Goal: Task Accomplishment & Management: Use online tool/utility

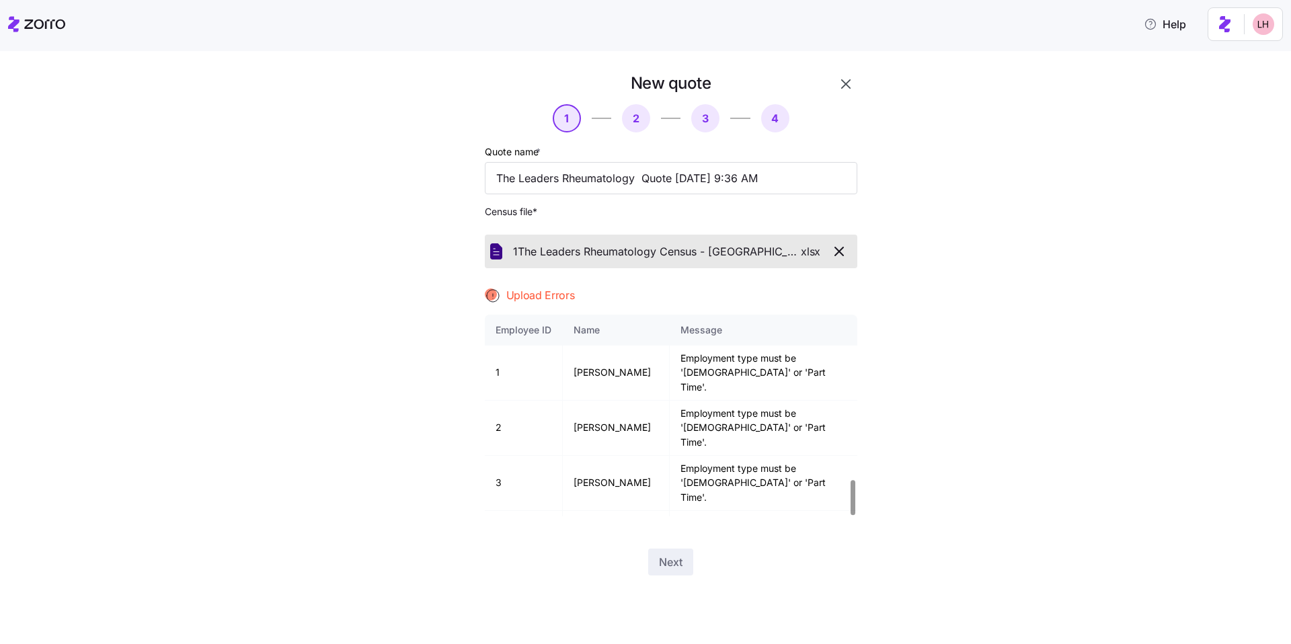
scroll to position [953, 0]
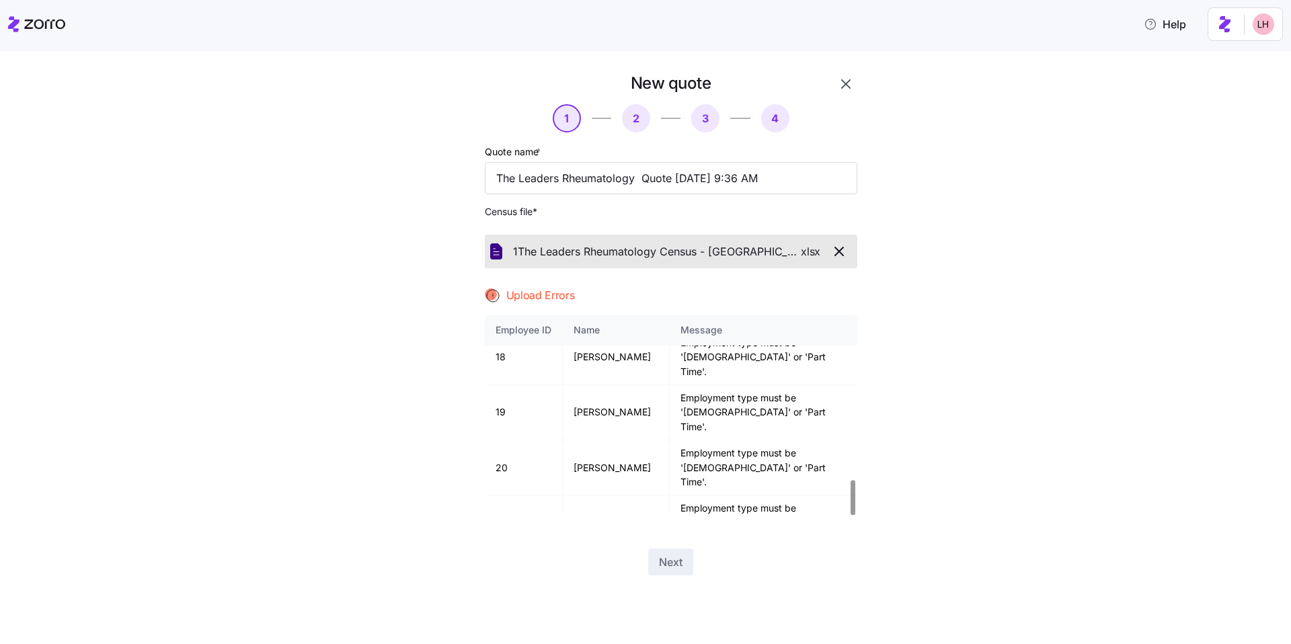
click at [944, 279] on div "New quote 1 2 3 4 Quote name * The Leaders Rheumatology Quote 08/22/2025 9:36 A…" at bounding box center [655, 332] width 1234 height 519
click at [842, 249] on icon "button" at bounding box center [839, 251] width 8 height 8
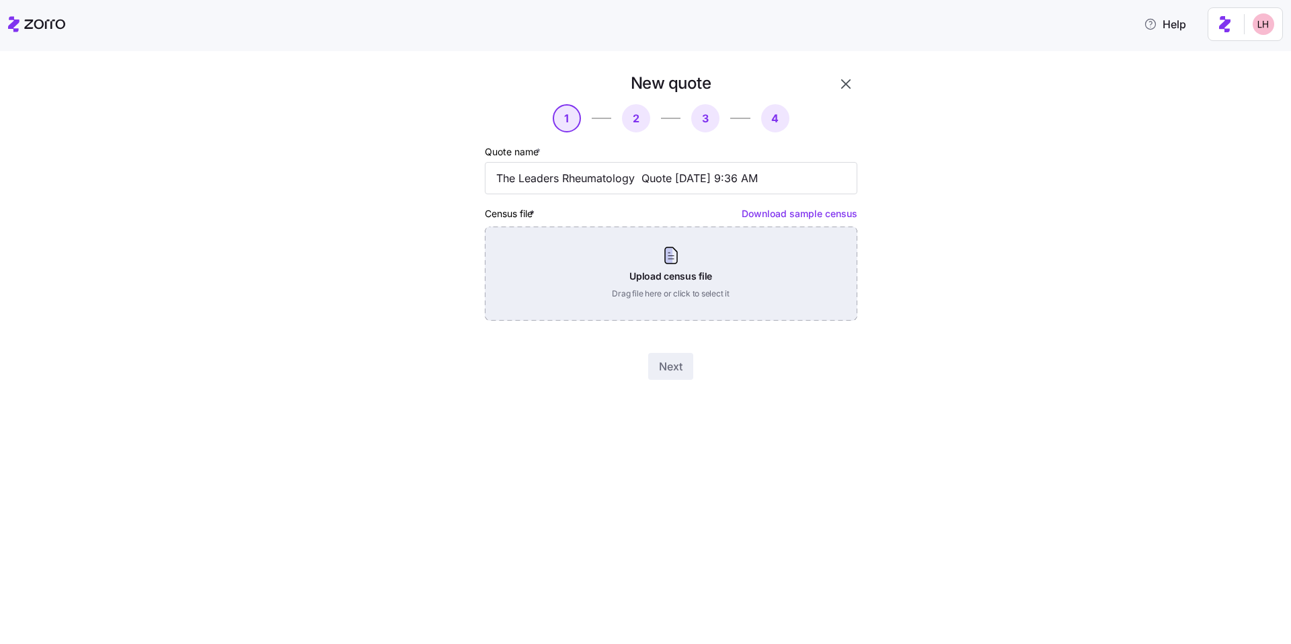
click at [648, 272] on div "Upload census file Drag file here or click to select it" at bounding box center [671, 274] width 372 height 94
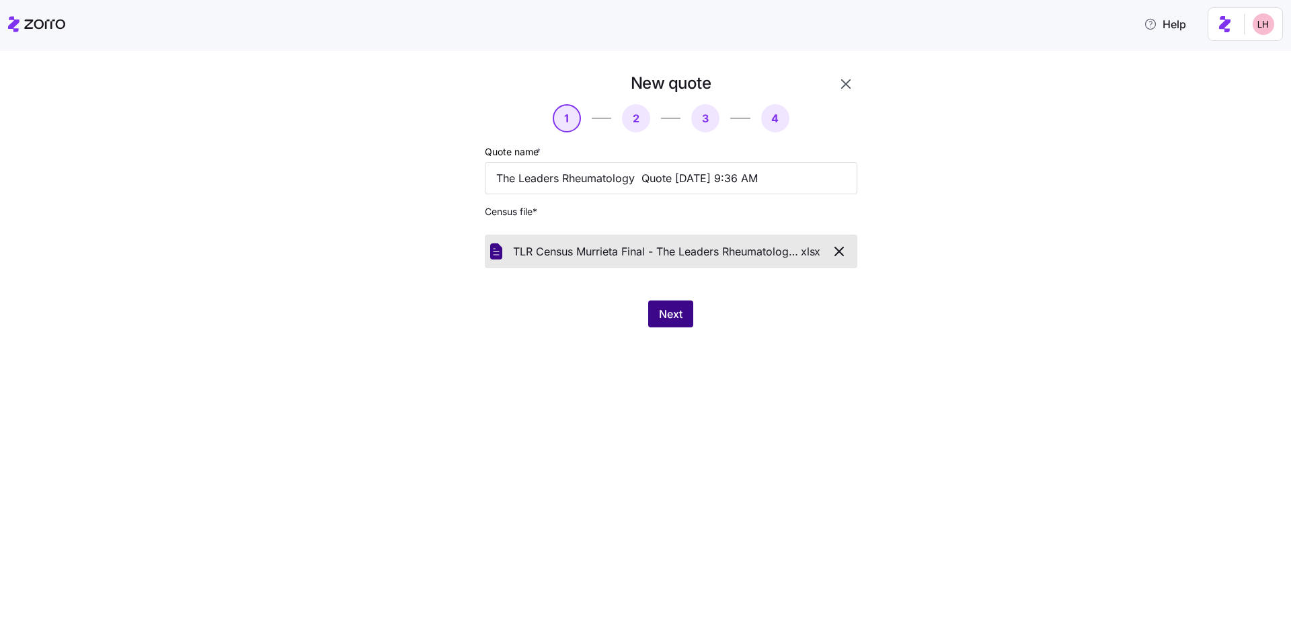
click at [673, 322] on span "Next" at bounding box center [671, 314] width 24 height 16
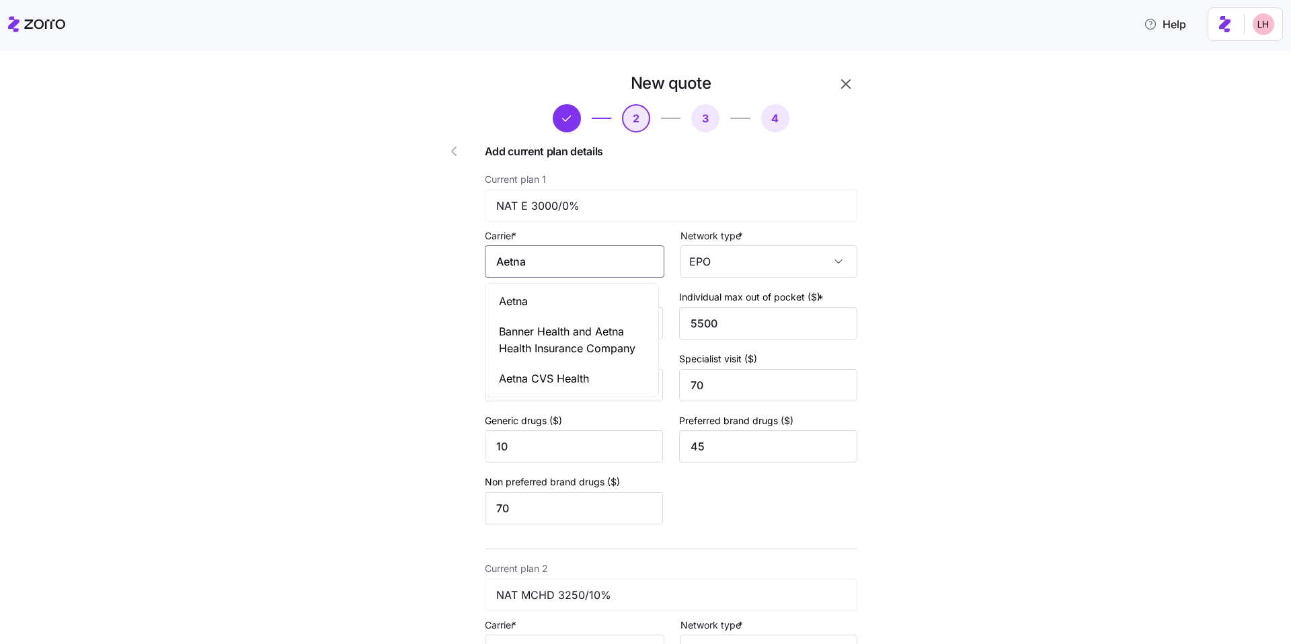
click at [610, 269] on input "Aetna" at bounding box center [574, 261] width 179 height 32
click at [581, 315] on div "Aetna" at bounding box center [572, 301] width 168 height 30
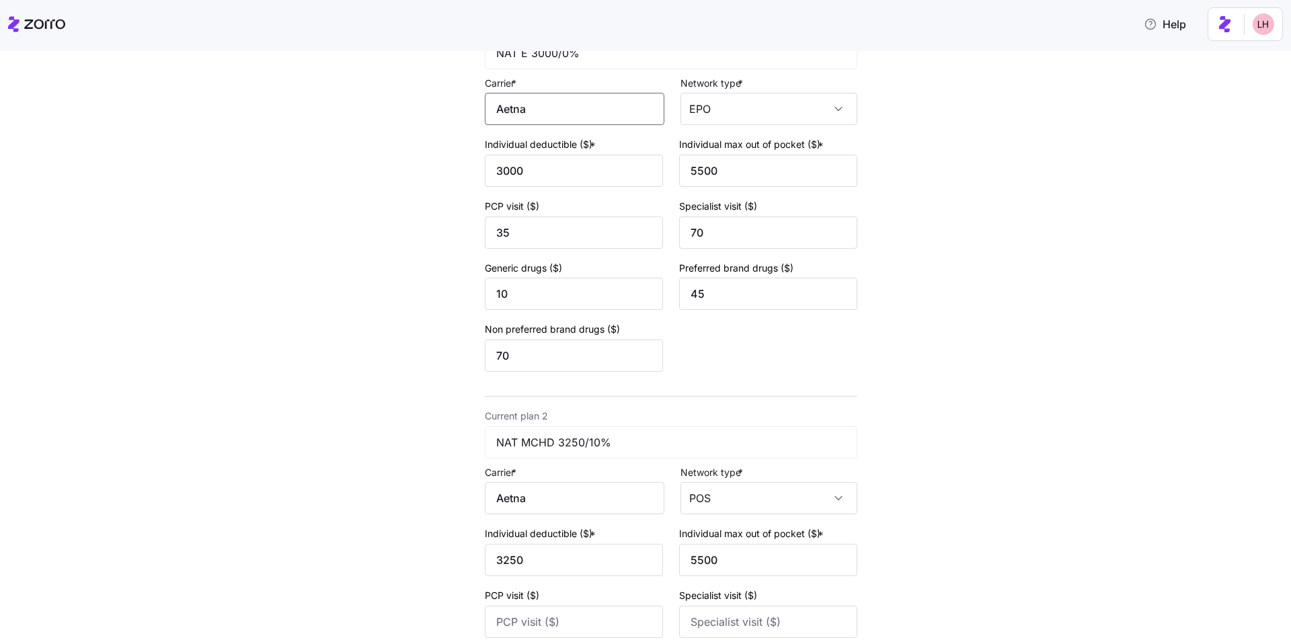
scroll to position [440, 0]
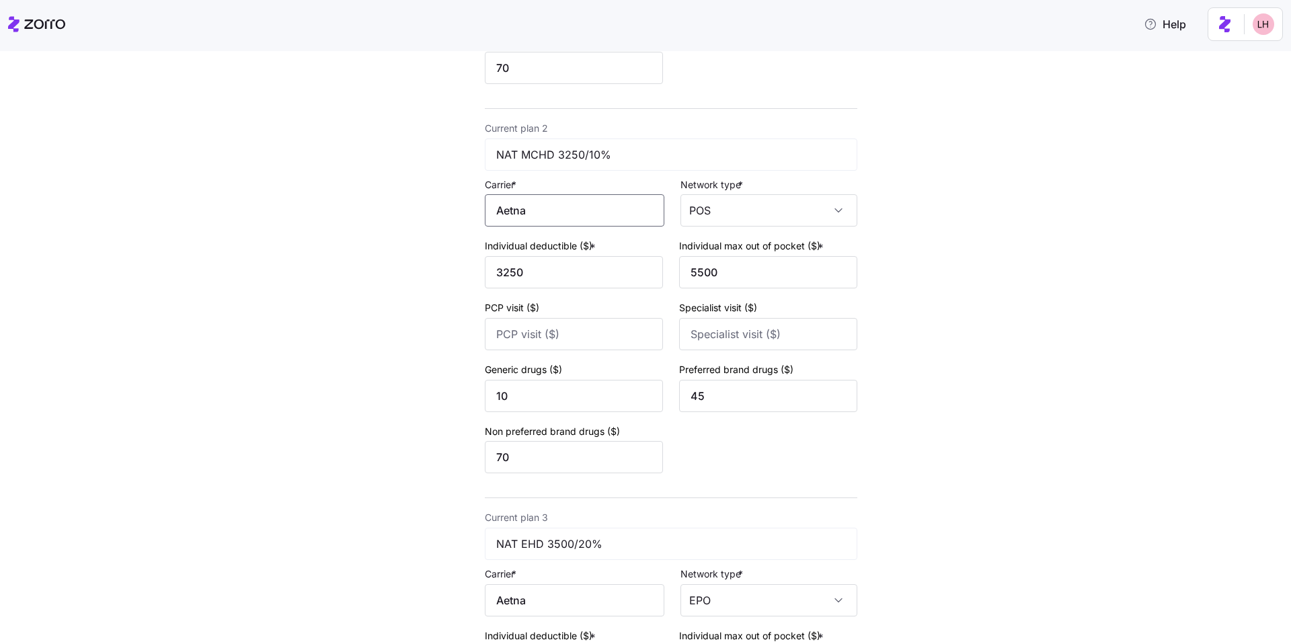
click at [583, 226] on input "Aetna" at bounding box center [574, 210] width 179 height 32
click at [569, 247] on div "Aetna" at bounding box center [572, 250] width 168 height 30
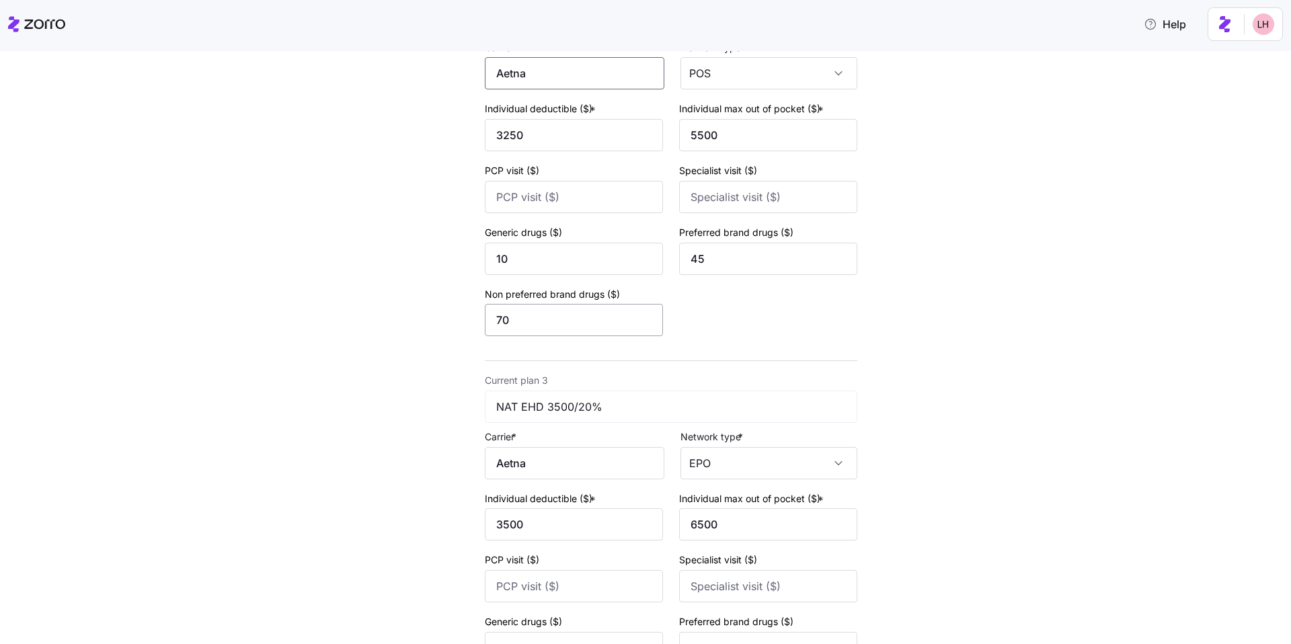
scroll to position [583, 0]
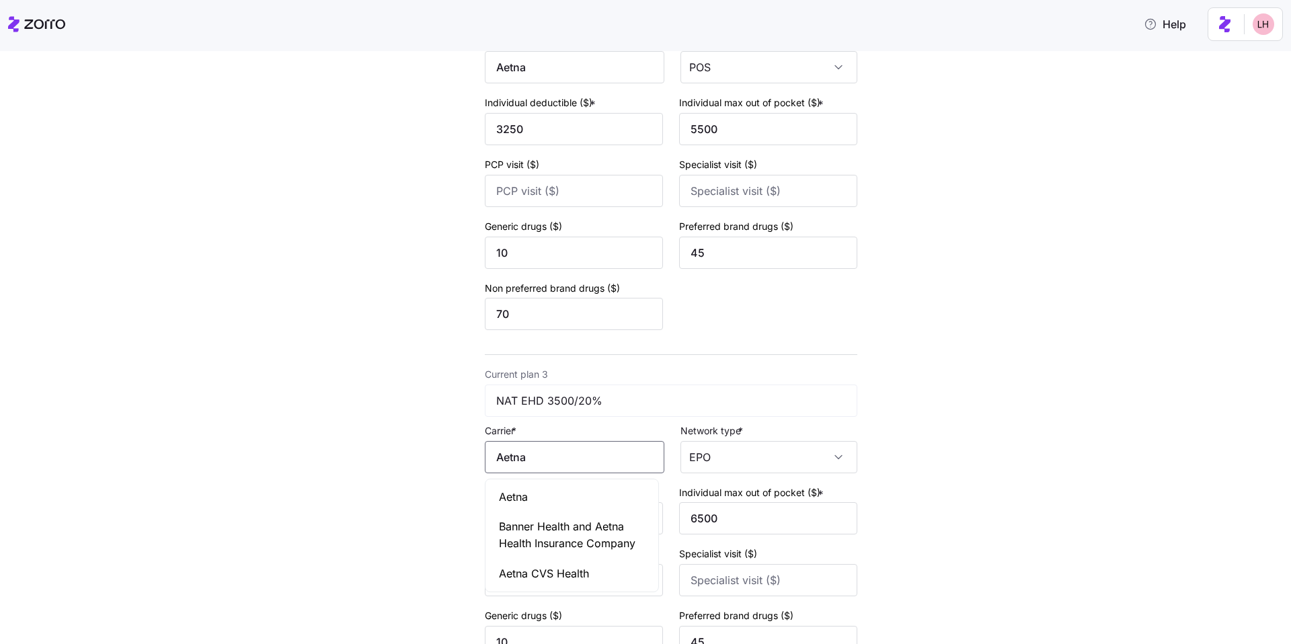
click at [559, 453] on input "Aetna" at bounding box center [574, 457] width 179 height 32
click at [546, 491] on div "Aetna" at bounding box center [572, 497] width 168 height 30
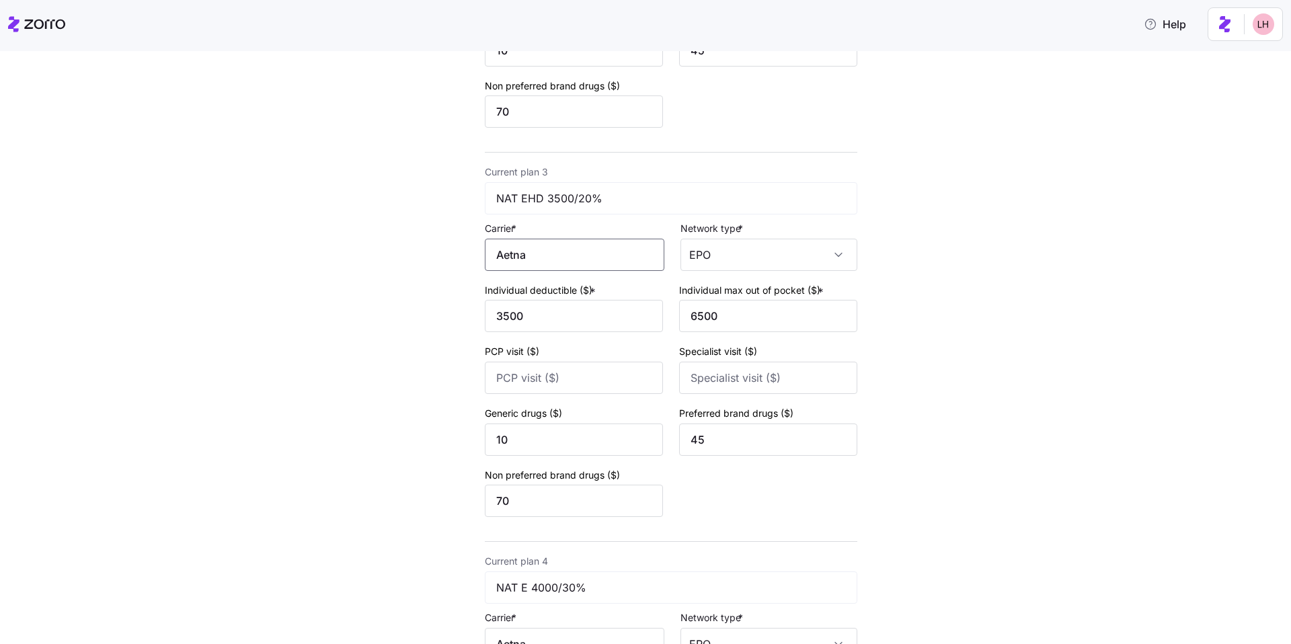
scroll to position [1045, 0]
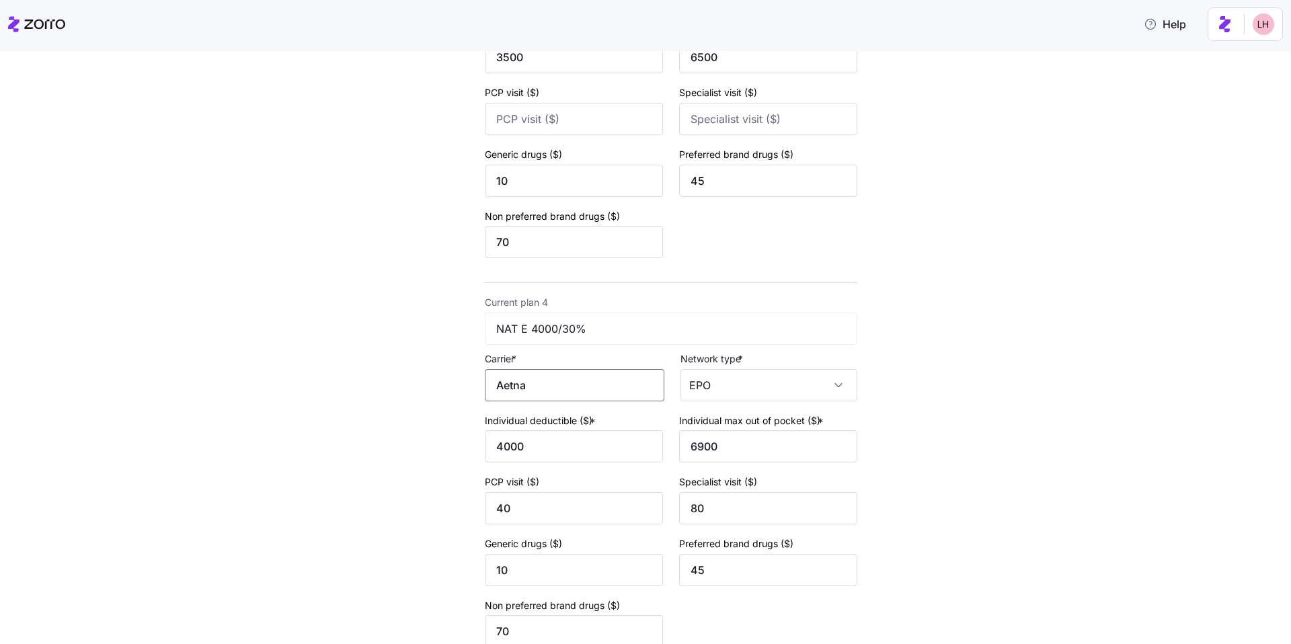
click at [610, 397] on input "Aetna" at bounding box center [574, 385] width 179 height 32
click at [538, 432] on div "Aetna" at bounding box center [572, 425] width 168 height 30
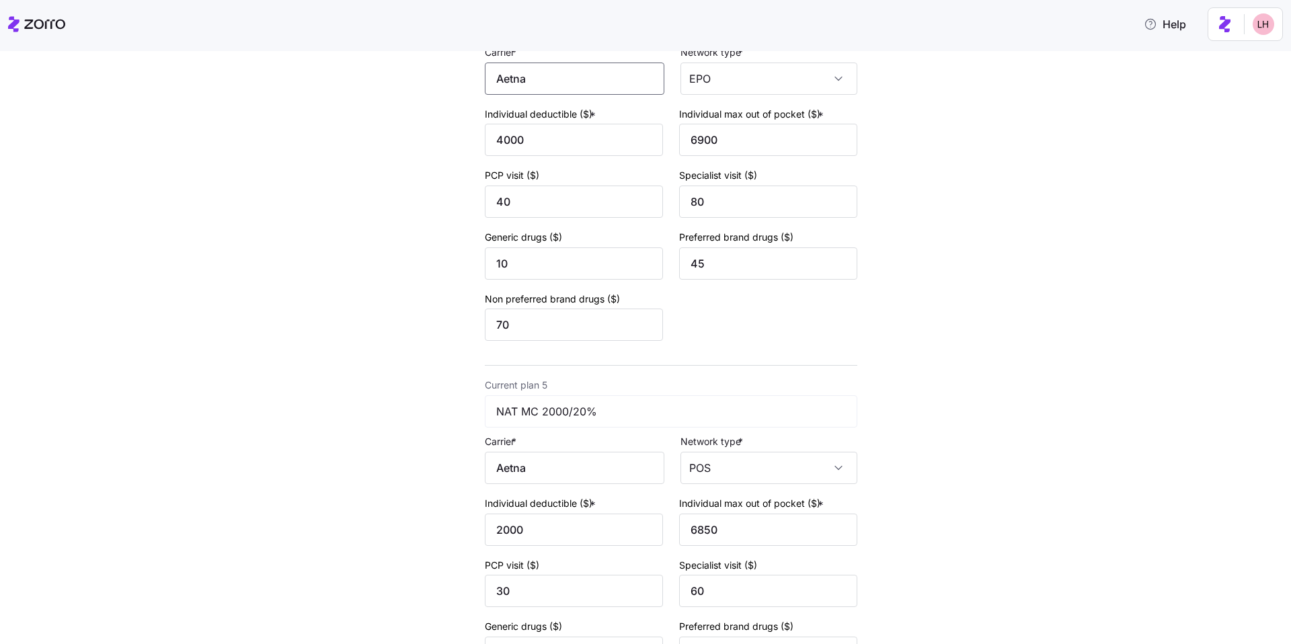
scroll to position [1570, 0]
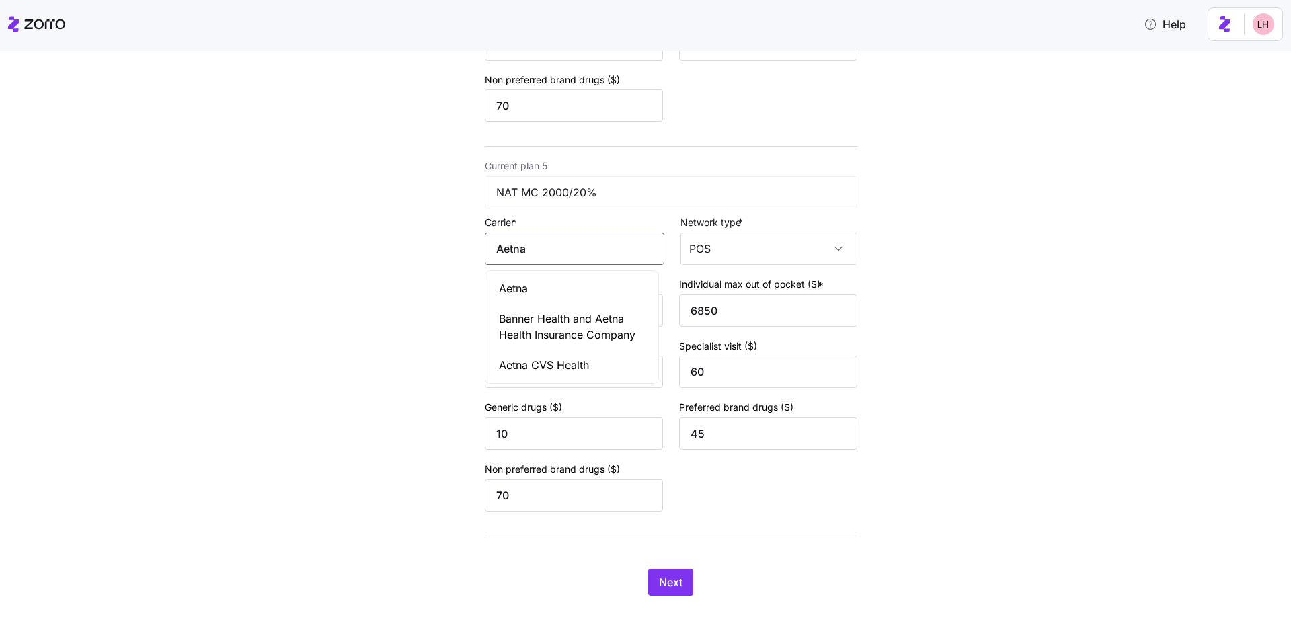
click at [583, 249] on input "Aetna" at bounding box center [574, 249] width 179 height 32
click at [565, 279] on div "Aetna" at bounding box center [572, 289] width 168 height 30
click at [669, 581] on span "Next" at bounding box center [671, 582] width 24 height 16
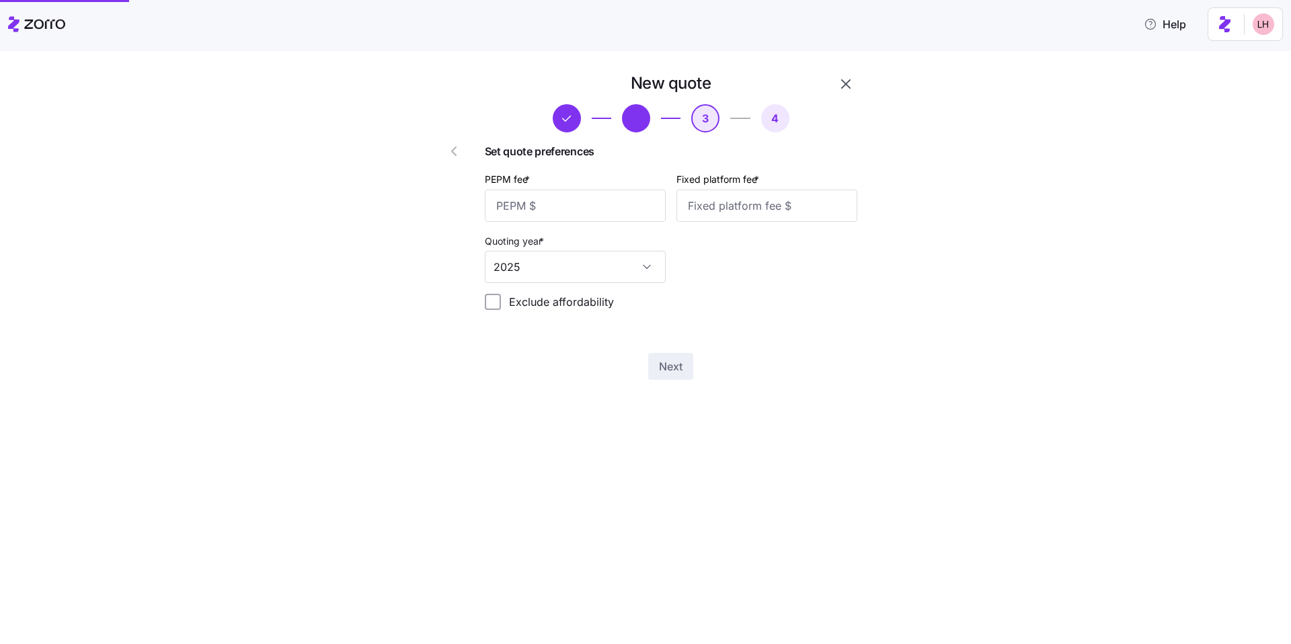
scroll to position [0, 0]
click at [616, 206] on input "PEPM fee *" at bounding box center [575, 206] width 181 height 32
type input "30"
type input "75"
click at [689, 365] on button "Next" at bounding box center [670, 366] width 45 height 27
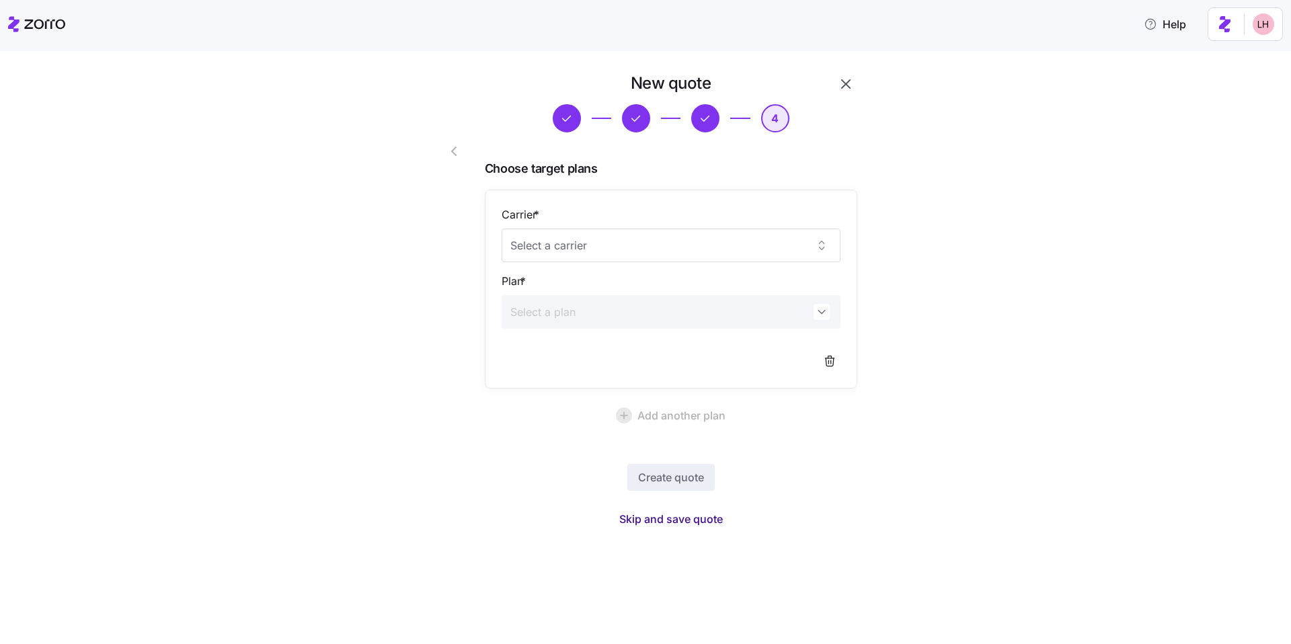
click at [711, 520] on span "Skip and save quote" at bounding box center [671, 519] width 104 height 16
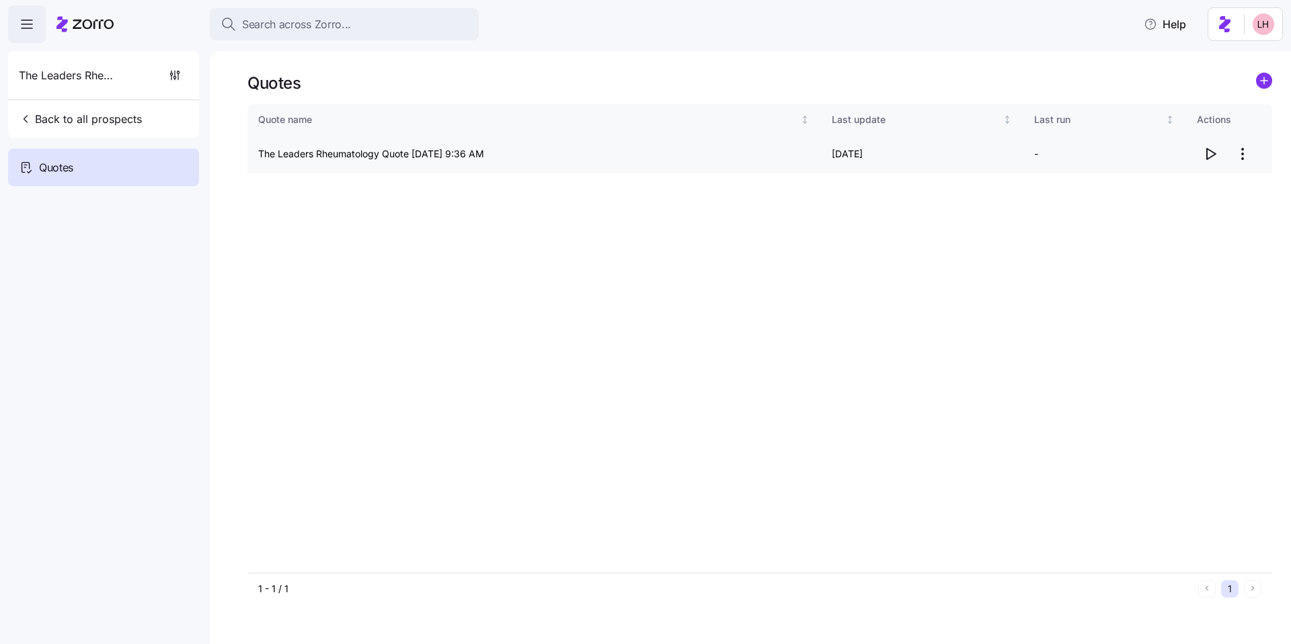
click at [1206, 156] on icon "button" at bounding box center [1210, 154] width 9 height 11
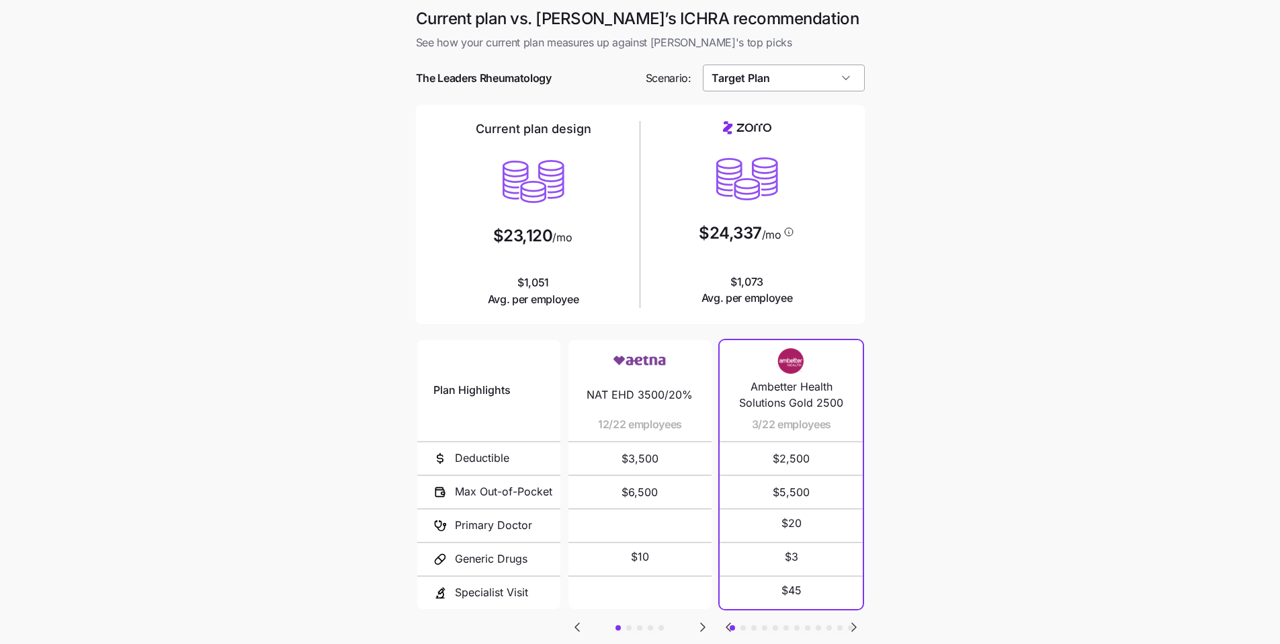
click at [807, 91] on input "Target Plan" at bounding box center [784, 78] width 162 height 27
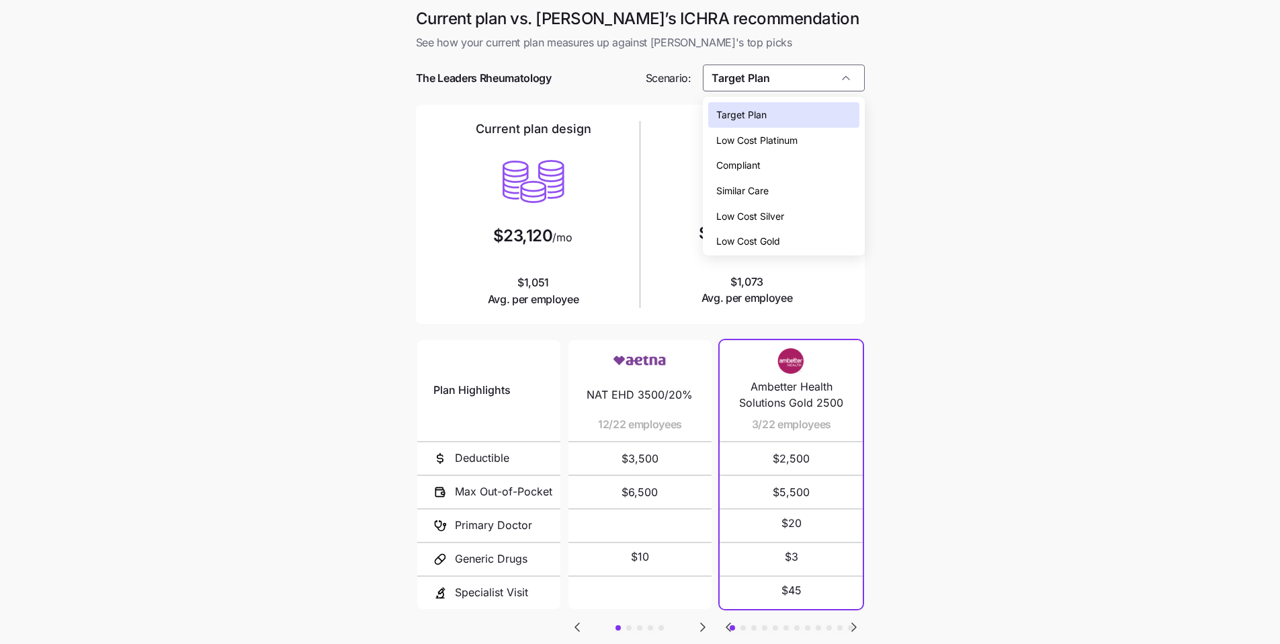
click at [777, 241] on span "Low Cost Gold" at bounding box center [749, 241] width 64 height 15
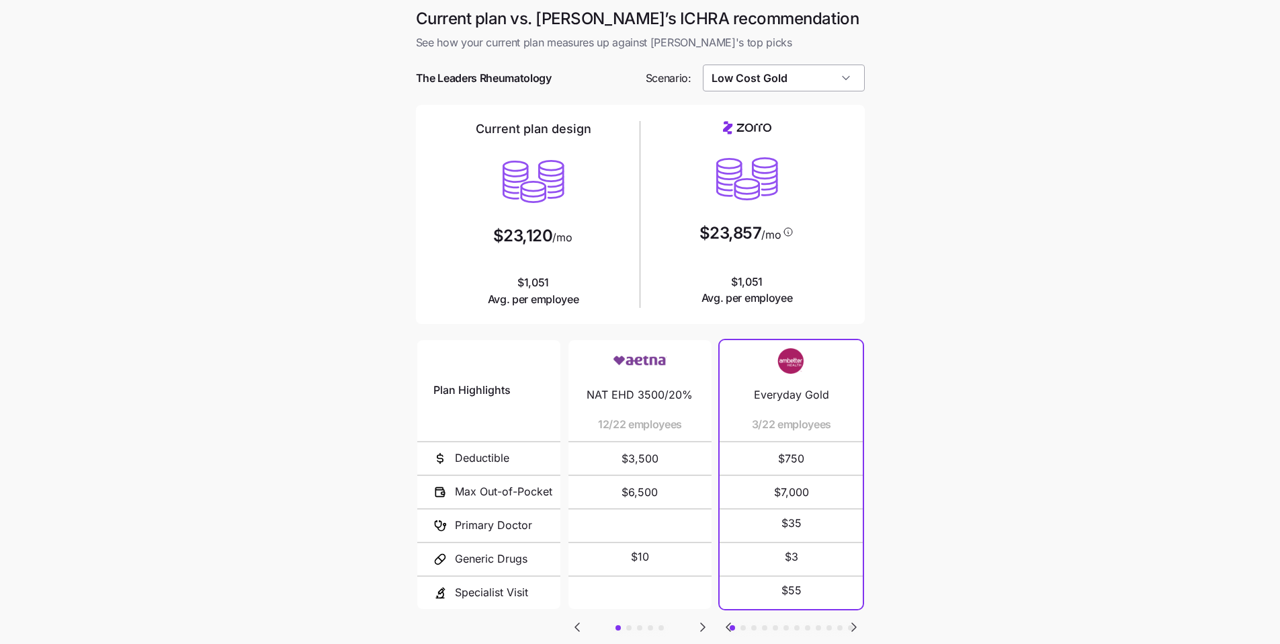
click at [784, 87] on input "Low Cost Gold" at bounding box center [784, 78] width 162 height 27
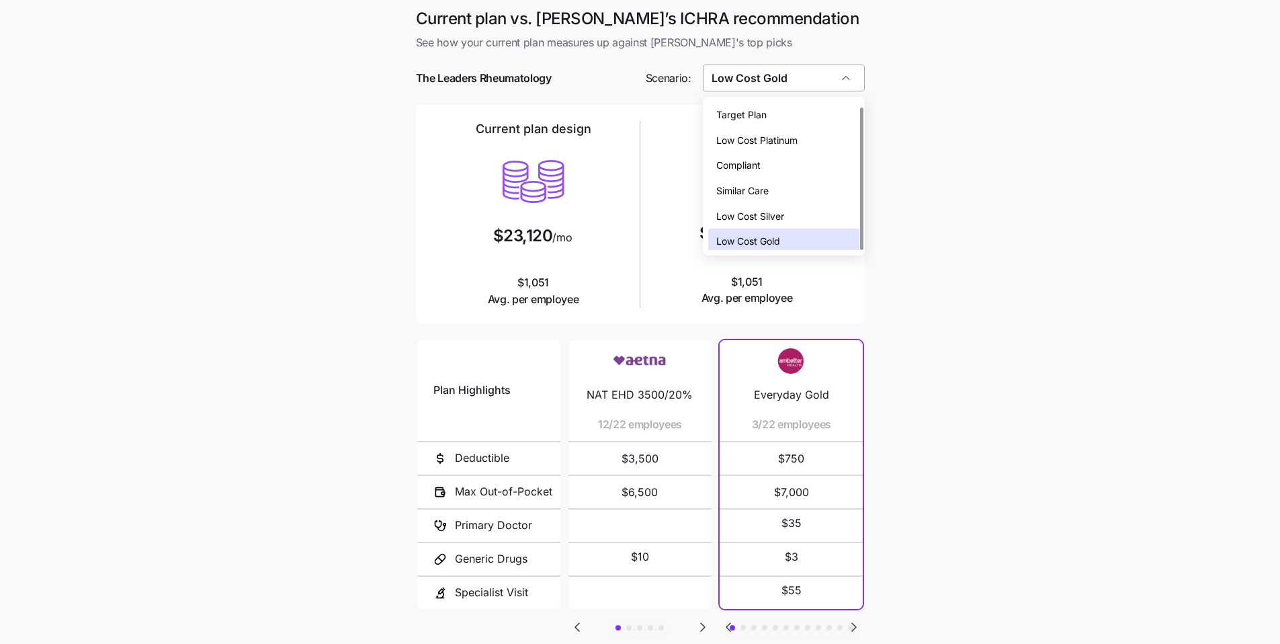
scroll to position [4, 0]
click at [764, 220] on div "Low Cost Silver" at bounding box center [783, 213] width 151 height 26
type input "Low Cost Silver"
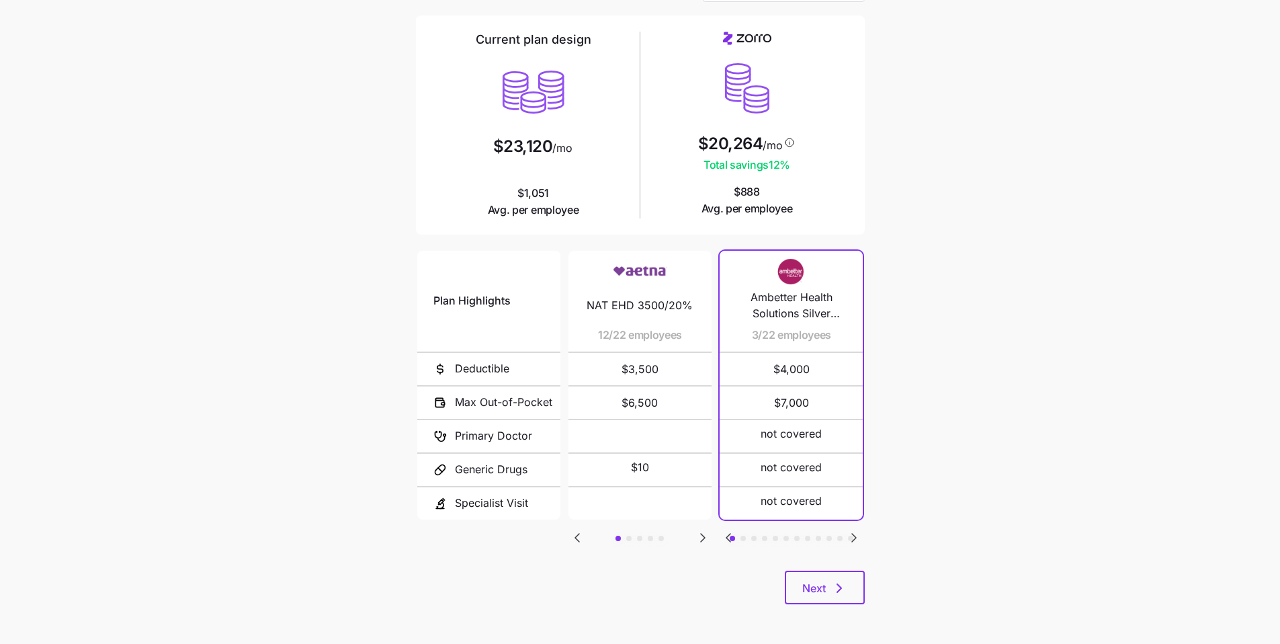
scroll to position [90, 0]
click at [848, 586] on button "Next" at bounding box center [825, 587] width 80 height 34
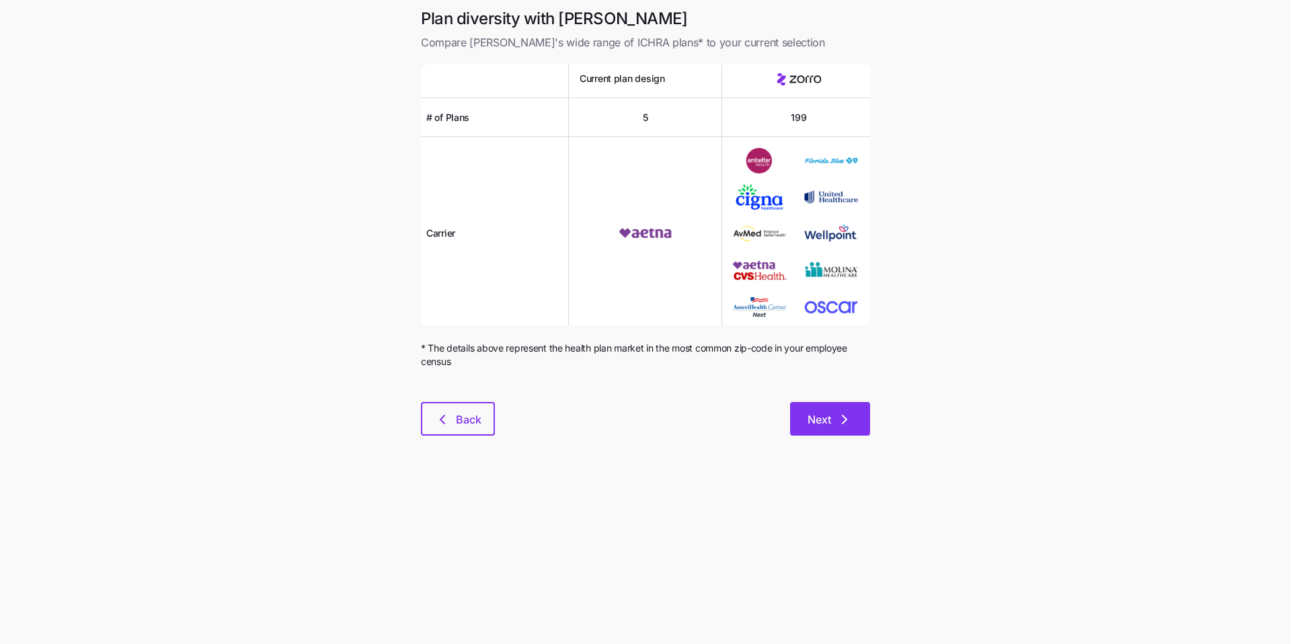
click at [849, 429] on button "Next" at bounding box center [830, 419] width 80 height 34
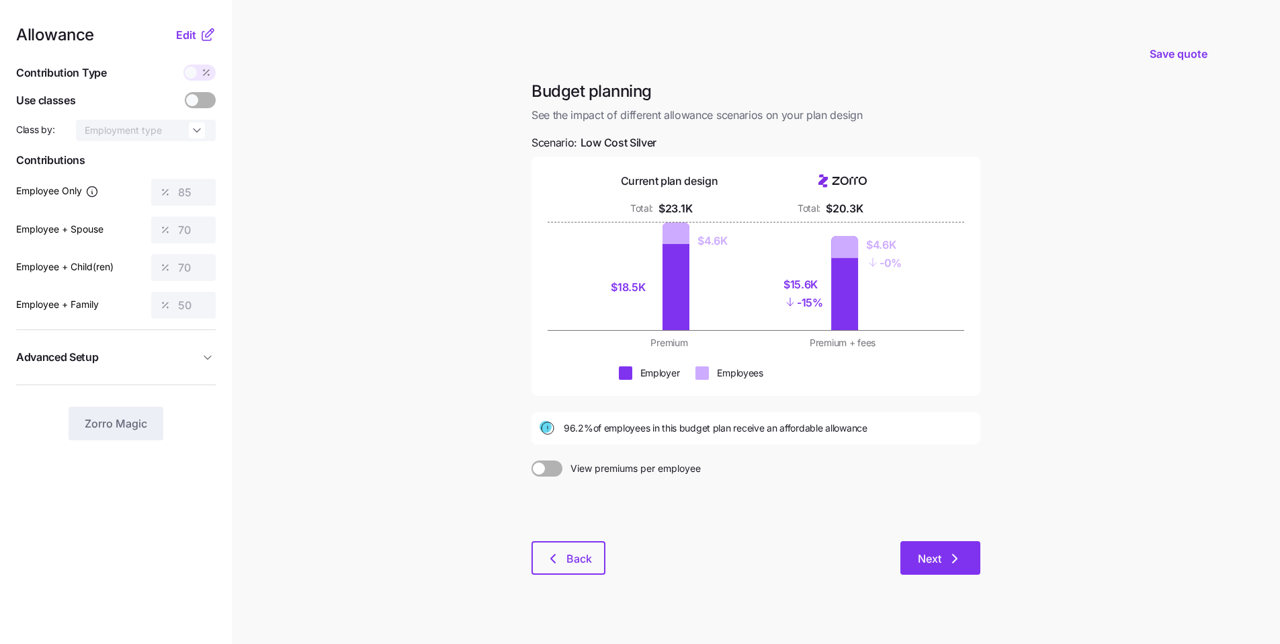
click at [957, 559] on icon "button" at bounding box center [955, 558] width 16 height 16
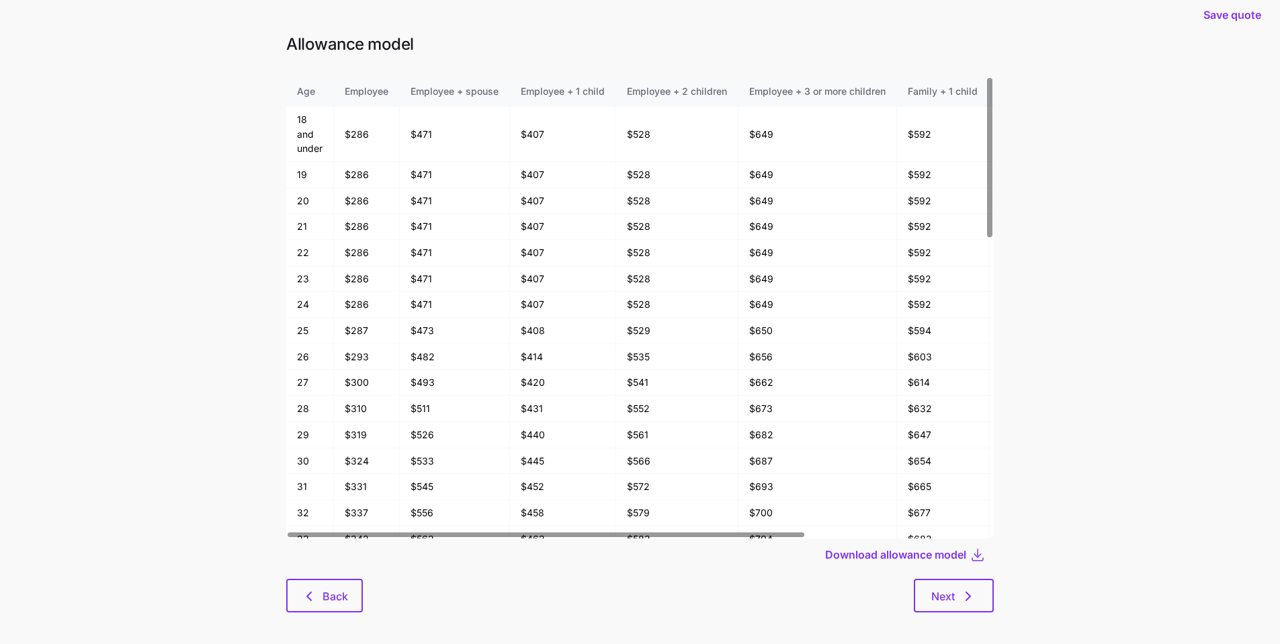
scroll to position [21, 0]
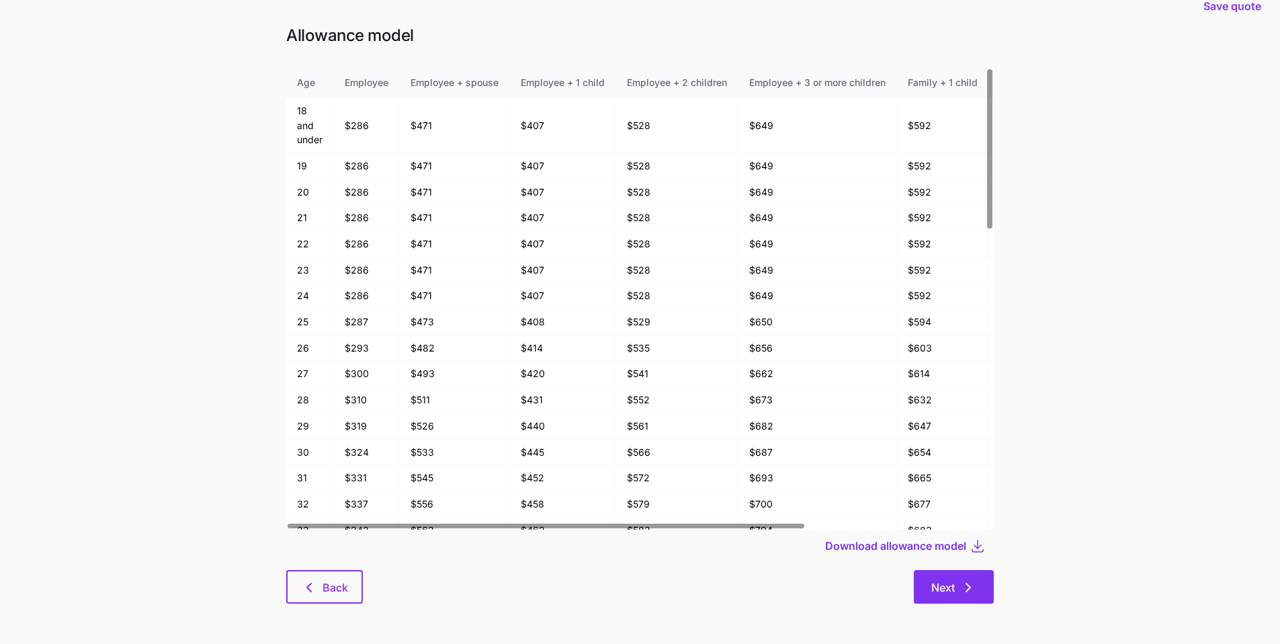
click at [984, 598] on button "Next" at bounding box center [954, 587] width 80 height 34
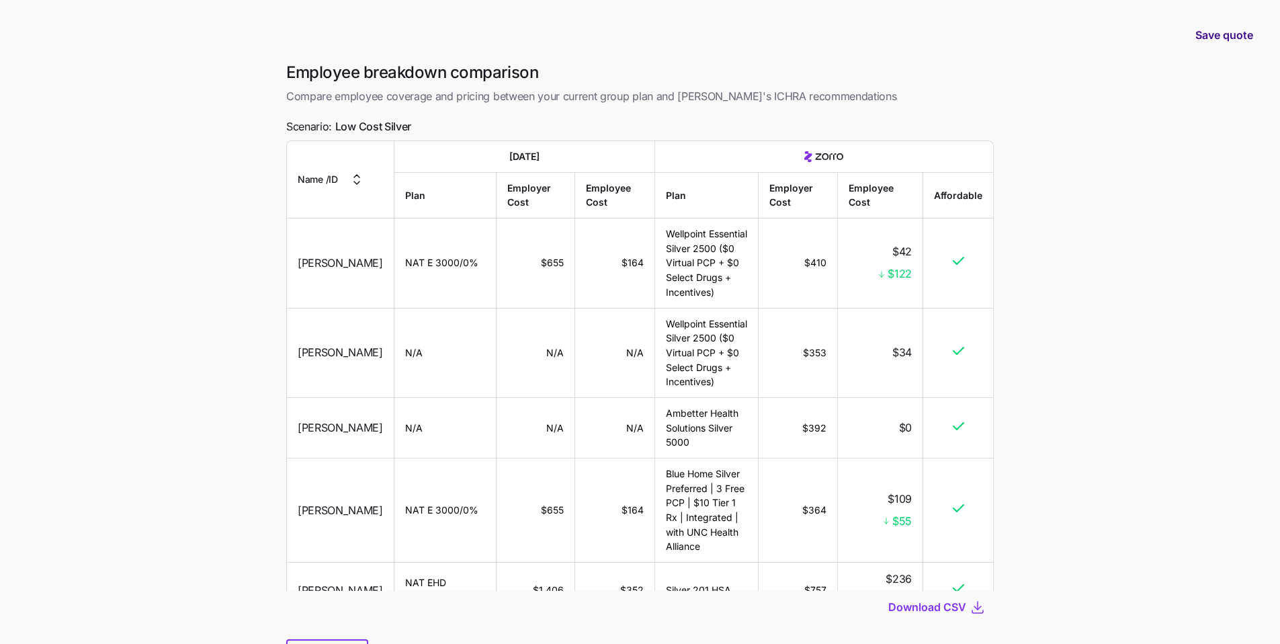
click at [1213, 34] on span "Save quote" at bounding box center [1225, 35] width 58 height 16
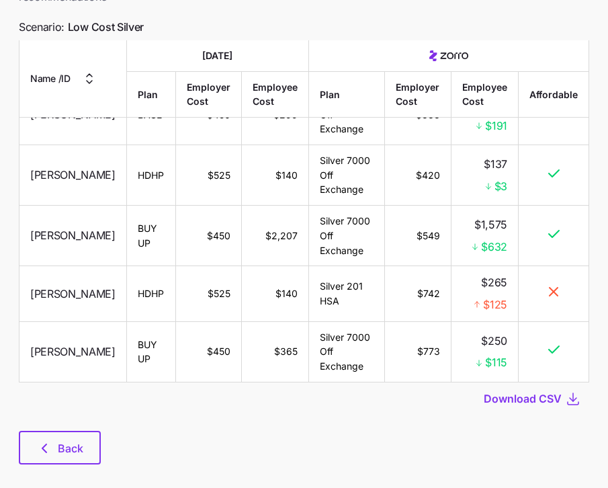
scroll to position [821, 0]
click at [81, 440] on span "Back" at bounding box center [71, 448] width 26 height 16
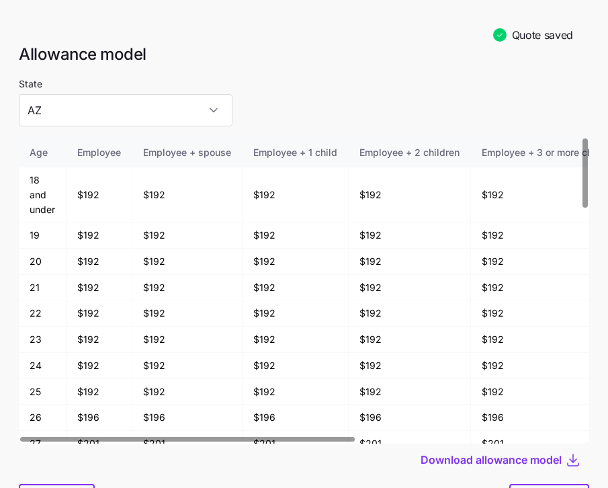
scroll to position [70, 0]
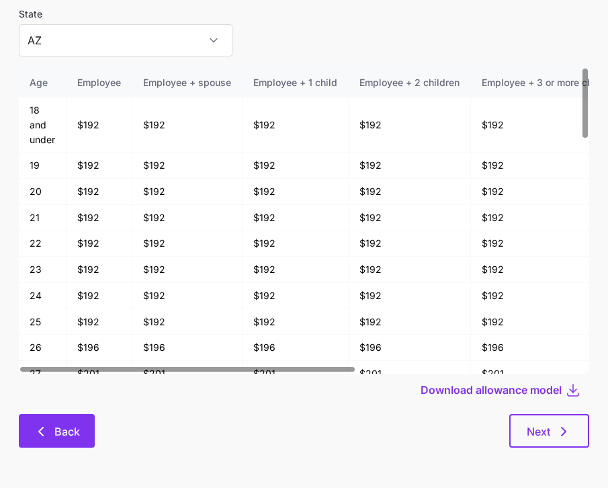
click at [79, 427] on span "Back" at bounding box center [67, 431] width 26 height 16
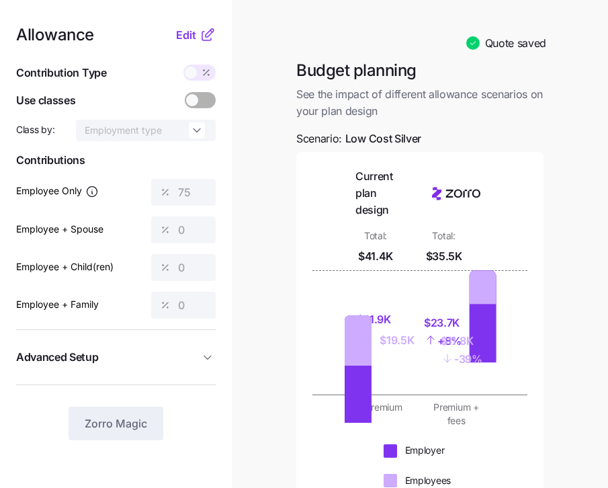
click at [198, 354] on span "Advanced Setup" at bounding box center [107, 357] width 183 height 17
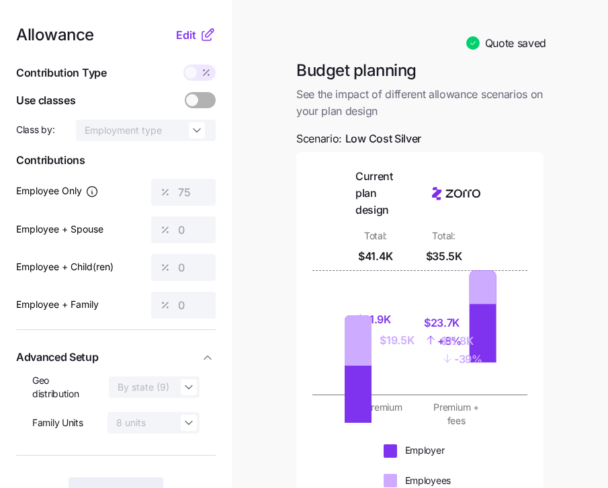
click at [257, 342] on main "Quote saved Budget planning See the impact of different allowance scenarios on …" at bounding box center [304, 402] width 608 height 804
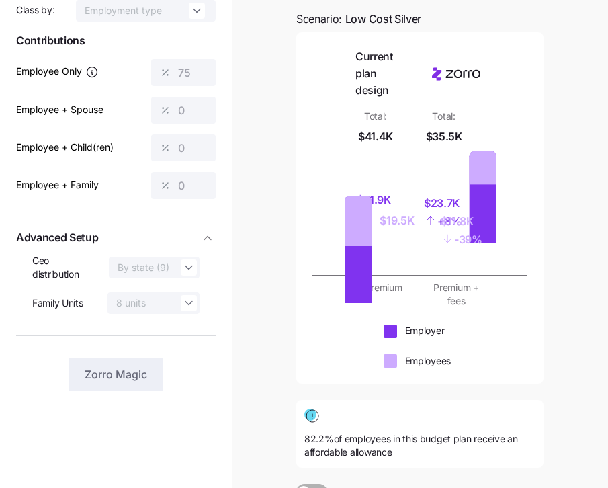
scroll to position [18, 0]
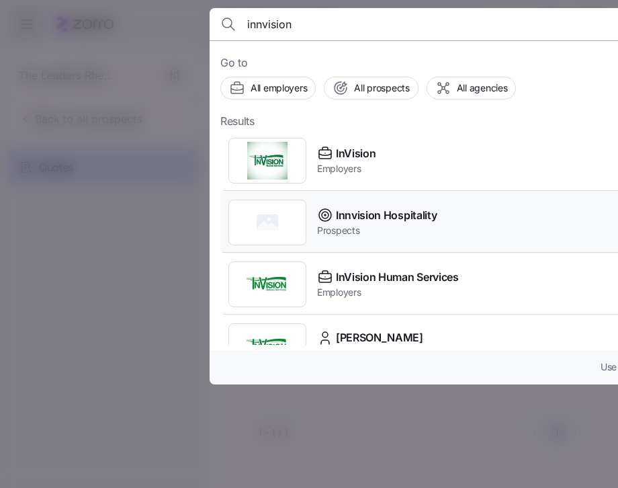
type input "innvision"
click at [411, 219] on span "Innvision Hospitality" at bounding box center [386, 215] width 101 height 17
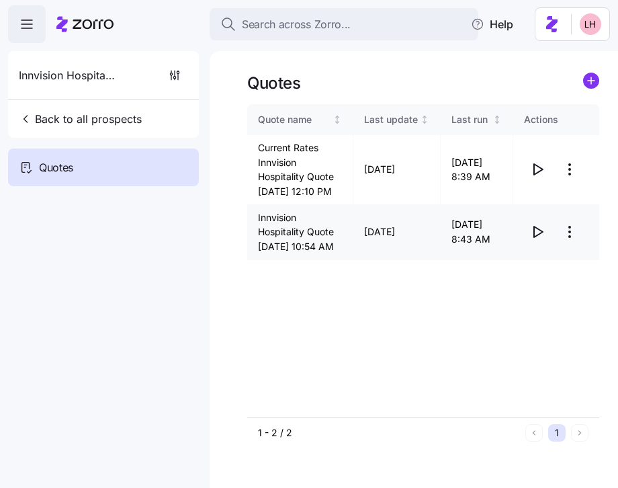
click at [538, 237] on icon "button" at bounding box center [538, 232] width 9 height 11
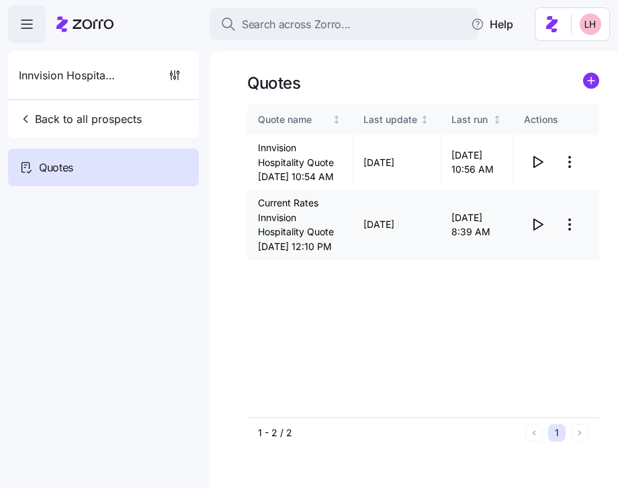
click at [538, 233] on icon "button" at bounding box center [538, 224] width 16 height 16
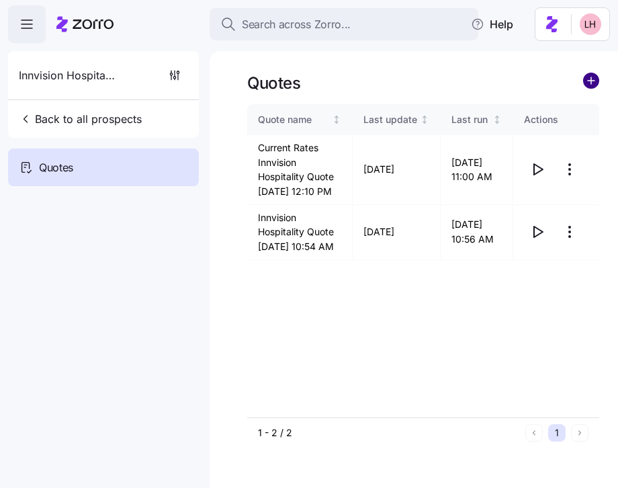
click at [594, 79] on circle "add icon" at bounding box center [591, 80] width 15 height 15
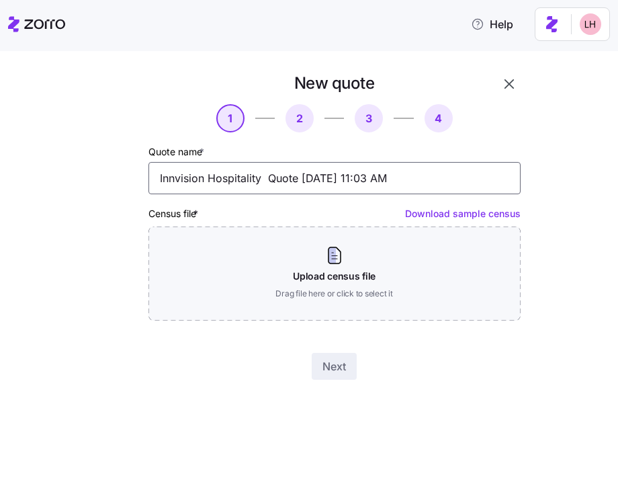
drag, startPoint x: 403, startPoint y: 177, endPoint x: 415, endPoint y: 180, distance: 13.1
click at [402, 177] on input "Innvision Hospitality Quote 08/22/2025 11:03 AM" at bounding box center [335, 178] width 372 height 32
drag, startPoint x: 350, startPoint y: 179, endPoint x: 99, endPoint y: 180, distance: 250.7
click at [99, 180] on div "New quote 1 2 3 4 Quote name * Innvision Hospitality Quote 08/22/2025 11:03 AM …" at bounding box center [297, 226] width 460 height 318
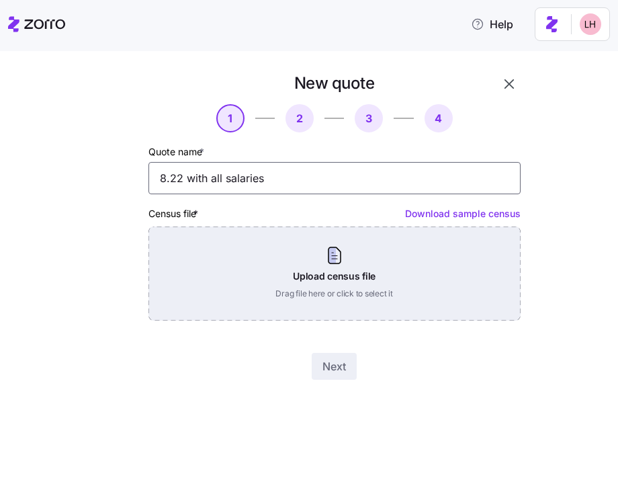
type input "8.22 with all salaries"
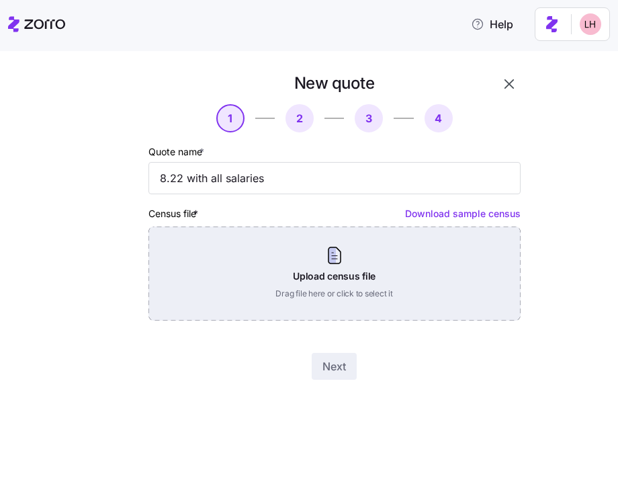
click at [311, 286] on div "Upload census file Drag file here or click to select it" at bounding box center [335, 274] width 372 height 94
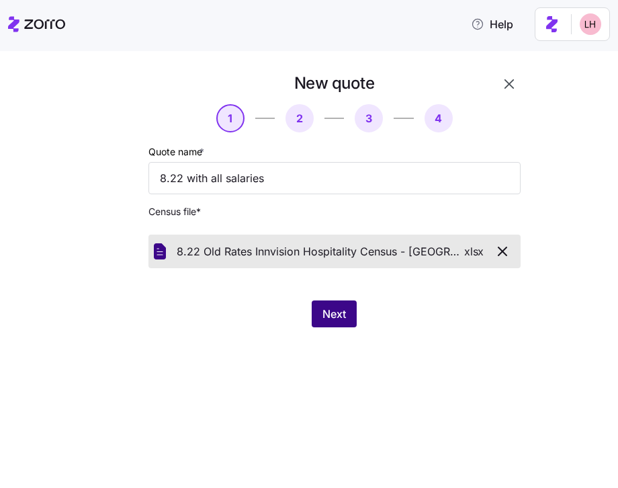
click at [329, 316] on span "Next" at bounding box center [335, 314] width 24 height 16
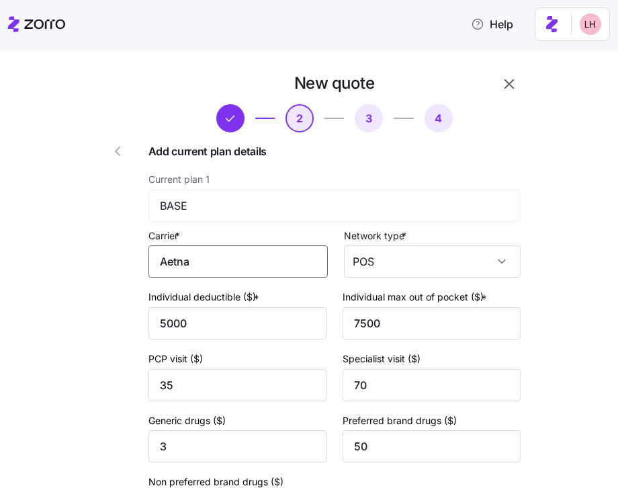
click at [273, 267] on input "Aetna" at bounding box center [238, 261] width 179 height 32
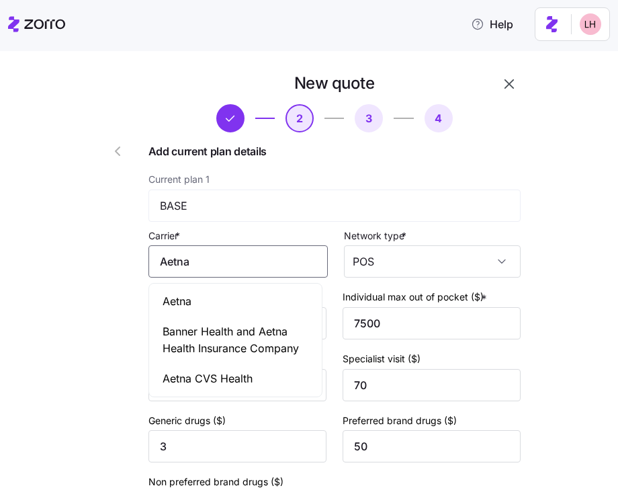
click at [220, 305] on div "Aetna" at bounding box center [236, 301] width 168 height 30
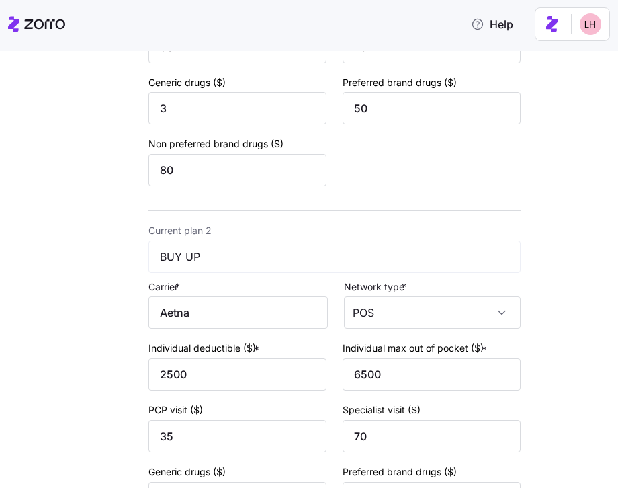
scroll to position [360, 0]
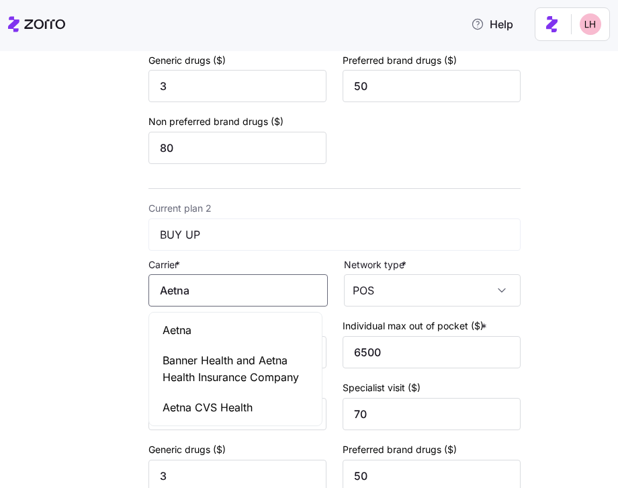
click at [250, 283] on input "Aetna" at bounding box center [238, 290] width 179 height 32
click at [220, 321] on div "Aetna" at bounding box center [236, 330] width 168 height 30
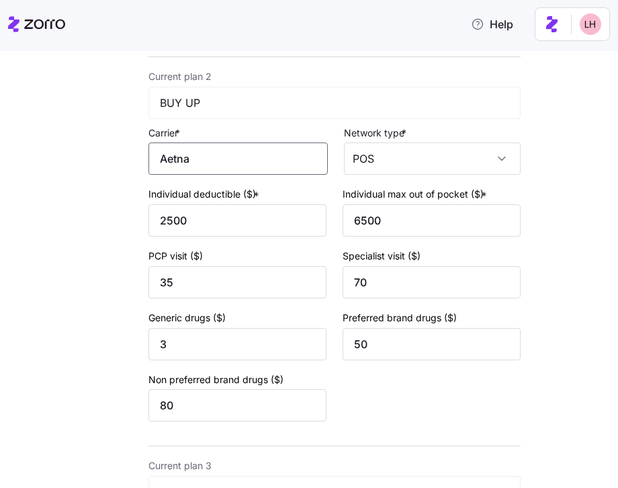
scroll to position [796, 0]
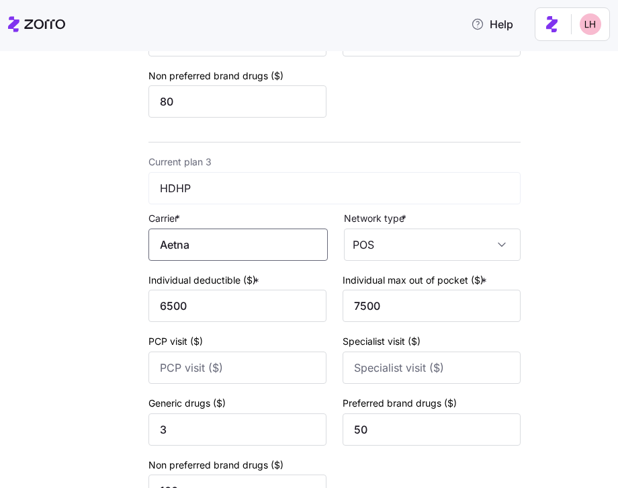
click at [243, 253] on input "Aetna" at bounding box center [238, 245] width 179 height 32
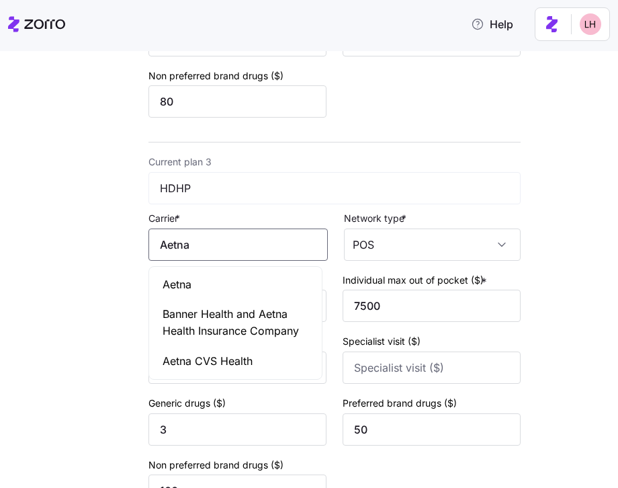
click at [218, 278] on div "Aetna" at bounding box center [236, 285] width 168 height 30
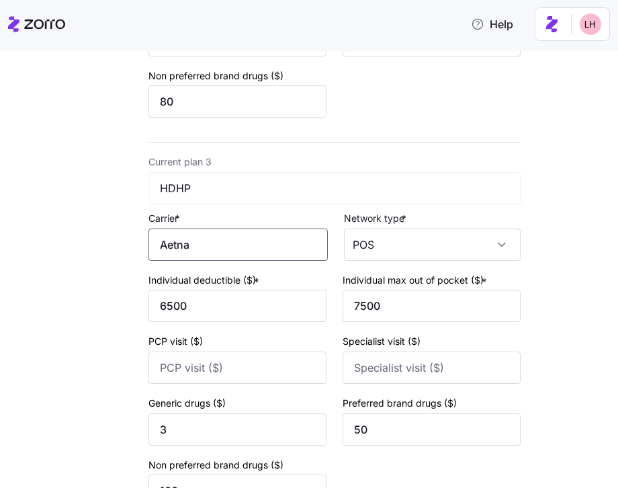
scroll to position [947, 0]
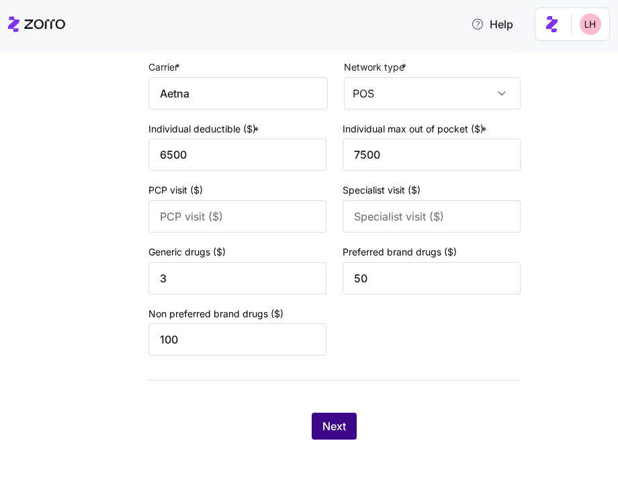
click at [343, 436] on button "Next" at bounding box center [334, 426] width 45 height 27
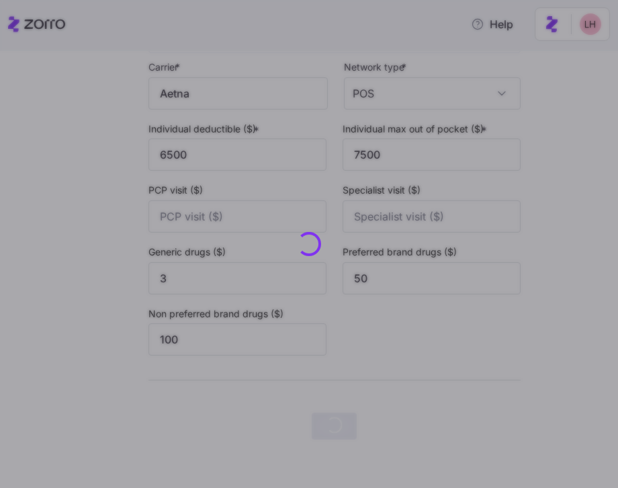
scroll to position [0, 0]
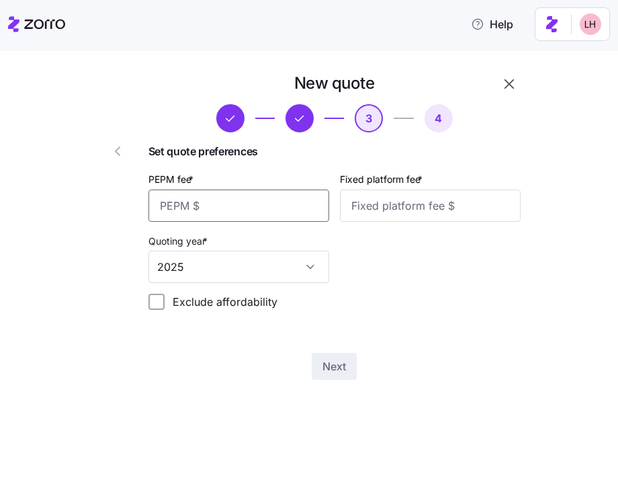
click at [249, 202] on input "PEPM fee *" at bounding box center [239, 206] width 181 height 32
type input "70"
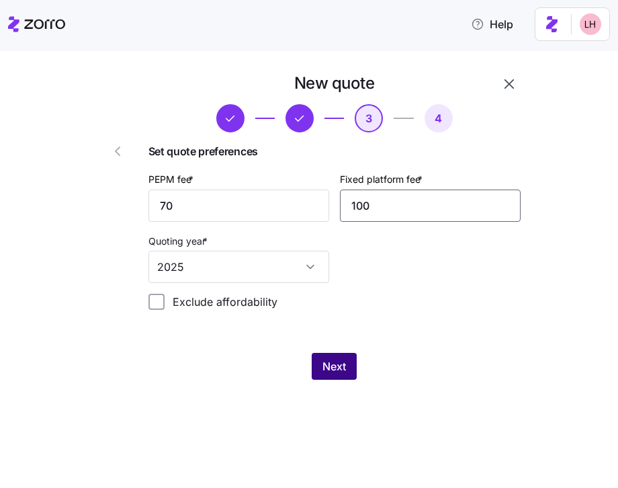
type input "100"
click at [331, 359] on span "Next" at bounding box center [335, 366] width 24 height 16
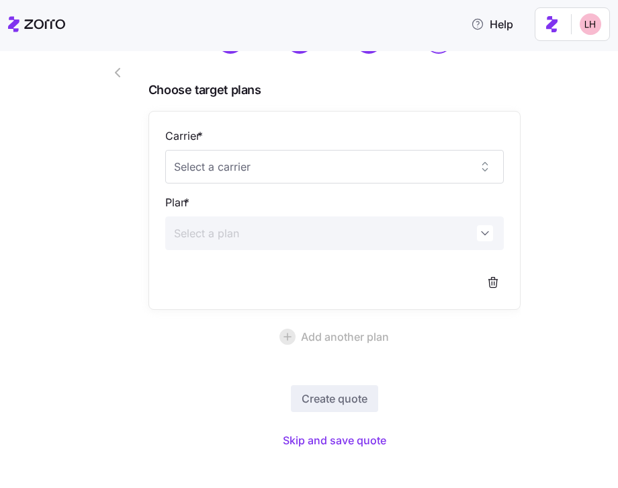
scroll to position [91, 0]
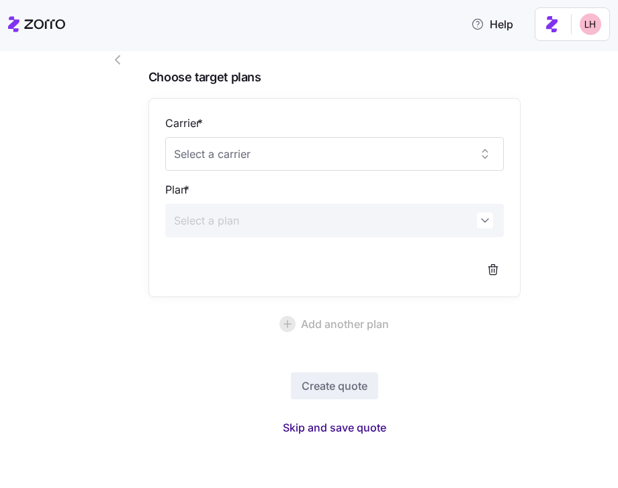
click at [351, 423] on span "Skip and save quote" at bounding box center [335, 427] width 104 height 16
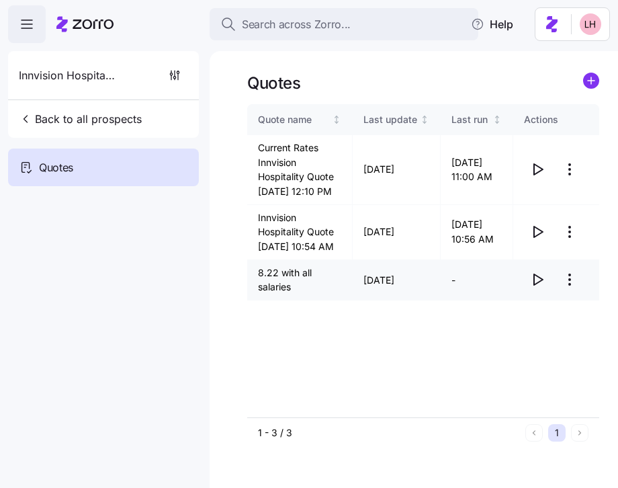
click at [537, 288] on icon "button" at bounding box center [538, 280] width 16 height 16
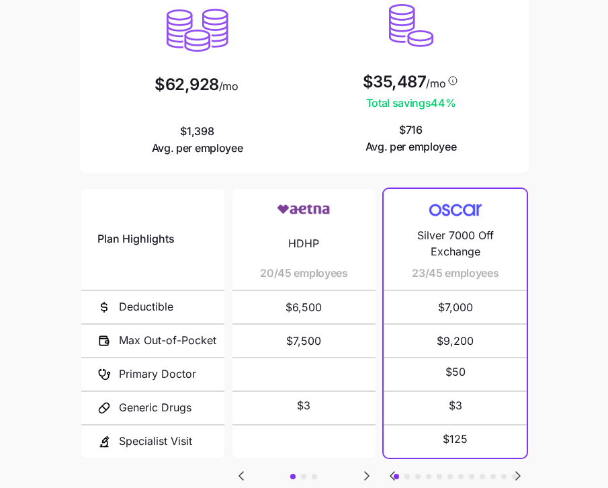
scroll to position [246, 0]
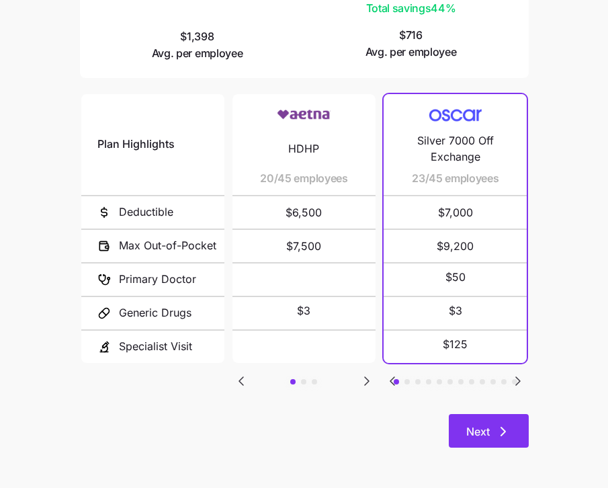
click at [498, 417] on button "Next" at bounding box center [489, 431] width 80 height 34
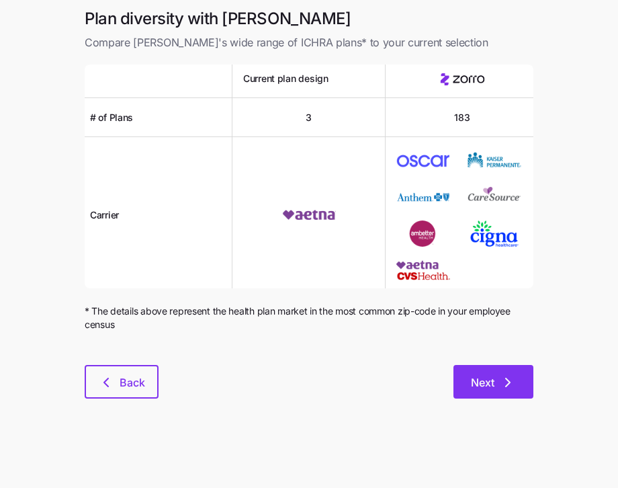
click at [507, 395] on button "Next" at bounding box center [494, 382] width 80 height 34
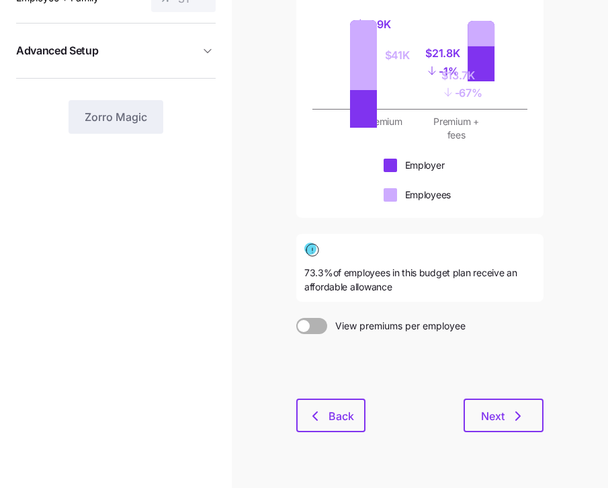
scroll to position [337, 0]
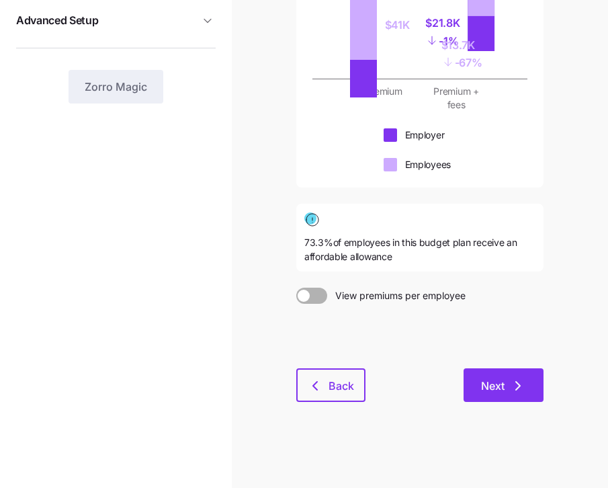
click at [514, 391] on icon "button" at bounding box center [518, 386] width 16 height 16
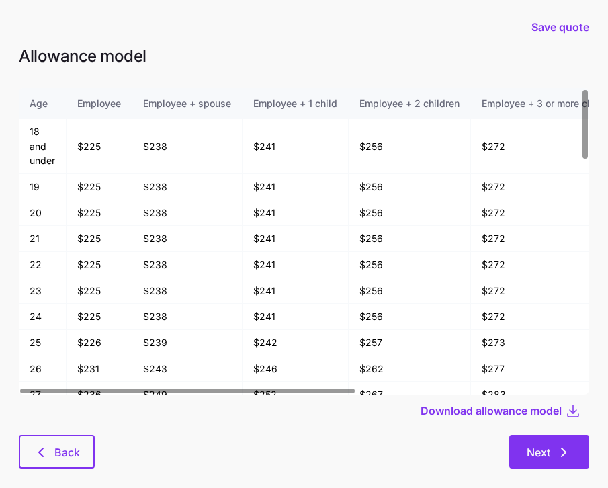
click at [533, 442] on button "Next" at bounding box center [549, 452] width 80 height 34
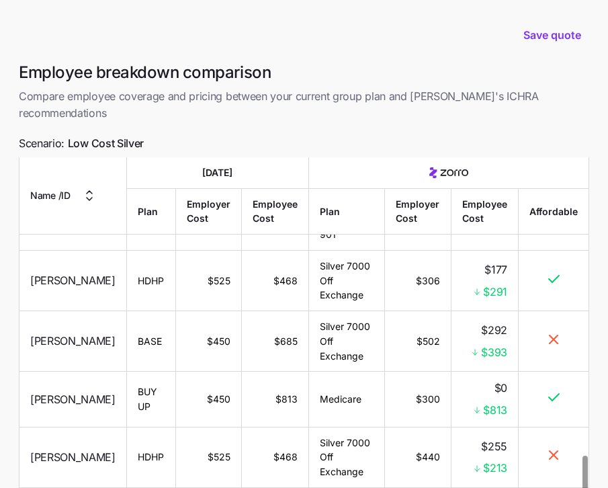
scroll to position [2740, 0]
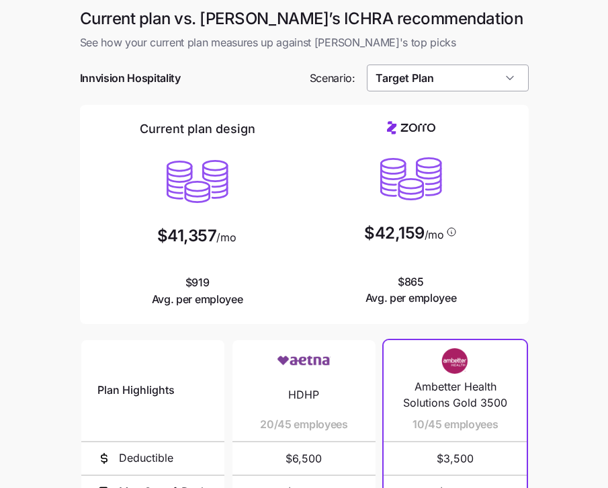
click at [456, 88] on input "Target Plan" at bounding box center [448, 78] width 162 height 27
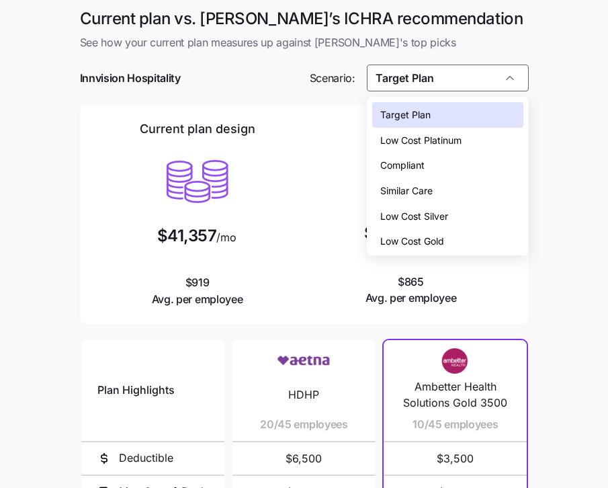
click at [425, 220] on span "Low Cost Silver" at bounding box center [414, 216] width 68 height 15
type input "Low Cost Silver"
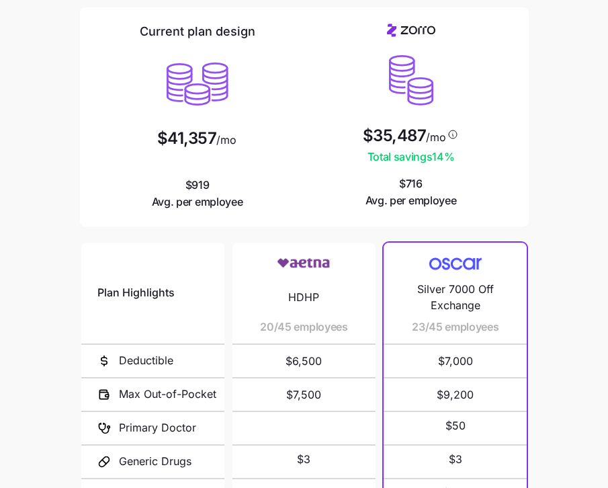
scroll to position [246, 0]
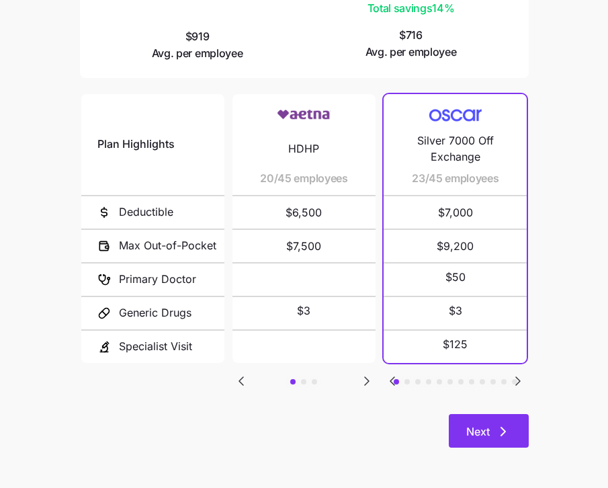
click at [511, 425] on icon "button" at bounding box center [503, 431] width 16 height 16
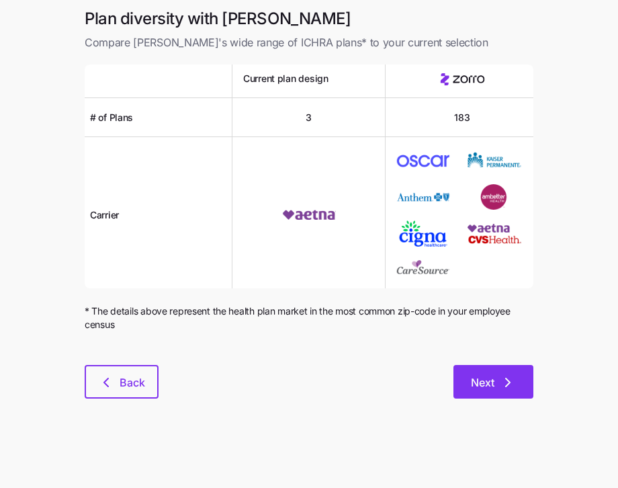
click at [506, 383] on icon "button" at bounding box center [508, 382] width 16 height 16
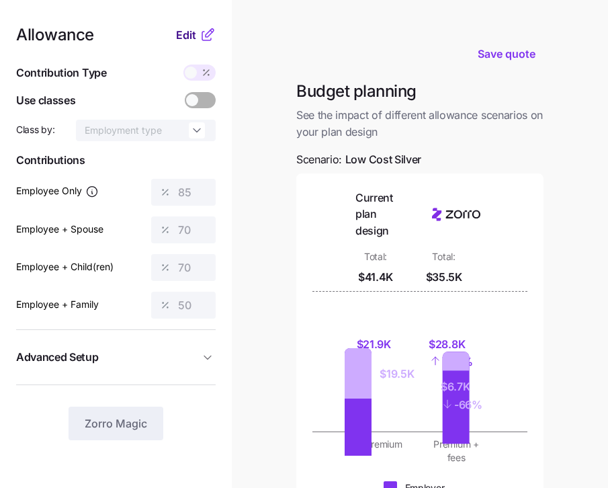
click at [184, 36] on span "Edit" at bounding box center [186, 35] width 20 height 16
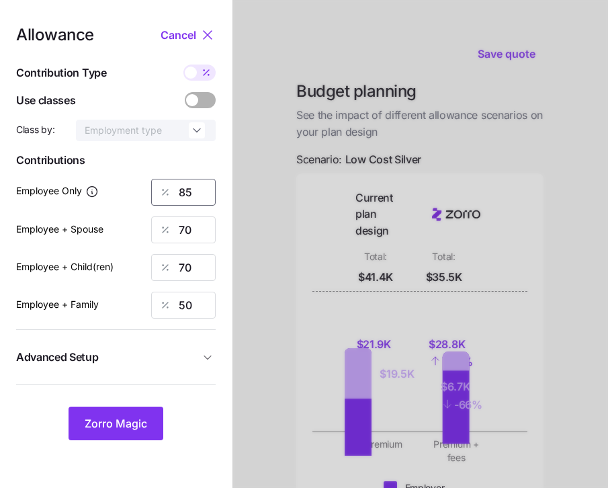
drag, startPoint x: 197, startPoint y: 192, endPoint x: 155, endPoint y: 183, distance: 43.2
click at [157, 184] on div "85" at bounding box center [183, 192] width 65 height 27
type input "75"
click at [169, 220] on div "70" at bounding box center [183, 229] width 65 height 27
type input "0"
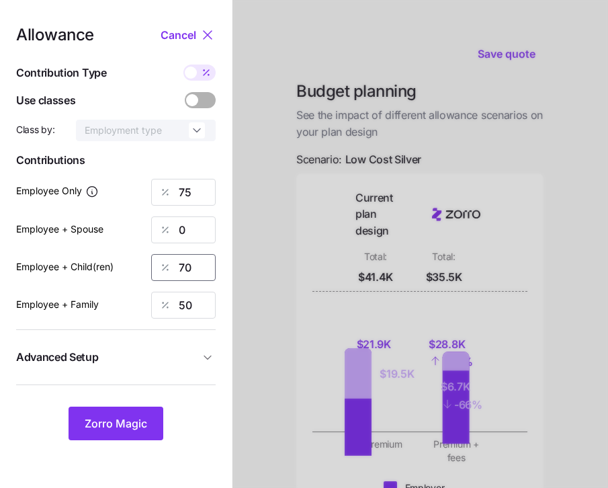
click at [153, 268] on div "70" at bounding box center [183, 267] width 65 height 27
type input "0"
click at [151, 304] on div "50" at bounding box center [183, 305] width 65 height 27
type input "0"
click at [192, 366] on button "Advanced Setup" at bounding box center [116, 357] width 200 height 33
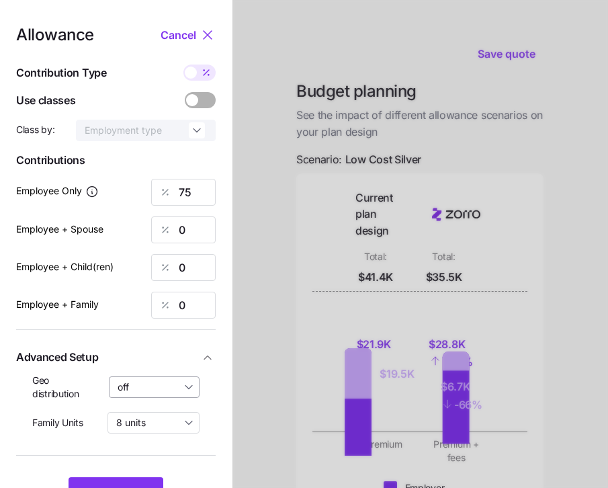
click at [148, 395] on input "off" at bounding box center [154, 387] width 91 height 22
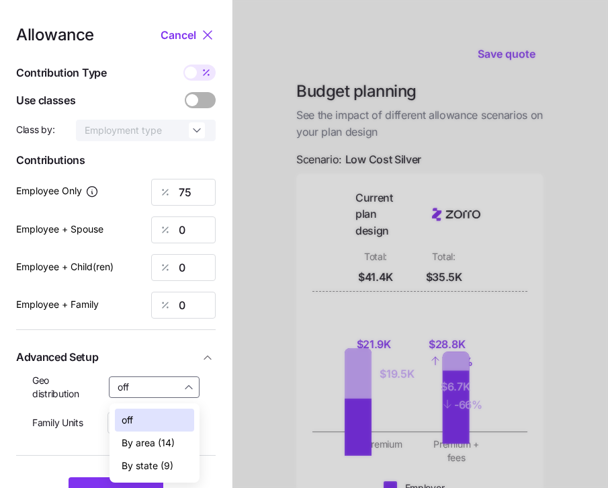
click at [147, 468] on span "By state (9)" at bounding box center [148, 465] width 52 height 15
type input "By state (9)"
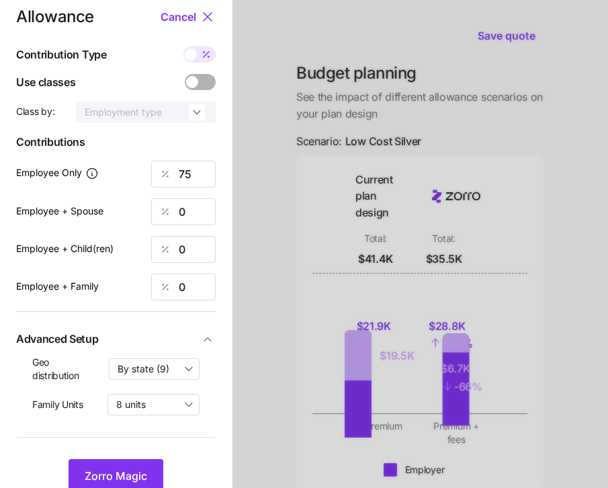
scroll to position [26, 0]
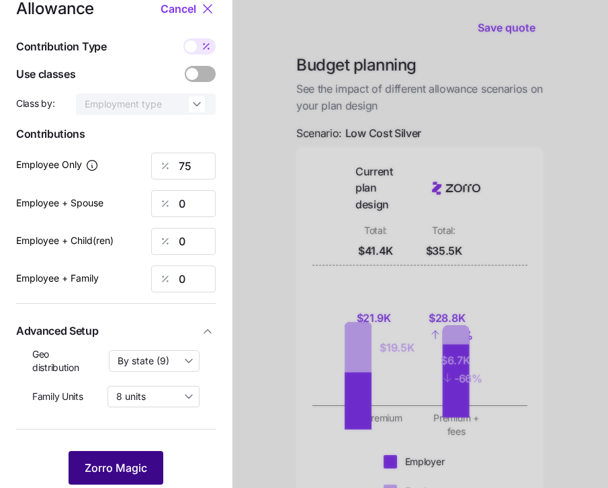
click at [116, 468] on span "Zorro Magic" at bounding box center [116, 468] width 63 height 16
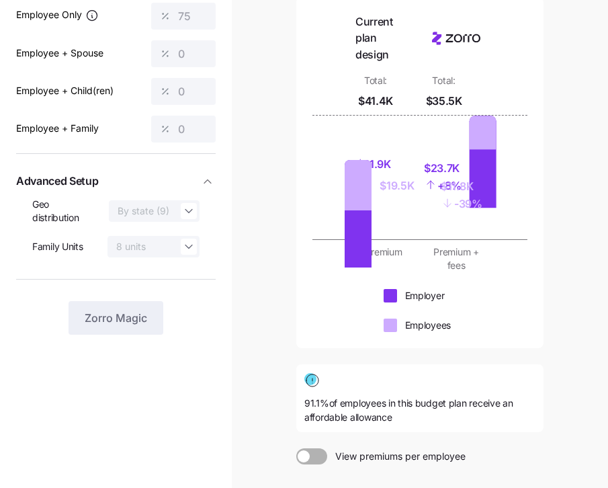
scroll to position [304, 0]
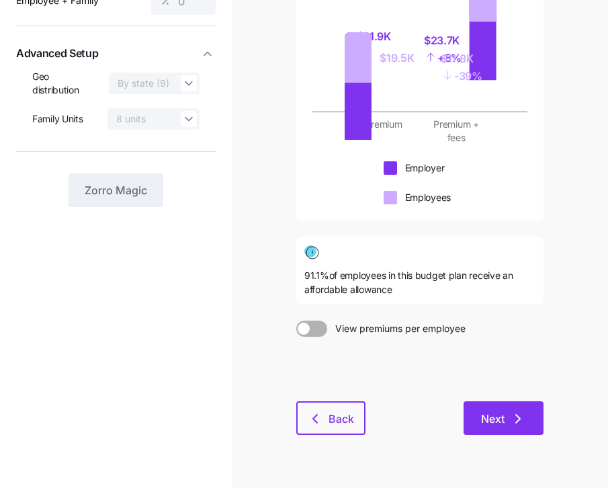
click at [518, 419] on icon "button" at bounding box center [518, 419] width 16 height 16
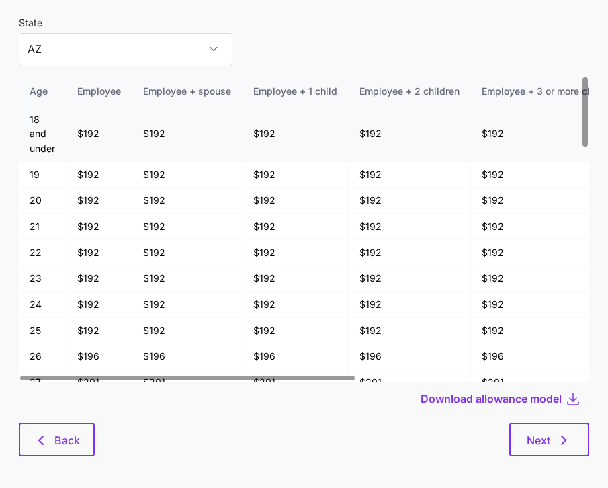
scroll to position [72, 0]
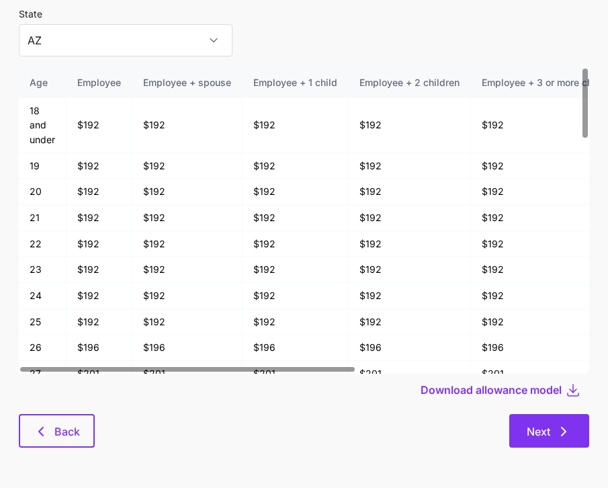
click at [544, 426] on span "Next" at bounding box center [539, 431] width 24 height 16
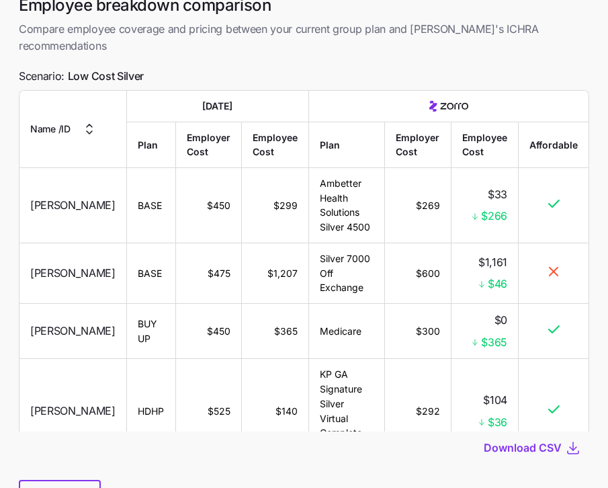
scroll to position [116, 0]
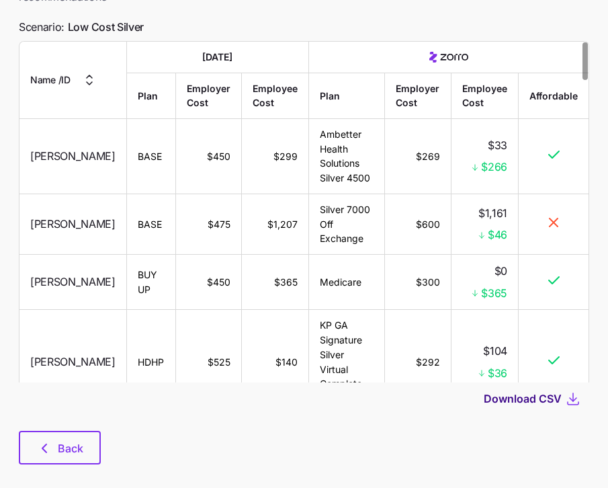
click at [556, 391] on span "Download CSV" at bounding box center [523, 399] width 78 height 16
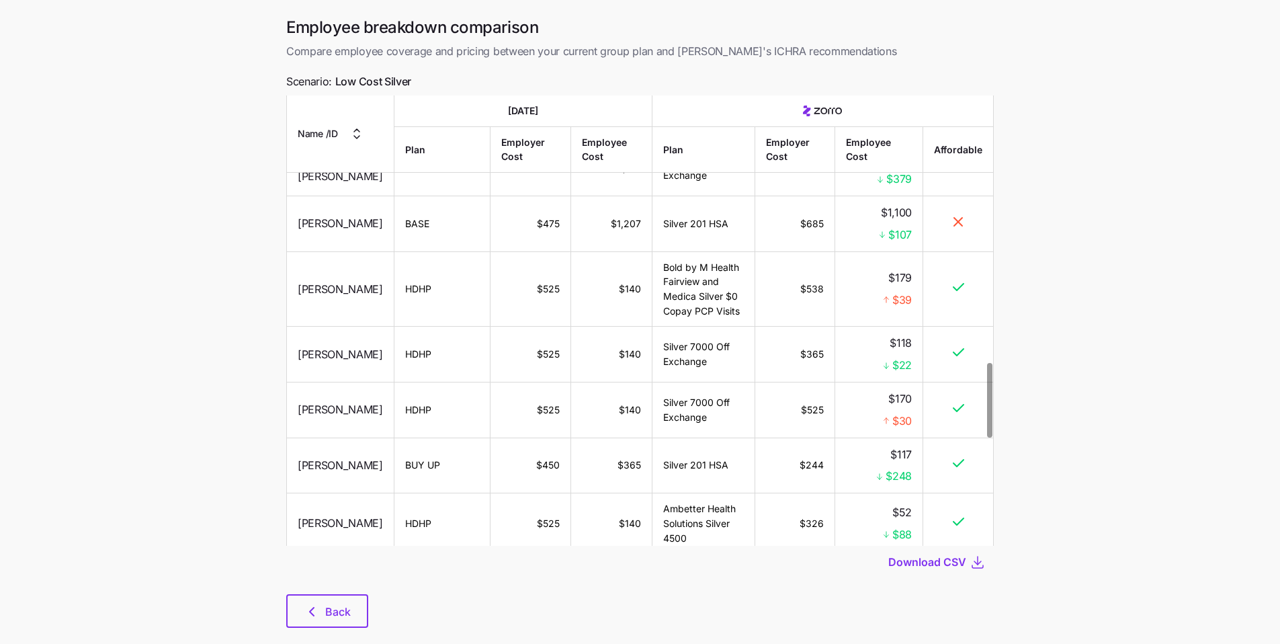
scroll to position [1514, 0]
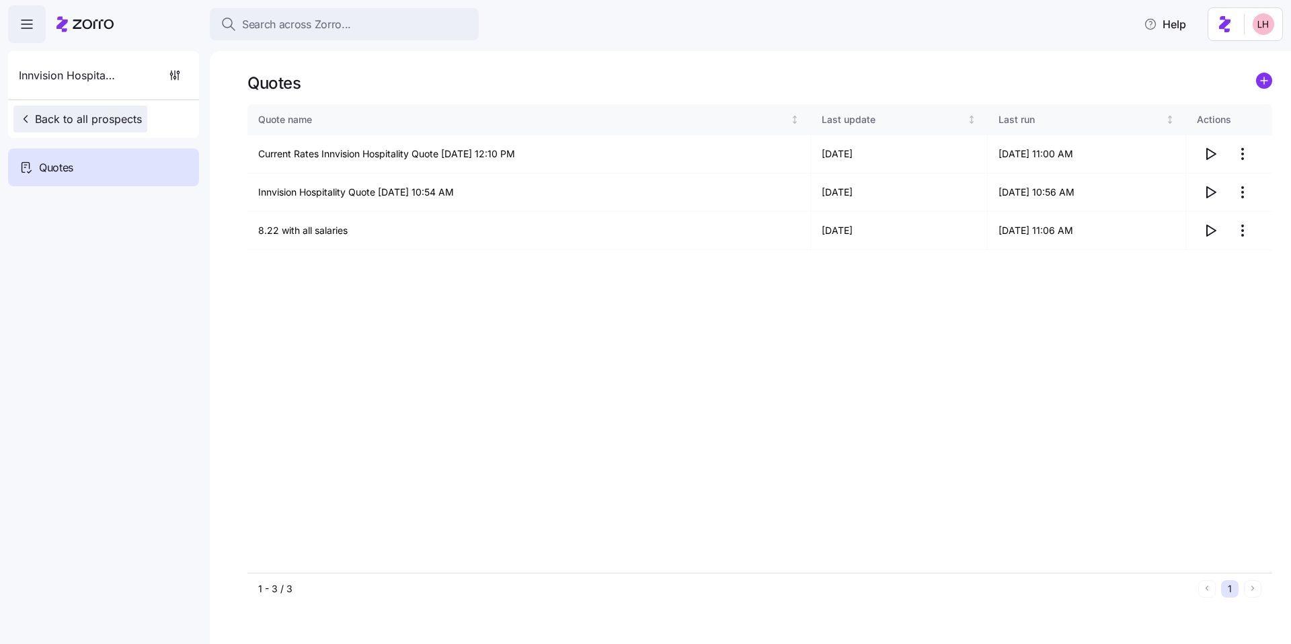
click at [83, 114] on span "Back to all prospects" at bounding box center [80, 119] width 123 height 16
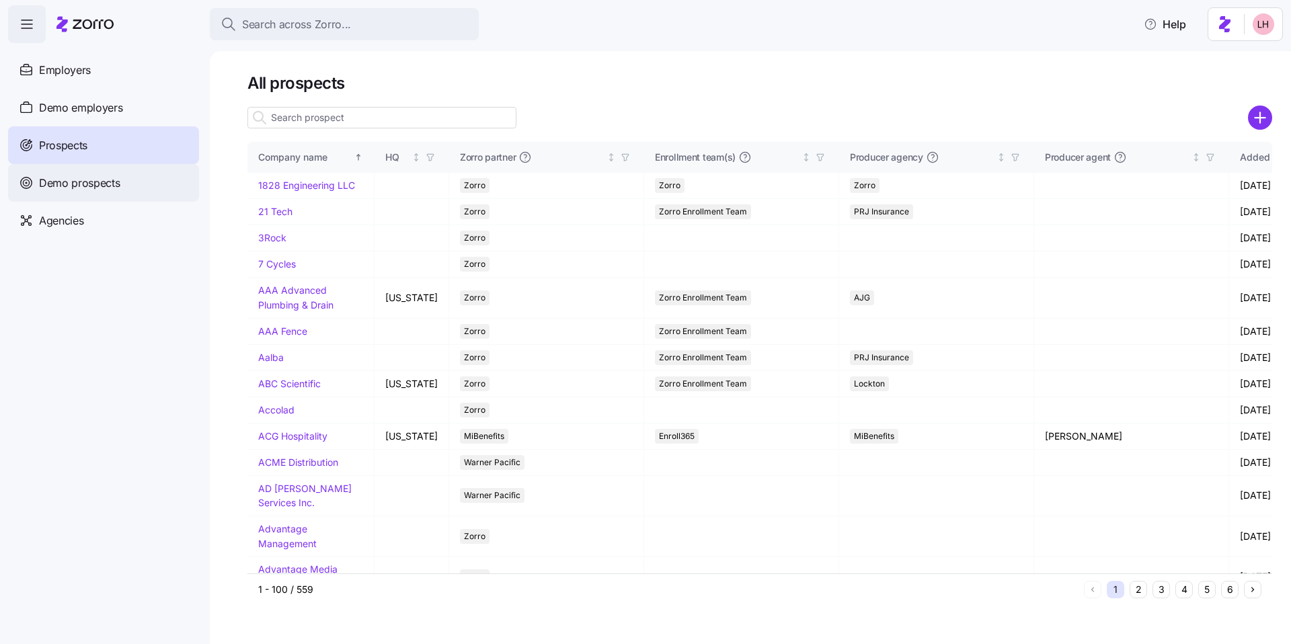
click at [104, 182] on span "Demo prospects" at bounding box center [79, 183] width 81 height 17
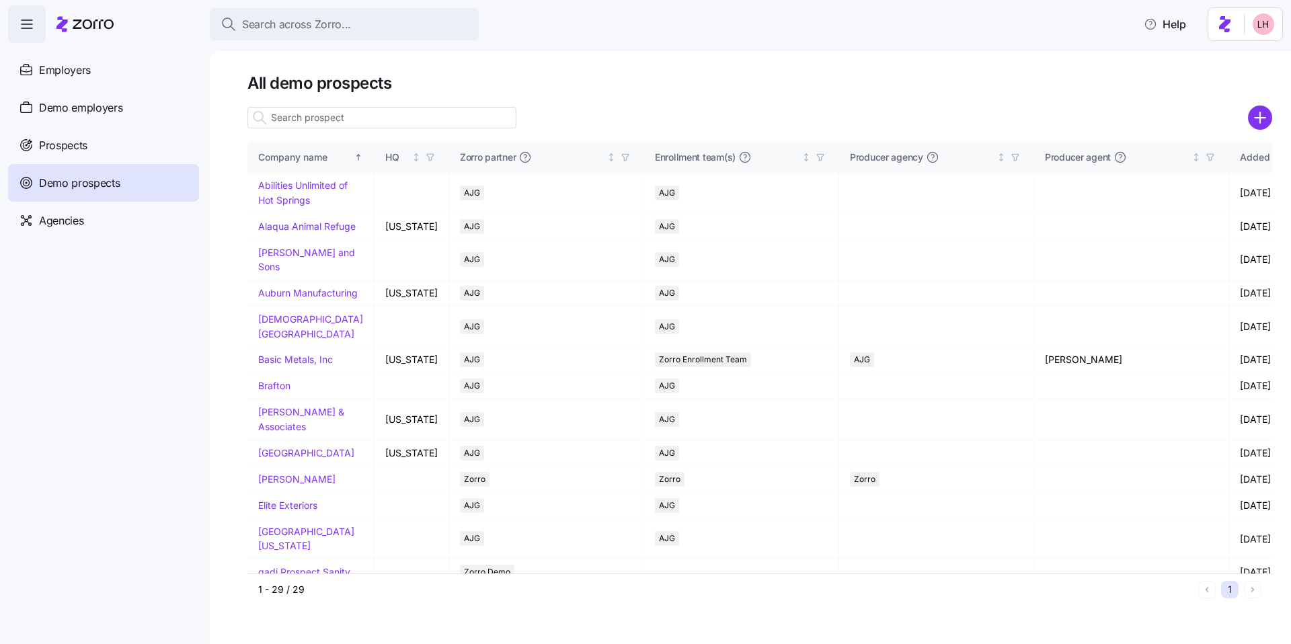
click at [358, 120] on input at bounding box center [381, 118] width 269 height 22
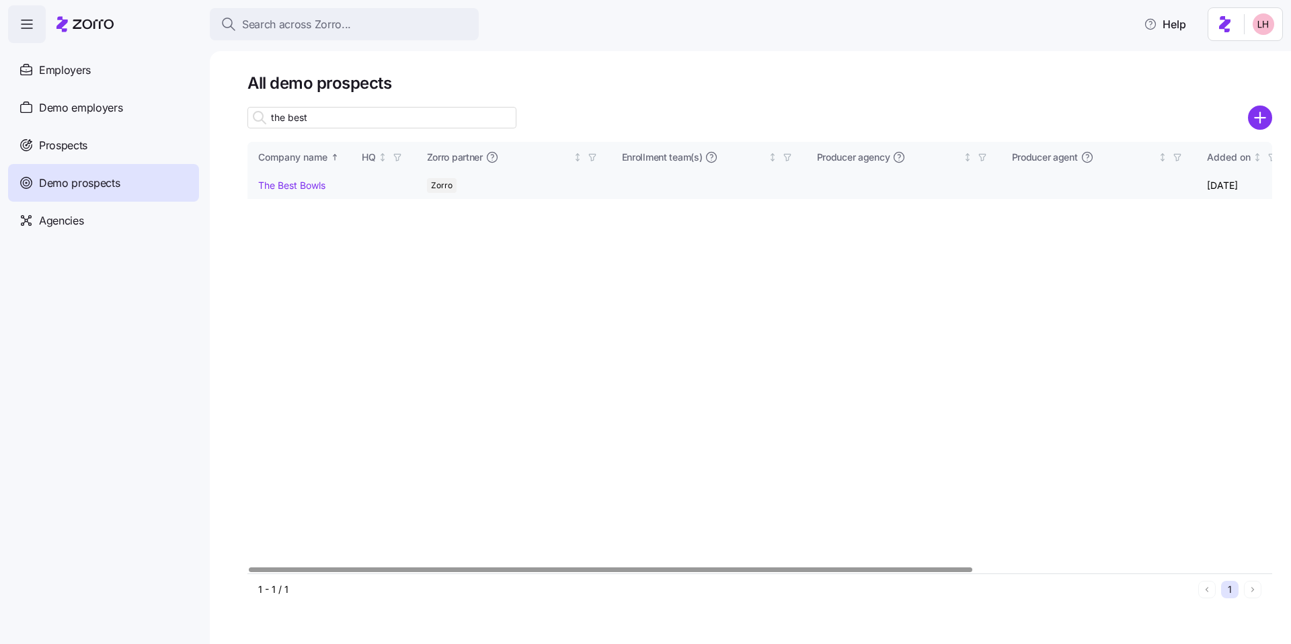
type input "the best"
click at [308, 187] on link "The Best Bowls" at bounding box center [291, 184] width 67 height 11
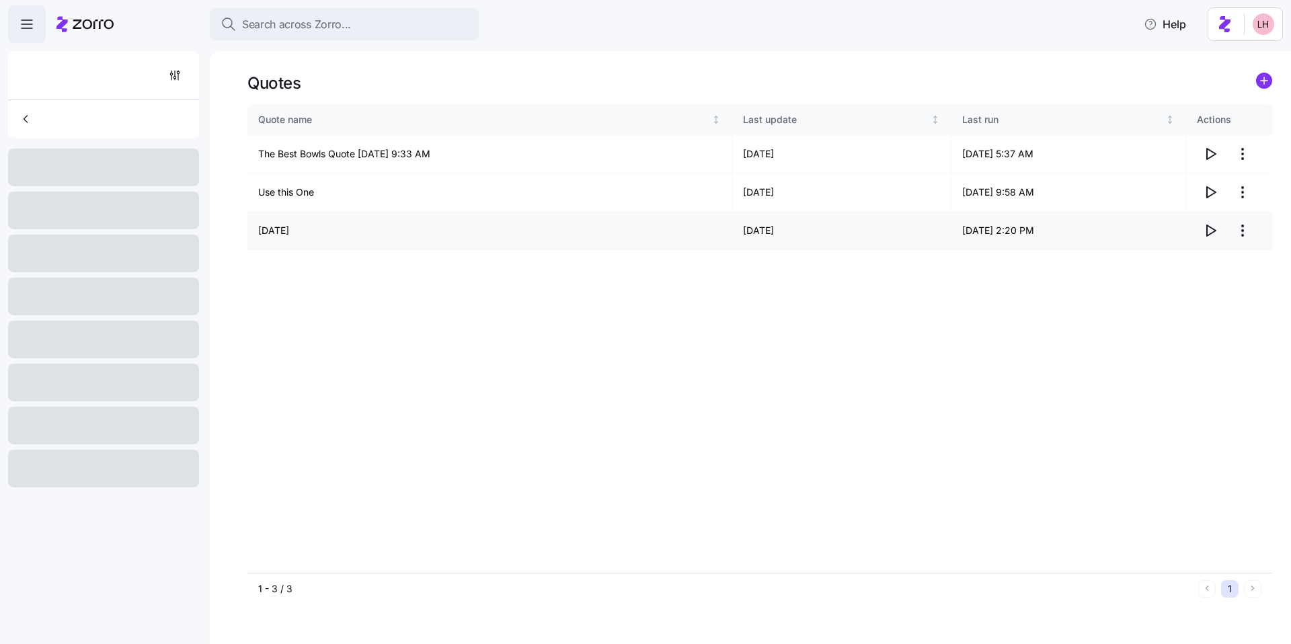
click at [1209, 233] on icon "button" at bounding box center [1210, 230] width 16 height 16
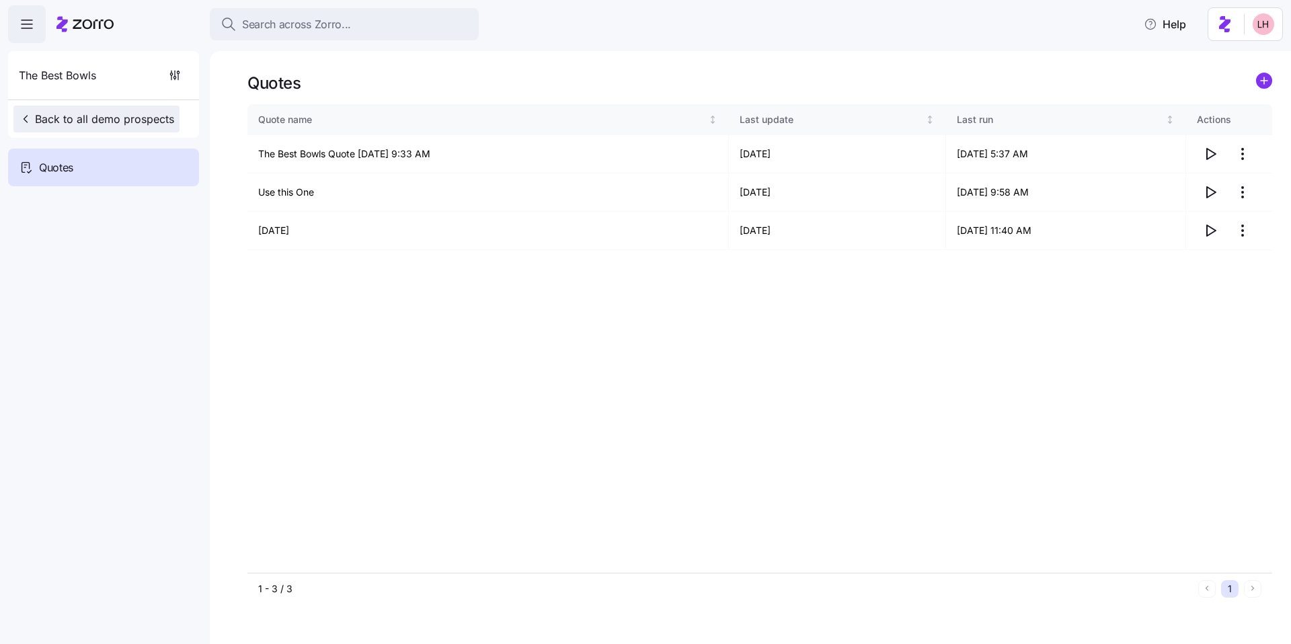
click at [75, 113] on span "Back to all demo prospects" at bounding box center [96, 119] width 155 height 16
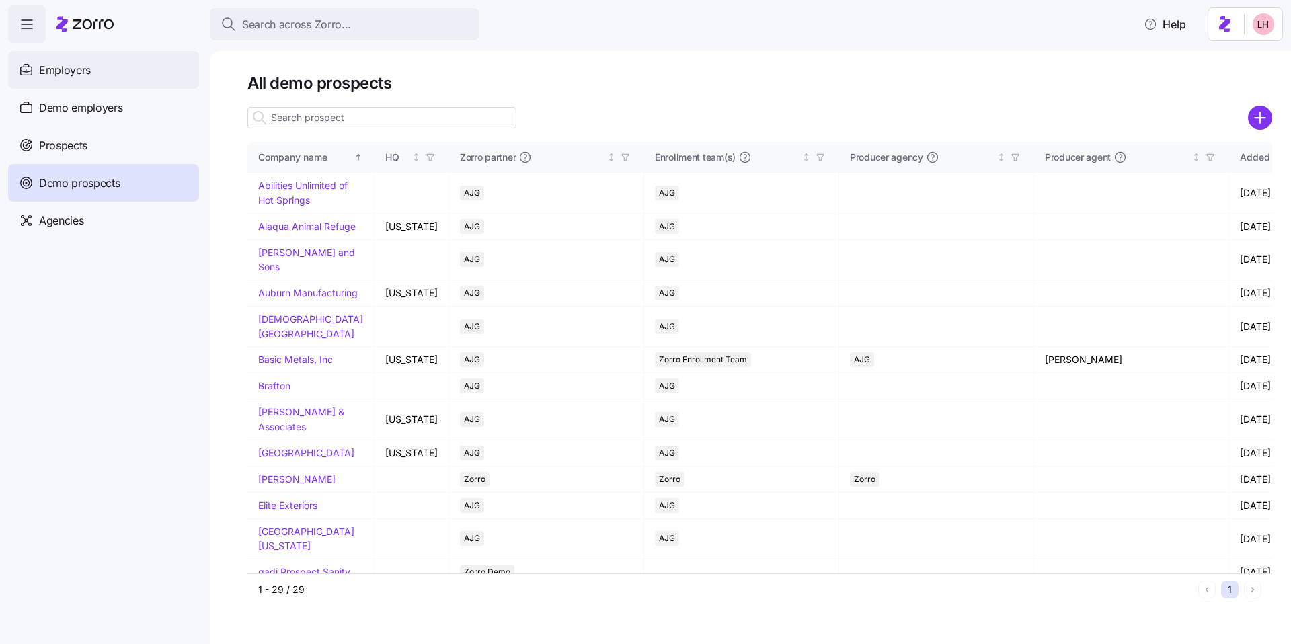
click at [72, 76] on span "Employers" at bounding box center [65, 70] width 52 height 17
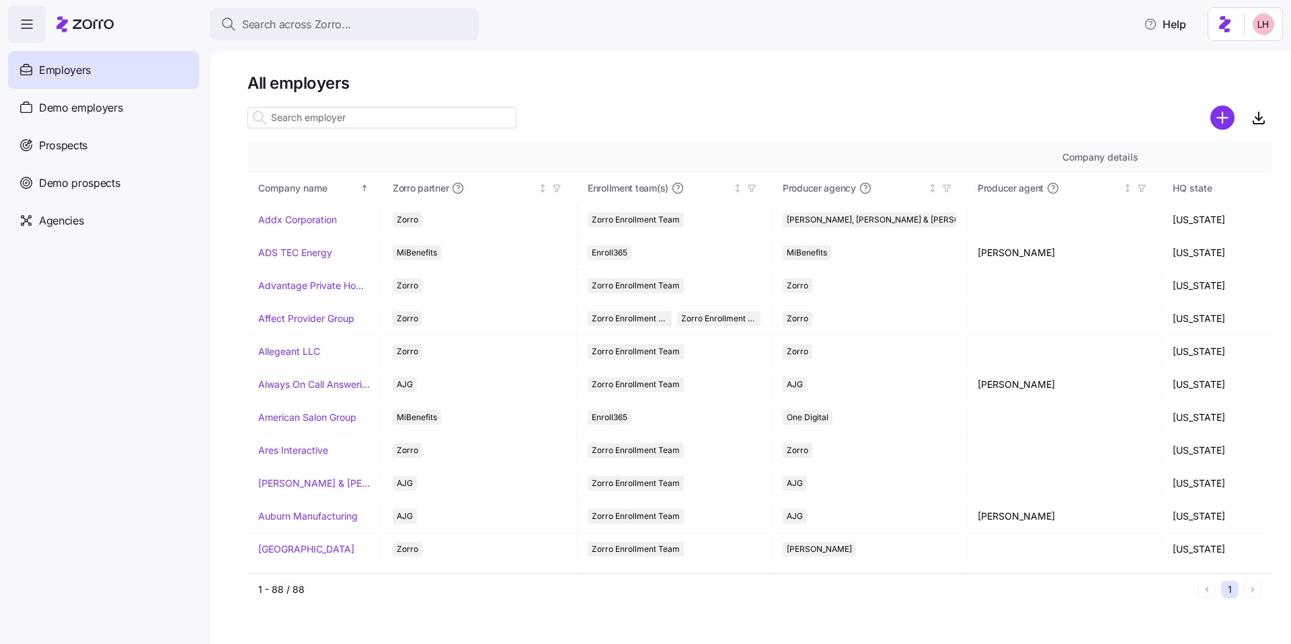
click at [351, 120] on input at bounding box center [381, 118] width 269 height 22
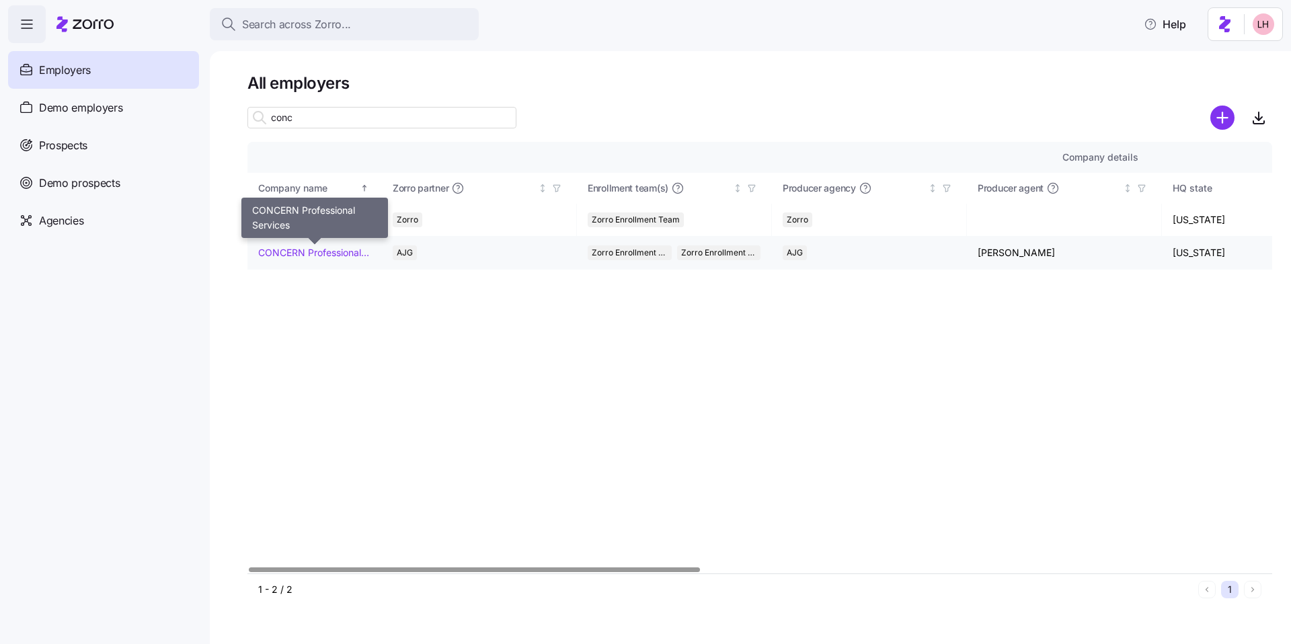
type input "conc"
click at [315, 247] on link "CONCERN Professional Services" at bounding box center [314, 252] width 112 height 13
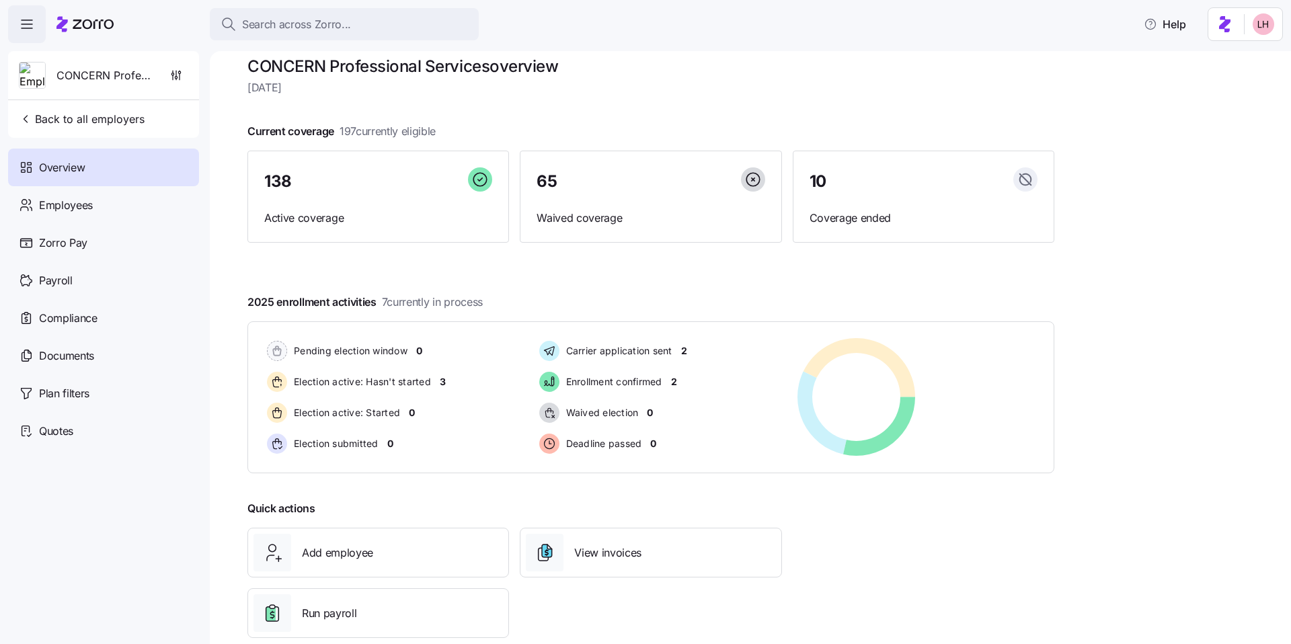
scroll to position [42, 0]
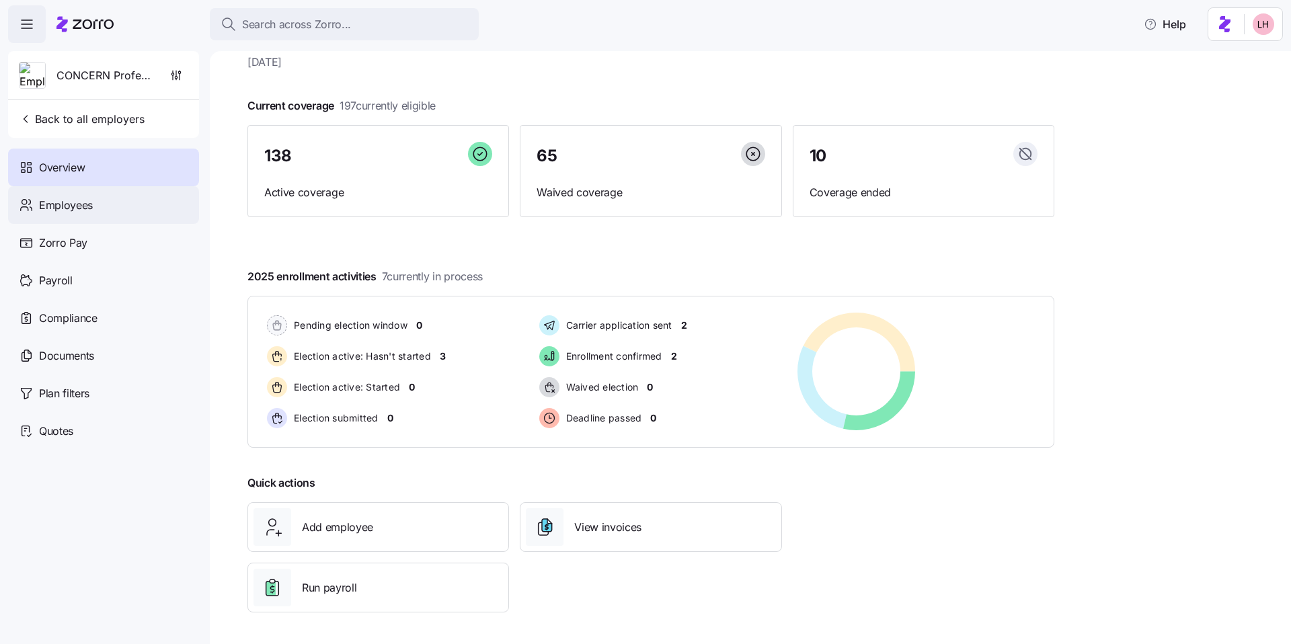
click at [83, 206] on span "Employees" at bounding box center [66, 205] width 54 height 17
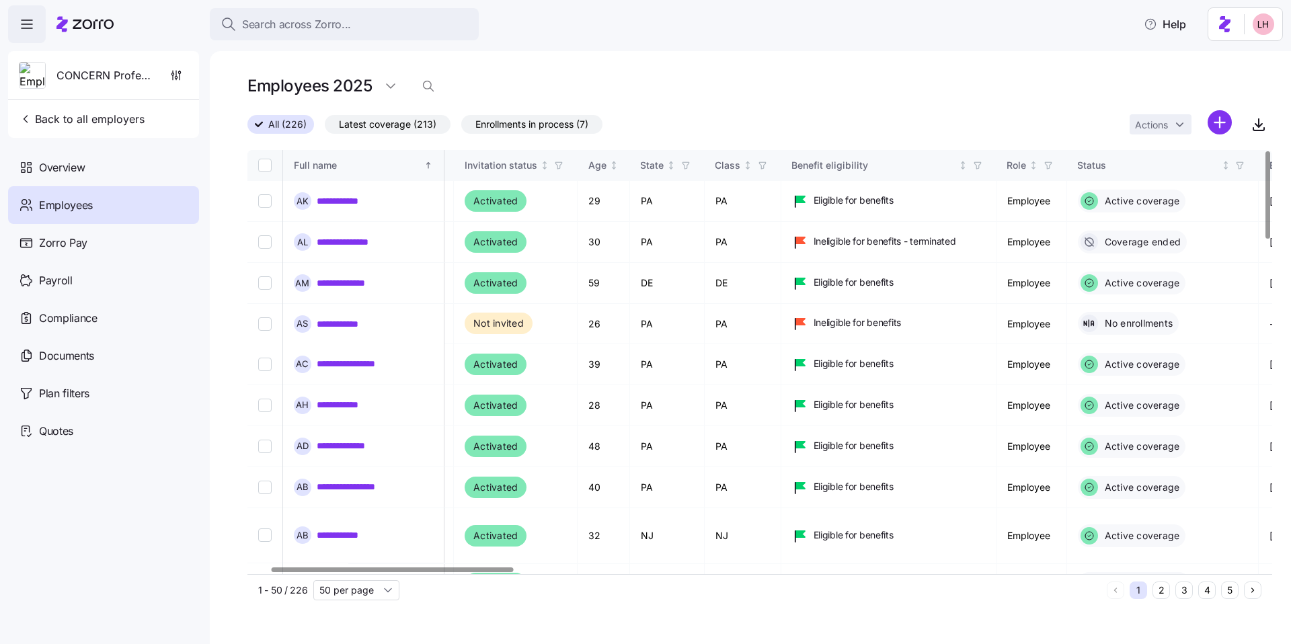
scroll to position [0, 108]
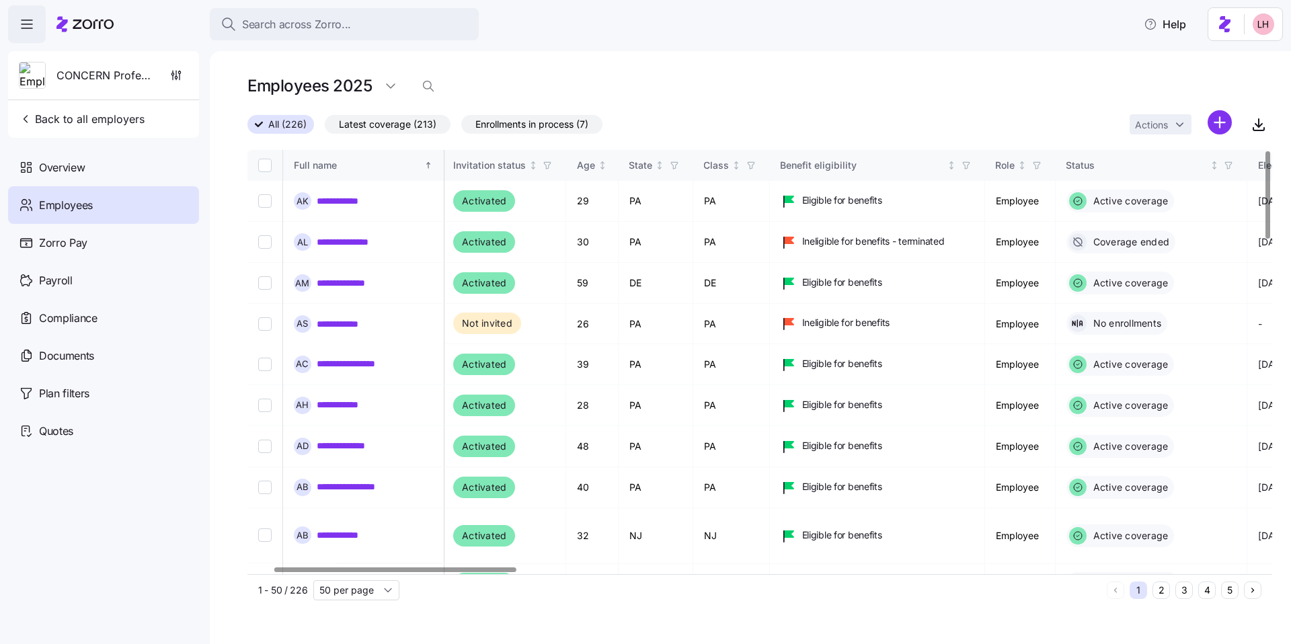
click at [477, 569] on div at bounding box center [395, 569] width 242 height 5
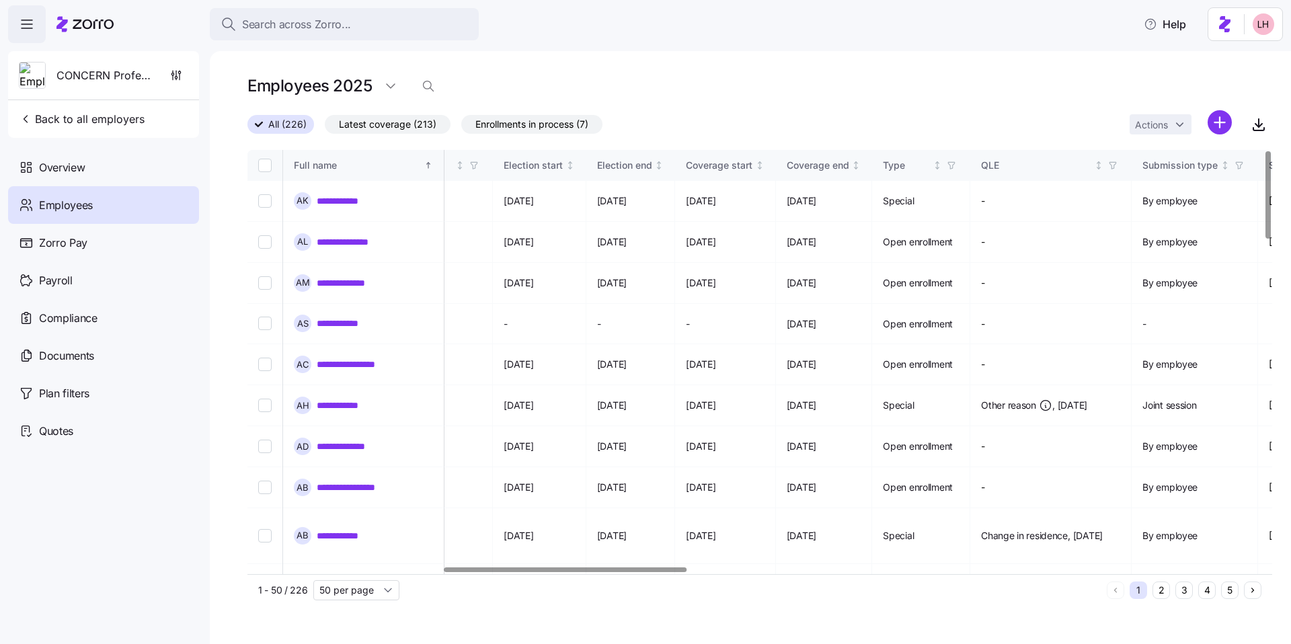
click at [660, 567] on div at bounding box center [565, 569] width 242 height 5
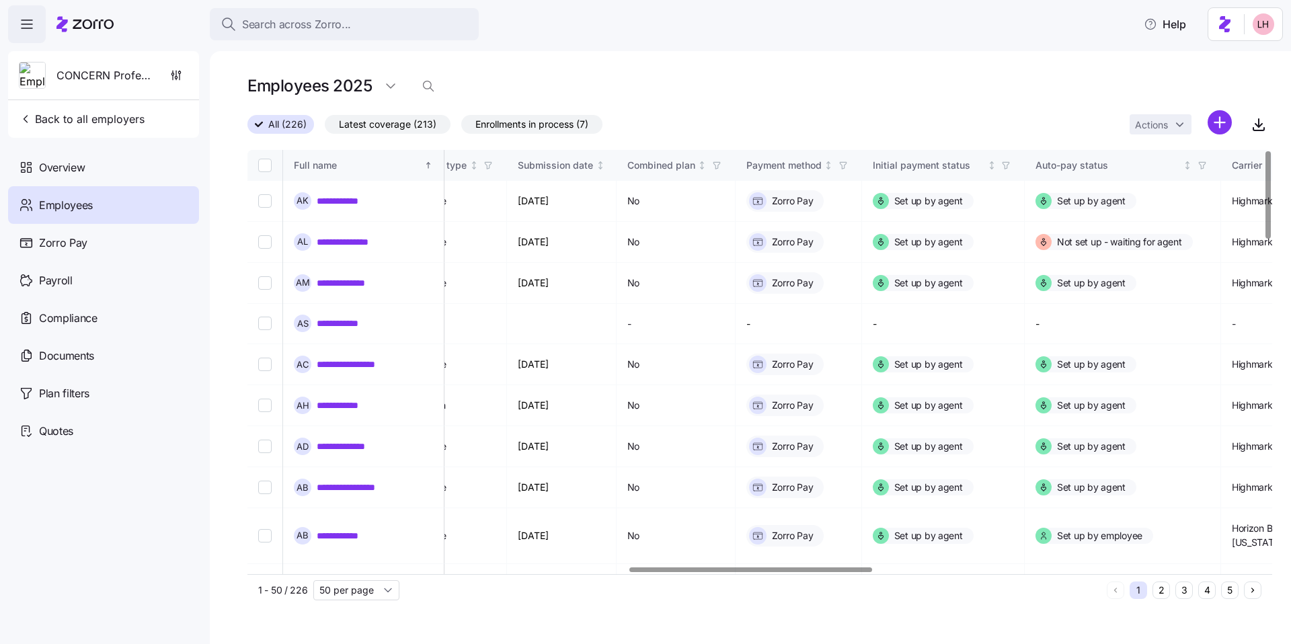
scroll to position [0, 1625]
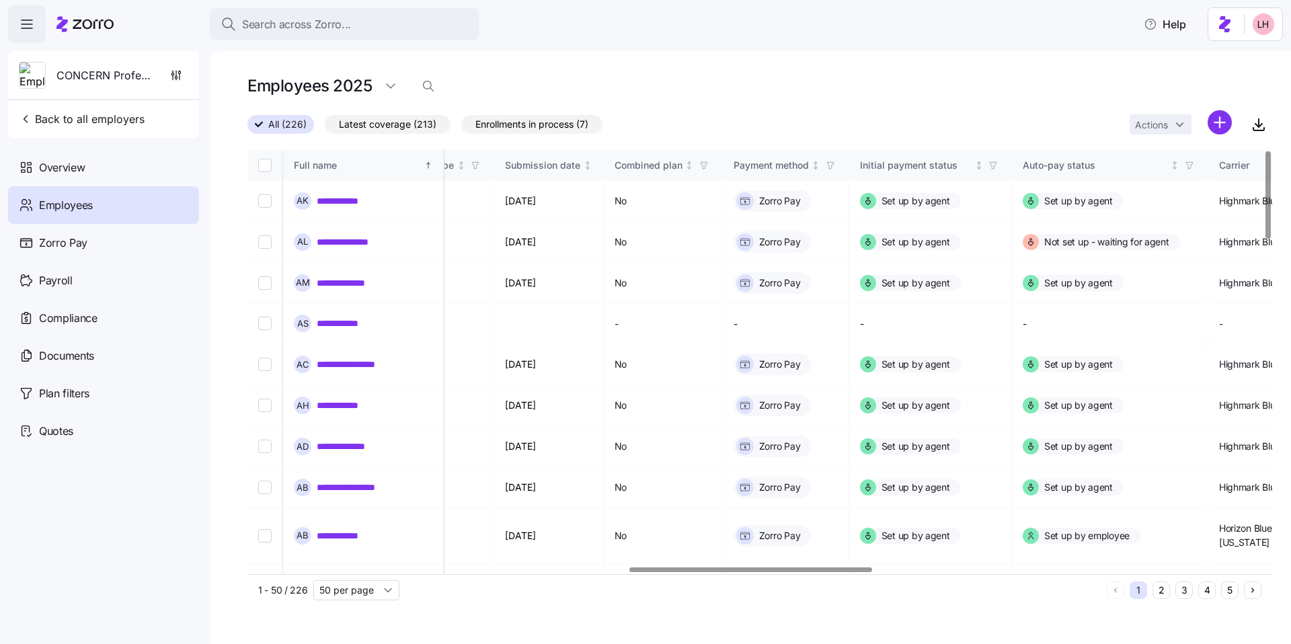
click at [870, 571] on div at bounding box center [750, 569] width 242 height 5
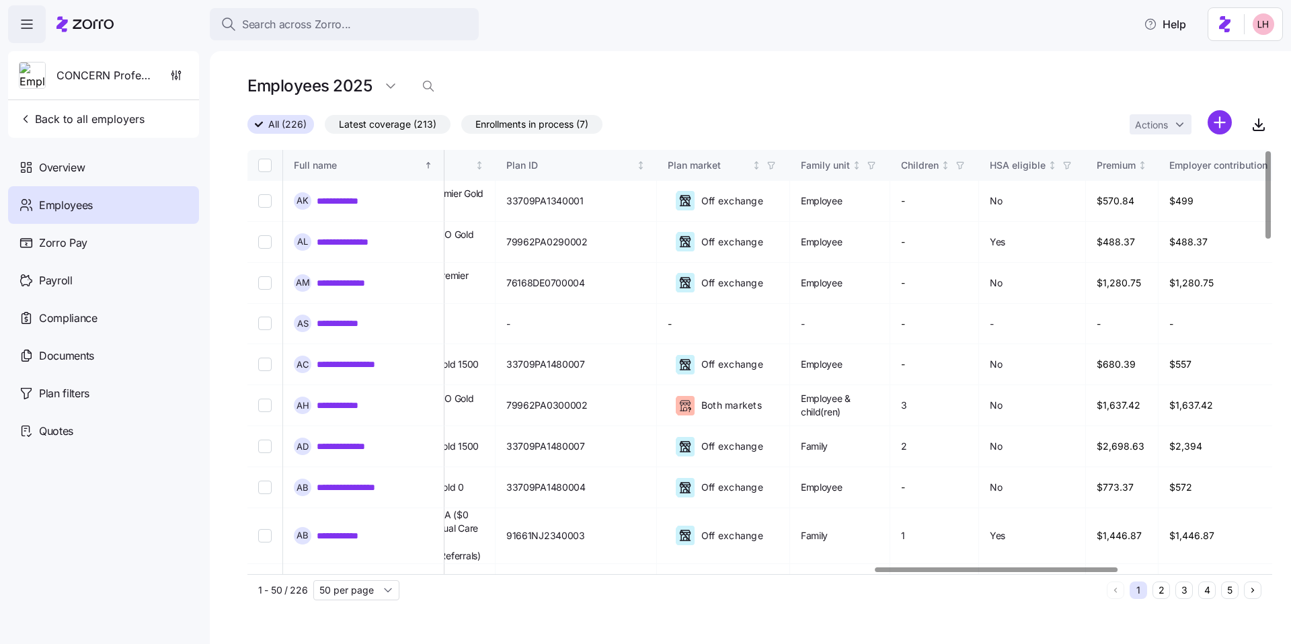
scroll to position [0, 2672]
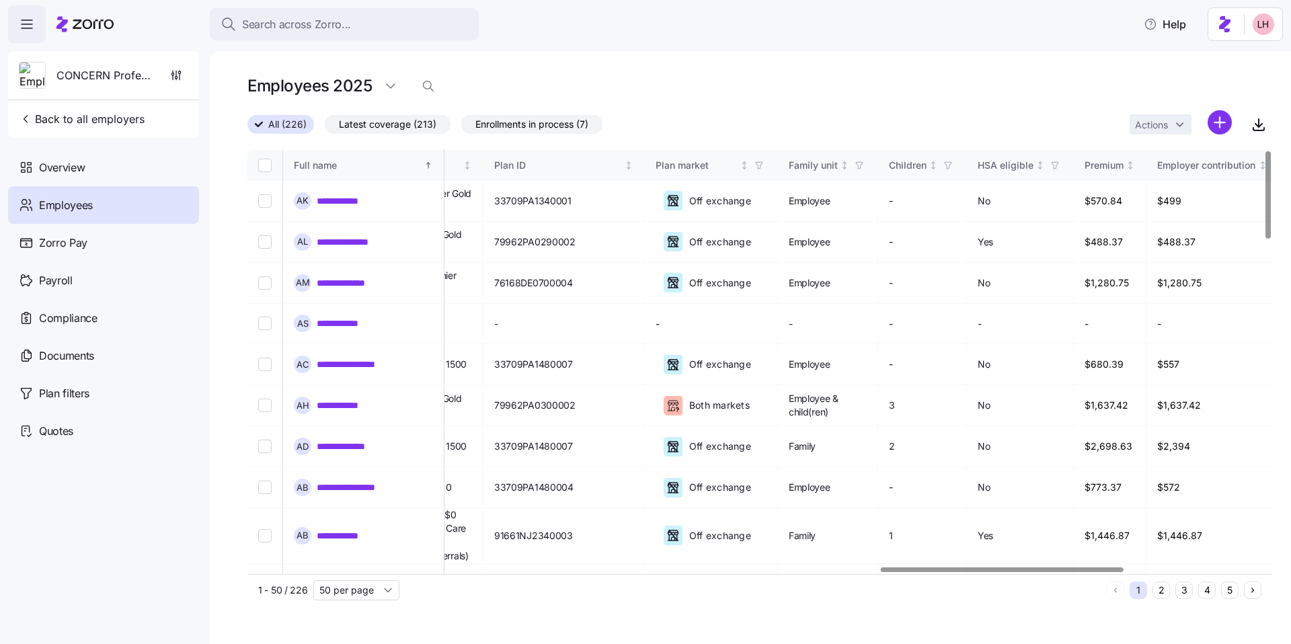
click at [1071, 567] on div at bounding box center [1002, 569] width 242 height 5
click at [341, 201] on link "**********" at bounding box center [346, 200] width 59 height 13
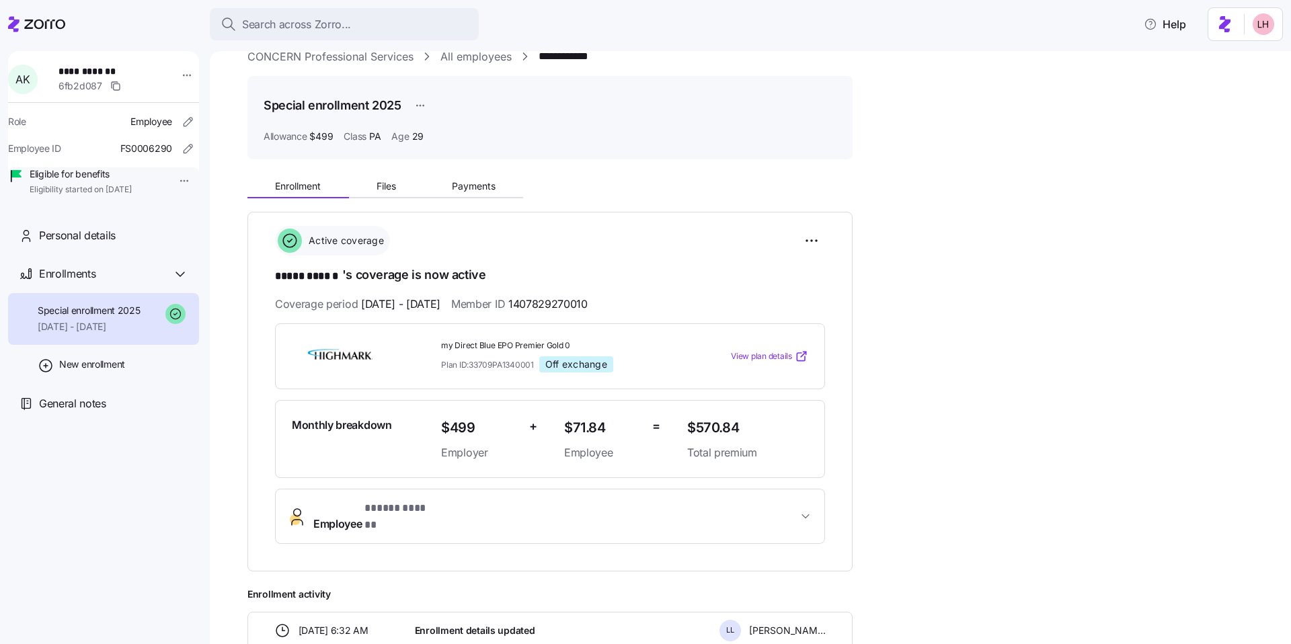
scroll to position [50, 0]
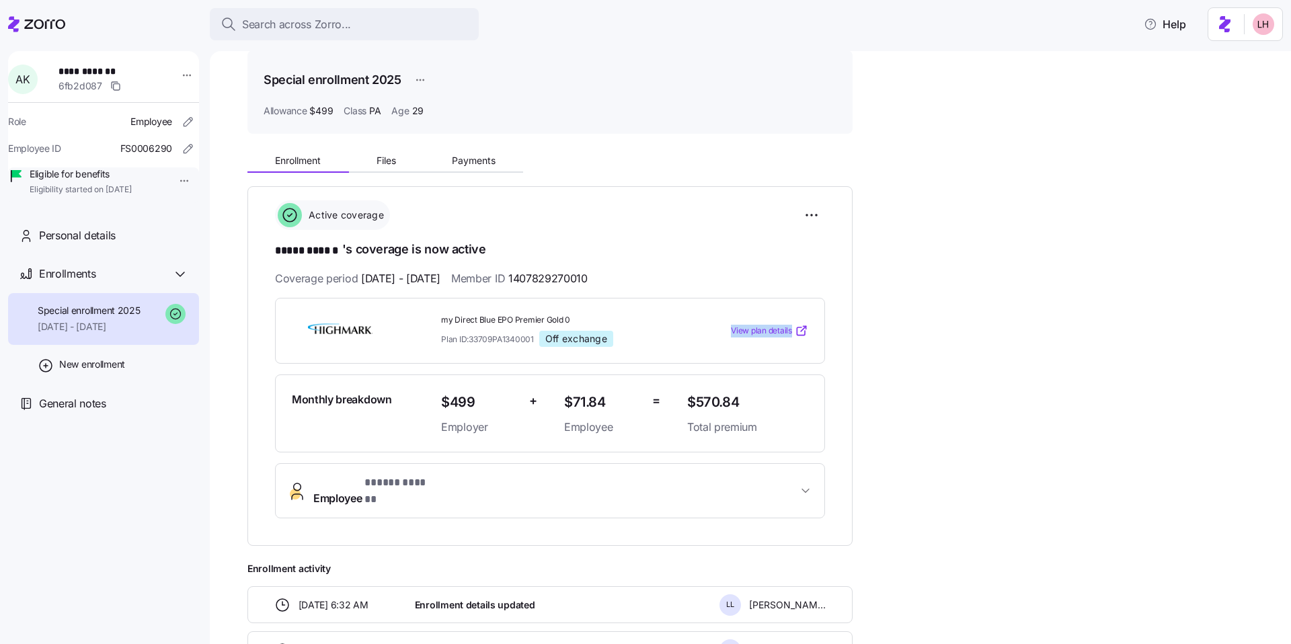
drag, startPoint x: 728, startPoint y: 334, endPoint x: 798, endPoint y: 331, distance: 70.0
click at [798, 331] on div "View plan details" at bounding box center [747, 330] width 121 height 13
click at [762, 346] on div "my Direct Blue EPO Premier Gold 0 Plan ID: 33709PA1340001 Off exchange View pla…" at bounding box center [550, 331] width 550 height 67
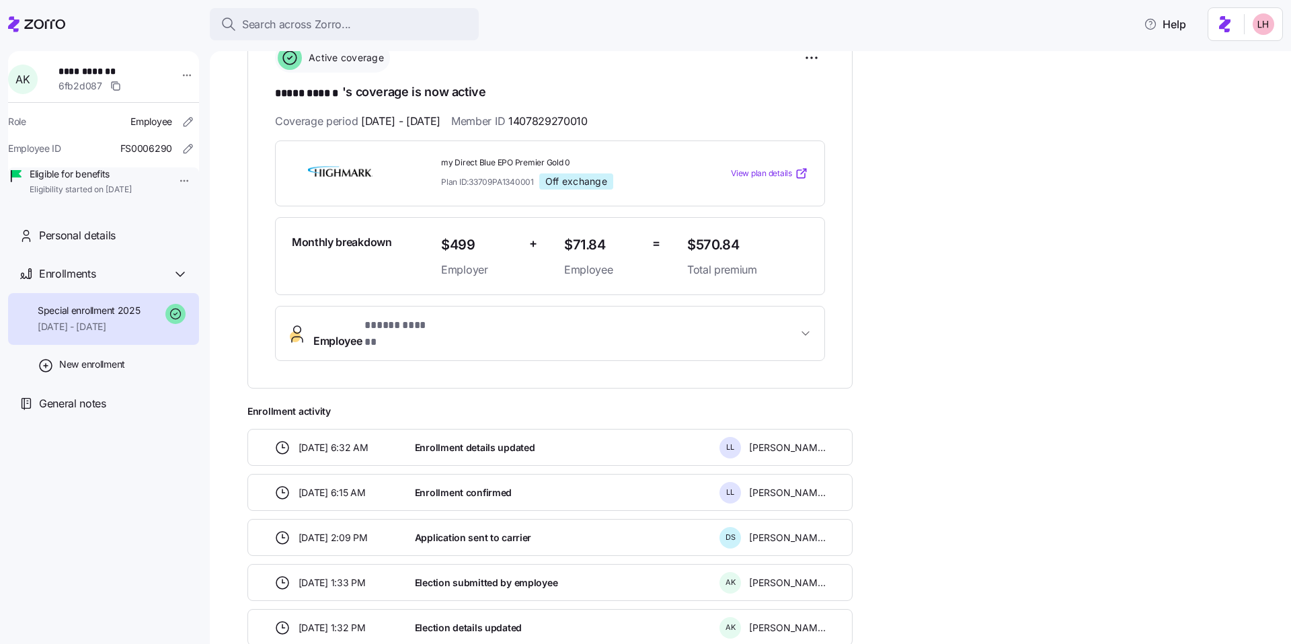
scroll to position [116, 0]
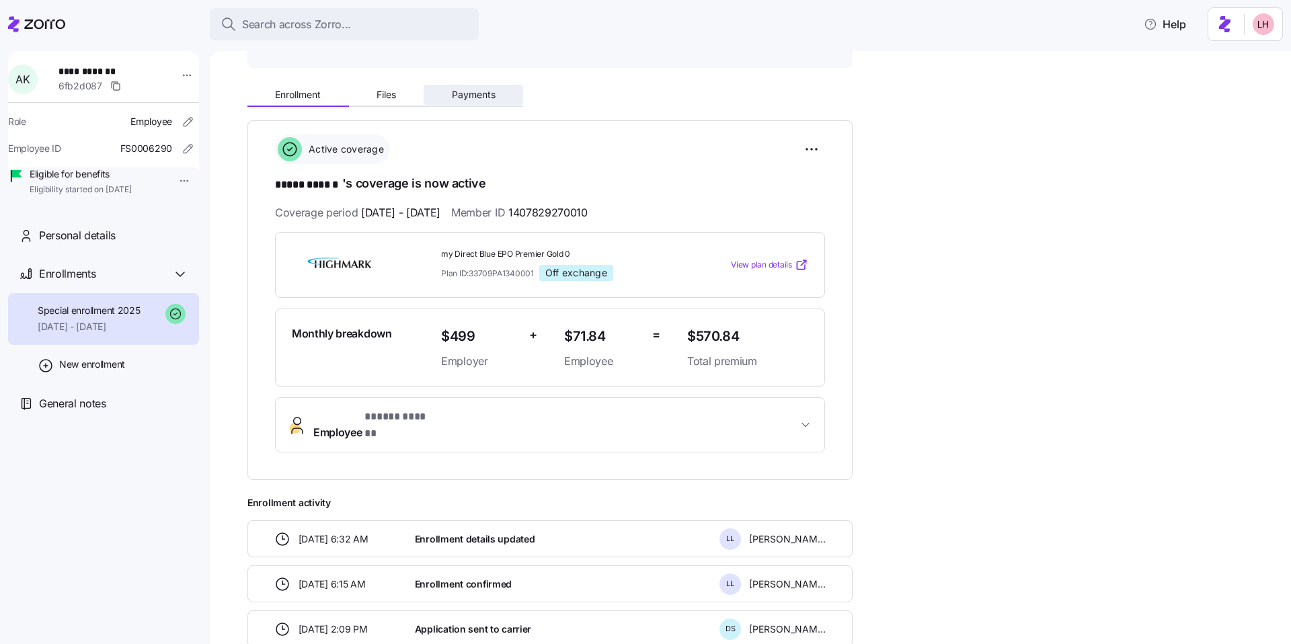
click at [472, 96] on span "Payments" at bounding box center [474, 94] width 44 height 9
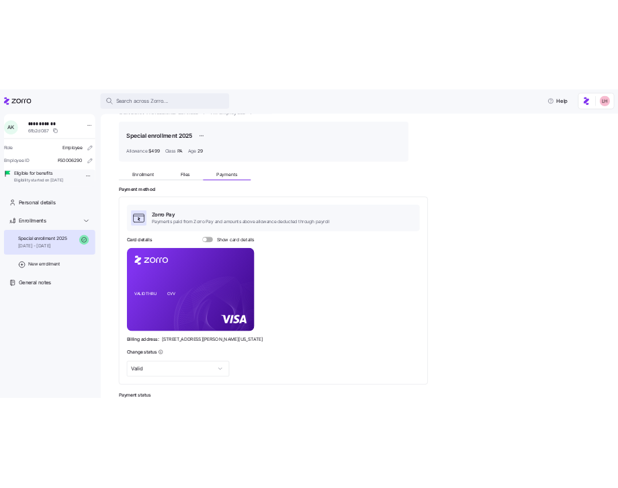
scroll to position [39, 0]
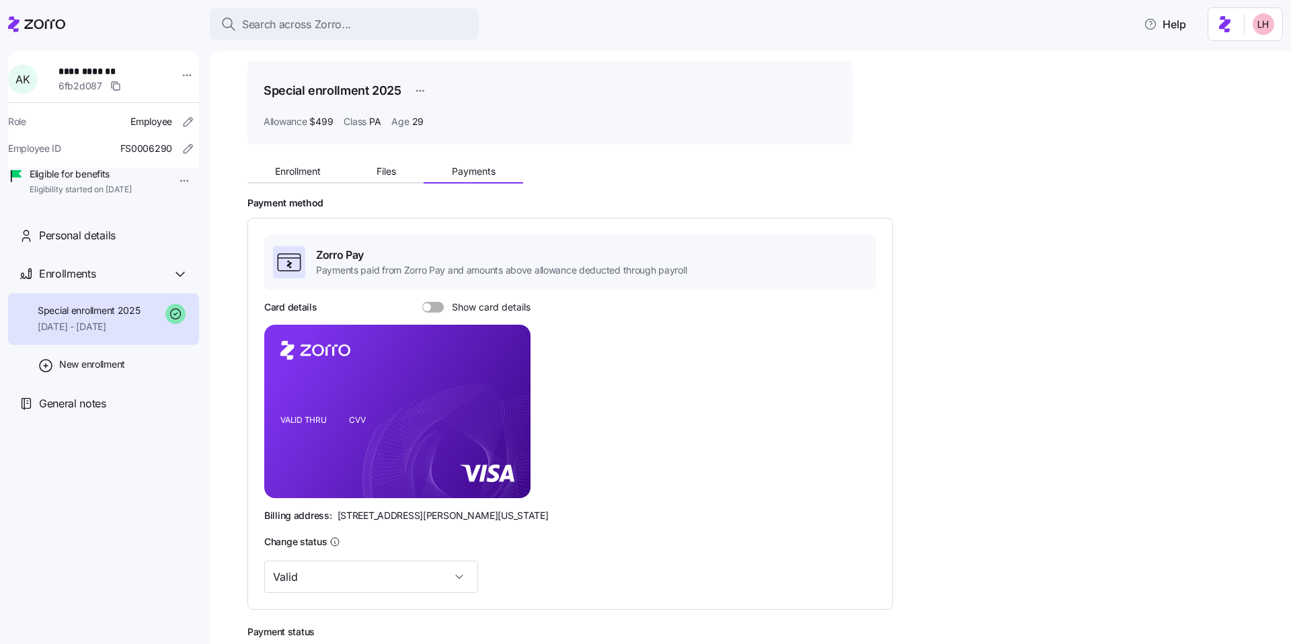
click at [142, 36] on div "Search across Zorro... Help" at bounding box center [645, 24] width 1274 height 38
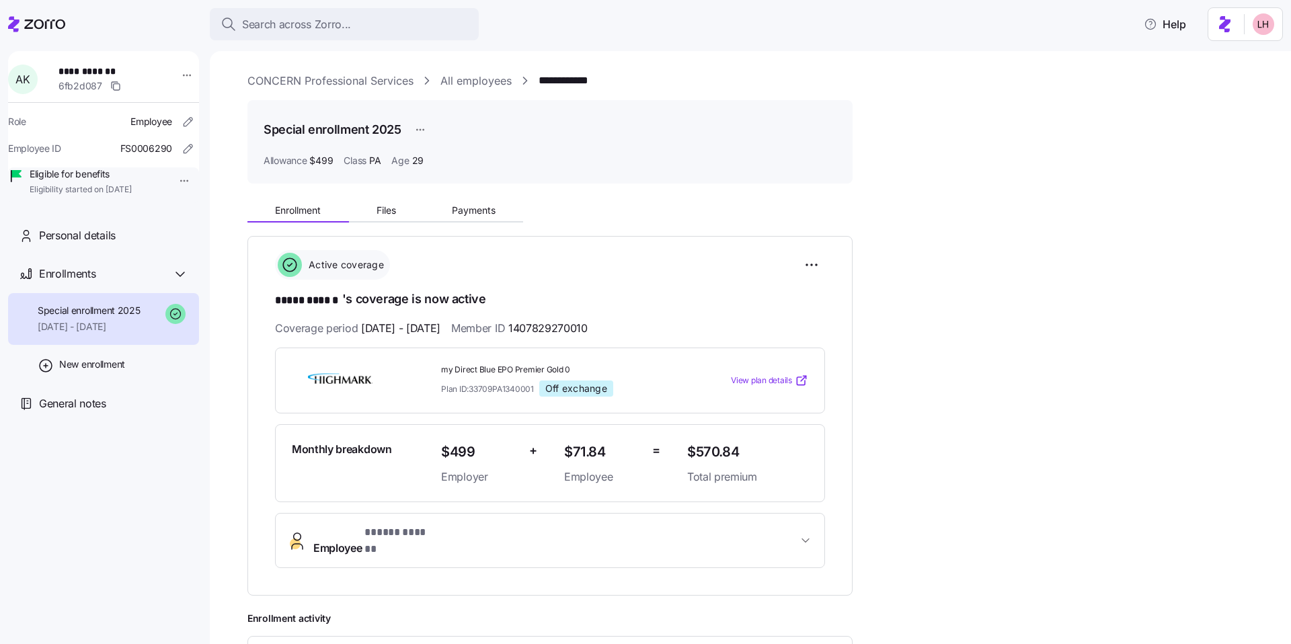
click at [462, 87] on link "All employees" at bounding box center [475, 81] width 71 height 17
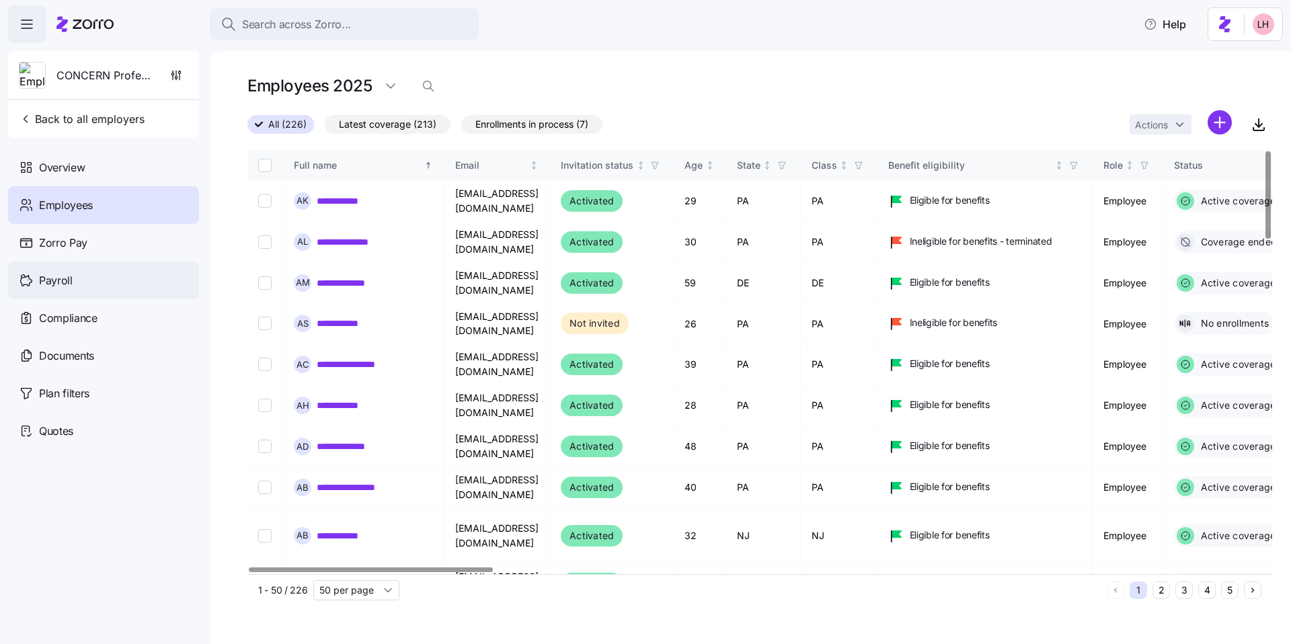
click at [128, 287] on div "Payroll" at bounding box center [103, 280] width 191 height 38
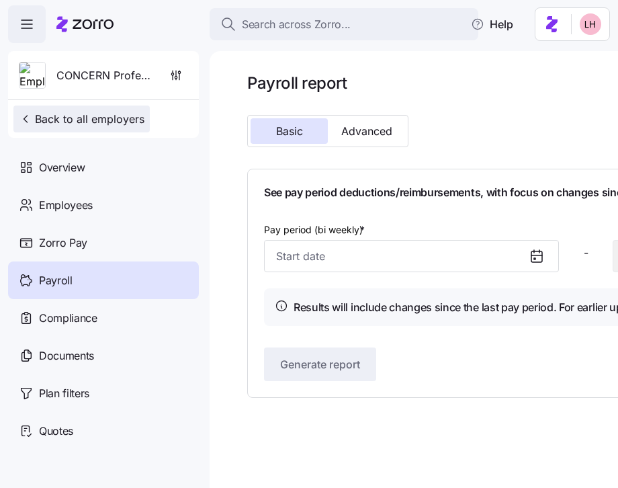
click at [99, 123] on span "Back to all employers" at bounding box center [82, 119] width 126 height 16
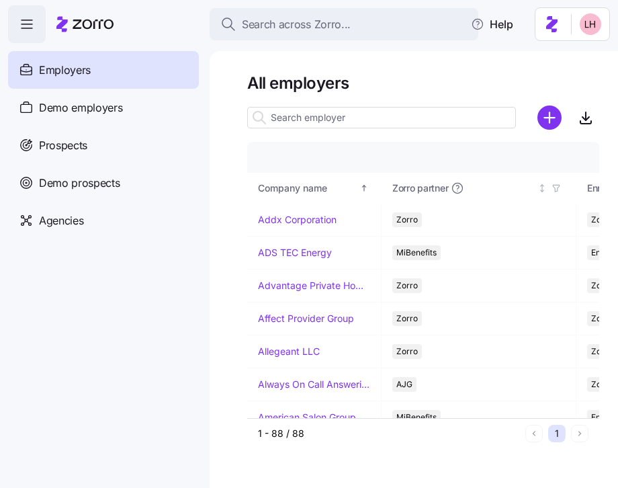
click at [329, 116] on input at bounding box center [381, 118] width 269 height 22
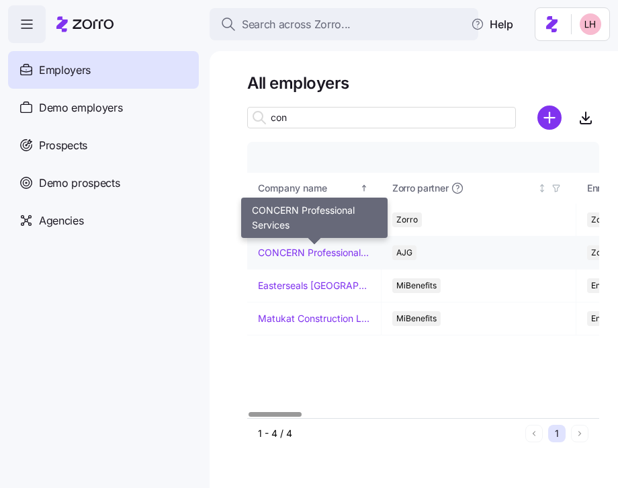
type input "con"
click at [319, 247] on link "CONCERN Professional Services" at bounding box center [314, 252] width 112 height 13
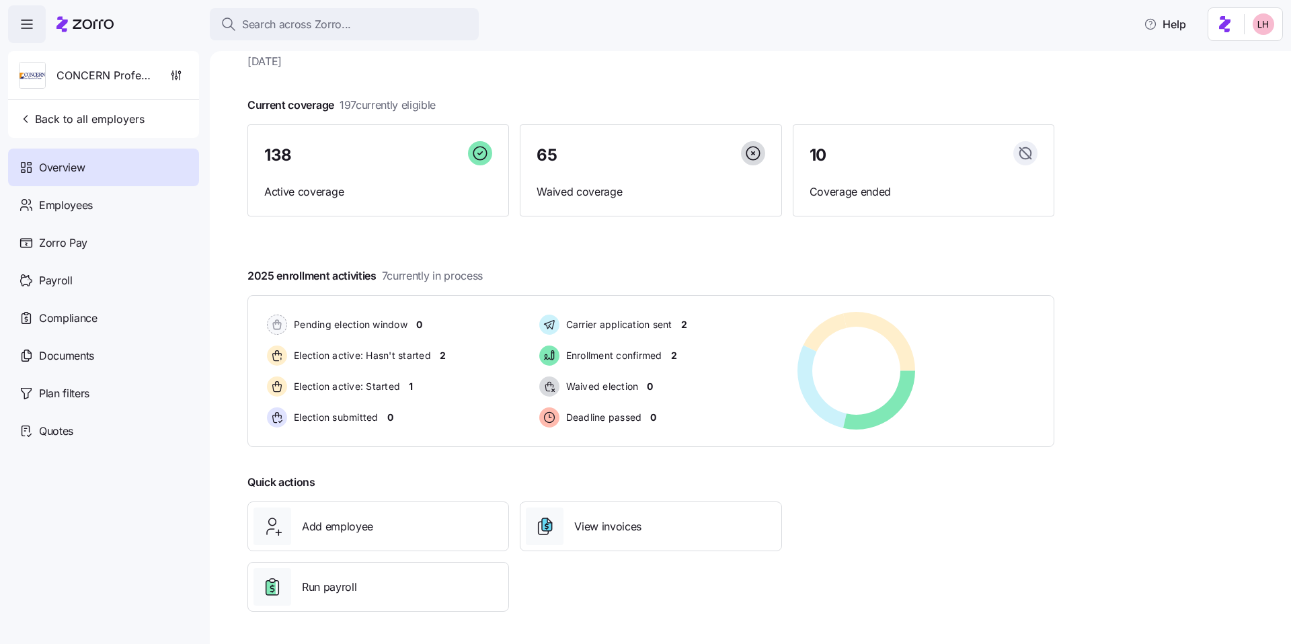
scroll to position [43, 0]
click at [147, 211] on div "Employees" at bounding box center [103, 205] width 191 height 38
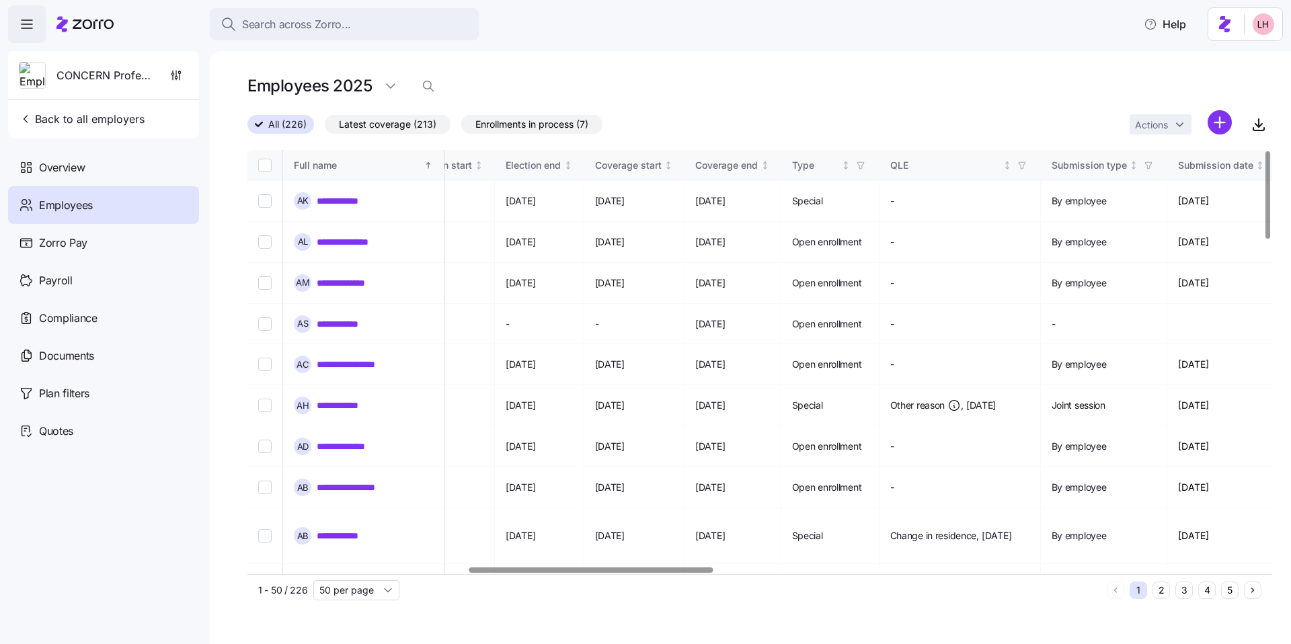
click at [680, 572] on div at bounding box center [591, 569] width 244 height 5
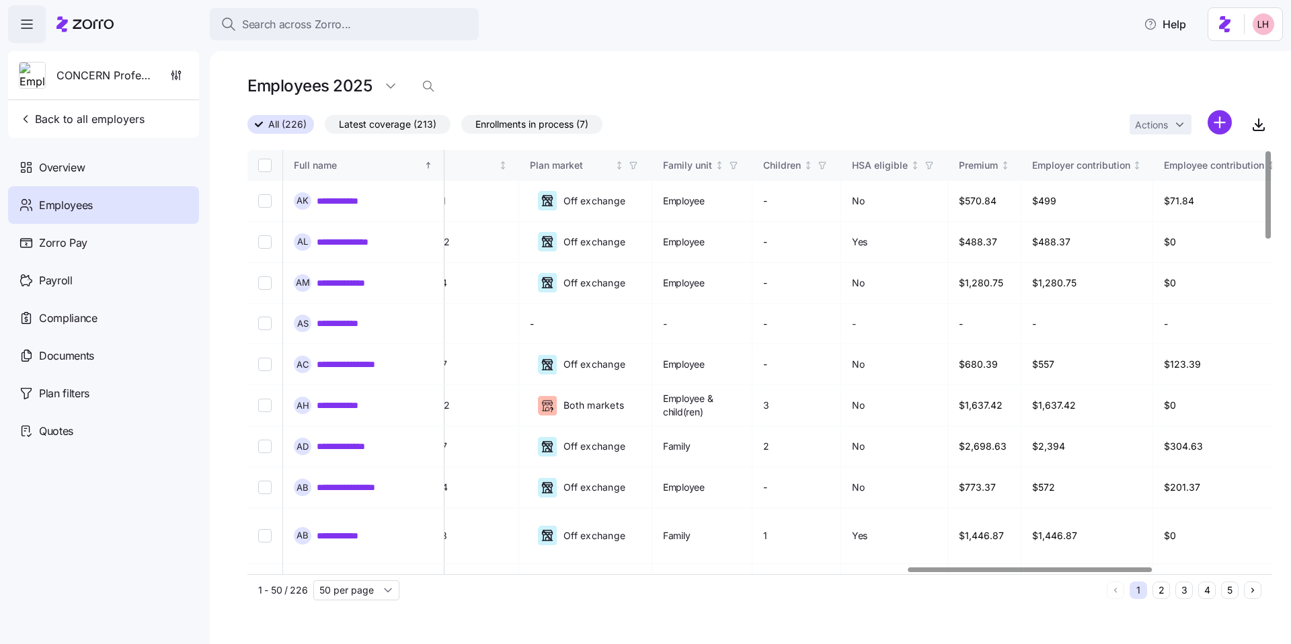
scroll to position [0, 2769]
click at [1149, 572] on div at bounding box center [1030, 569] width 244 height 5
click at [352, 208] on div "**********" at bounding box center [363, 200] width 139 height 17
click at [352, 205] on link "**********" at bounding box center [346, 200] width 59 height 13
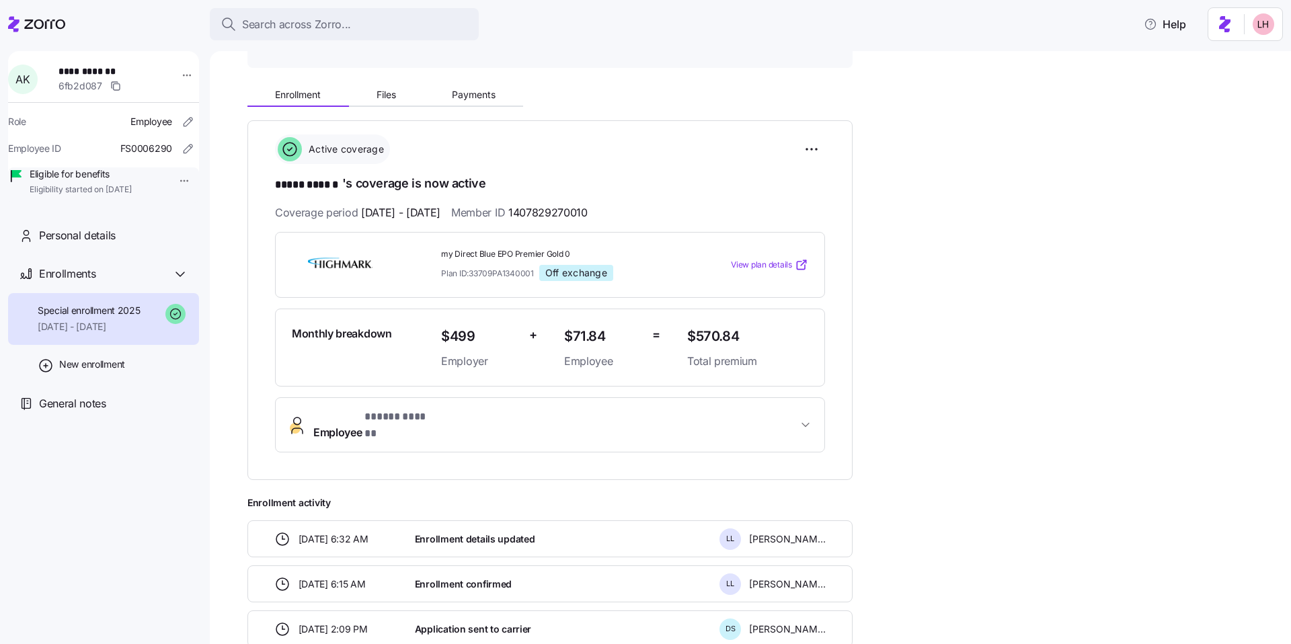
scroll to position [121, 0]
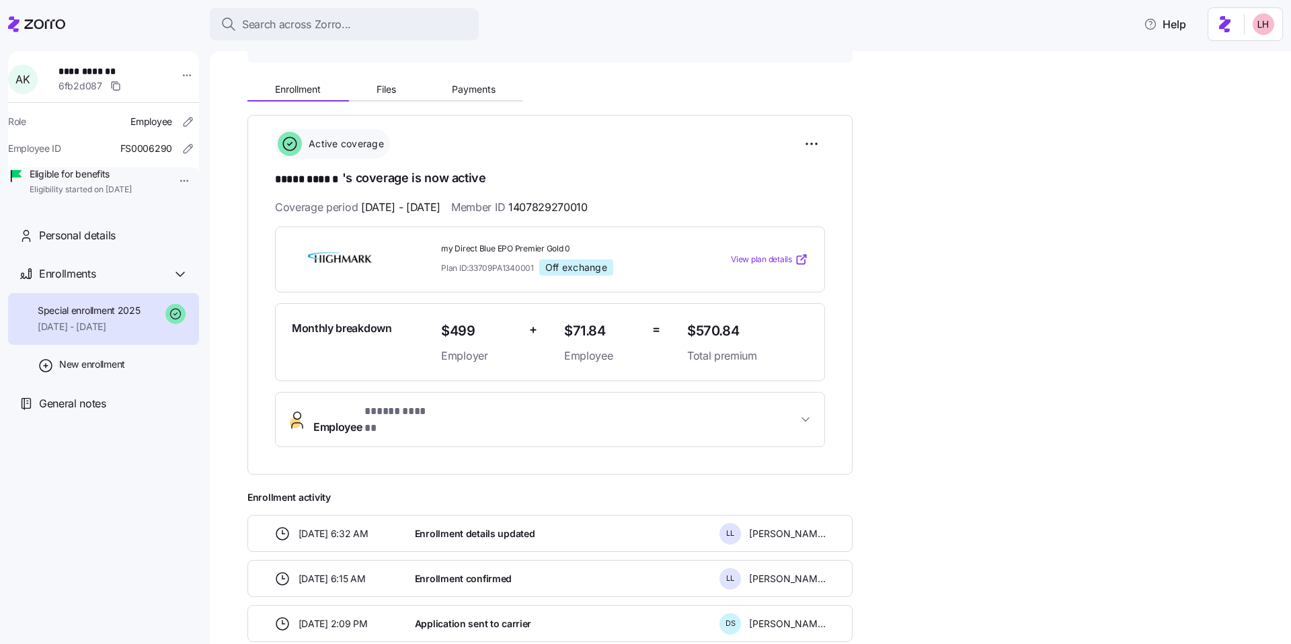
click at [755, 260] on span "View plan details" at bounding box center [761, 259] width 61 height 13
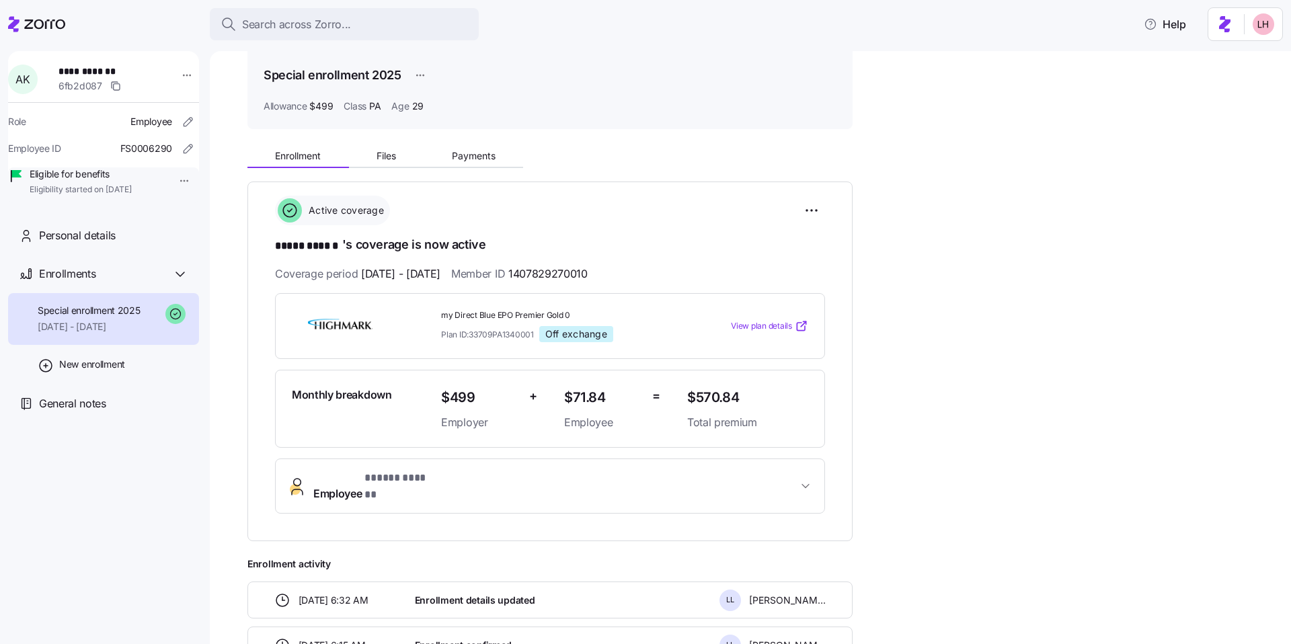
scroll to position [54, 0]
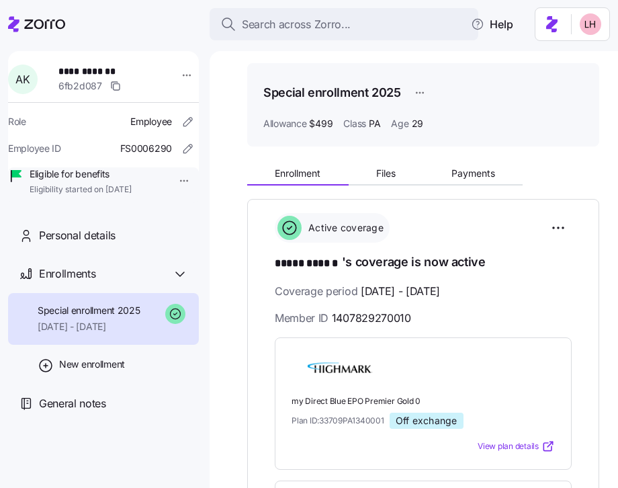
click at [62, 26] on icon at bounding box center [36, 24] width 57 height 16
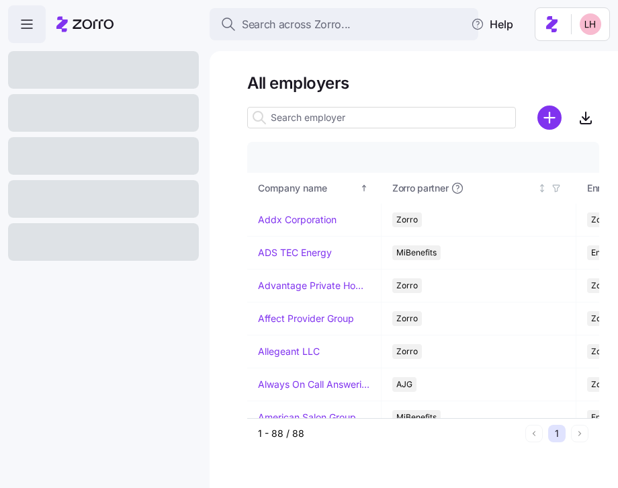
click at [324, 113] on input at bounding box center [381, 118] width 269 height 22
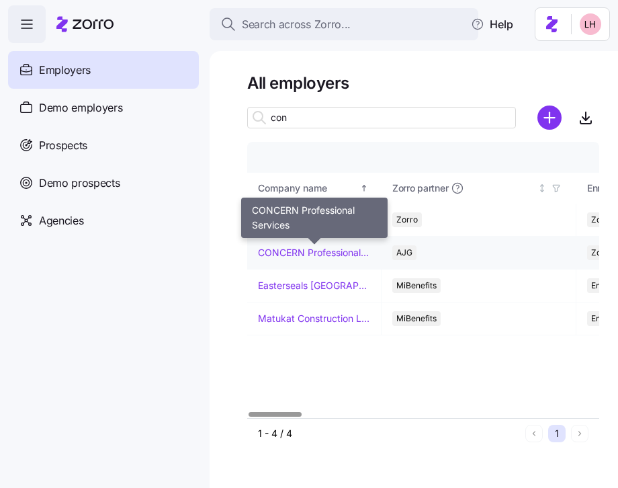
type input "con"
click at [310, 255] on link "CONCERN Professional Services" at bounding box center [314, 252] width 112 height 13
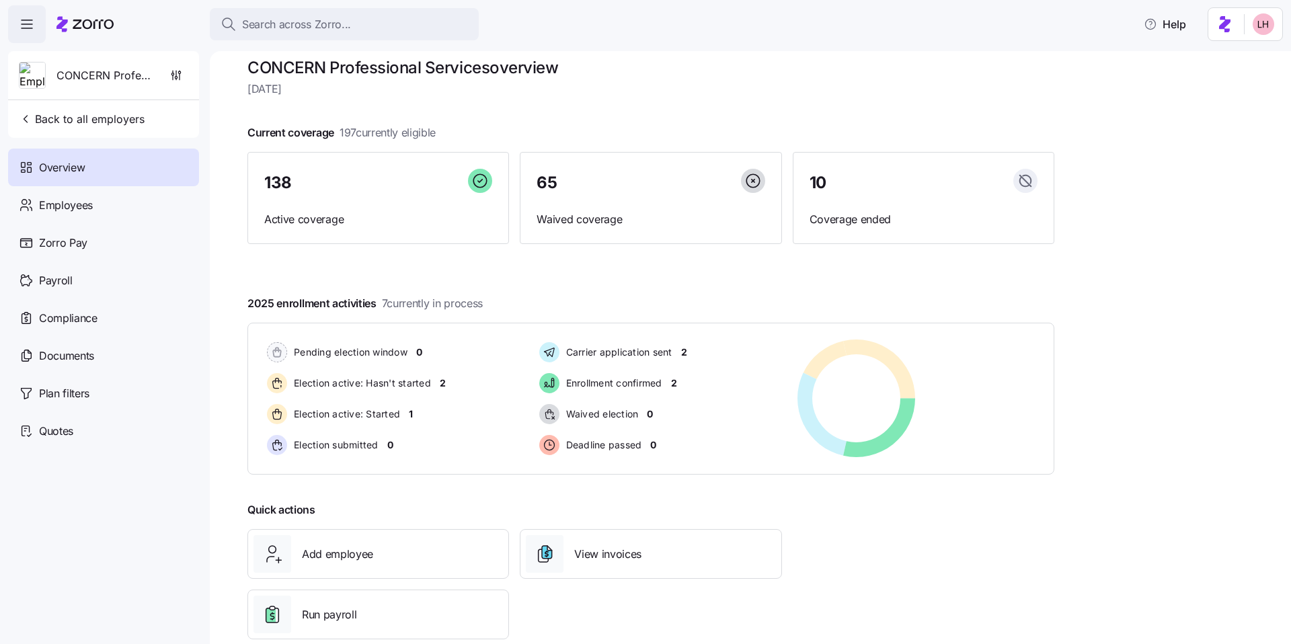
scroll to position [16, 0]
click at [124, 216] on div "Employees" at bounding box center [103, 205] width 191 height 38
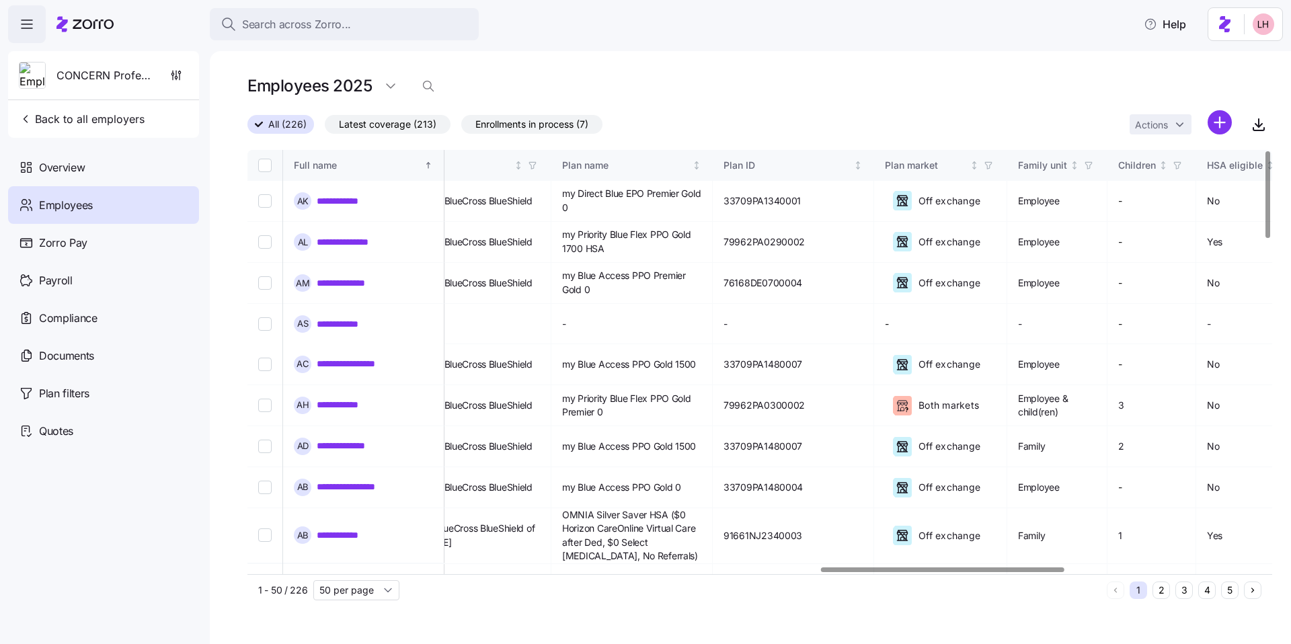
scroll to position [0, 2420]
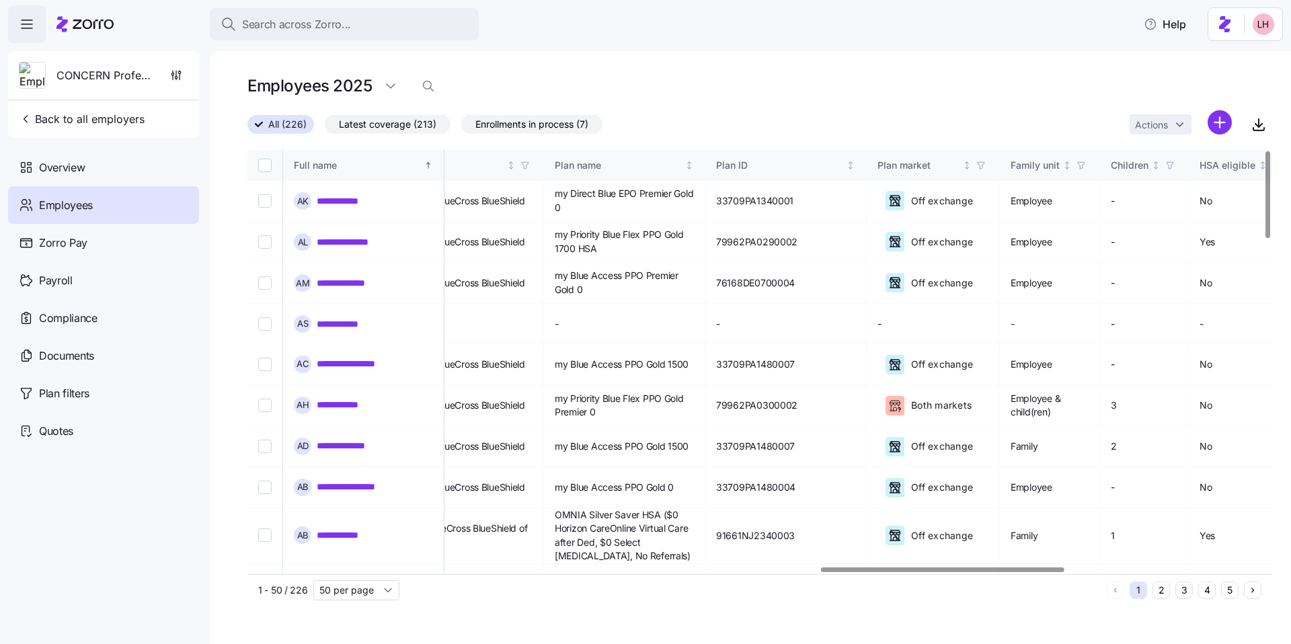
click at [1036, 571] on div at bounding box center [943, 569] width 244 height 5
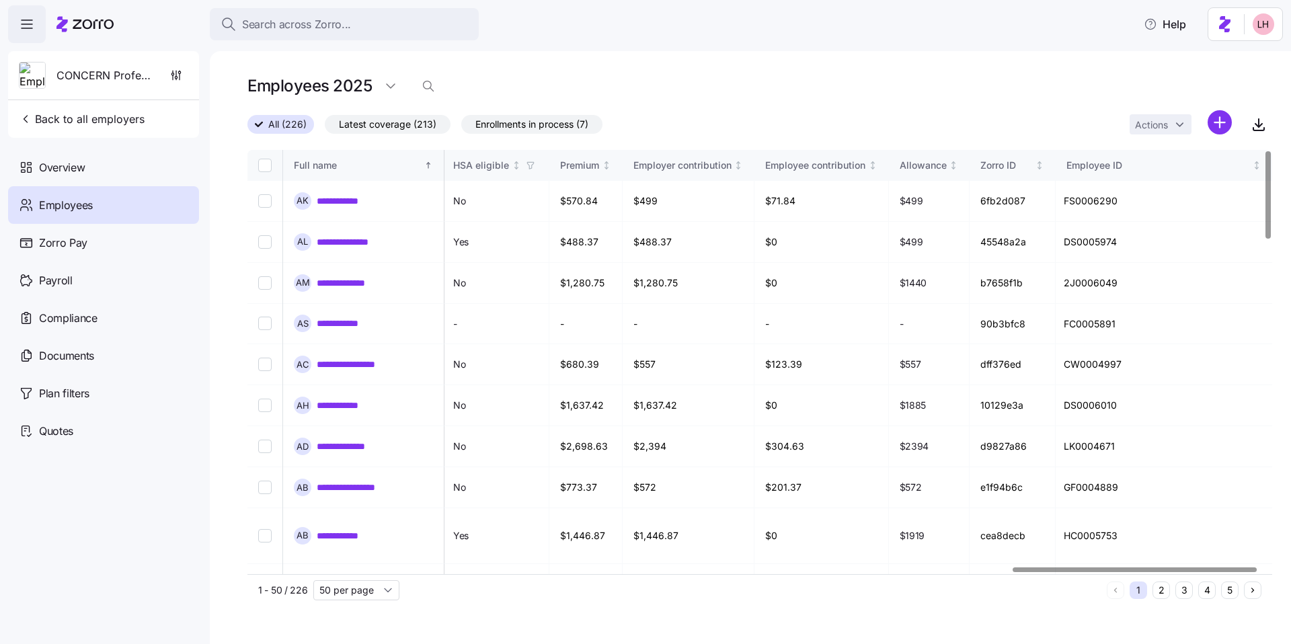
scroll to position [0, 3222]
click at [1137, 571] on div at bounding box center [755, 570] width 1016 height 8
click at [341, 203] on link "**********" at bounding box center [346, 200] width 59 height 13
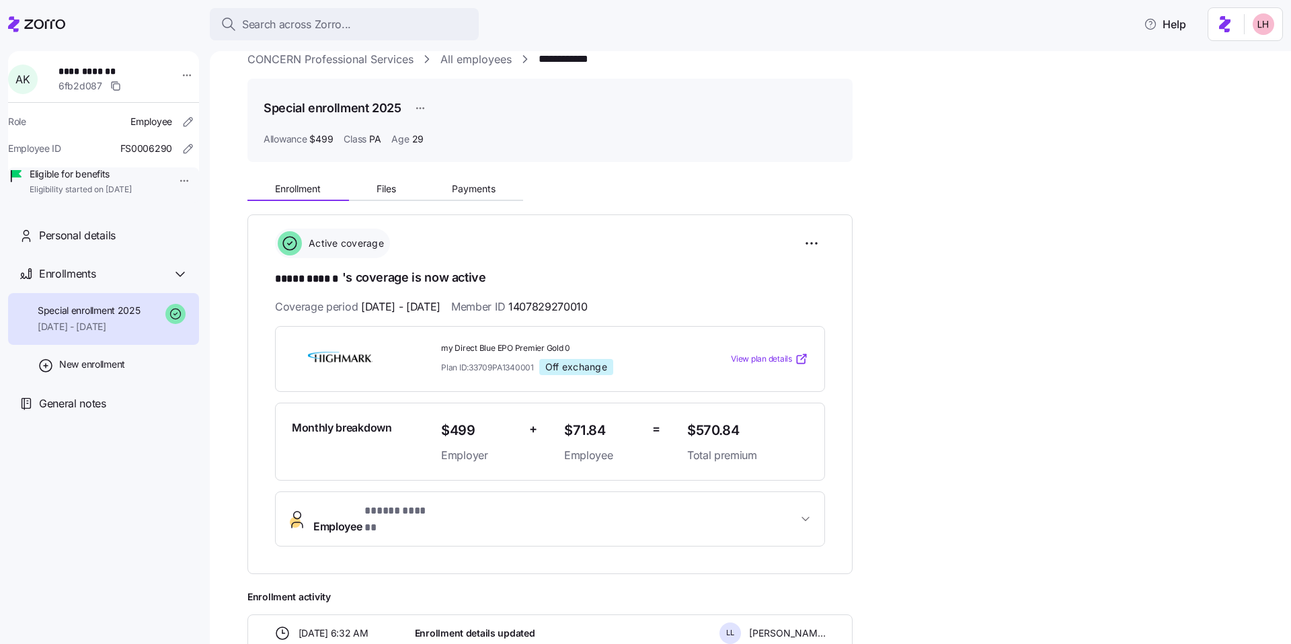
scroll to position [108, 0]
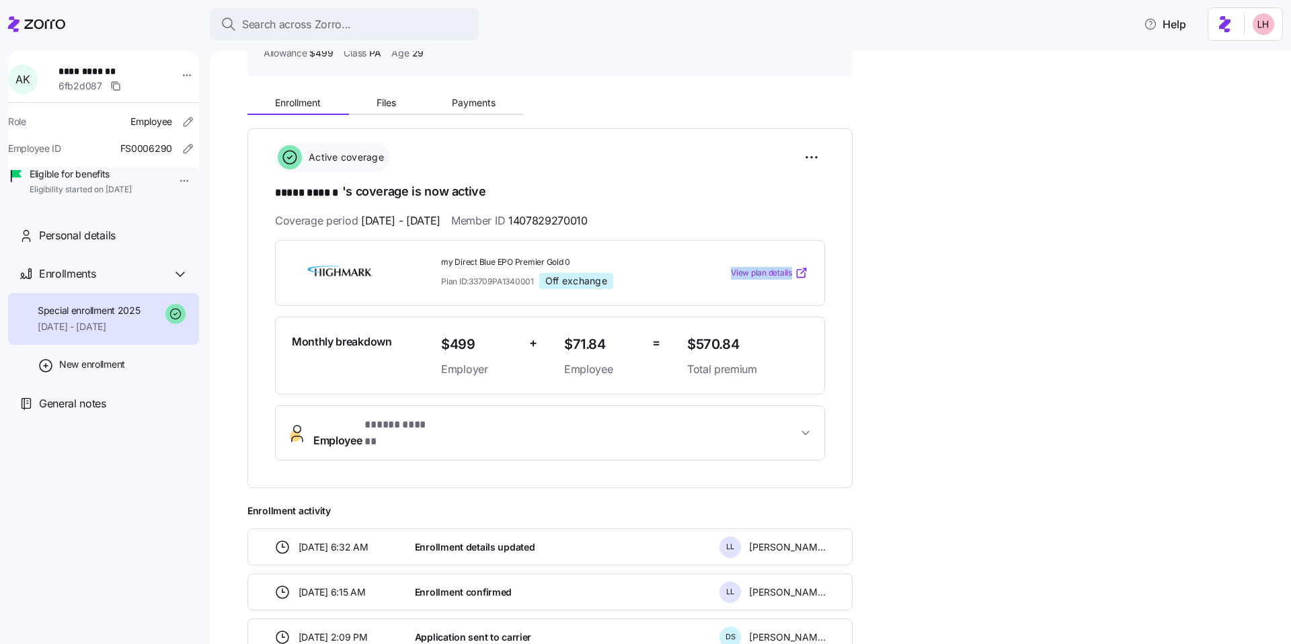
drag, startPoint x: 725, startPoint y: 276, endPoint x: 804, endPoint y: 276, distance: 79.3
click at [804, 276] on div "View plan details" at bounding box center [747, 272] width 121 height 13
click at [794, 286] on div "my Direct Blue EPO Premier Gold 0 Plan ID: 33709PA1340001 Off exchange View pla…" at bounding box center [549, 273] width 527 height 44
click at [770, 274] on span "View plan details" at bounding box center [761, 273] width 61 height 13
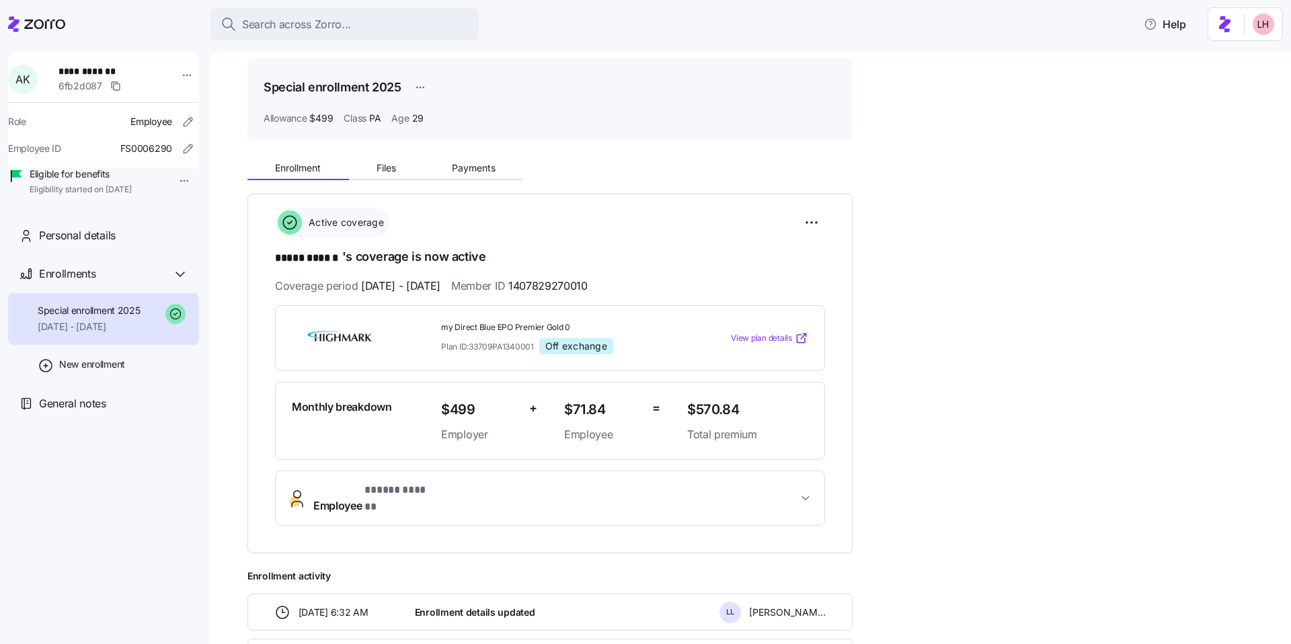
scroll to position [36, 0]
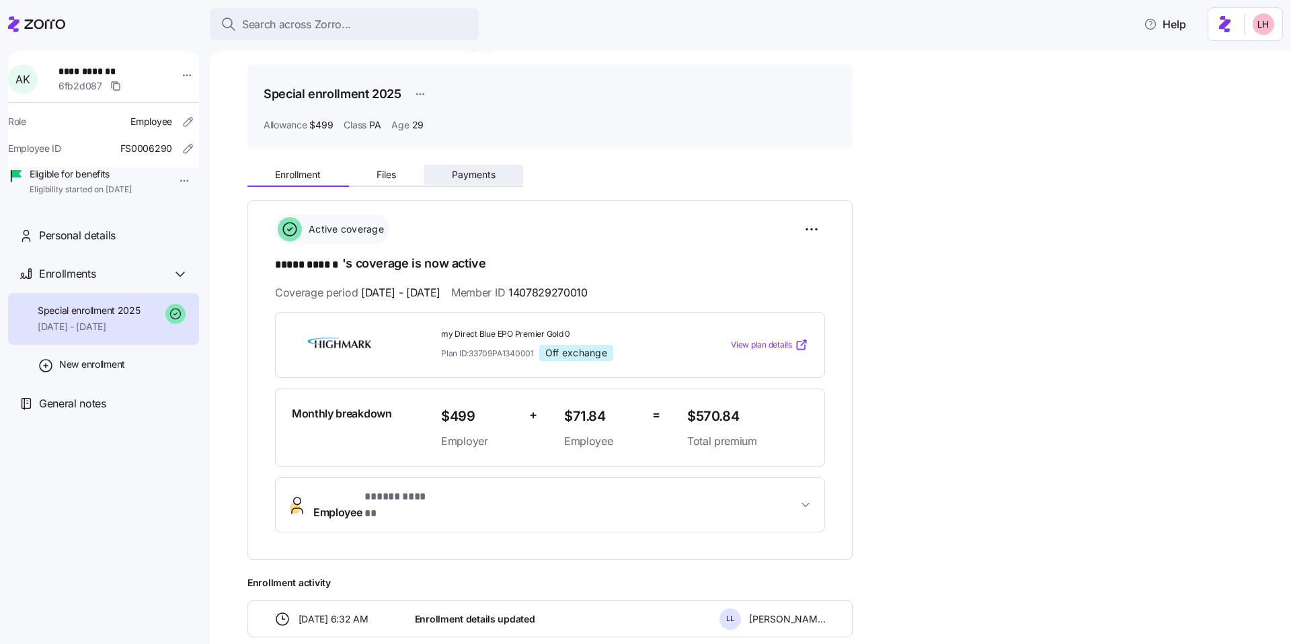
click at [483, 184] on button "Payments" at bounding box center [472, 175] width 99 height 20
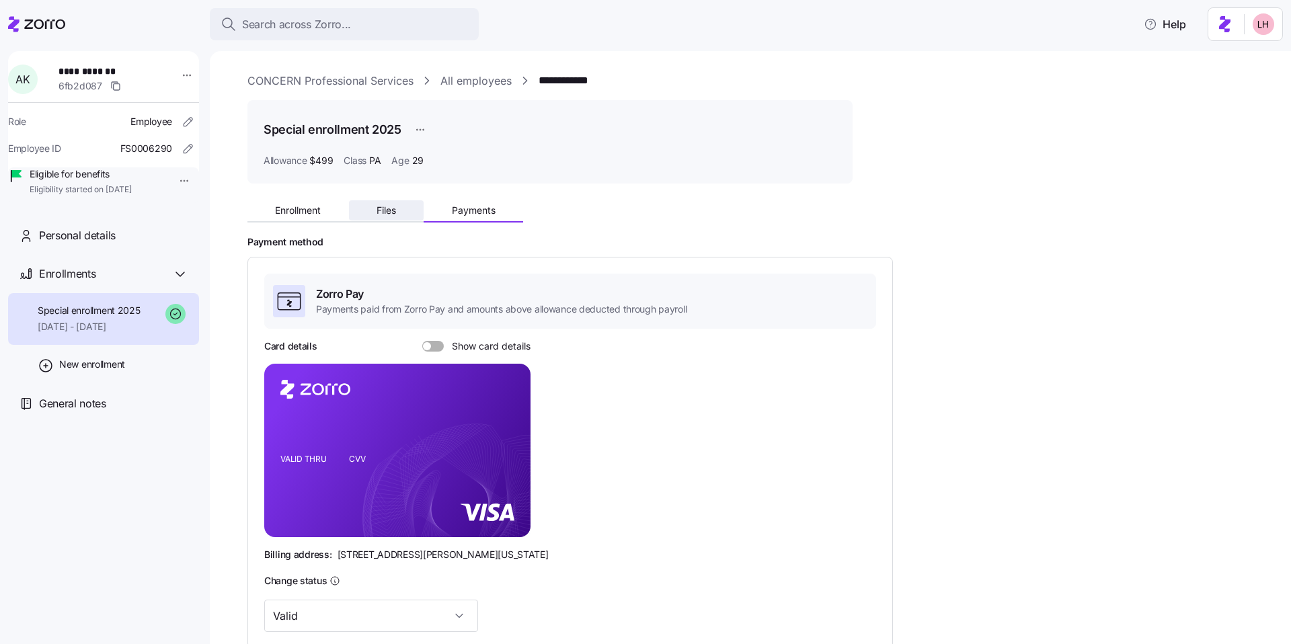
click at [380, 214] on span "Files" at bounding box center [385, 210] width 19 height 9
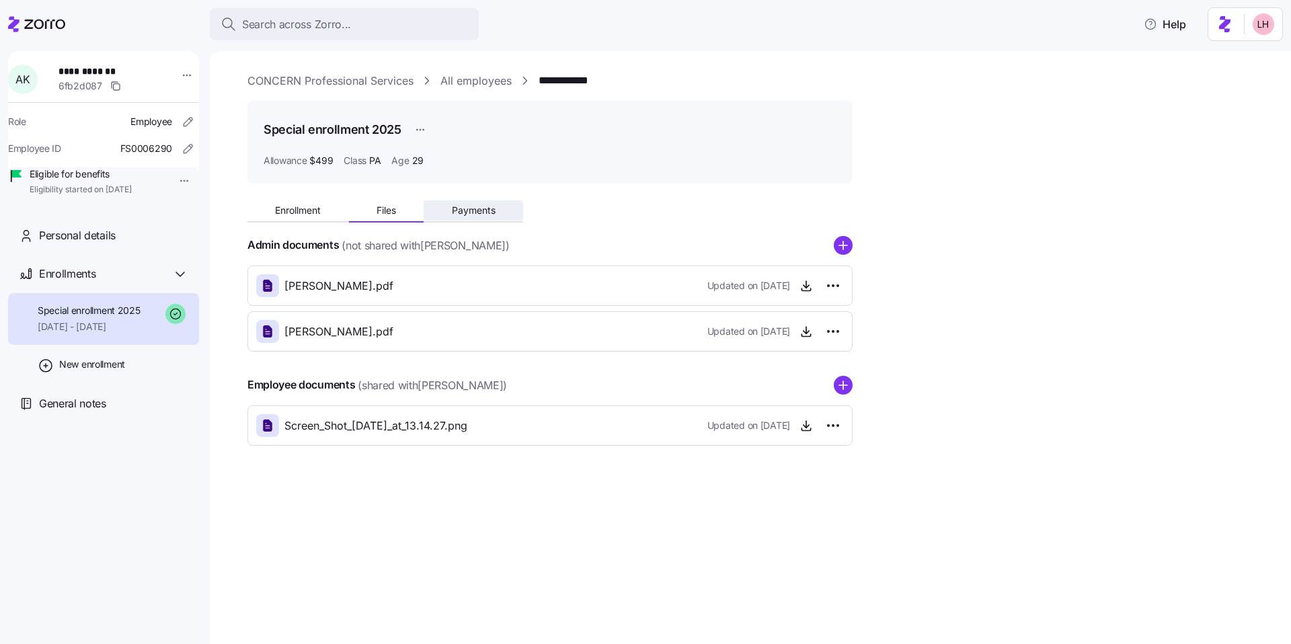
click at [496, 214] on button "Payments" at bounding box center [472, 210] width 99 height 20
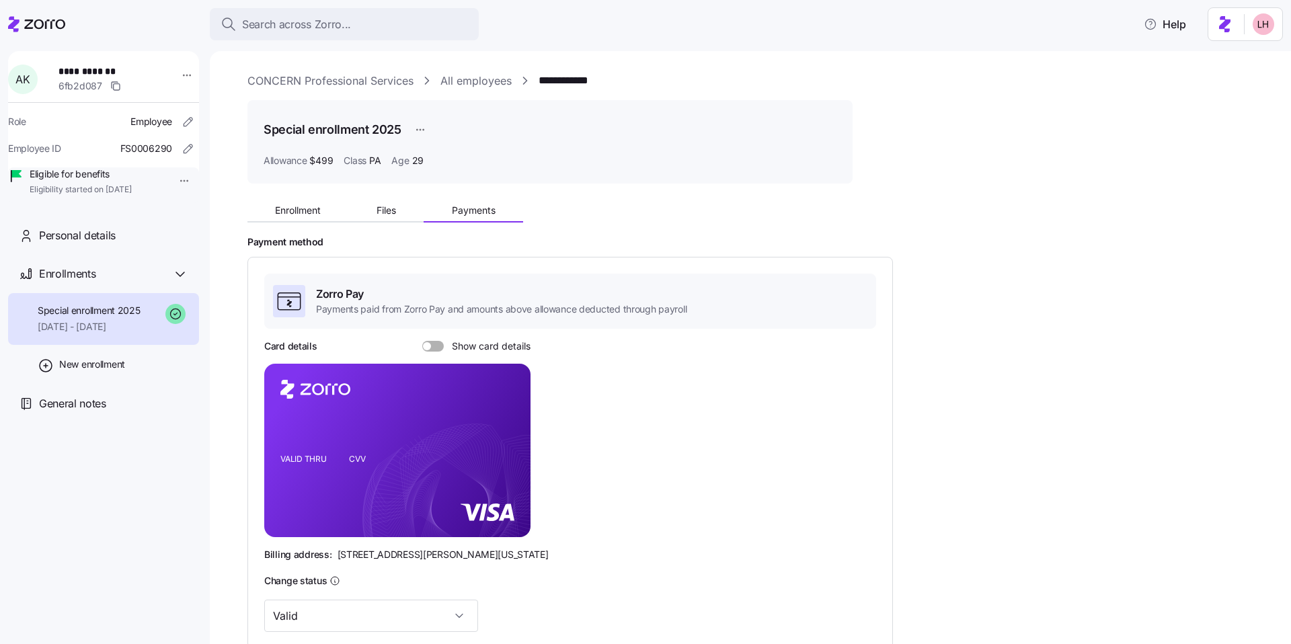
click at [478, 84] on link "All employees" at bounding box center [475, 81] width 71 height 17
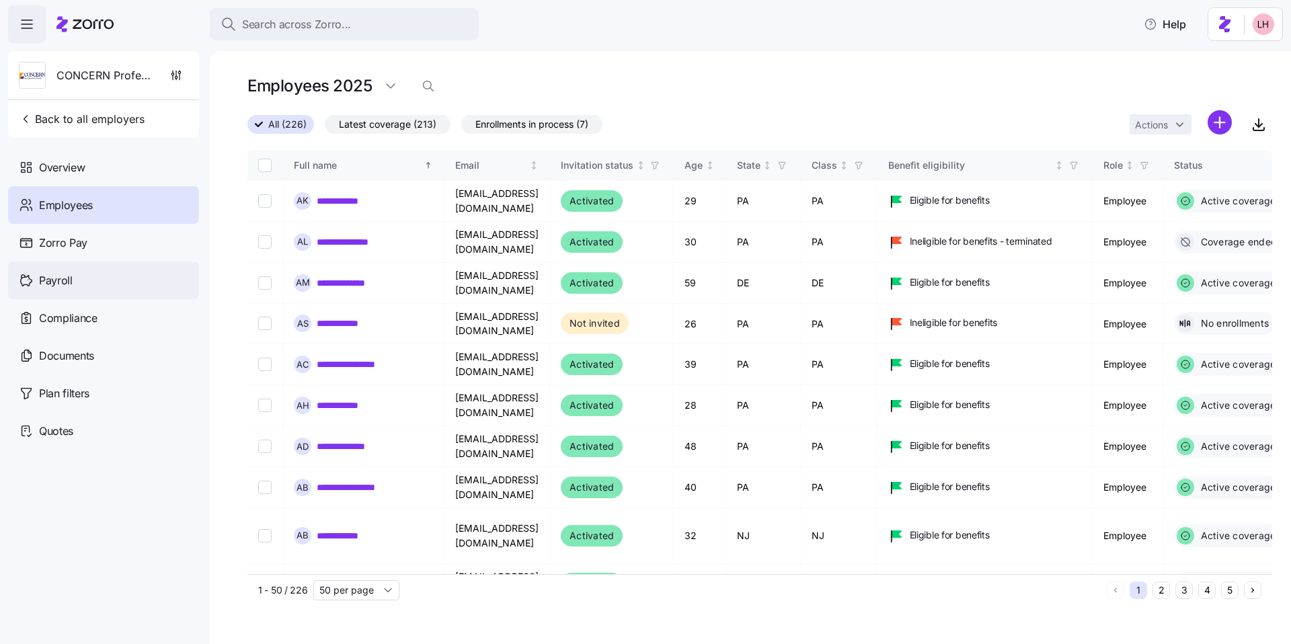
click at [83, 279] on div "Payroll" at bounding box center [103, 280] width 191 height 38
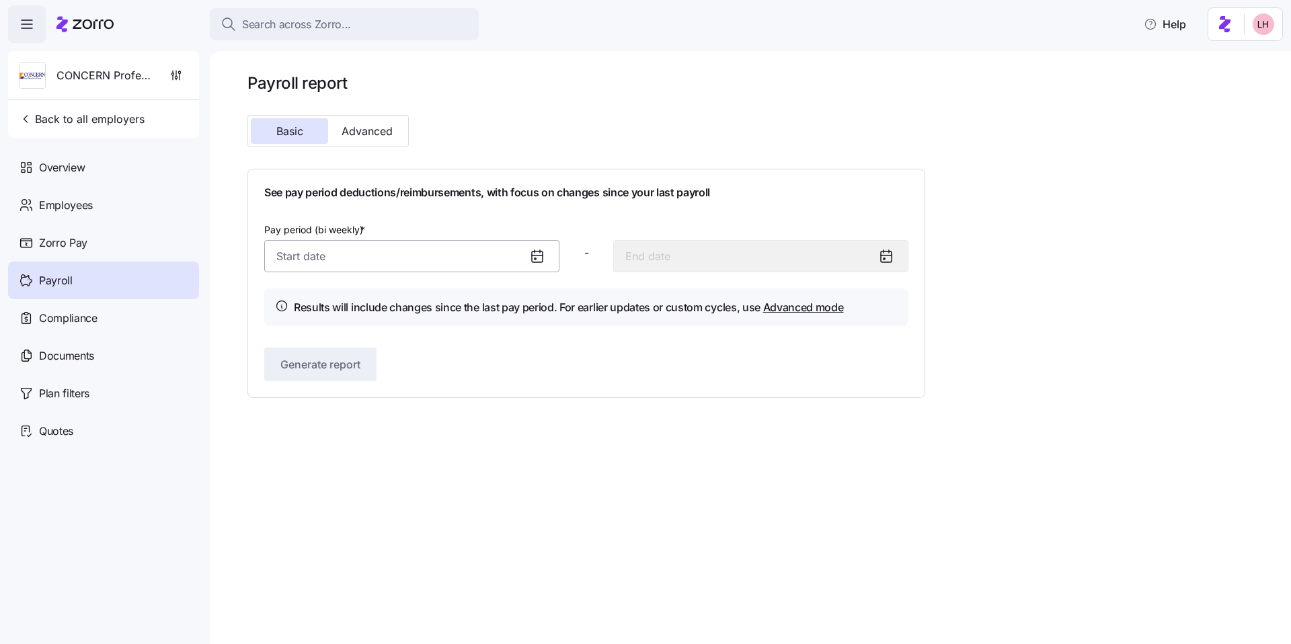
click at [392, 250] on input "Pay period (bi weekly) *" at bounding box center [411, 256] width 295 height 32
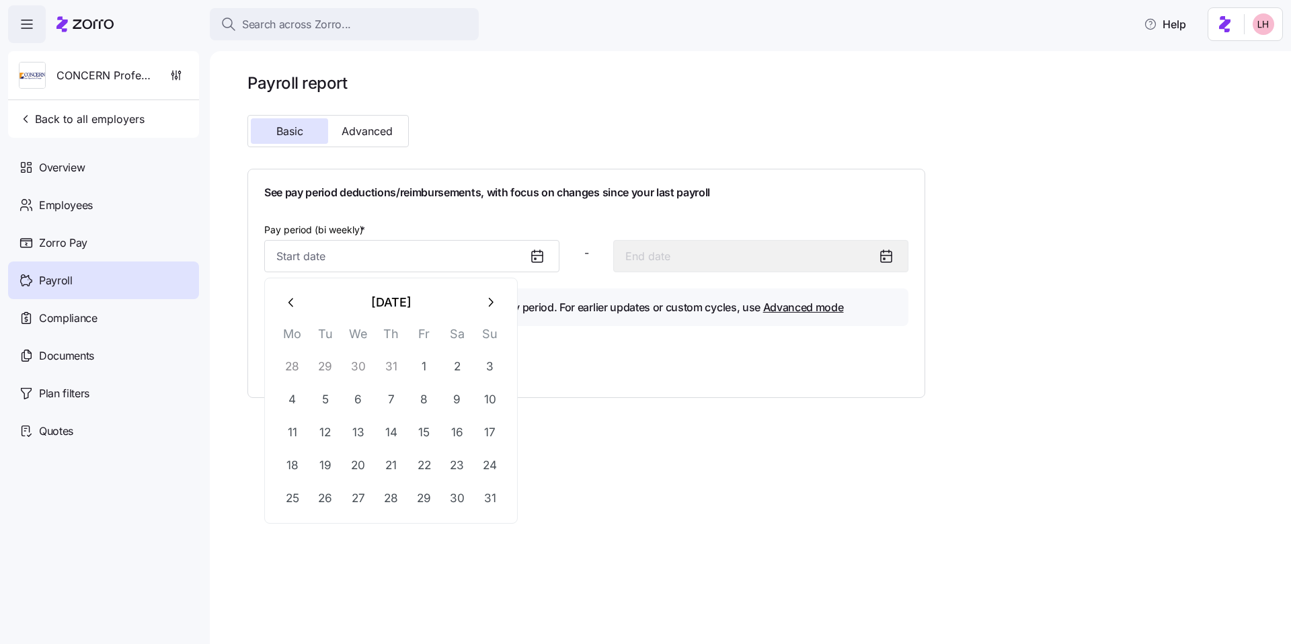
click at [293, 309] on icon "button" at bounding box center [291, 302] width 15 height 15
click at [319, 370] on button "1" at bounding box center [325, 366] width 32 height 32
type input "July 1, 2025"
type input "July 14, 2025"
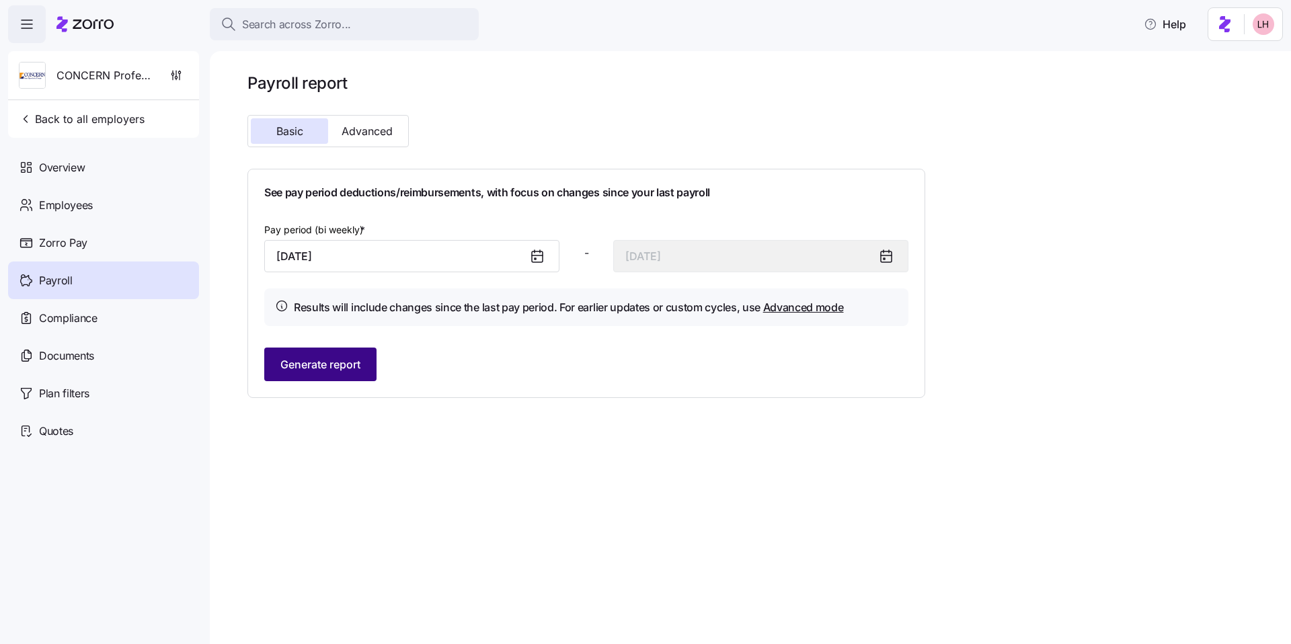
click at [345, 370] on span "Generate report" at bounding box center [320, 364] width 80 height 16
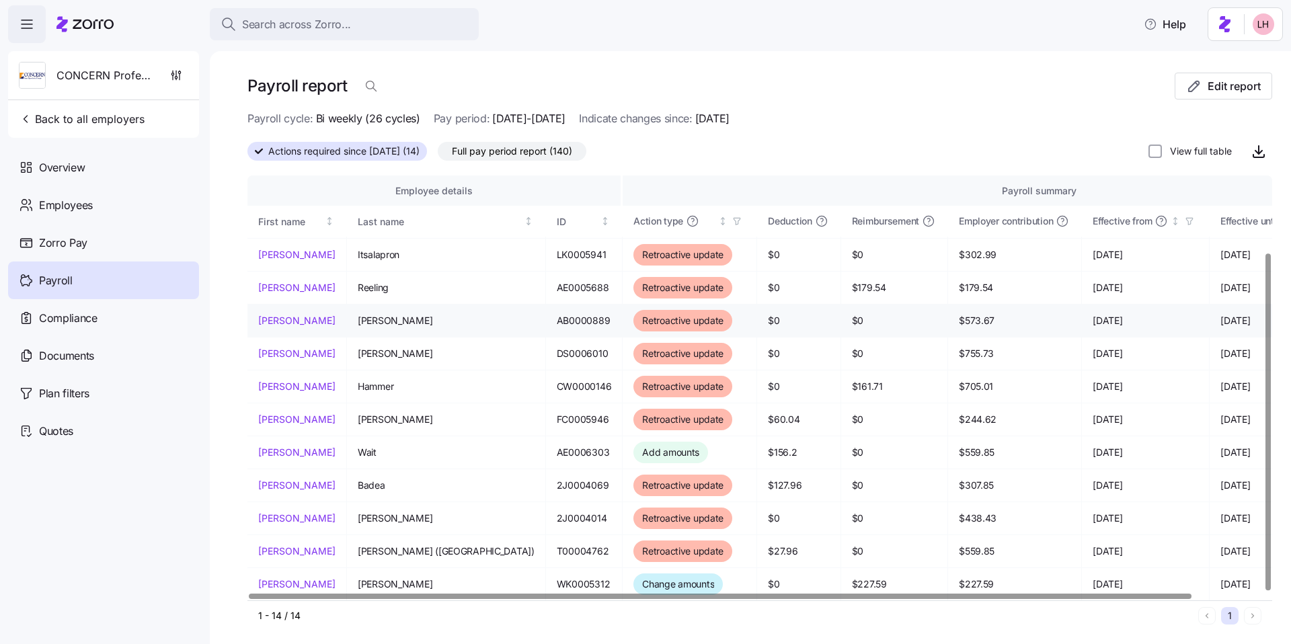
scroll to position [3, 0]
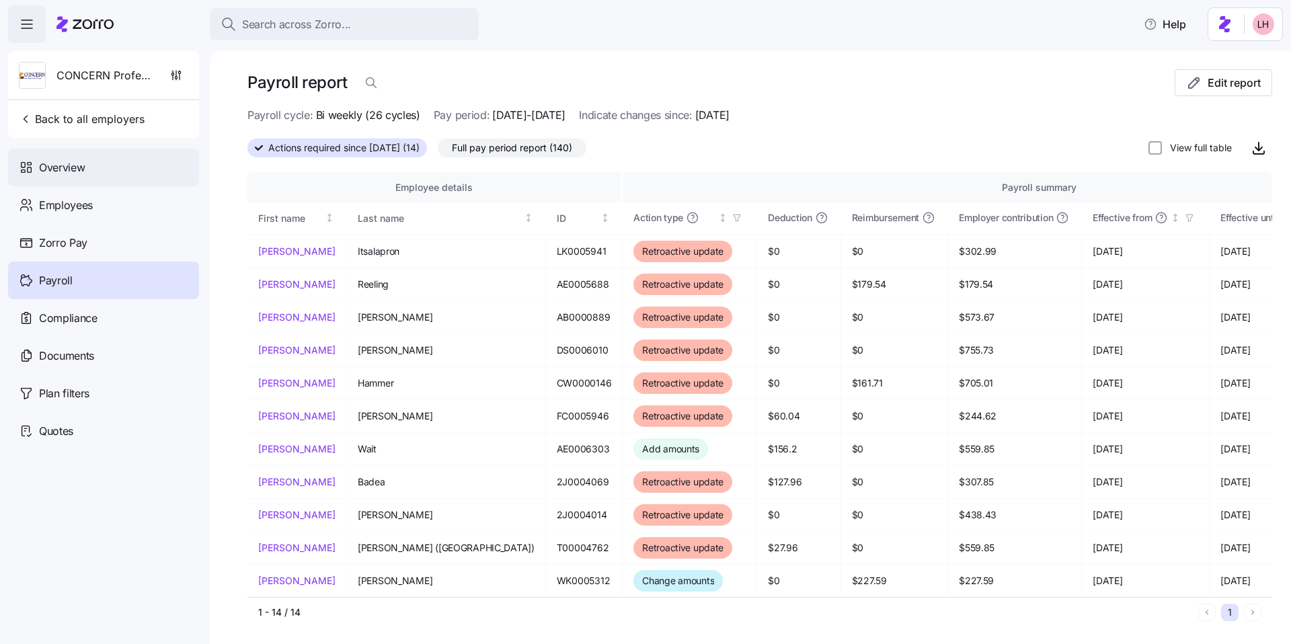
click at [70, 169] on span "Overview" at bounding box center [62, 167] width 46 height 17
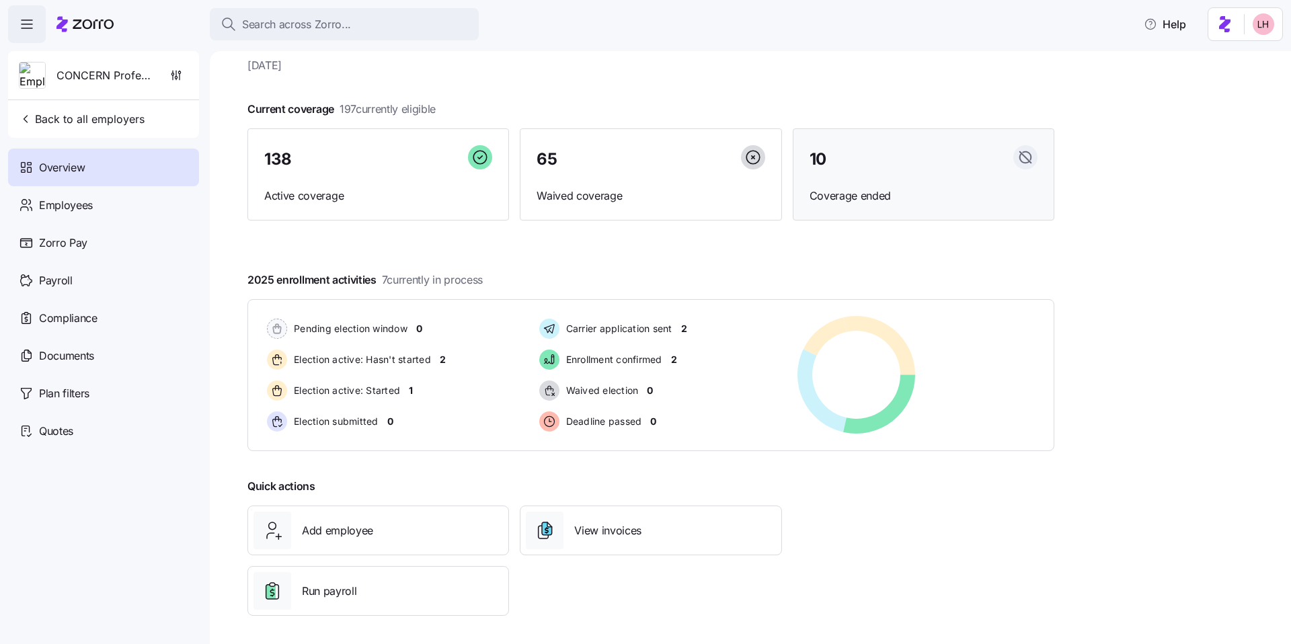
scroll to position [43, 0]
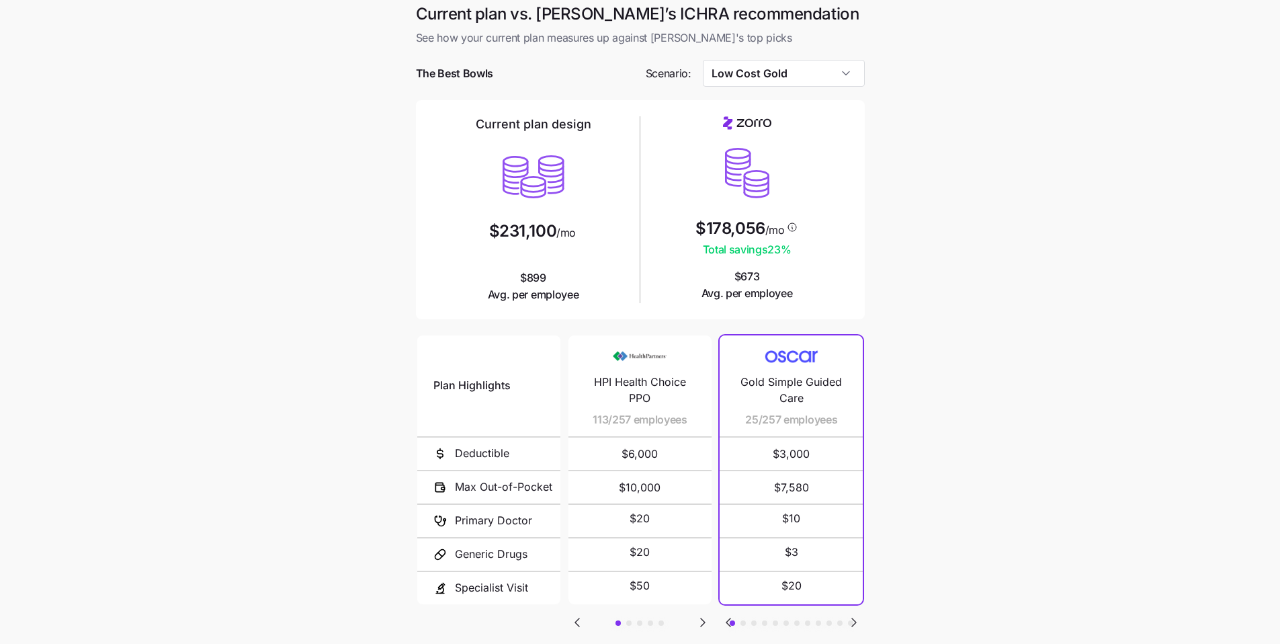
scroll to position [3, 0]
click at [842, 77] on input "Low Cost Gold" at bounding box center [784, 74] width 162 height 27
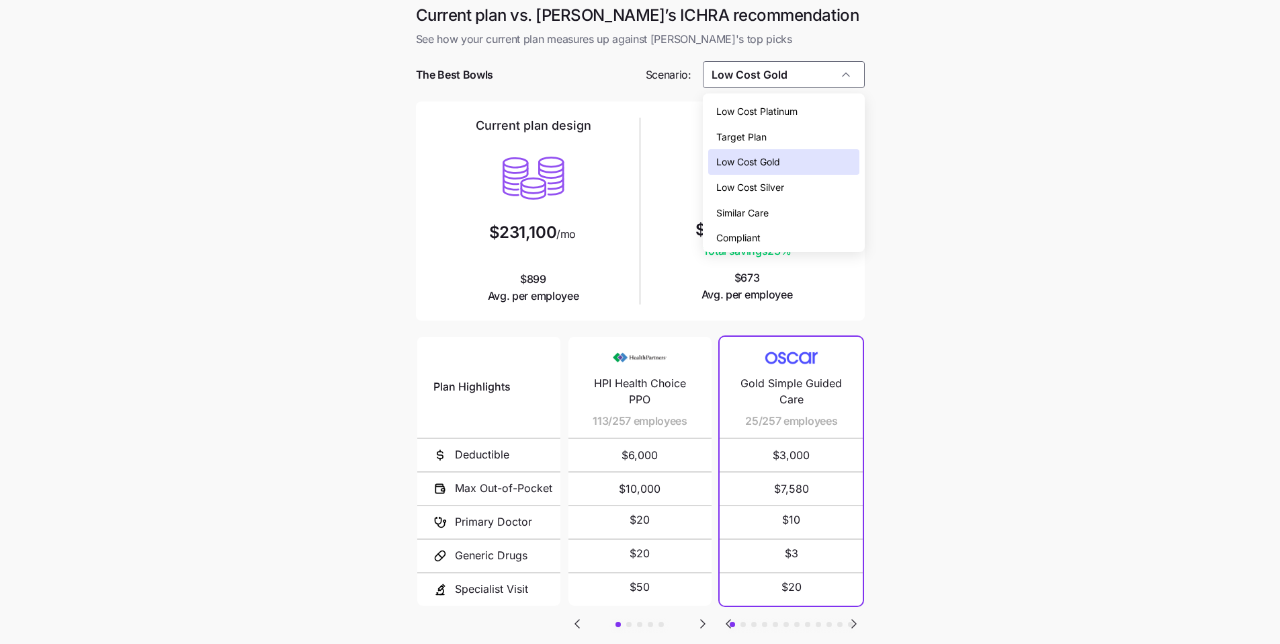
click at [796, 161] on div "Low Cost Gold" at bounding box center [783, 162] width 151 height 26
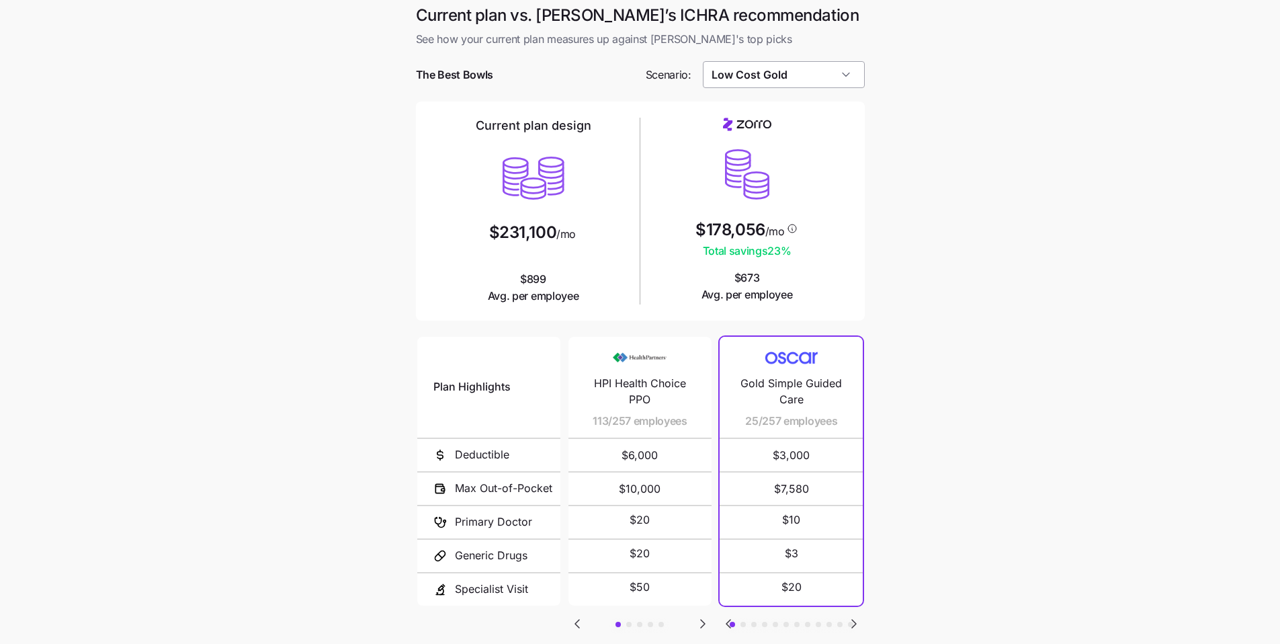
click at [802, 83] on input "Low Cost Gold" at bounding box center [784, 74] width 162 height 27
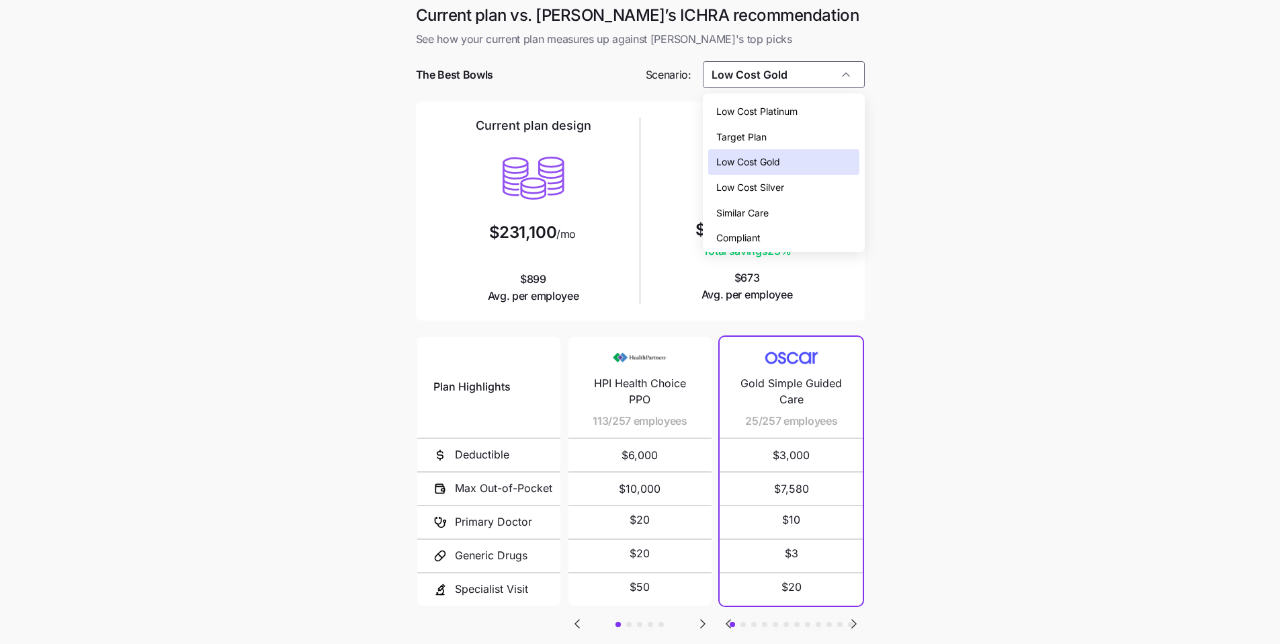
click at [764, 141] on span "Target Plan" at bounding box center [742, 137] width 50 height 15
type input "Target Plan"
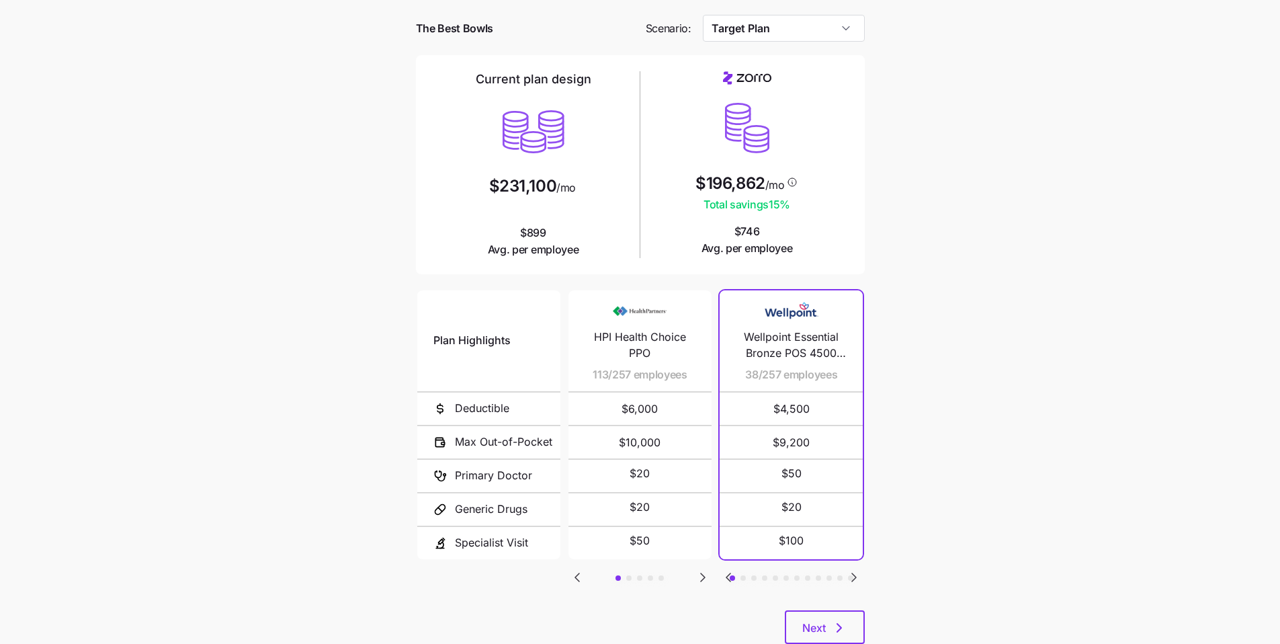
scroll to position [90, 0]
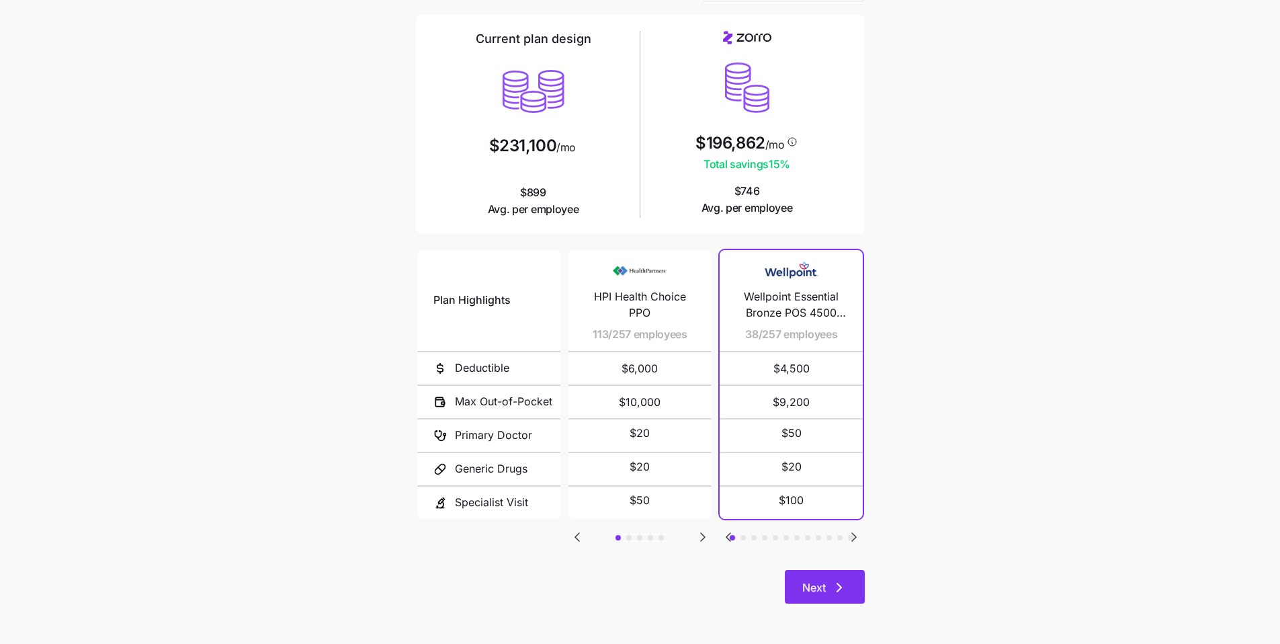
click at [850, 578] on button "Next" at bounding box center [825, 587] width 80 height 34
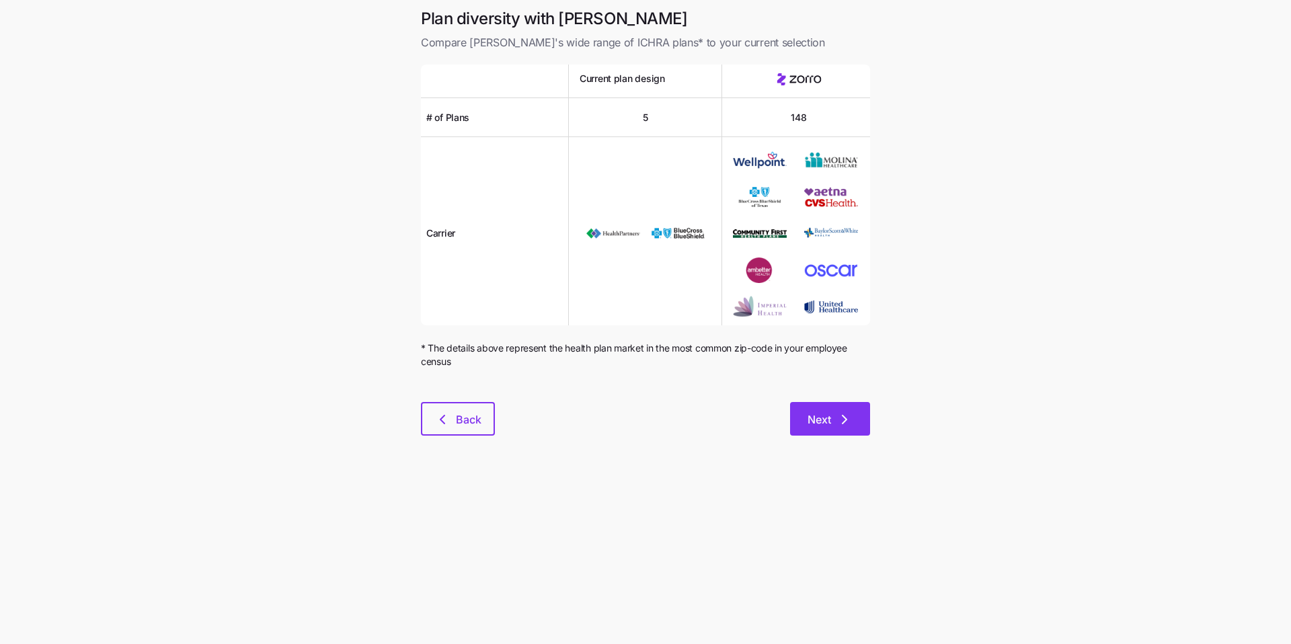
click at [846, 424] on icon "button" at bounding box center [844, 419] width 16 height 16
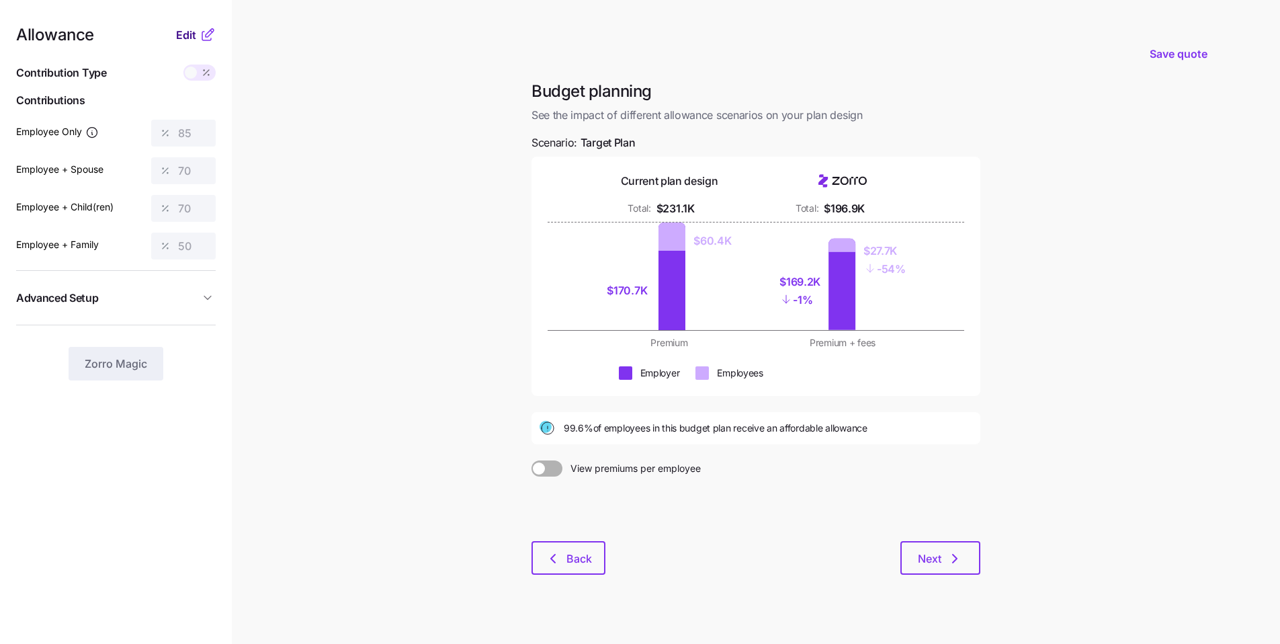
click at [189, 41] on span "Edit" at bounding box center [186, 35] width 20 height 16
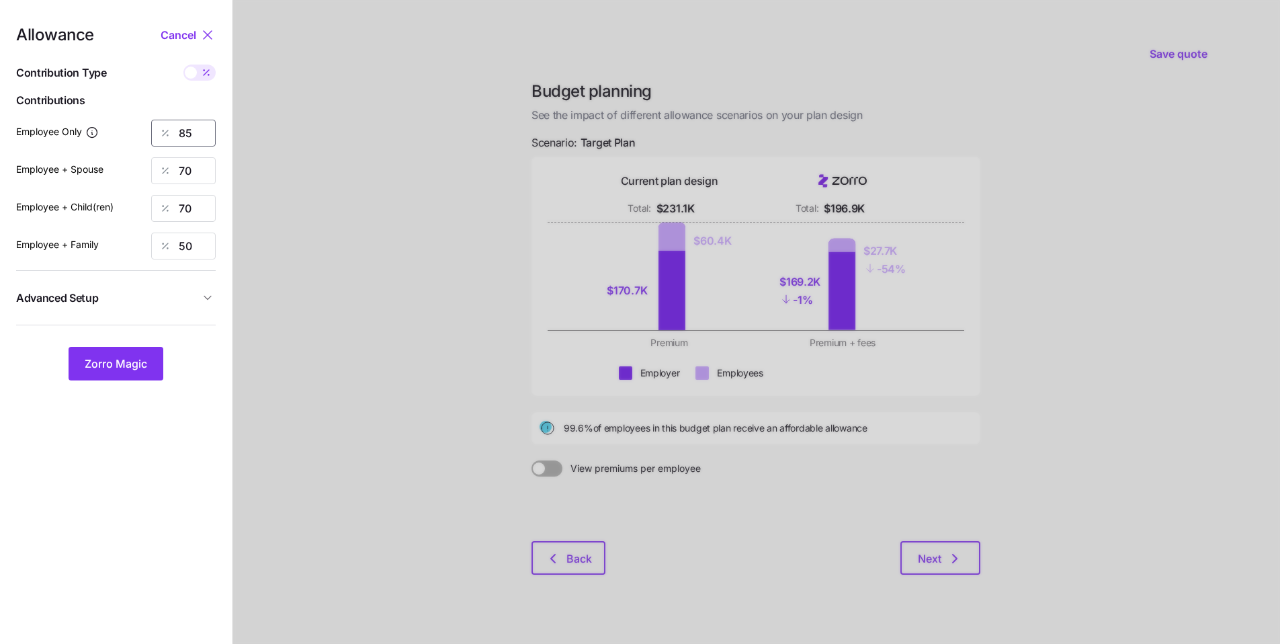
drag, startPoint x: 198, startPoint y: 136, endPoint x: 155, endPoint y: 129, distance: 43.5
click at [155, 129] on div "85" at bounding box center [183, 133] width 65 height 27
type input "75"
click at [140, 372] on button "Zorro Magic" at bounding box center [116, 364] width 95 height 34
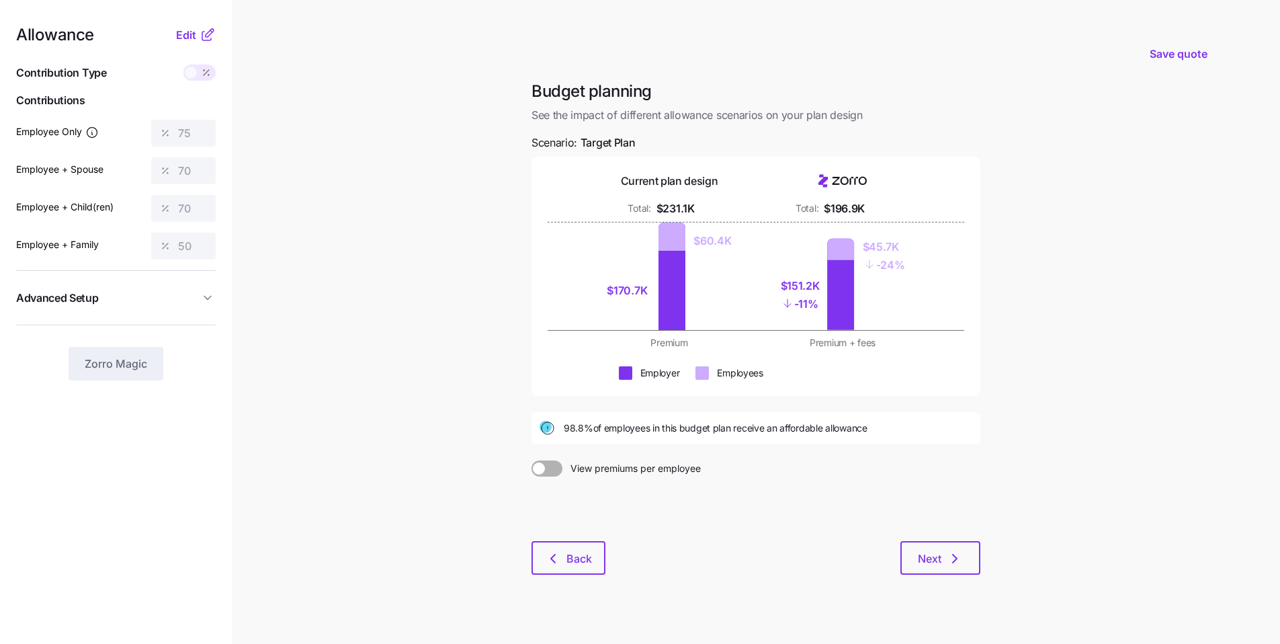
drag, startPoint x: 897, startPoint y: 432, endPoint x: 577, endPoint y: 435, distance: 320.6
click at [577, 435] on div "98.8% of employees in this budget plan receive an affordable allowance" at bounding box center [756, 428] width 433 height 16
click at [1129, 392] on main "Save quote Budget planning See the impact of different allowance scenarios on y…" at bounding box center [640, 330] width 1280 height 661
click at [974, 567] on button "Next" at bounding box center [941, 558] width 80 height 34
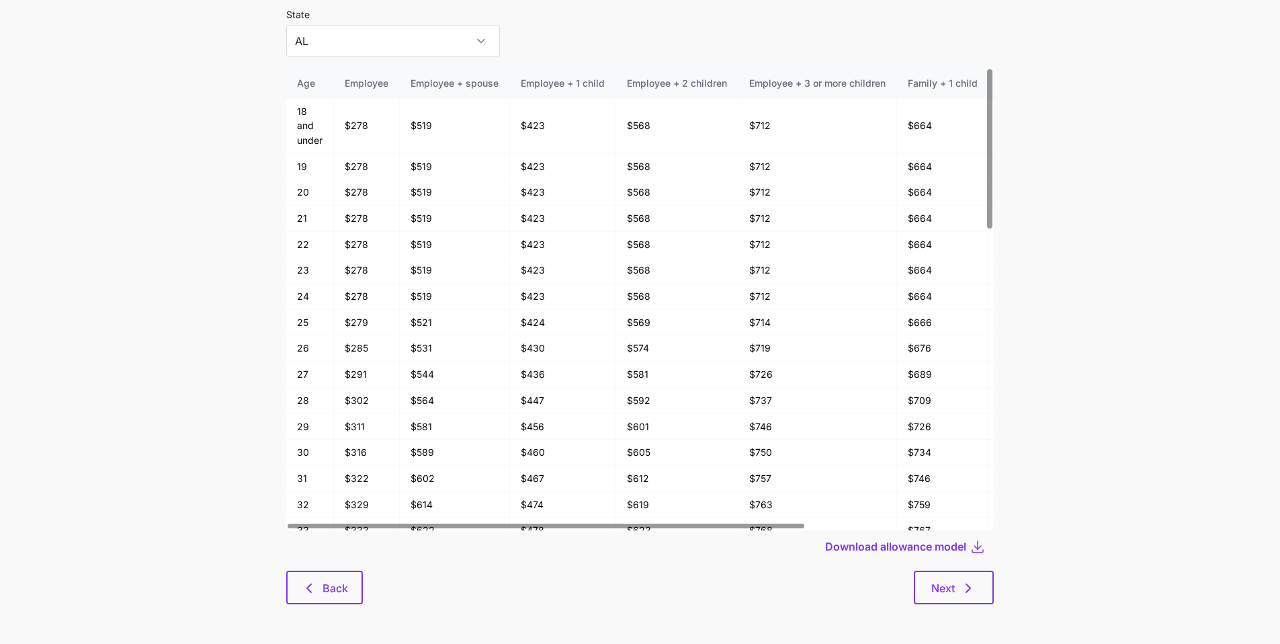
scroll to position [72, 0]
click at [967, 600] on button "Next" at bounding box center [954, 587] width 80 height 34
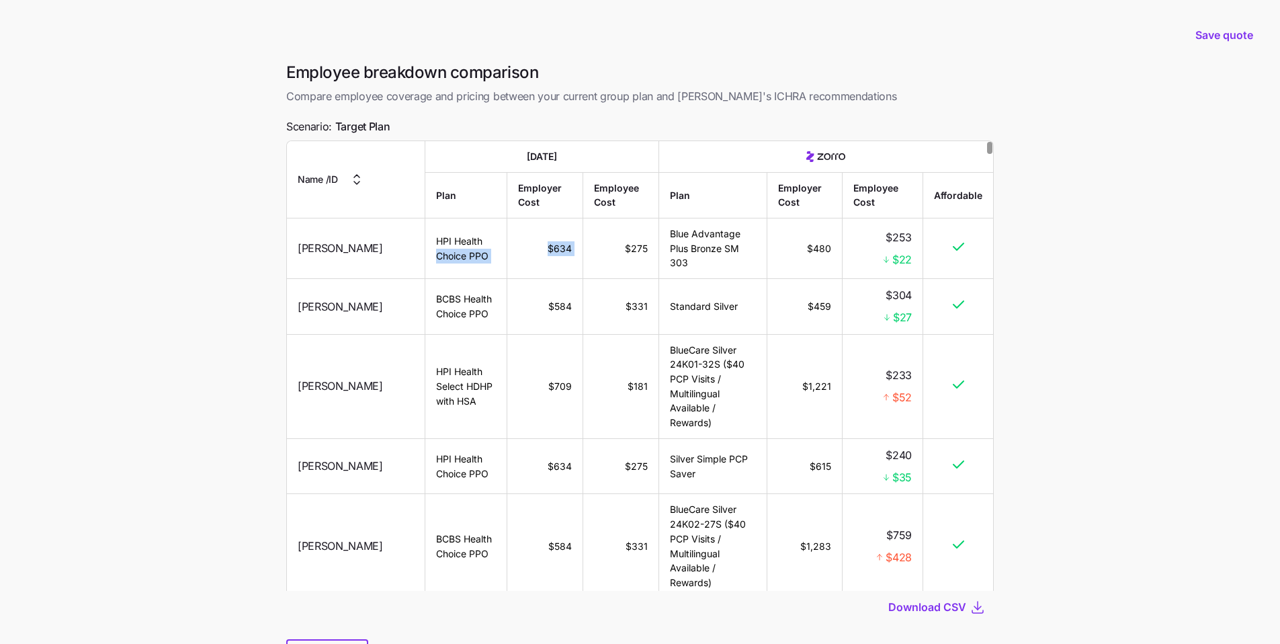
drag, startPoint x: 395, startPoint y: 248, endPoint x: 581, endPoint y: 252, distance: 185.6
click at [581, 252] on tr "Sandra French HPI Health Choice PPO $634 $275 Blue Advantage Plus Bronze SM 303…" at bounding box center [640, 248] width 706 height 60
click at [585, 259] on td "$275" at bounding box center [621, 248] width 76 height 60
drag, startPoint x: 396, startPoint y: 126, endPoint x: 274, endPoint y: 121, distance: 121.8
click at [274, 121] on main "Save quote Employee breakdown comparison Compare employee coverage and pricing …" at bounding box center [640, 356] width 1280 height 713
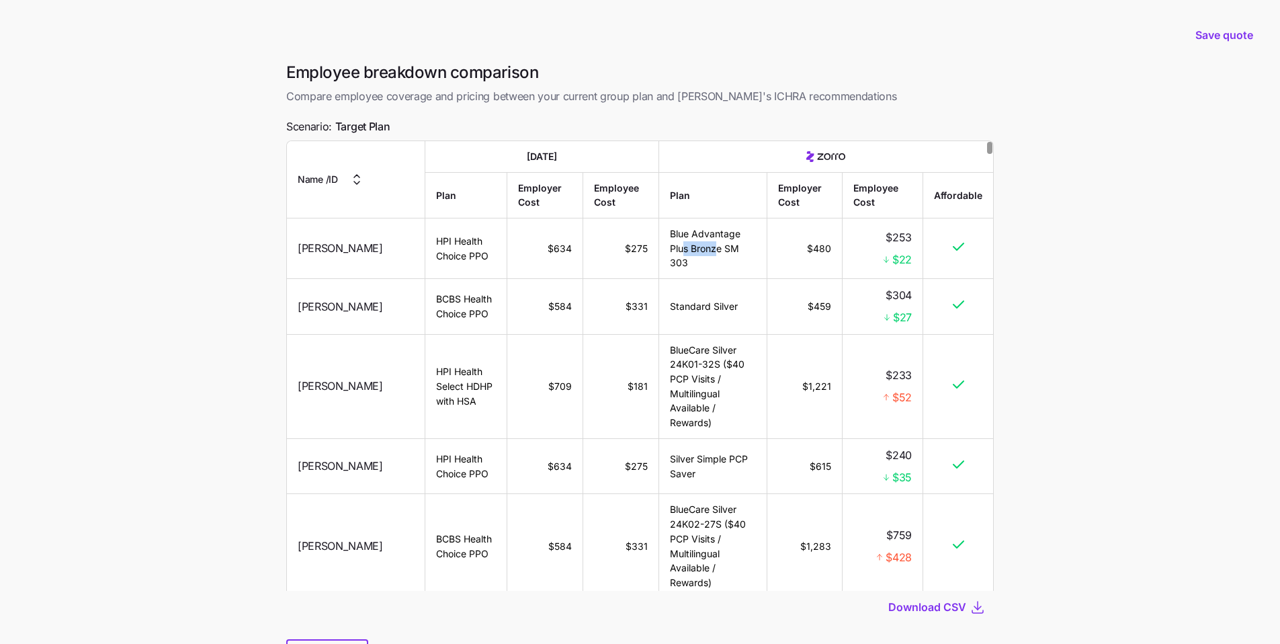
drag, startPoint x: 665, startPoint y: 247, endPoint x: 702, endPoint y: 247, distance: 37.0
click at [702, 247] on td "Blue Advantage Plus Bronze SM 303" at bounding box center [713, 248] width 108 height 60
drag, startPoint x: 784, startPoint y: 255, endPoint x: 873, endPoint y: 257, distance: 88.7
click at [873, 257] on tr "Sandra French HPI Health Choice PPO $634 $275 Blue Advantage Plus Bronze SM 303…" at bounding box center [640, 248] width 706 height 60
click at [1048, 294] on main "Save quote Employee breakdown comparison Compare employee coverage and pricing …" at bounding box center [640, 356] width 1280 height 713
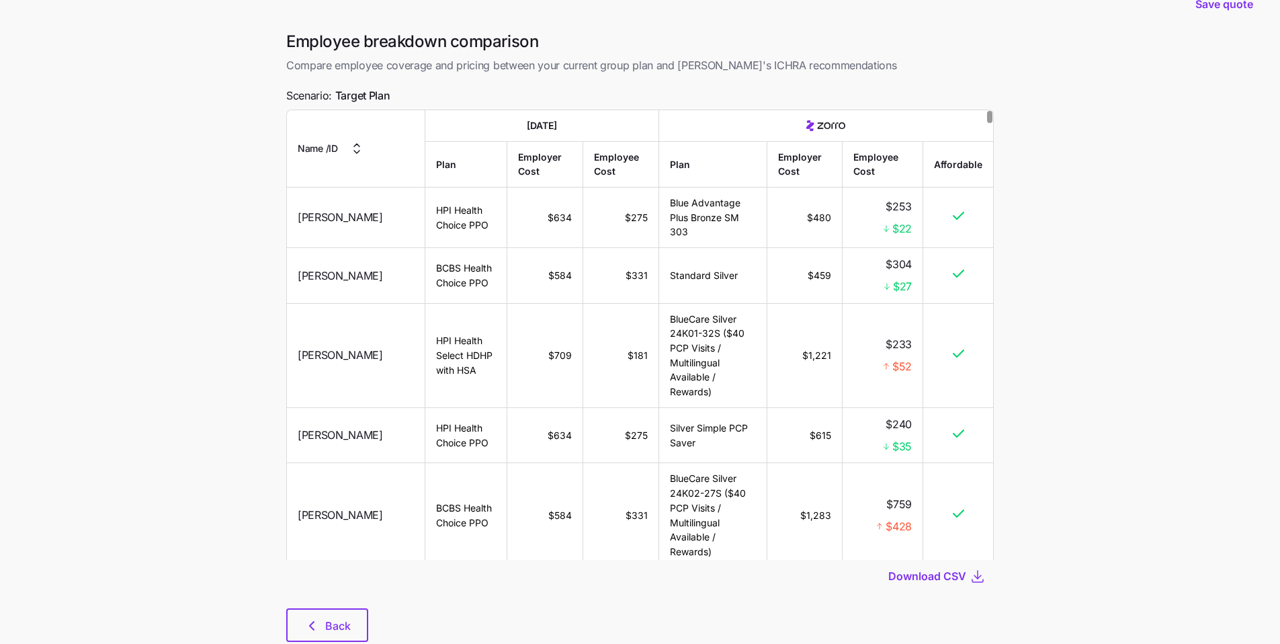
scroll to position [69, 0]
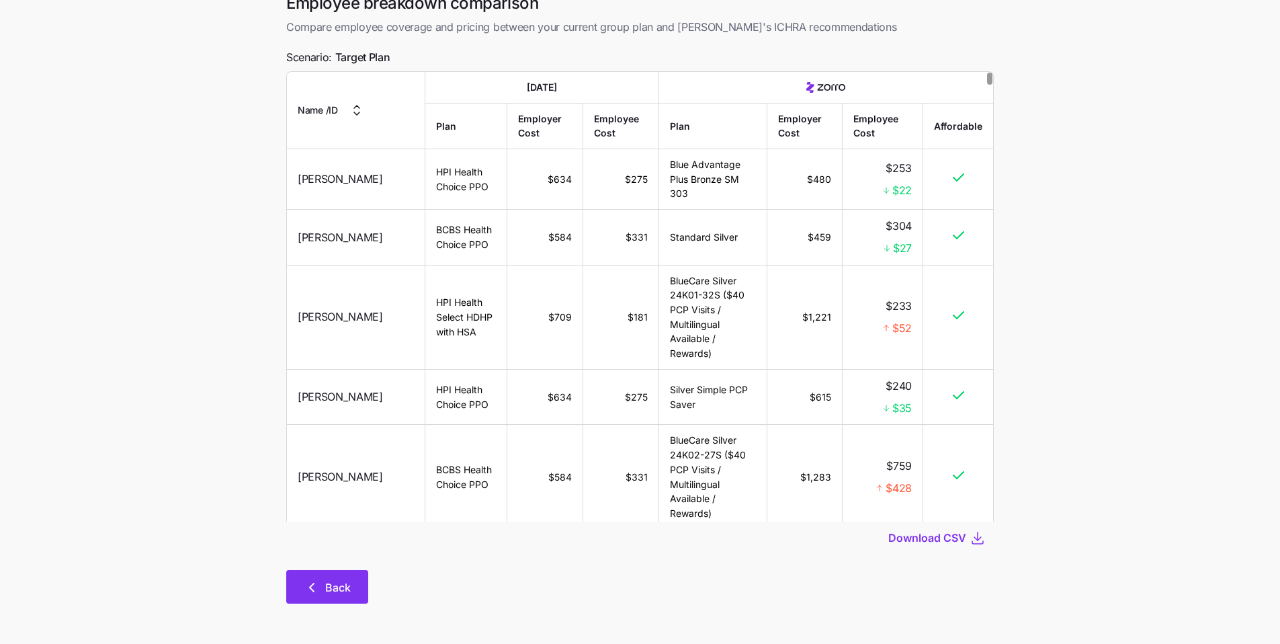
click at [348, 581] on span "Back" at bounding box center [338, 587] width 26 height 16
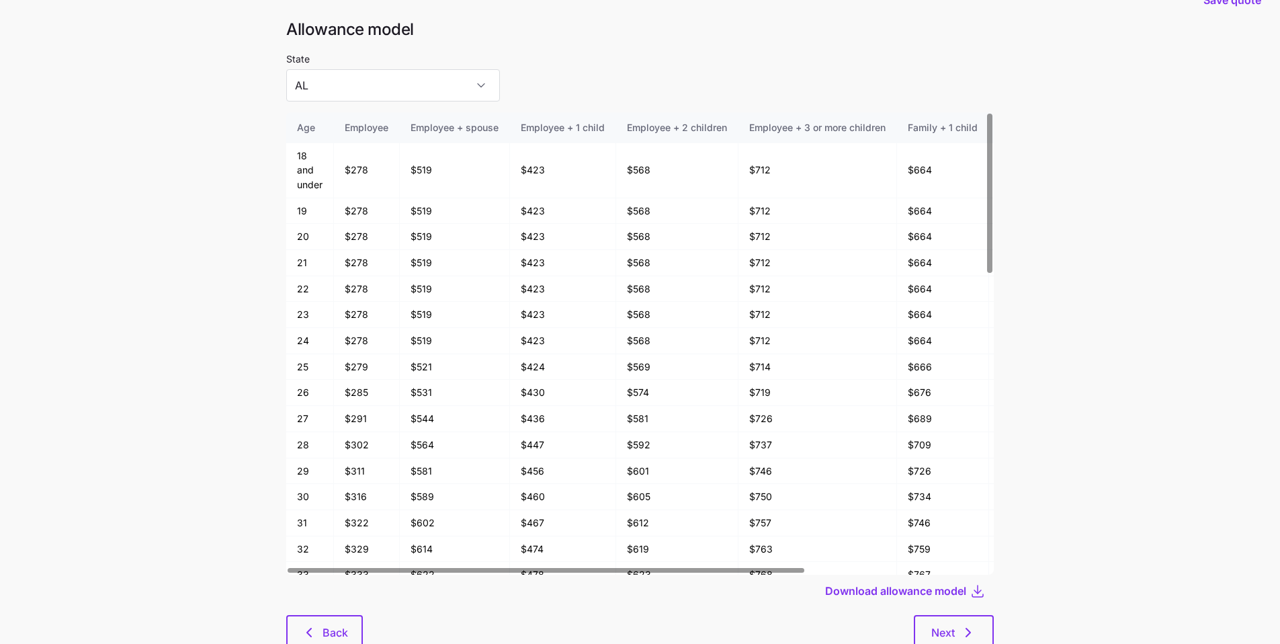
scroll to position [72, 0]
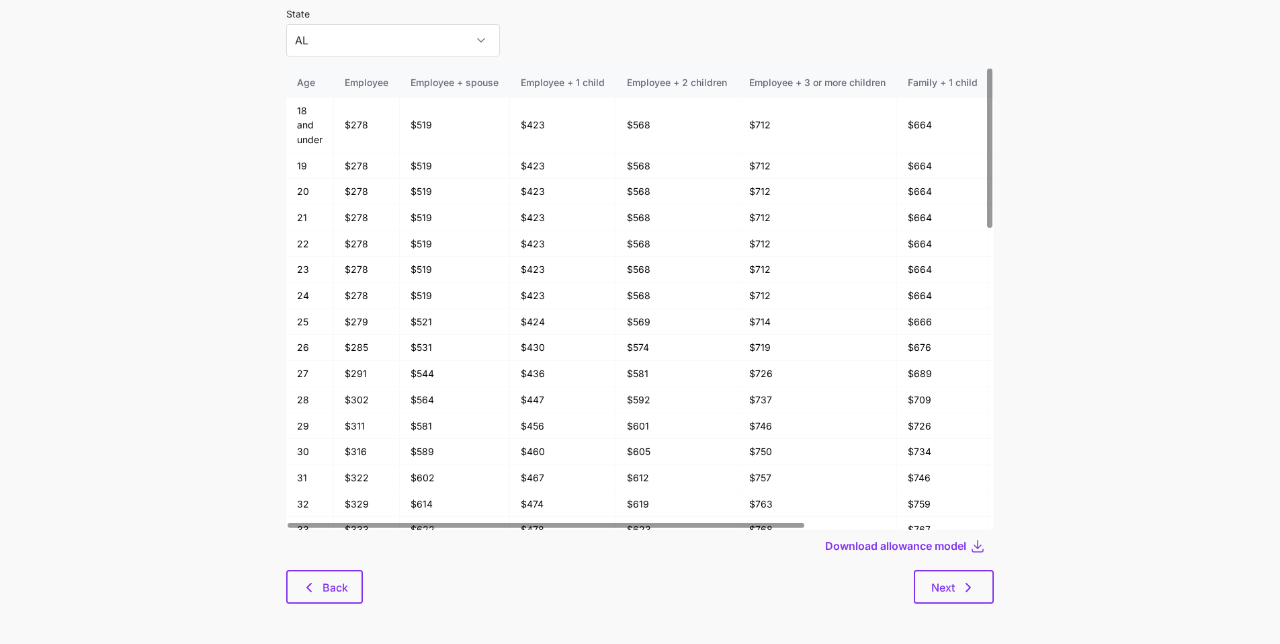
click at [371, 589] on div "Next" at bounding box center [678, 587] width 631 height 34
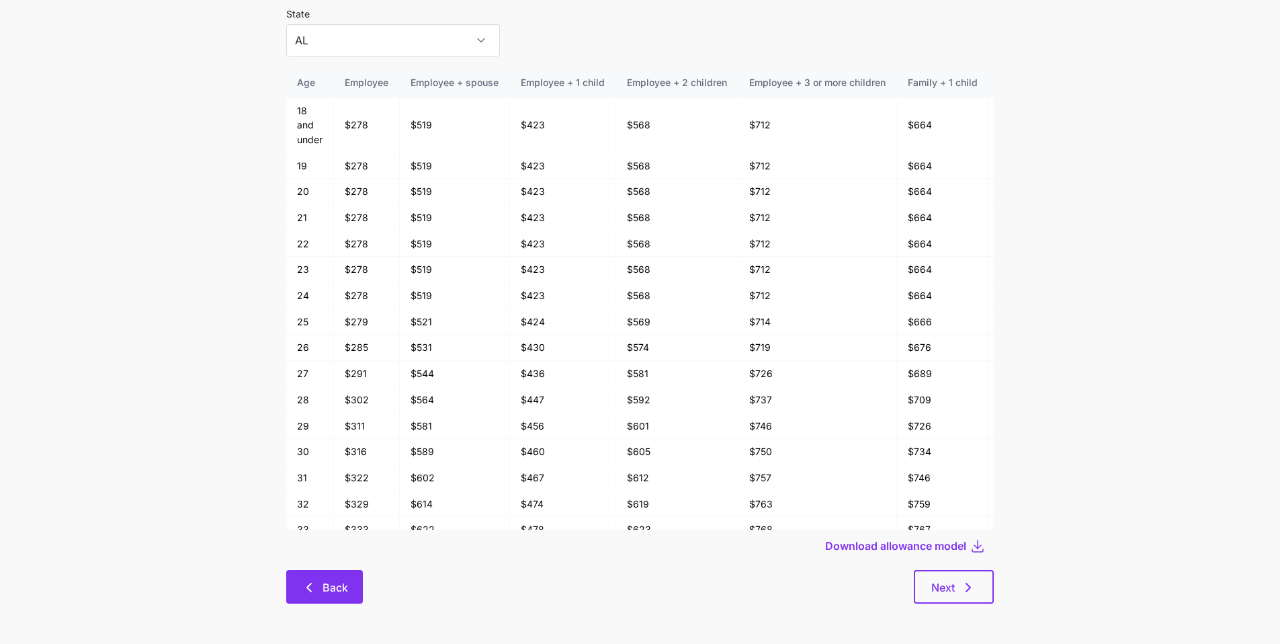
click at [352, 587] on button "Back" at bounding box center [324, 587] width 77 height 34
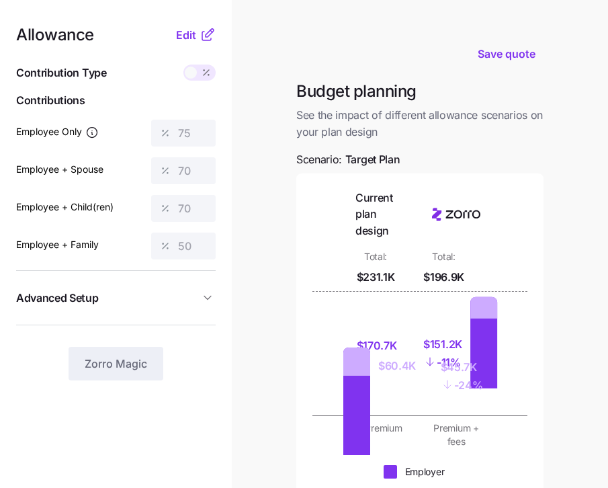
scroll to position [288, 0]
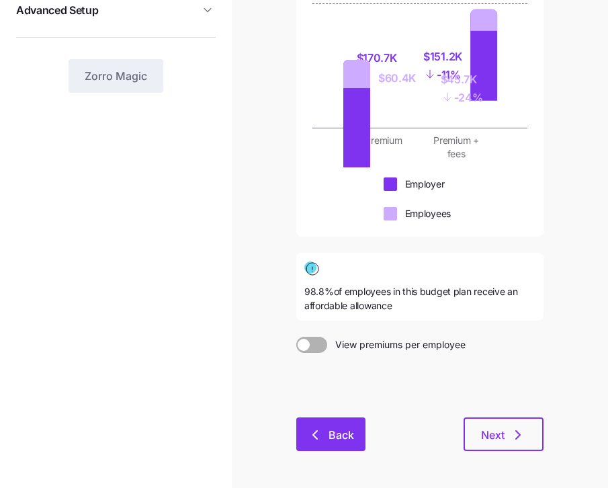
click at [336, 430] on span "Back" at bounding box center [342, 435] width 26 height 16
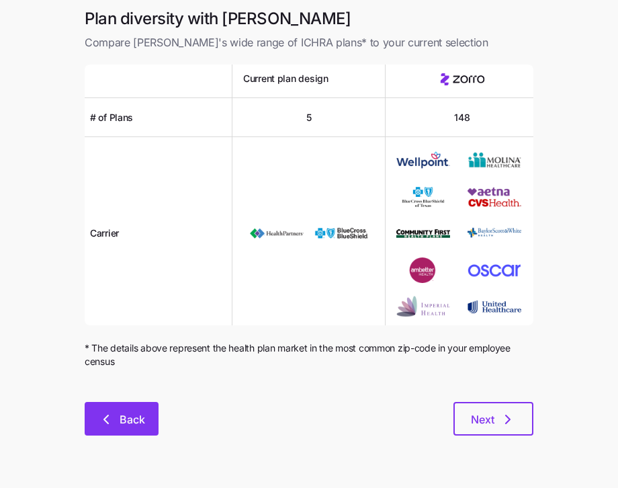
click at [151, 411] on button "Back" at bounding box center [122, 419] width 74 height 34
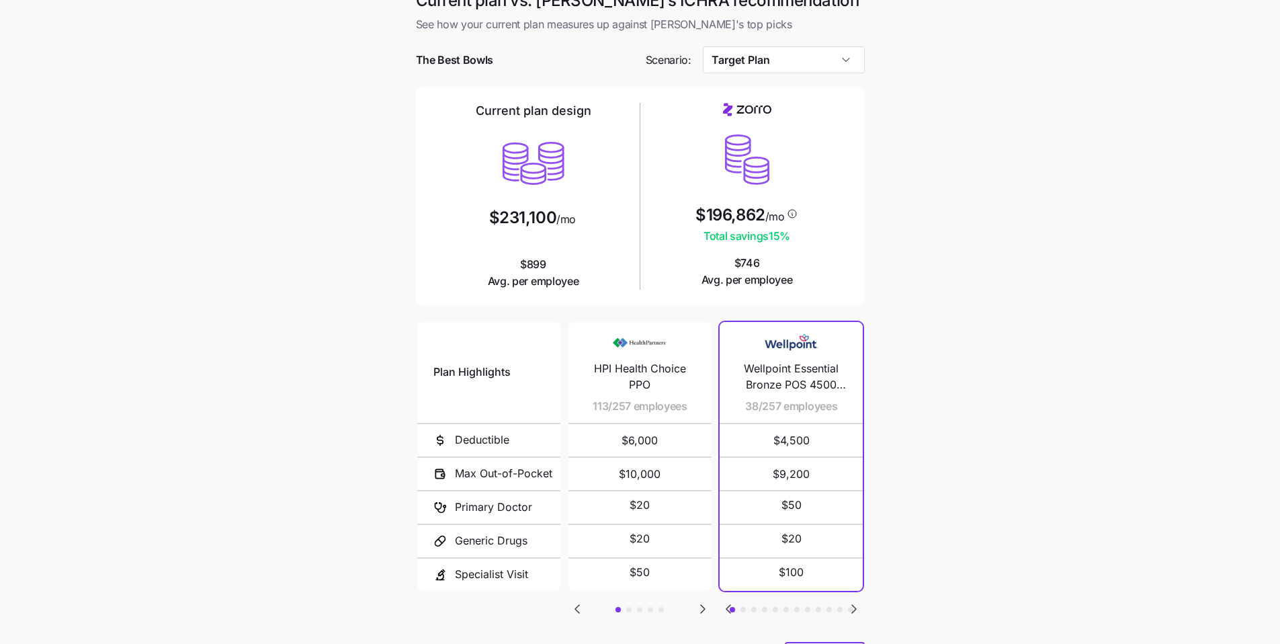
scroll to position [17, 0]
click at [608, 66] on input "Target Plan" at bounding box center [784, 61] width 162 height 27
click at [608, 211] on main "Current plan vs. Zorro’s ICHRA recommendation See how your current plan measure…" at bounding box center [640, 350] width 1280 height 734
click at [608, 63] on input "Target Plan" at bounding box center [784, 61] width 162 height 27
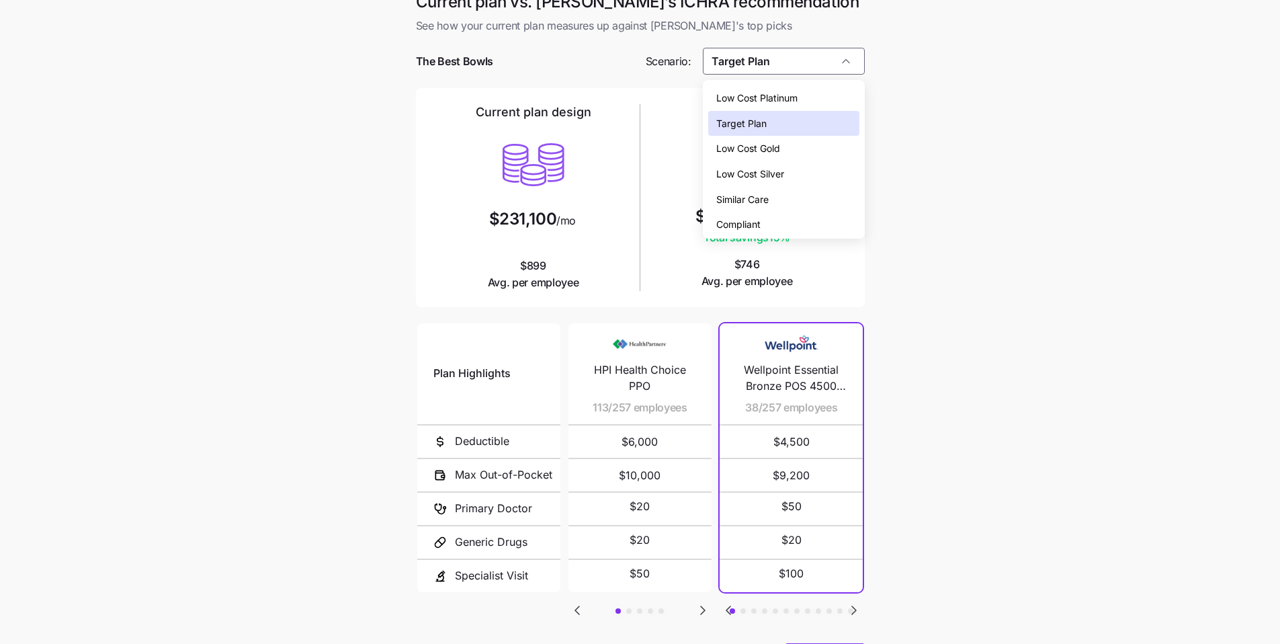
click at [608, 175] on div "Low Cost Silver" at bounding box center [783, 174] width 151 height 26
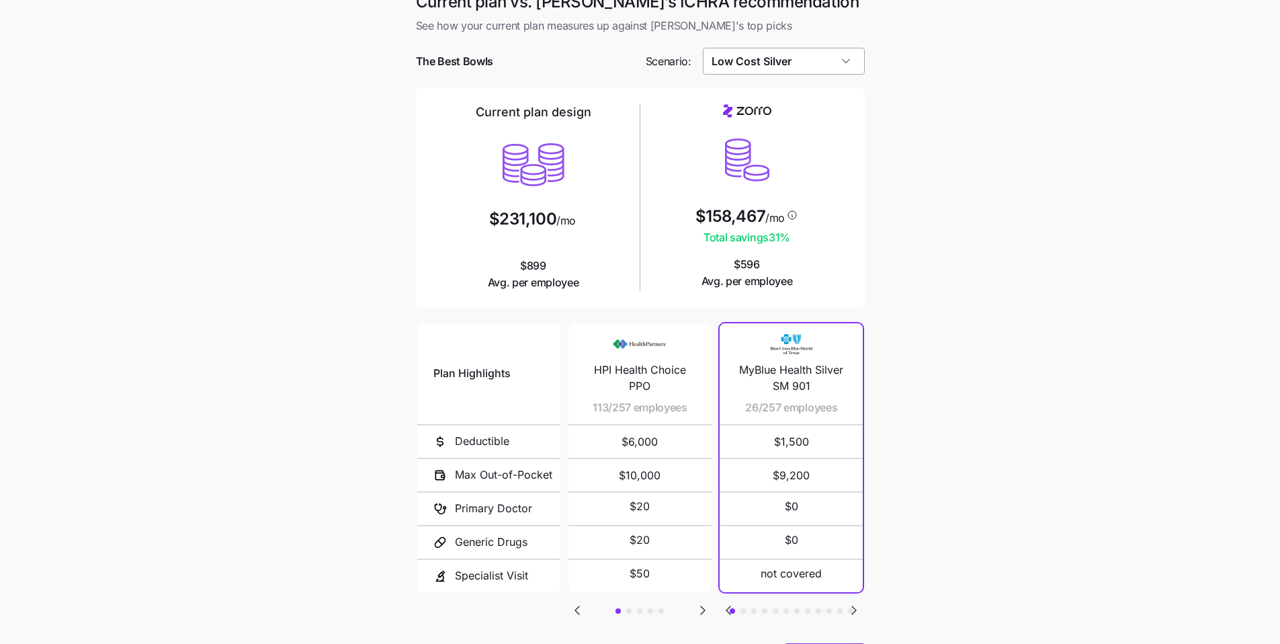
click at [608, 65] on input "Low Cost Silver" at bounding box center [784, 61] width 162 height 27
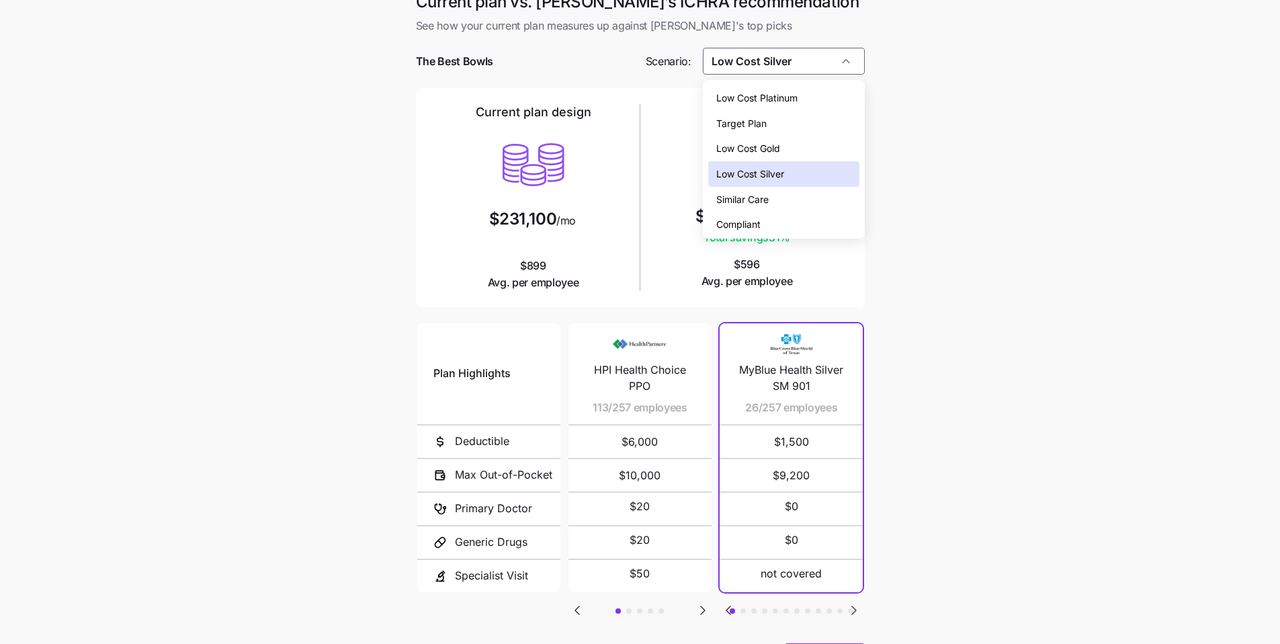
click at [608, 140] on div "Low Cost Gold" at bounding box center [783, 149] width 151 height 26
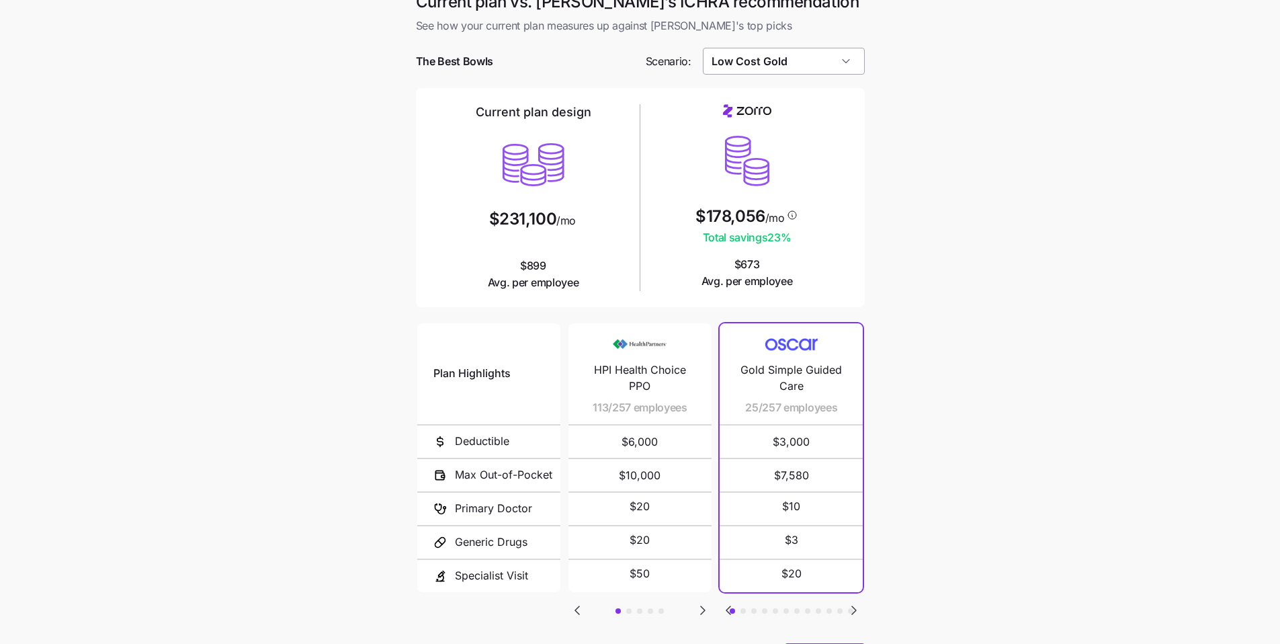
click at [608, 68] on input "Low Cost Gold" at bounding box center [784, 61] width 162 height 27
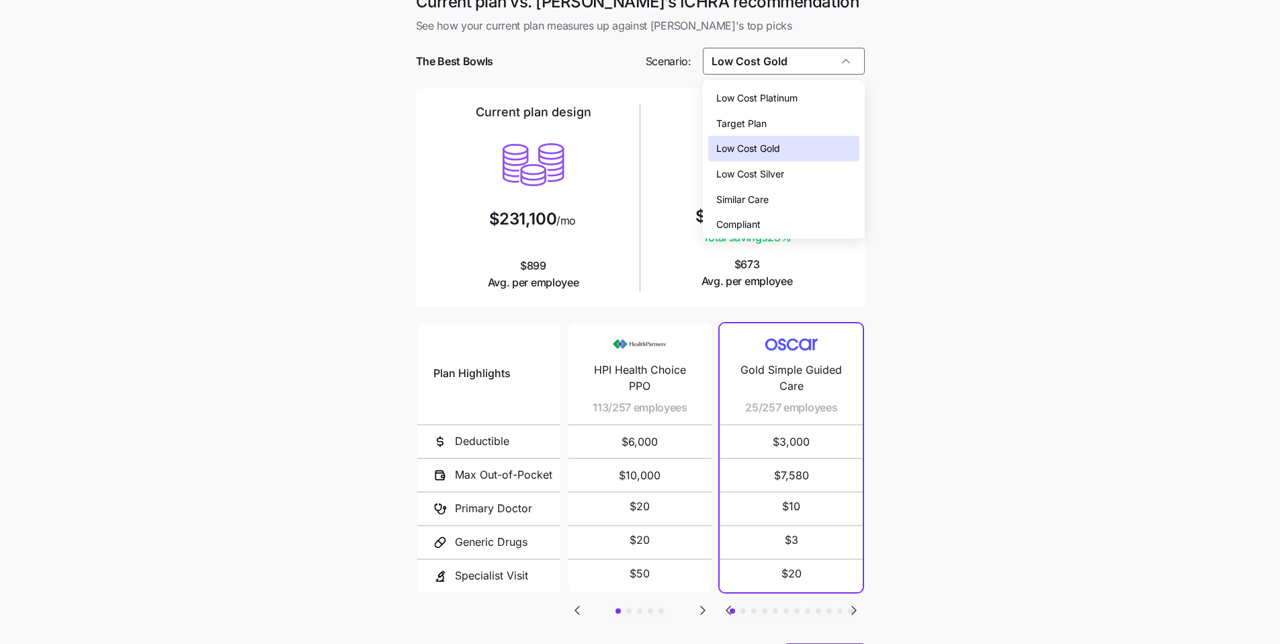
click at [608, 195] on div "Similar Care" at bounding box center [783, 200] width 151 height 26
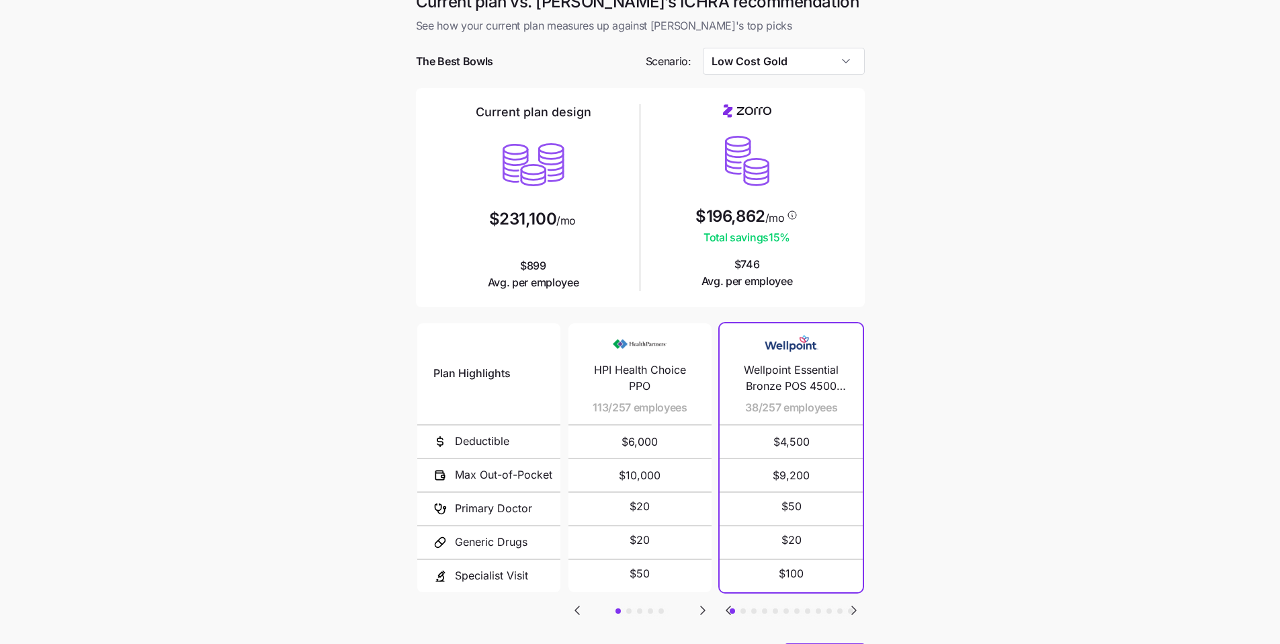
type input "Similar Care"
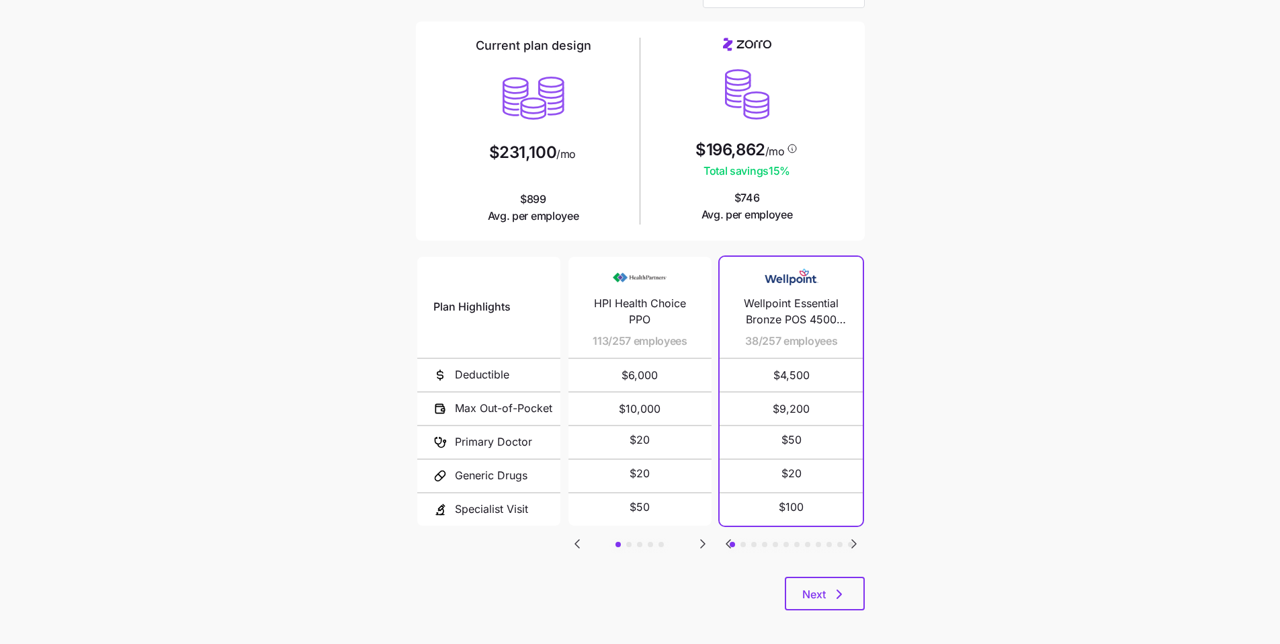
scroll to position [90, 0]
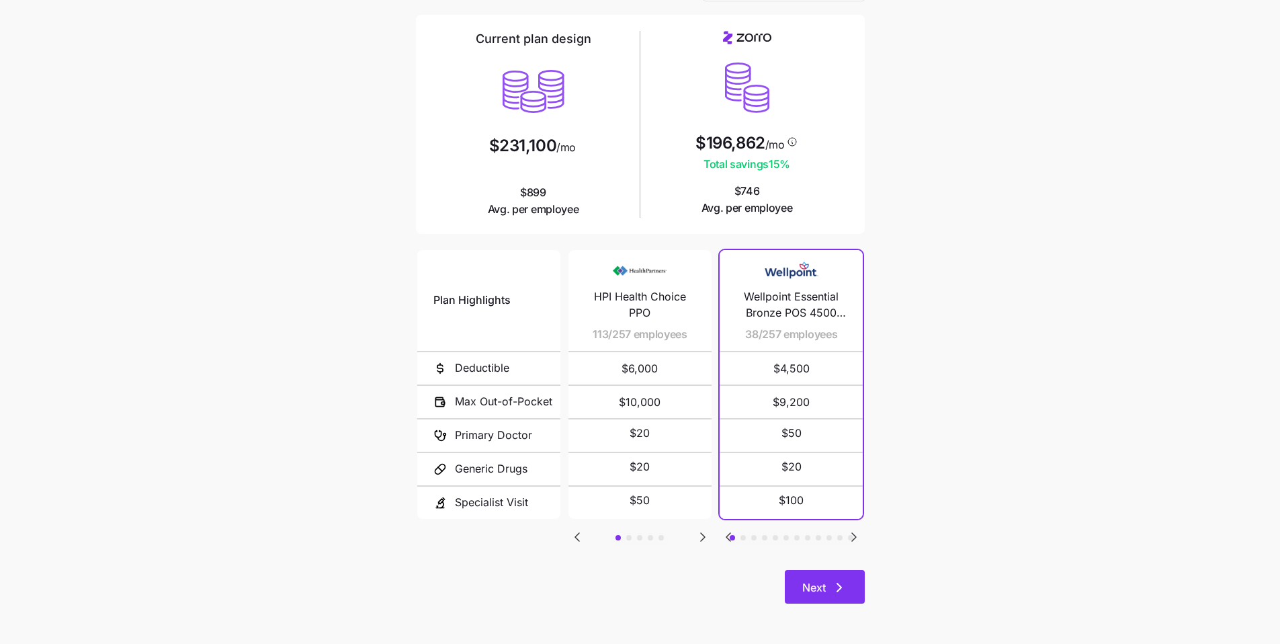
click at [608, 487] on button "Next" at bounding box center [825, 587] width 80 height 34
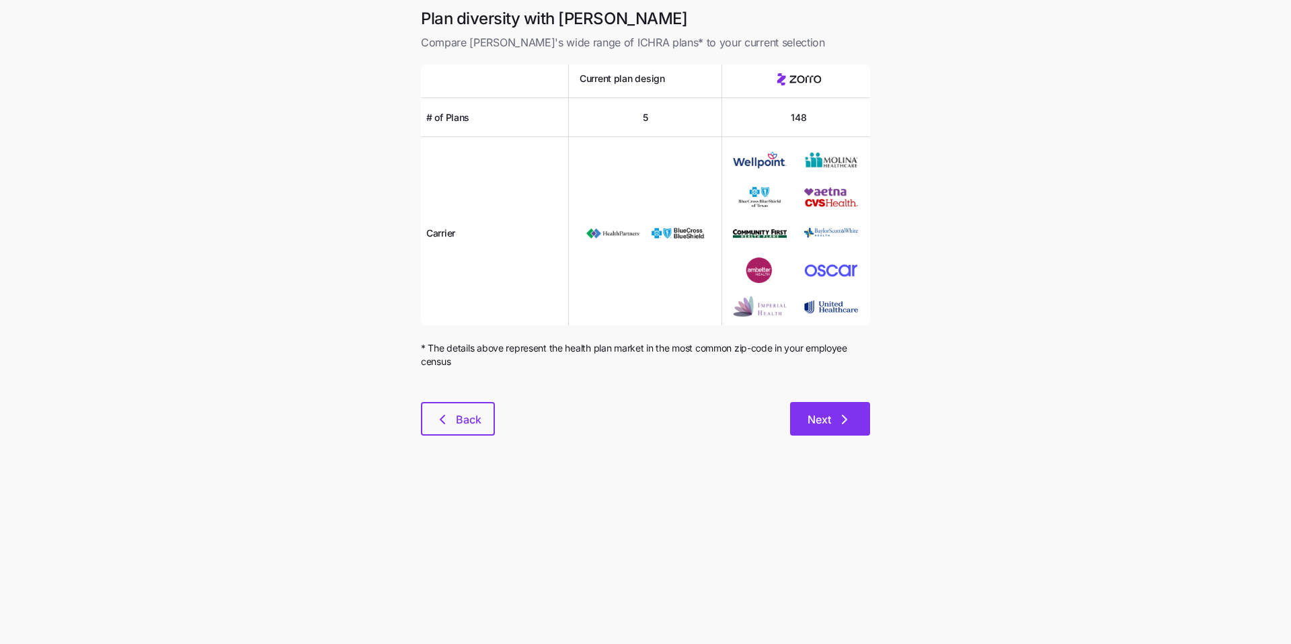
click at [608, 425] on span "Next" at bounding box center [819, 419] width 24 height 16
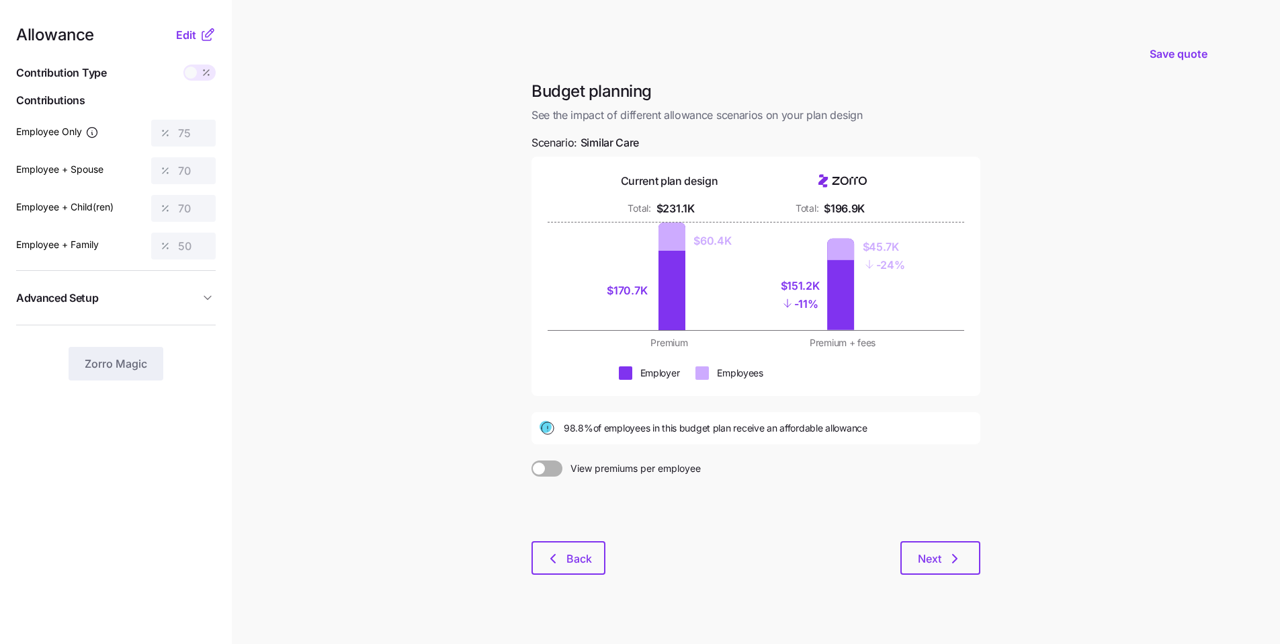
click at [546, 487] on div "Budget planning See the impact of different allowance scenarios on your plan de…" at bounding box center [756, 336] width 470 height 510
click at [561, 487] on button "Back" at bounding box center [569, 558] width 74 height 34
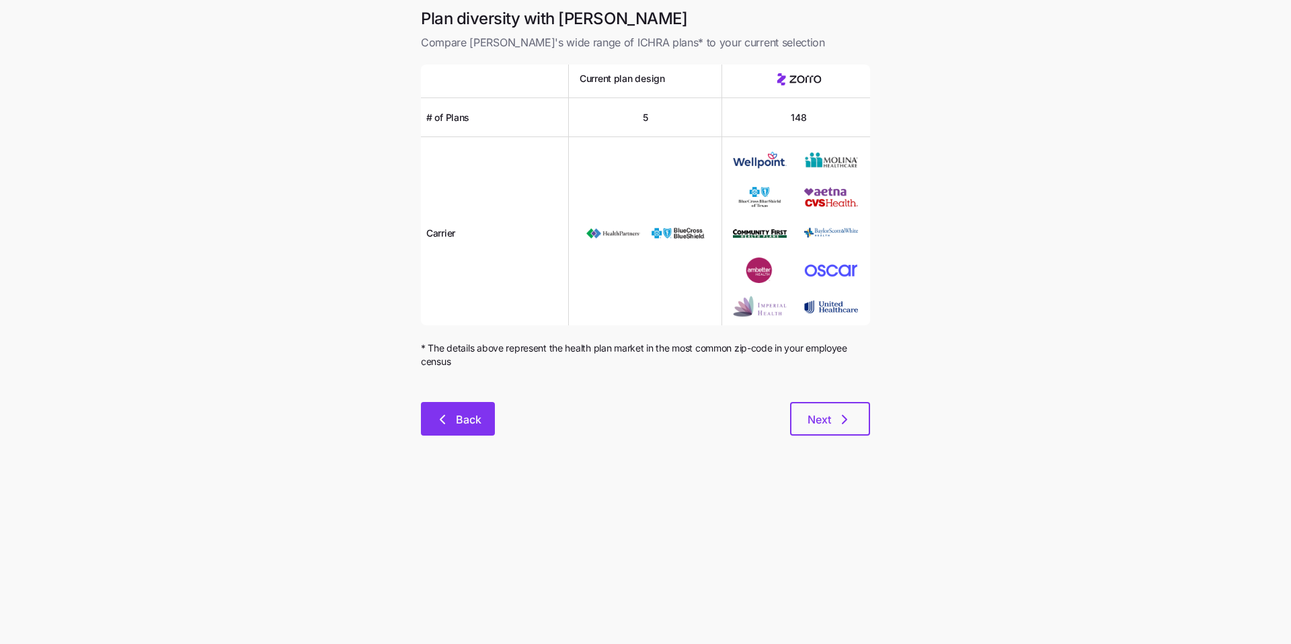
click at [481, 431] on button "Back" at bounding box center [458, 419] width 74 height 34
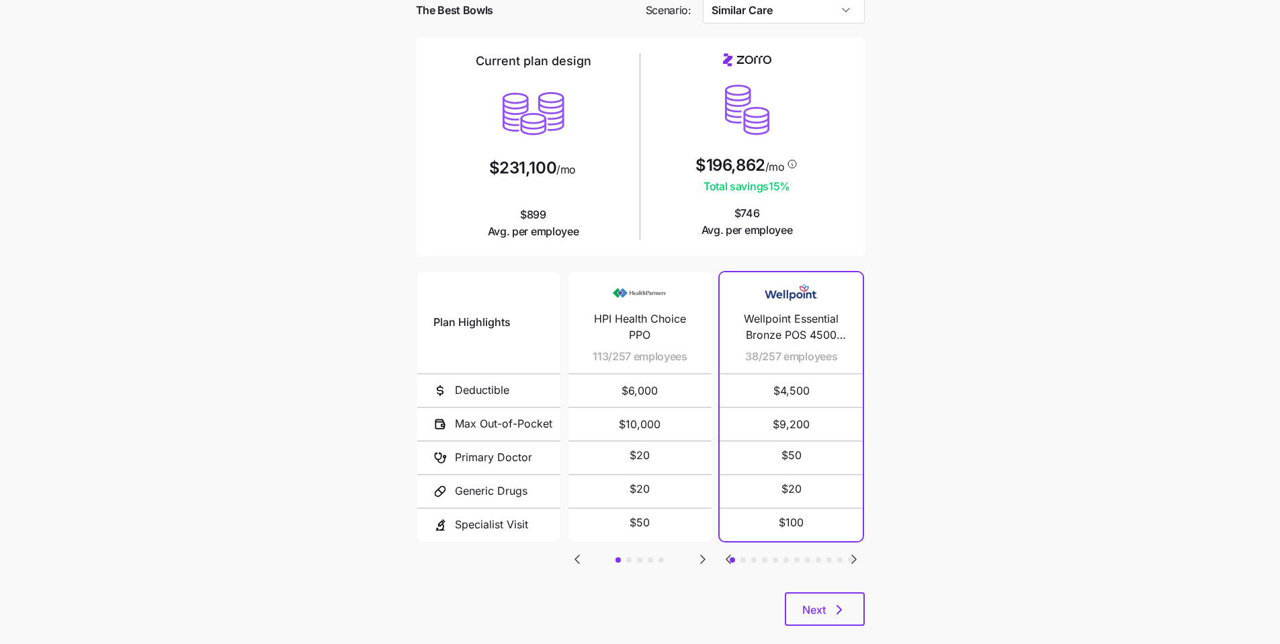
scroll to position [67, 0]
click at [608, 487] on span "Next" at bounding box center [825, 610] width 45 height 16
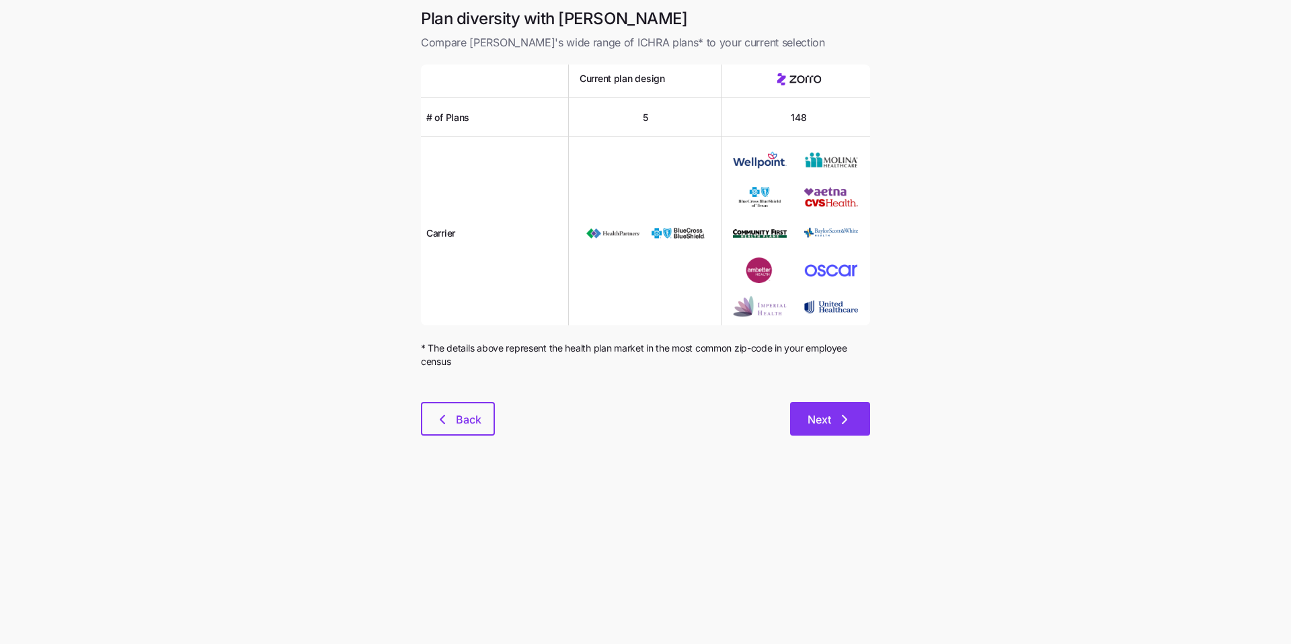
click at [608, 416] on span "Next" at bounding box center [819, 419] width 24 height 16
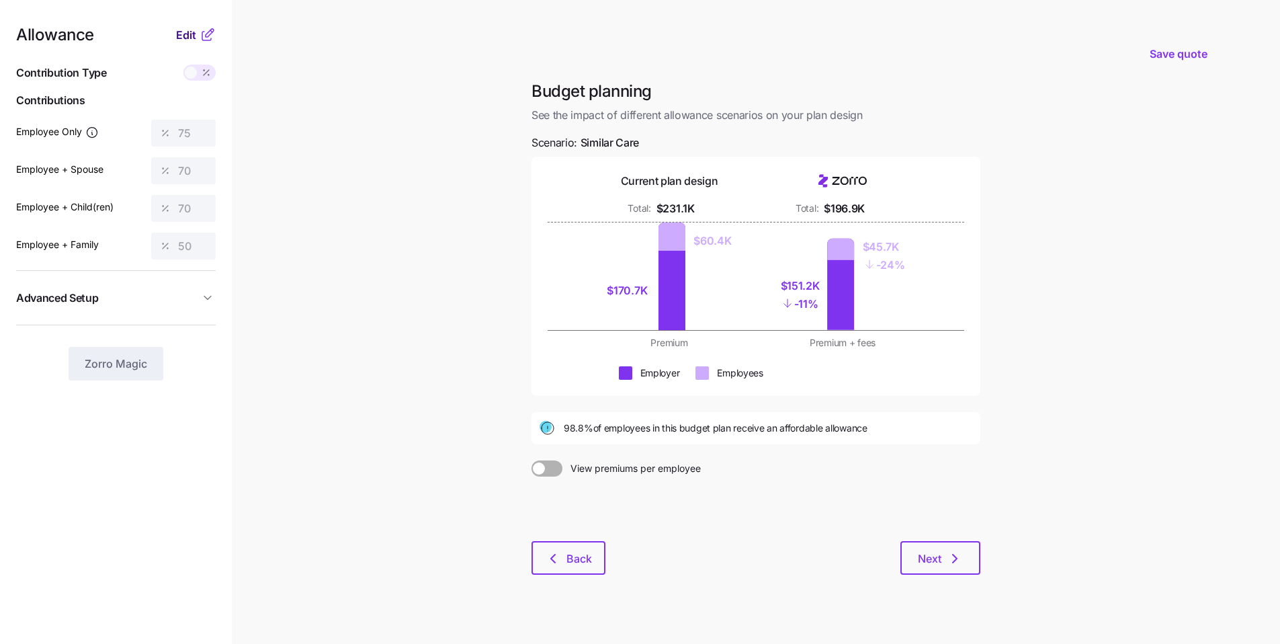
click at [185, 35] on span "Edit" at bounding box center [186, 35] width 20 height 16
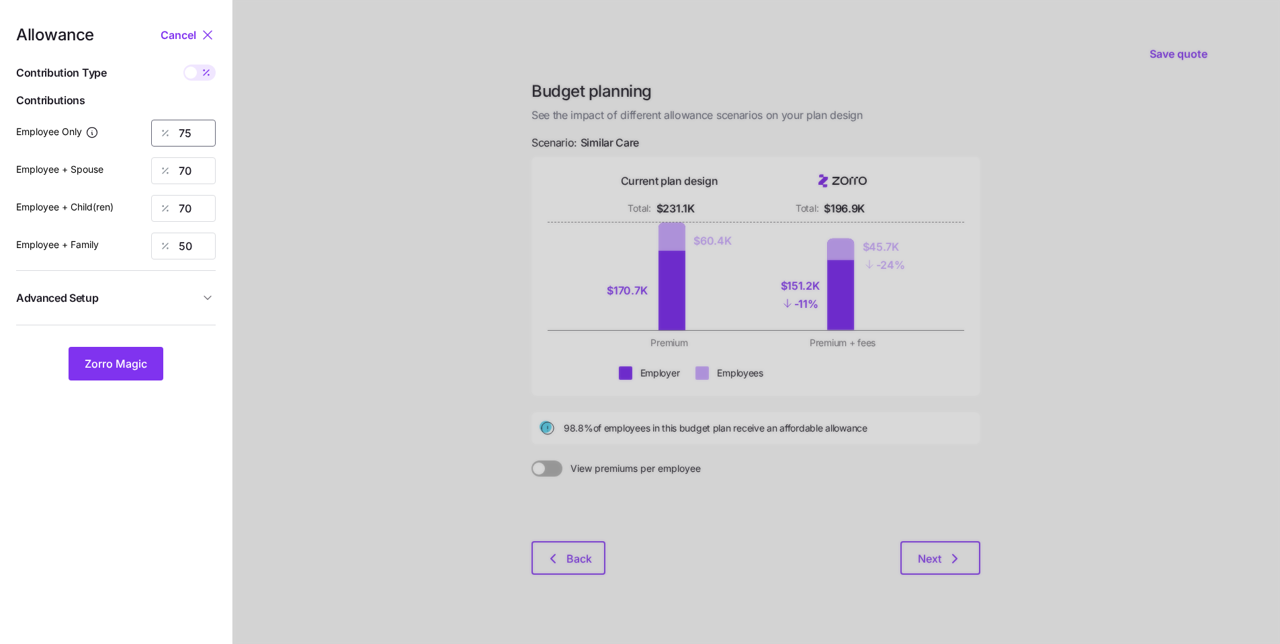
drag, startPoint x: 202, startPoint y: 130, endPoint x: 163, endPoint y: 127, distance: 38.5
click at [163, 127] on div "75" at bounding box center [183, 133] width 65 height 27
click at [152, 348] on button "Zorro Magic" at bounding box center [116, 364] width 95 height 34
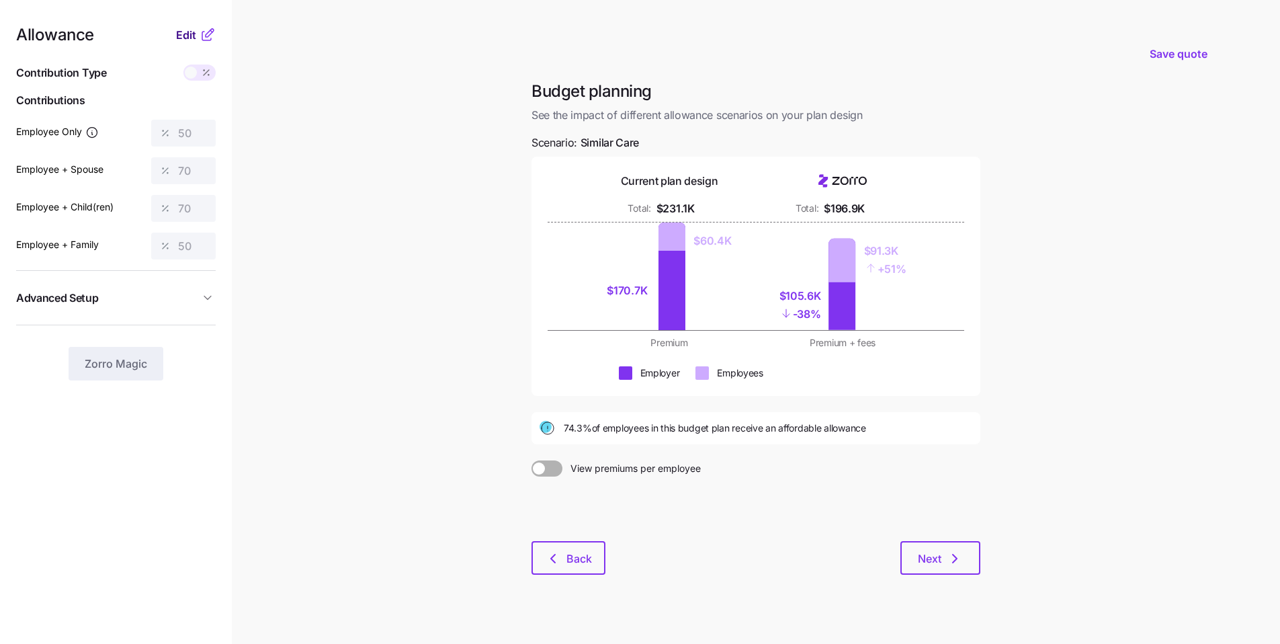
click at [190, 36] on span "Edit" at bounding box center [186, 35] width 20 height 16
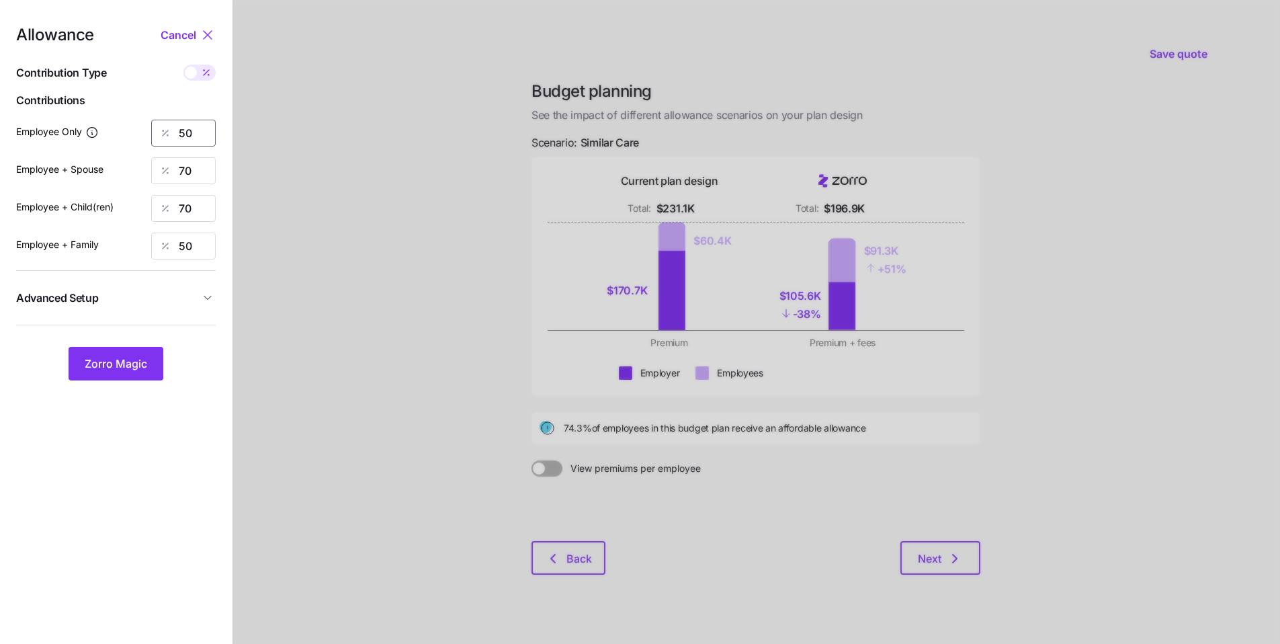
click at [151, 126] on input "50" at bounding box center [183, 133] width 65 height 27
type input "55"
click at [127, 354] on button "Zorro Magic" at bounding box center [116, 364] width 95 height 34
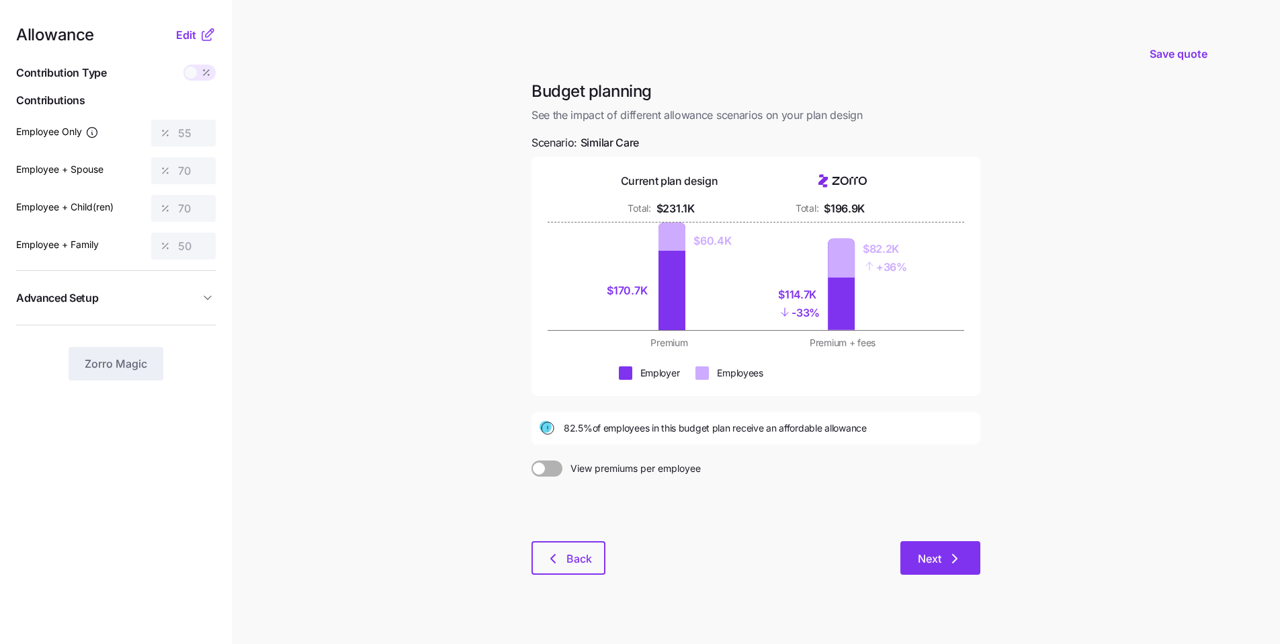
click at [608, 487] on button "Next" at bounding box center [941, 558] width 80 height 34
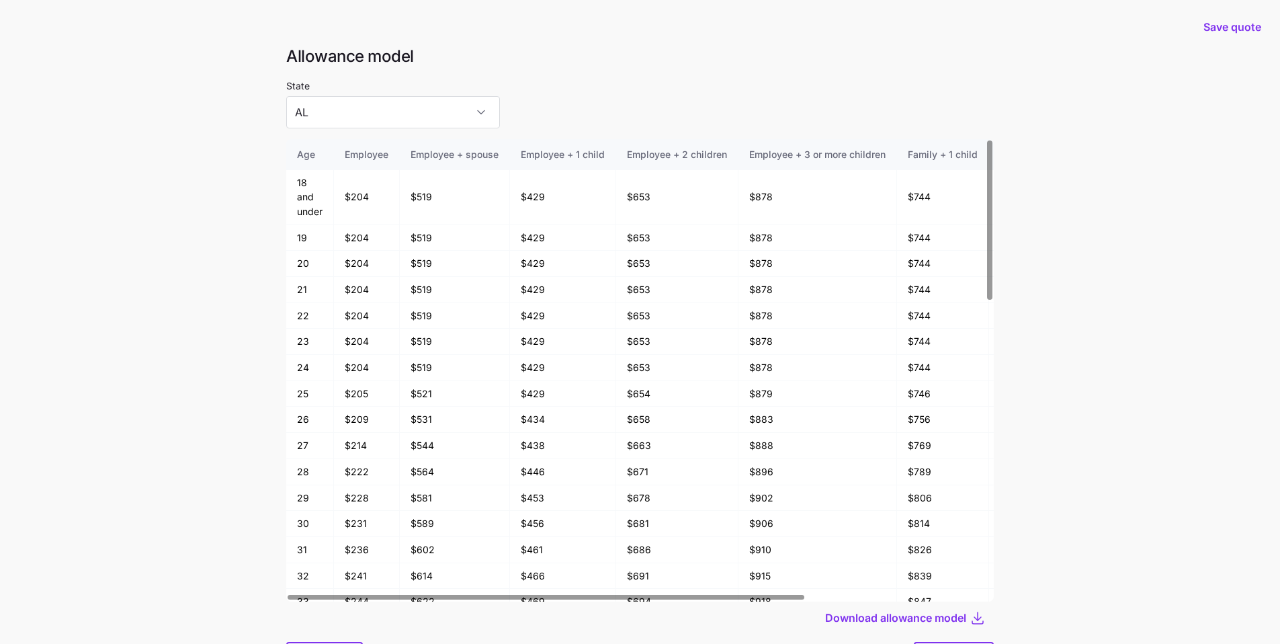
scroll to position [72, 0]
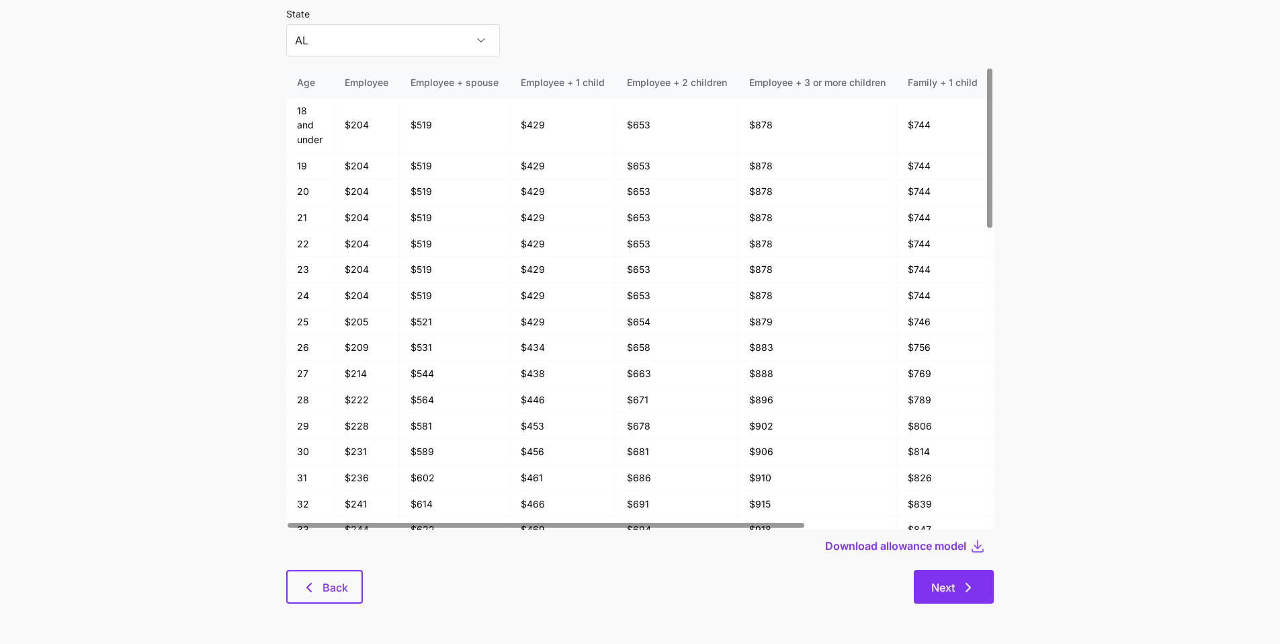
click at [608, 487] on icon "button" at bounding box center [968, 587] width 16 height 16
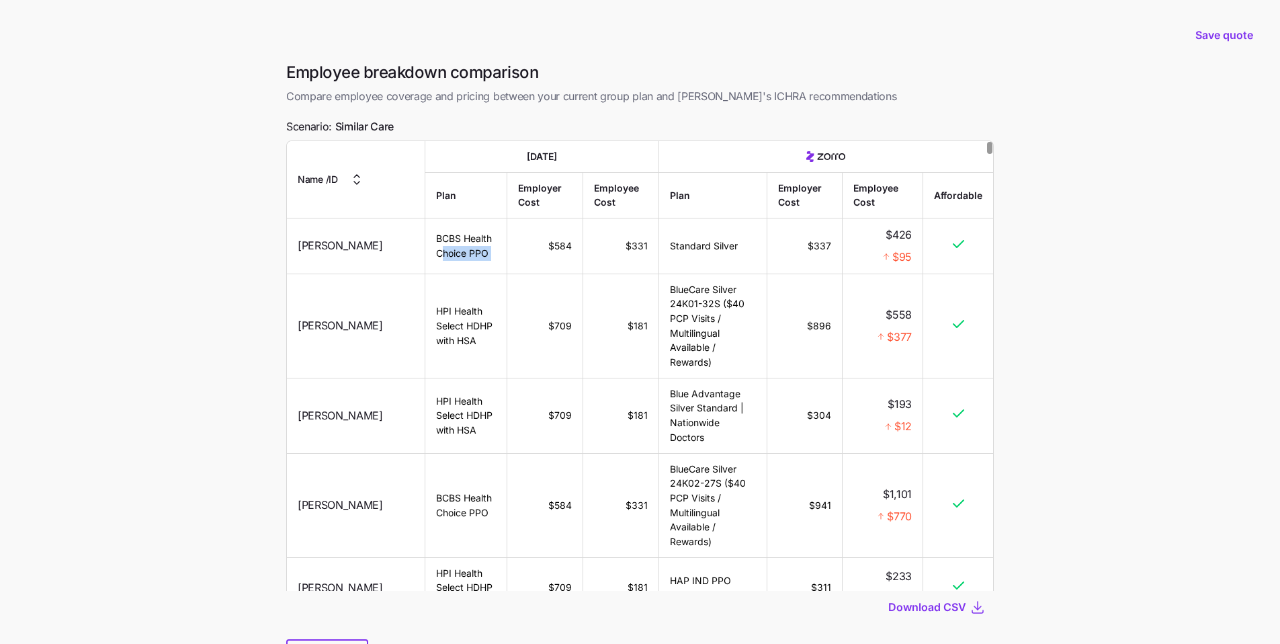
drag, startPoint x: 397, startPoint y: 253, endPoint x: 489, endPoint y: 252, distance: 91.4
click at [489, 252] on tr "Jessica Gonzalez BCBS Health Choice PPO $584 $331 Standard Silver $337 $426 $95" at bounding box center [640, 246] width 706 height 56
click at [511, 252] on td "$584" at bounding box center [544, 246] width 75 height 56
drag, startPoint x: 663, startPoint y: 247, endPoint x: 741, endPoint y: 245, distance: 78.0
click at [608, 245] on td "Standard Silver" at bounding box center [713, 246] width 108 height 56
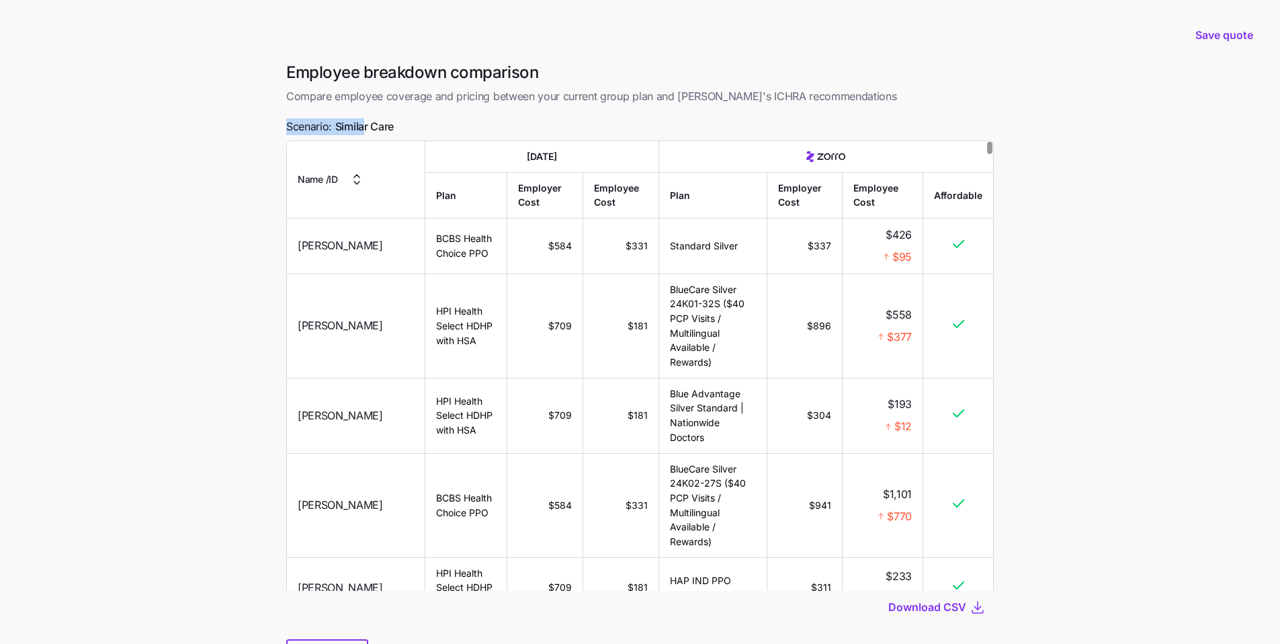
drag, startPoint x: 287, startPoint y: 132, endPoint x: 364, endPoint y: 132, distance: 76.6
click at [364, 132] on span "Scenario: Similar Care" at bounding box center [340, 126] width 108 height 17
click at [608, 237] on td "Standard Silver" at bounding box center [713, 246] width 108 height 56
drag, startPoint x: 659, startPoint y: 246, endPoint x: 887, endPoint y: 247, distance: 227.2
click at [608, 247] on tr "Jessica Gonzalez BCBS Health Choice PPO $584 $331 Standard Silver $337 $426 $95" at bounding box center [640, 246] width 706 height 56
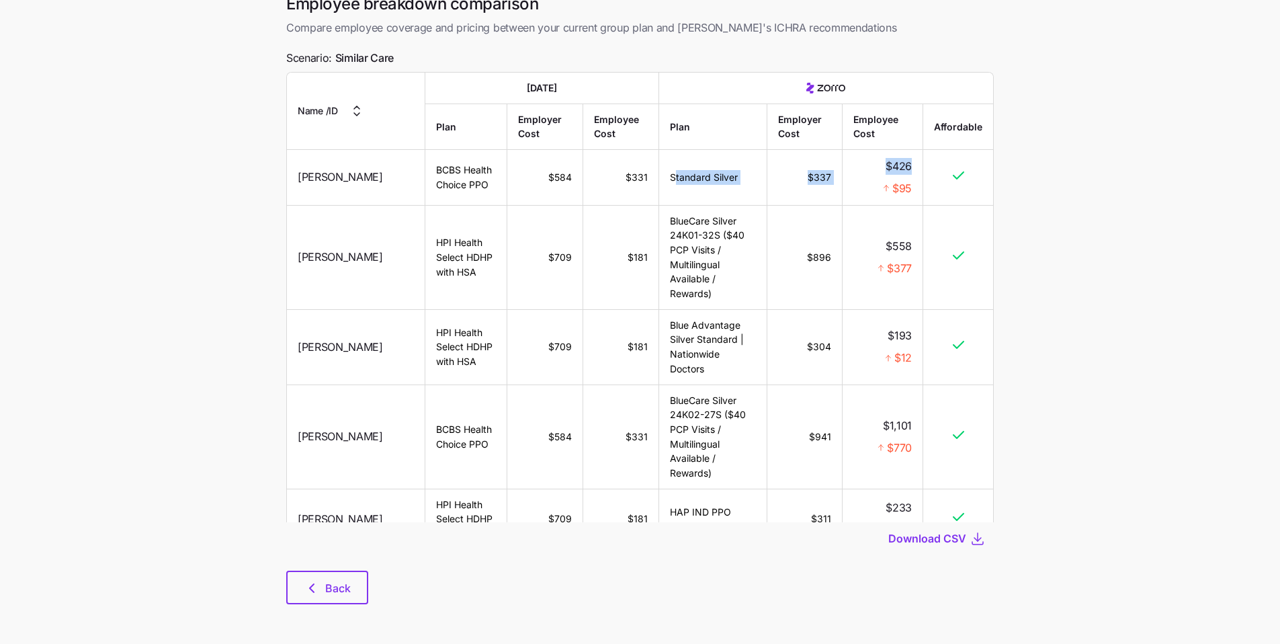
scroll to position [69, 0]
click at [337, 584] on span "Back" at bounding box center [338, 587] width 26 height 16
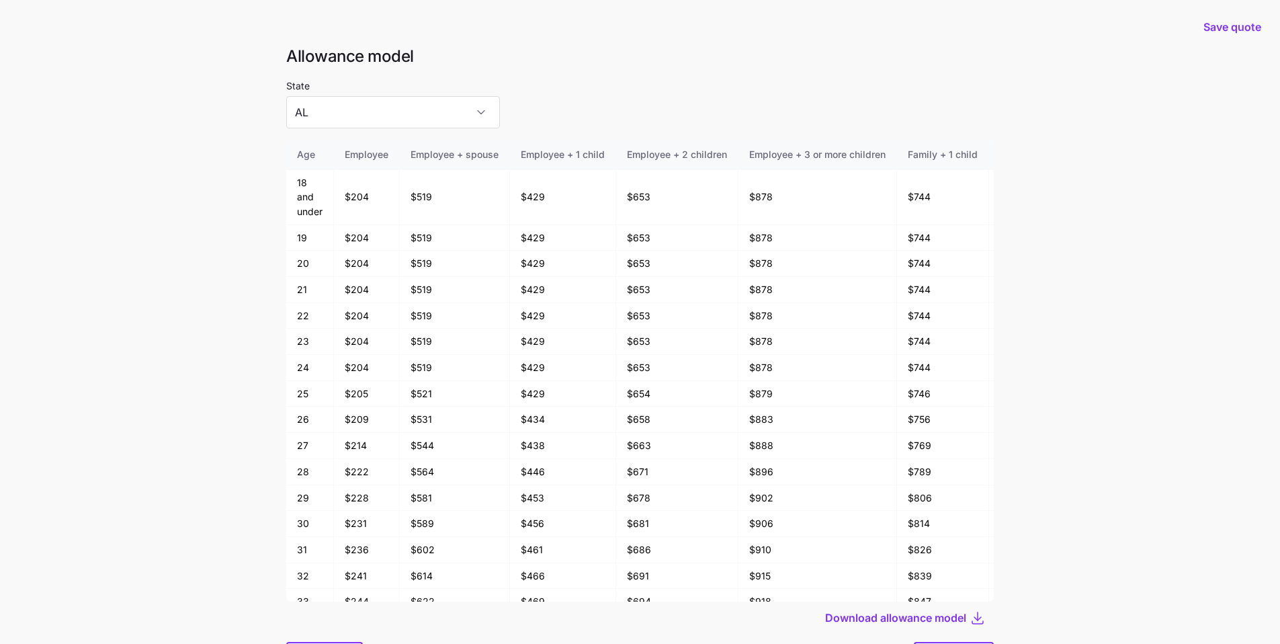
scroll to position [72, 0]
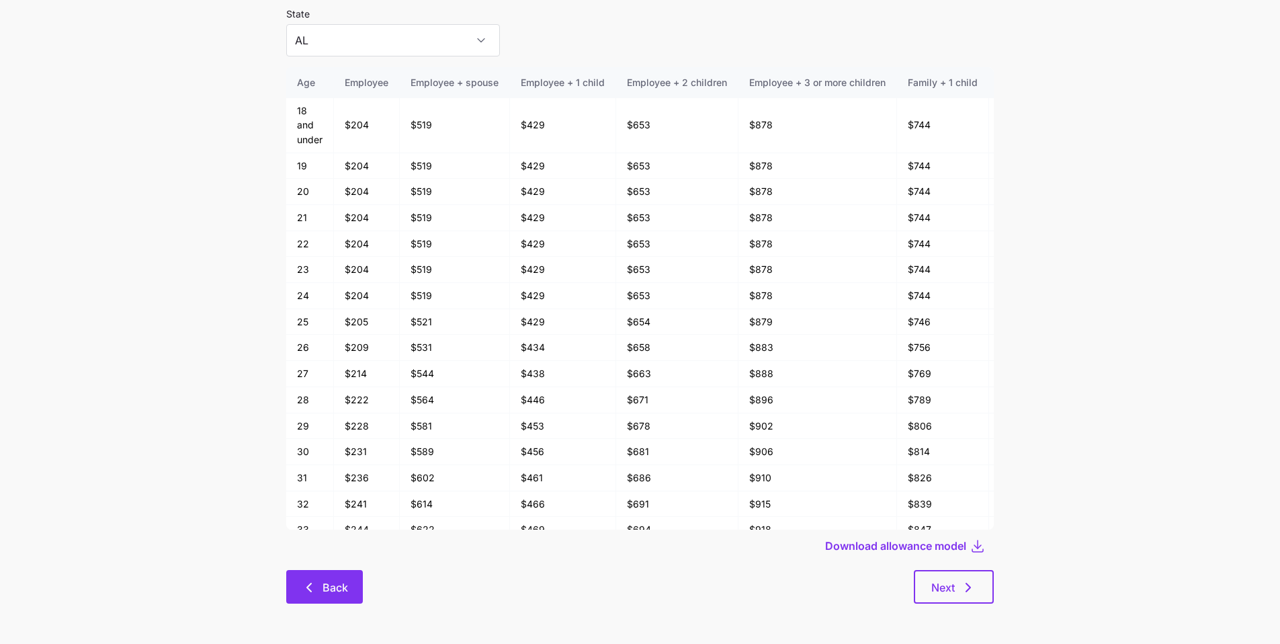
click at [339, 587] on span "Back" at bounding box center [336, 587] width 26 height 16
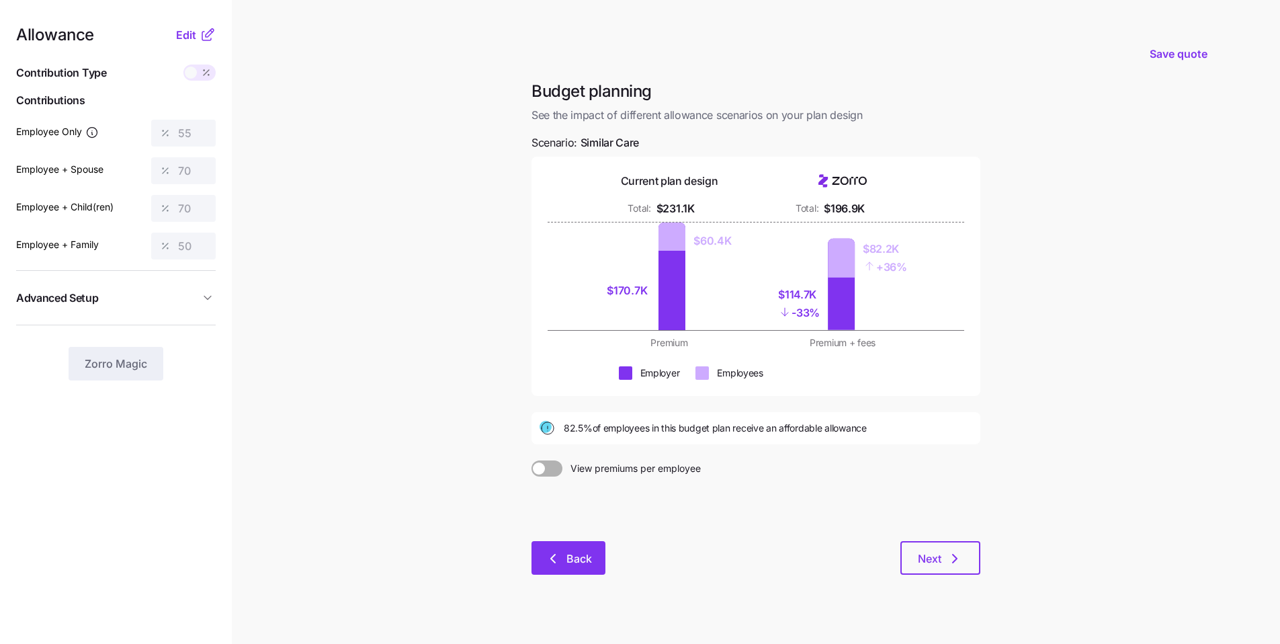
click at [587, 561] on span "Back" at bounding box center [580, 558] width 26 height 16
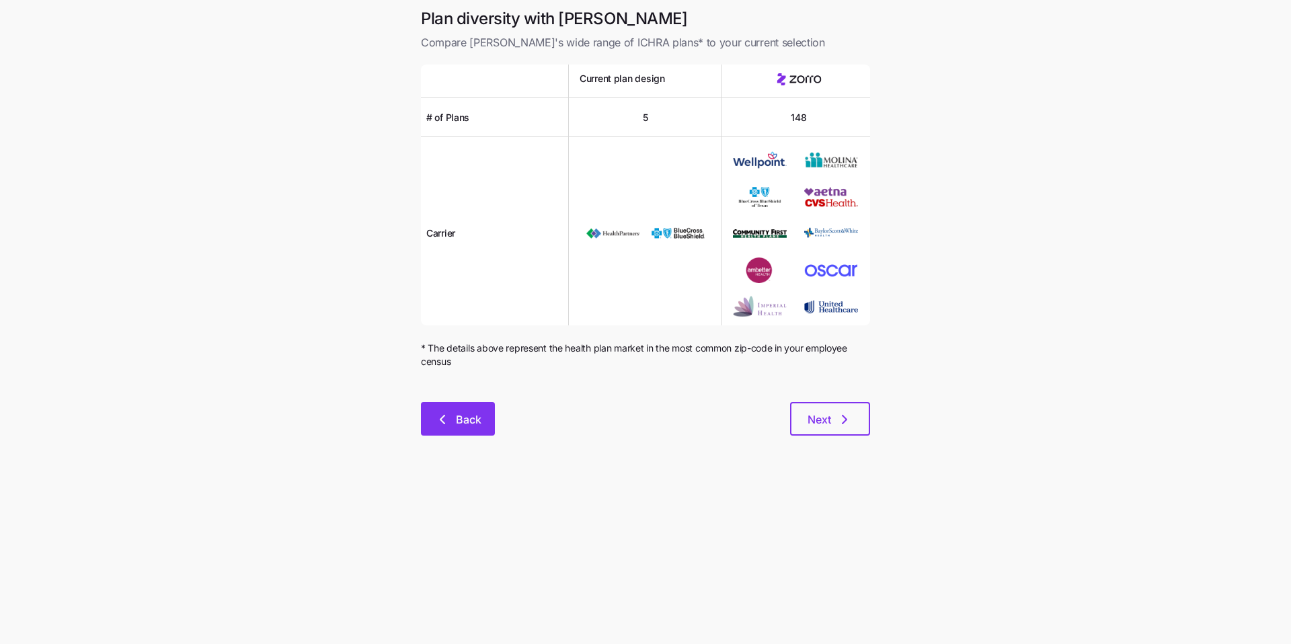
click at [492, 433] on button "Back" at bounding box center [458, 419] width 74 height 34
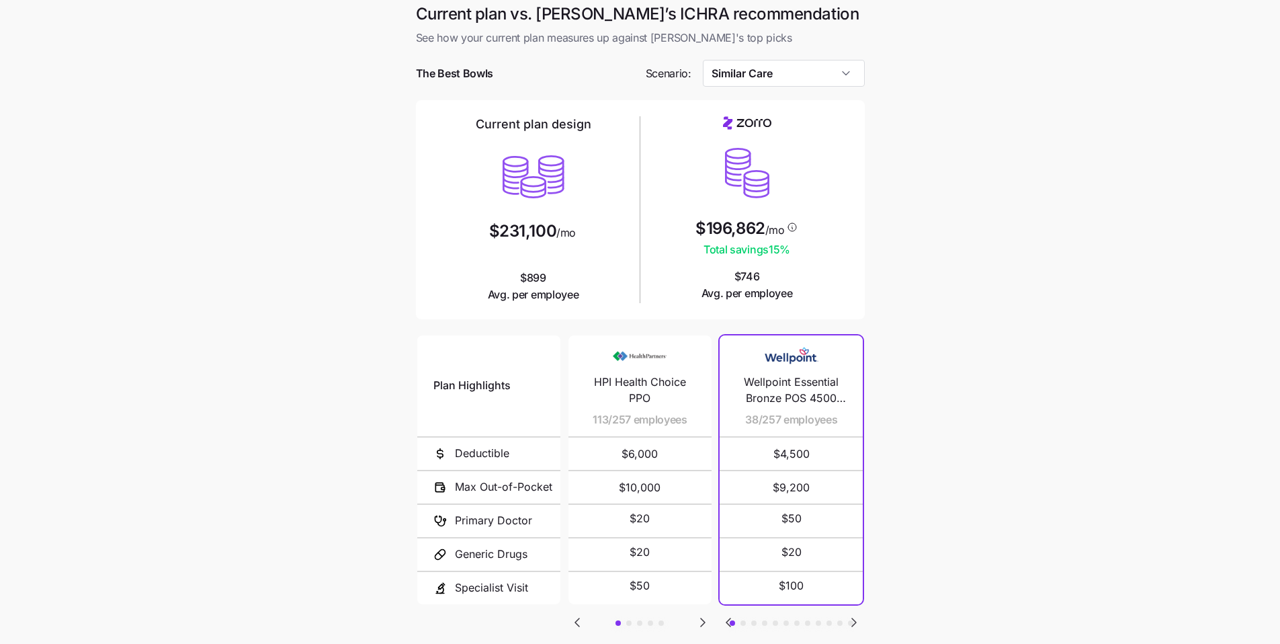
scroll to position [5, 0]
click at [817, 74] on input "Similar Care" at bounding box center [784, 72] width 162 height 27
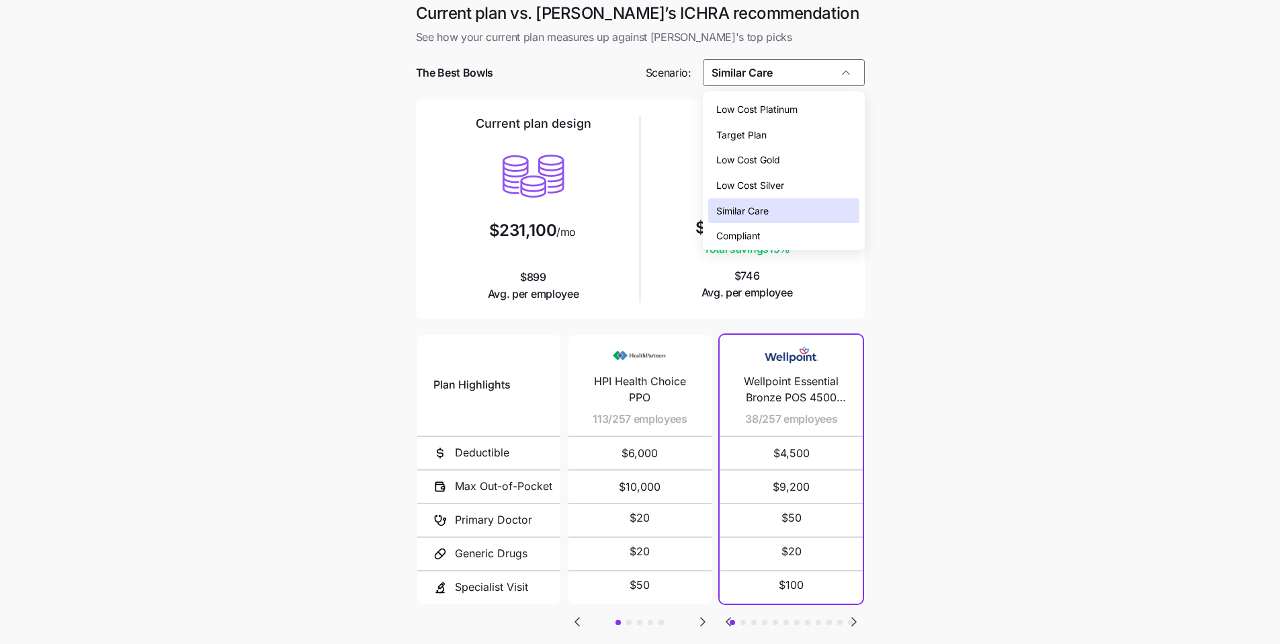
click at [792, 162] on div "Low Cost Gold" at bounding box center [783, 160] width 151 height 26
type input "Low Cost Gold"
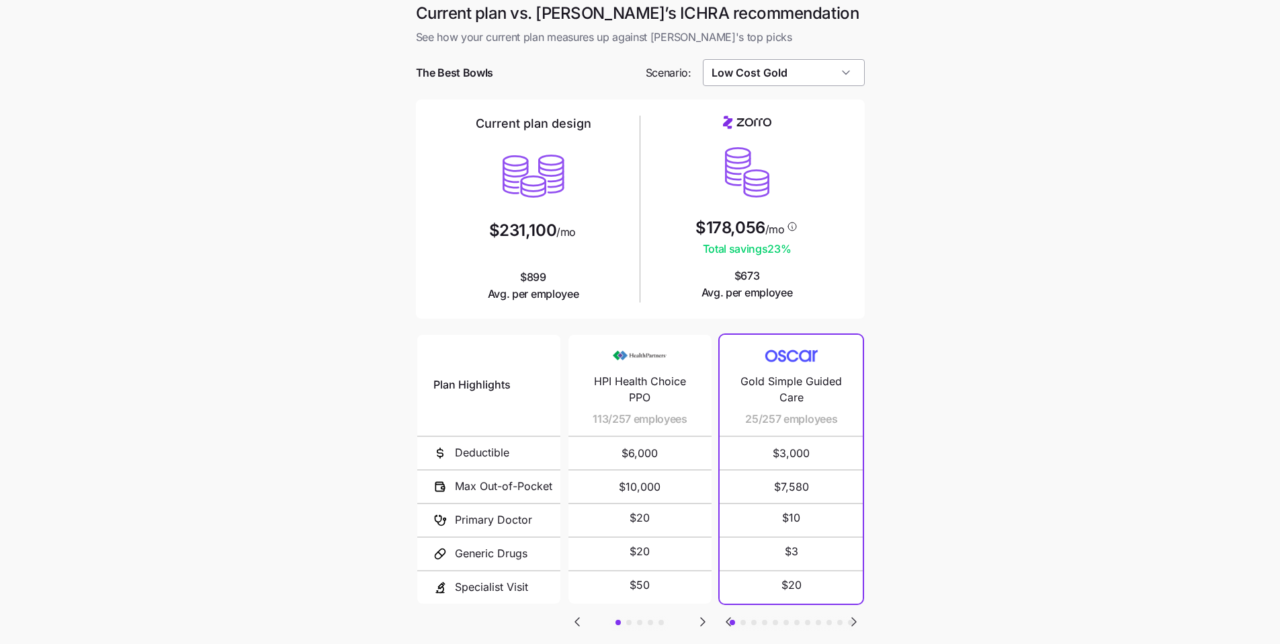
click at [848, 82] on input "Low Cost Gold" at bounding box center [784, 72] width 162 height 27
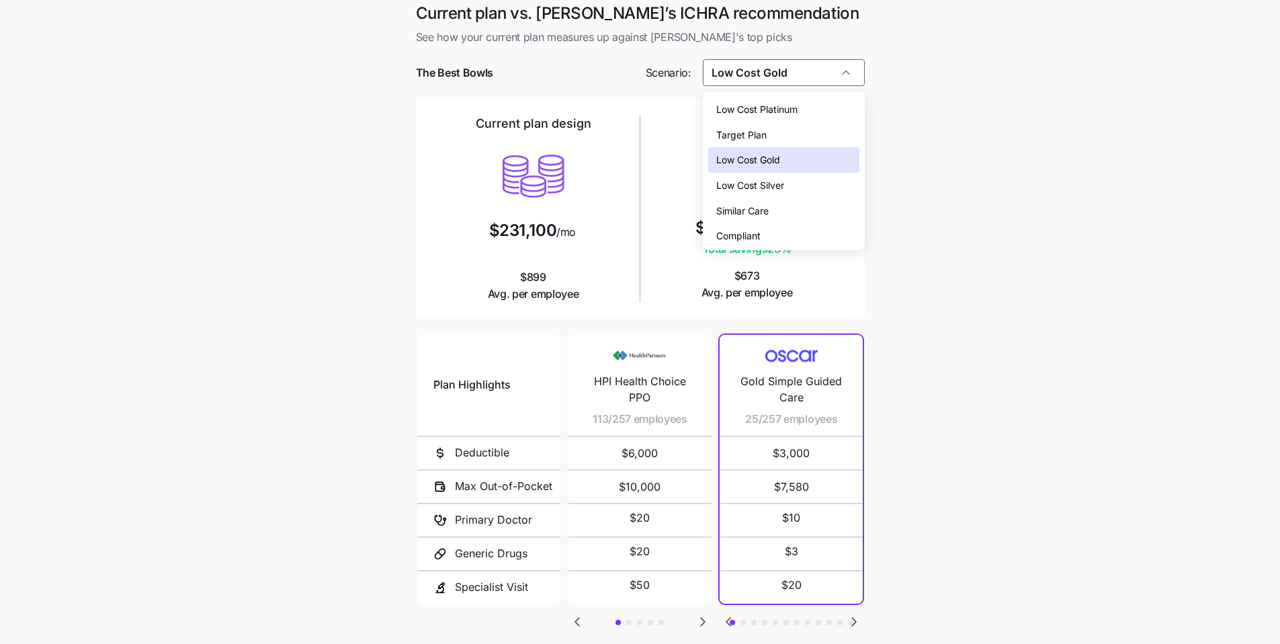
click at [987, 169] on main "Current plan vs. [PERSON_NAME]’s ICHRA recommendation See how your current plan…" at bounding box center [640, 362] width 1280 height 734
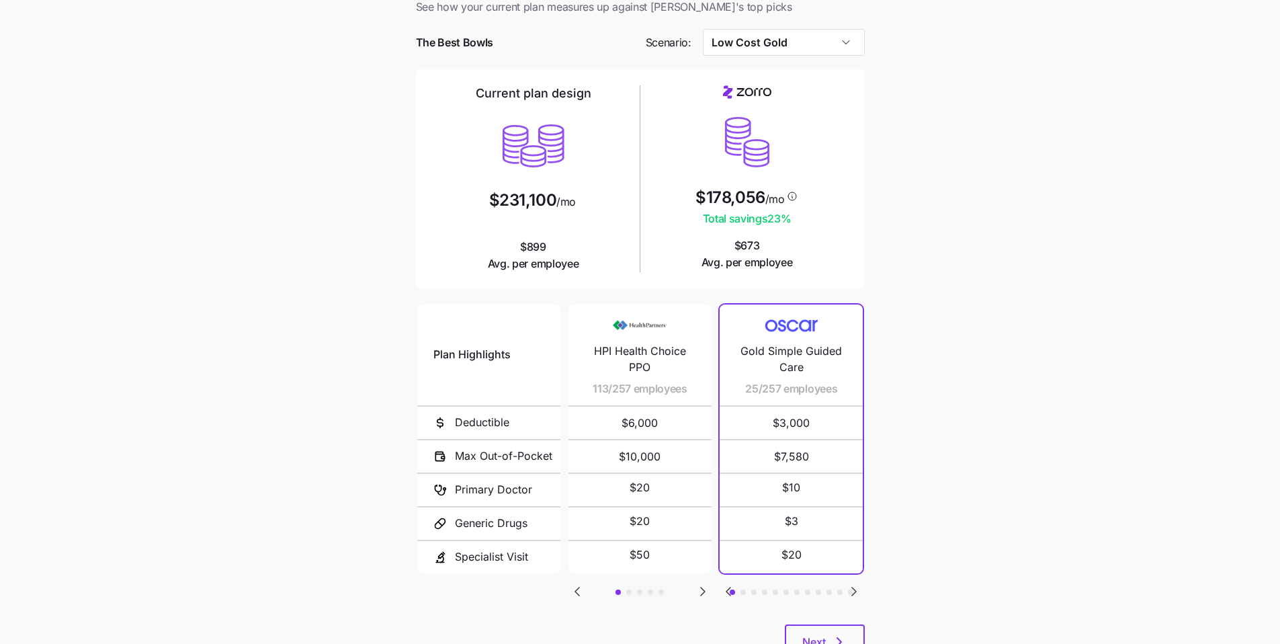
scroll to position [90, 0]
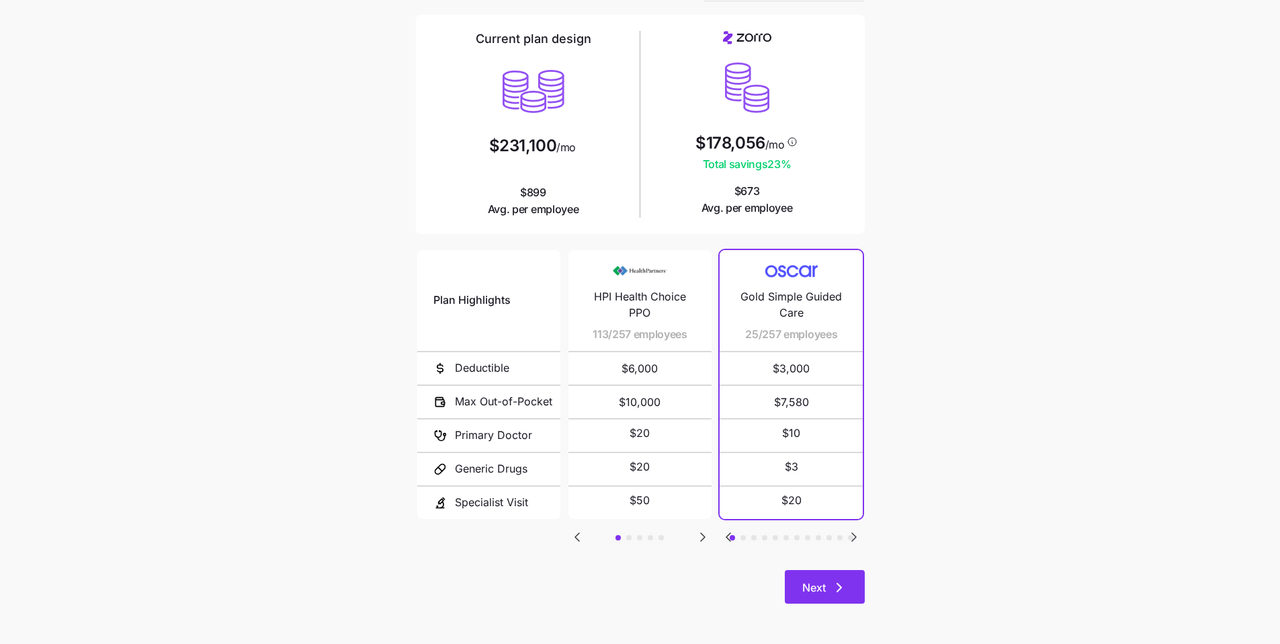
click at [848, 580] on button "Next" at bounding box center [825, 587] width 80 height 34
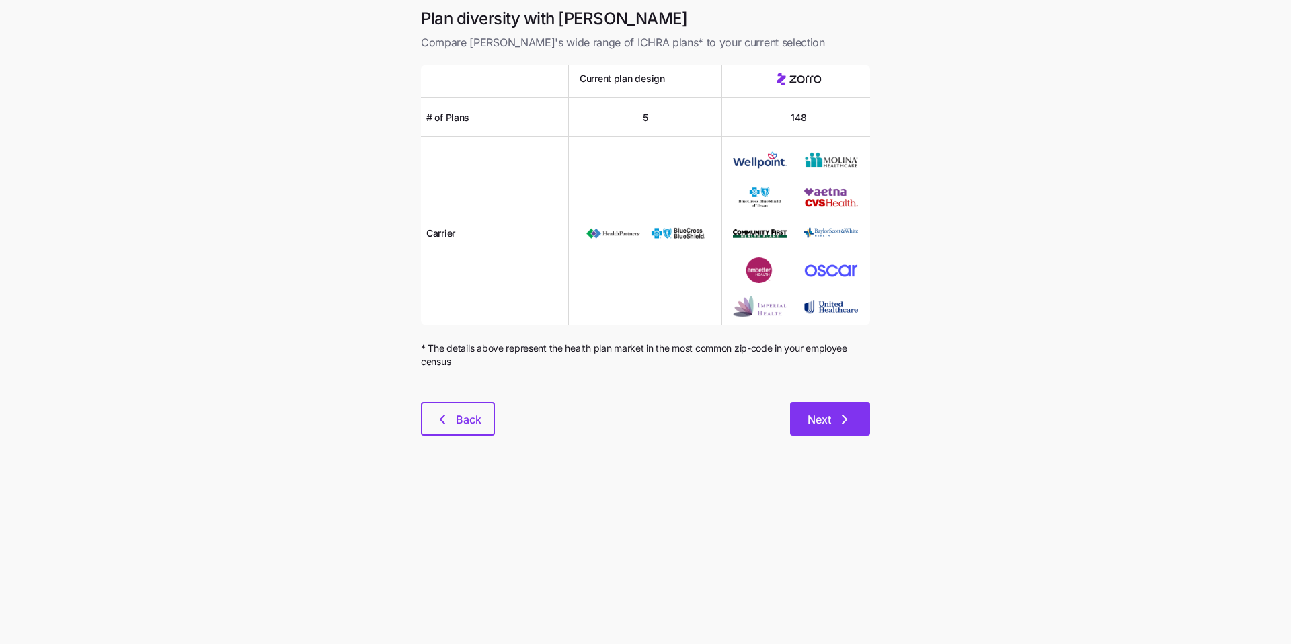
click at [829, 421] on span "Next" at bounding box center [819, 419] width 24 height 16
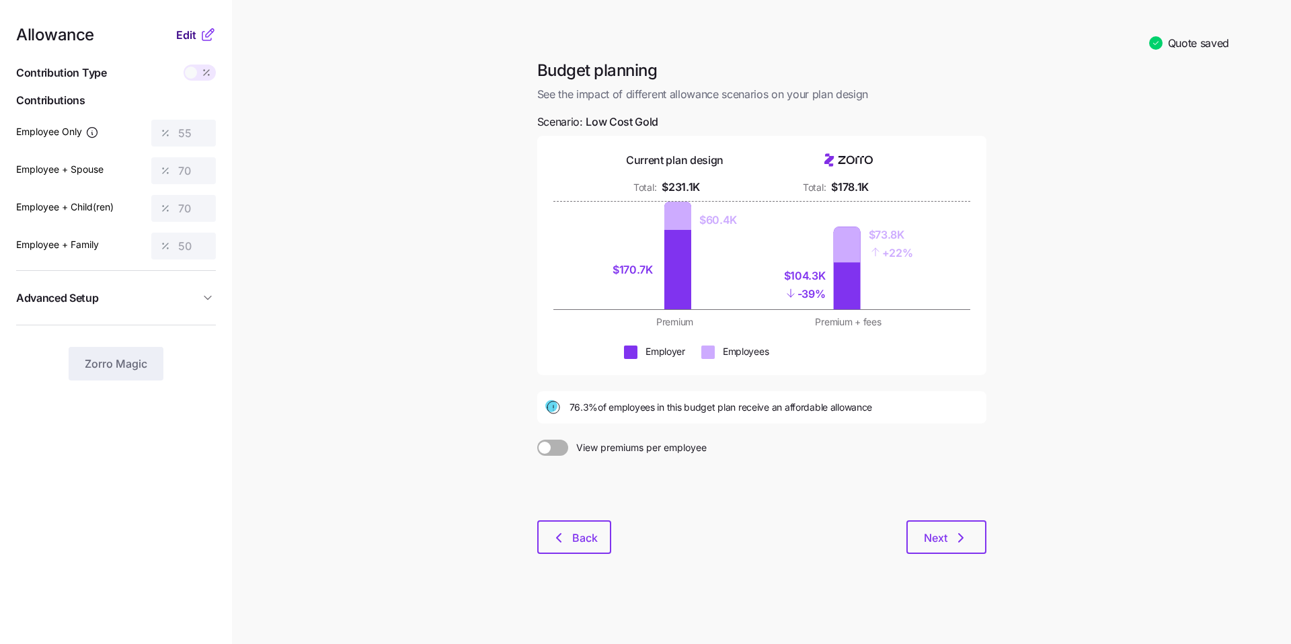
click at [183, 34] on span "Edit" at bounding box center [186, 35] width 20 height 16
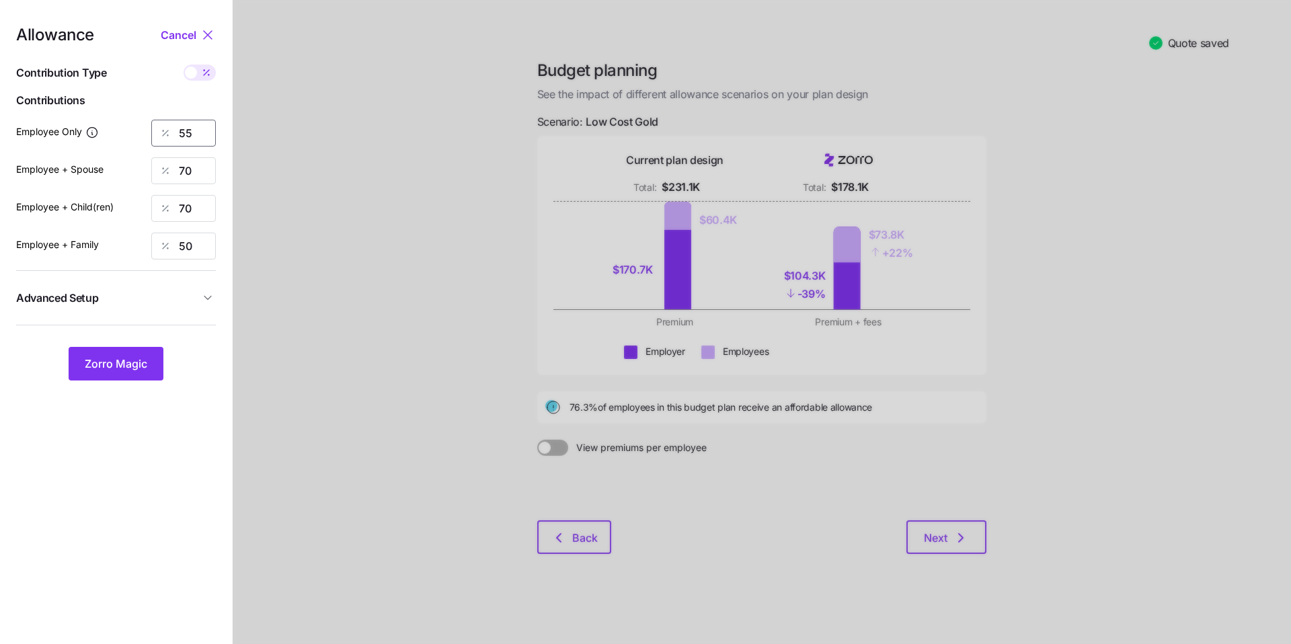
drag, startPoint x: 204, startPoint y: 134, endPoint x: 157, endPoint y: 123, distance: 48.4
click at [165, 126] on div "55" at bounding box center [183, 133] width 65 height 27
type input "70"
click at [138, 366] on span "Zorro Magic" at bounding box center [116, 364] width 63 height 16
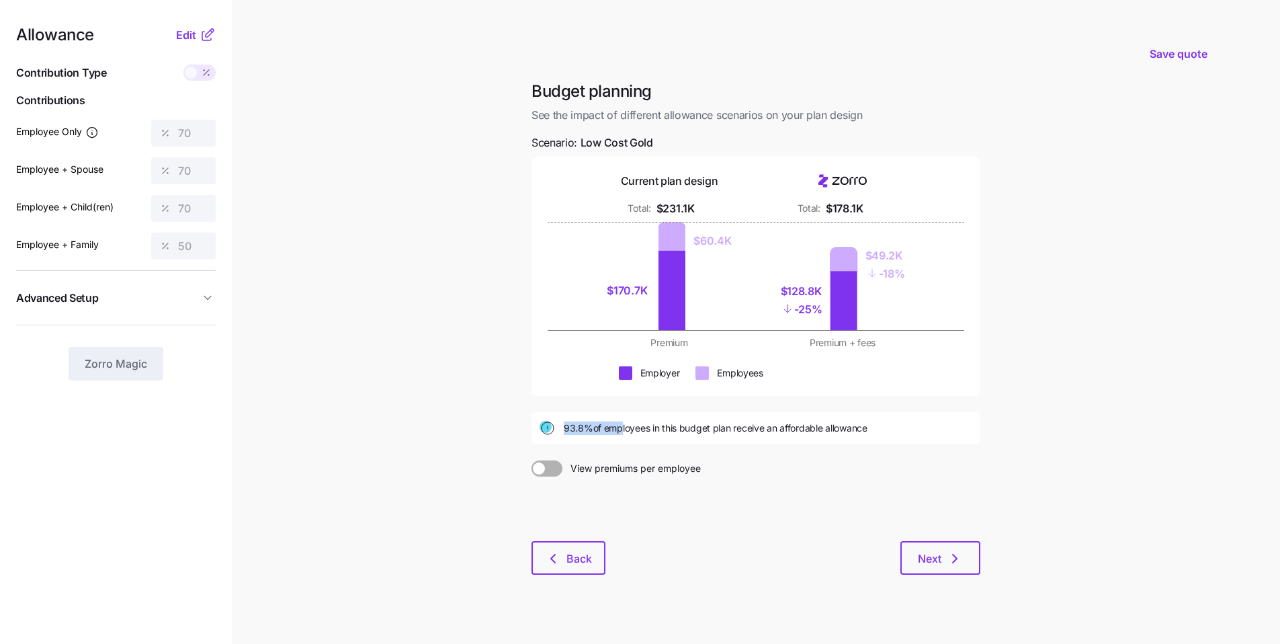
drag, startPoint x: 620, startPoint y: 434, endPoint x: 549, endPoint y: 416, distance: 73.5
click at [549, 416] on div "93.8% of employees in this budget plan receive an affordable allowance" at bounding box center [756, 428] width 449 height 32
click at [311, 249] on main "Save quote Budget planning See the impact of different allowance scenarios on y…" at bounding box center [640, 330] width 1280 height 661
click at [191, 39] on span "Edit" at bounding box center [186, 35] width 20 height 16
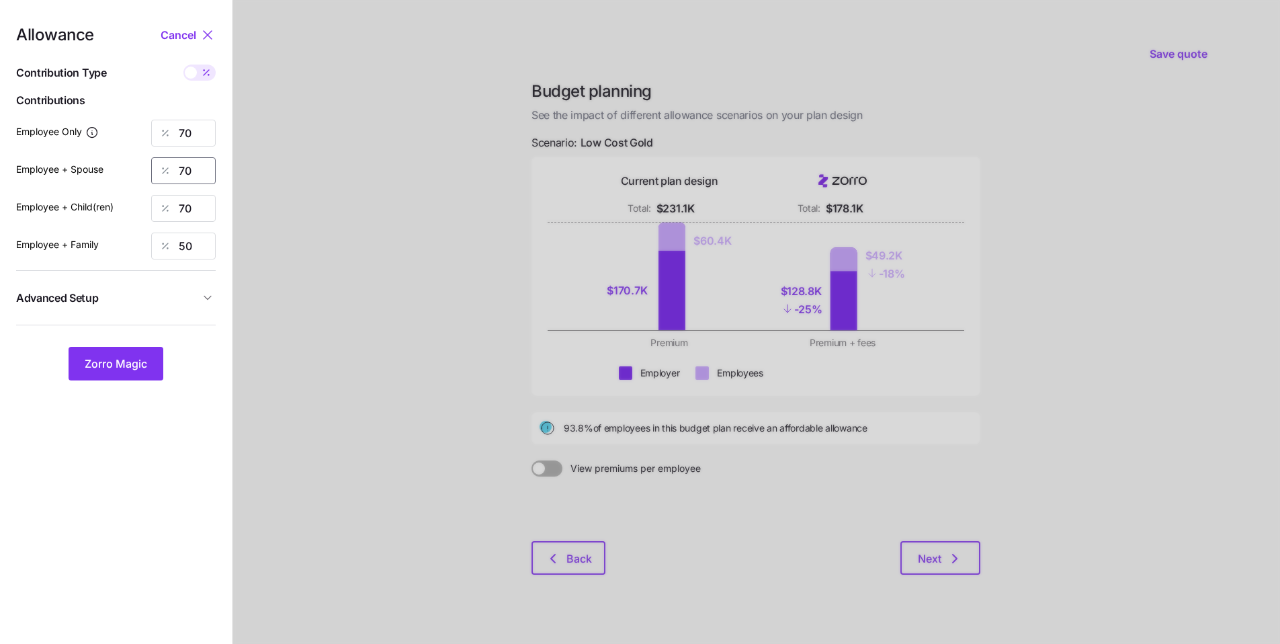
click at [138, 154] on div "Allowance Cancel Contribution Type Use classes Contributions Employee Only 70 E…" at bounding box center [116, 204] width 200 height 354
type input "60"
click at [149, 353] on button "Zorro Magic" at bounding box center [116, 364] width 95 height 34
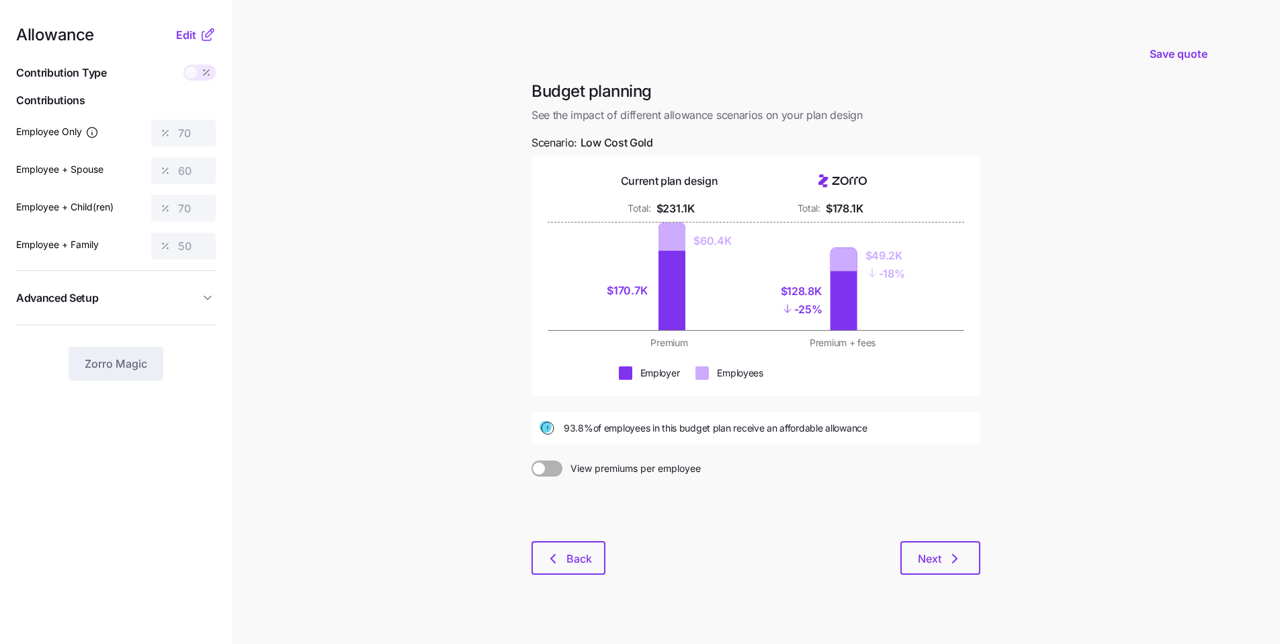
click at [545, 466] on span at bounding box center [554, 468] width 19 height 16
click at [532, 460] on input "View premiums per employee" at bounding box center [532, 460] width 0 height 0
click at [945, 553] on span "Next" at bounding box center [940, 558] width 45 height 16
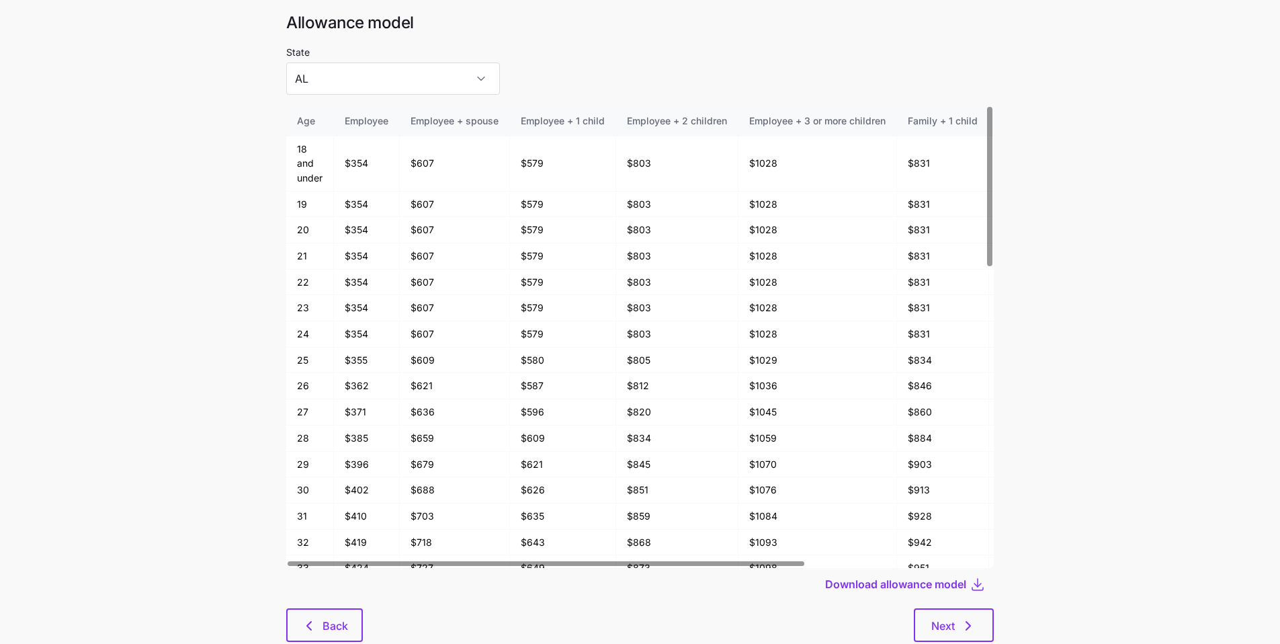
scroll to position [72, 0]
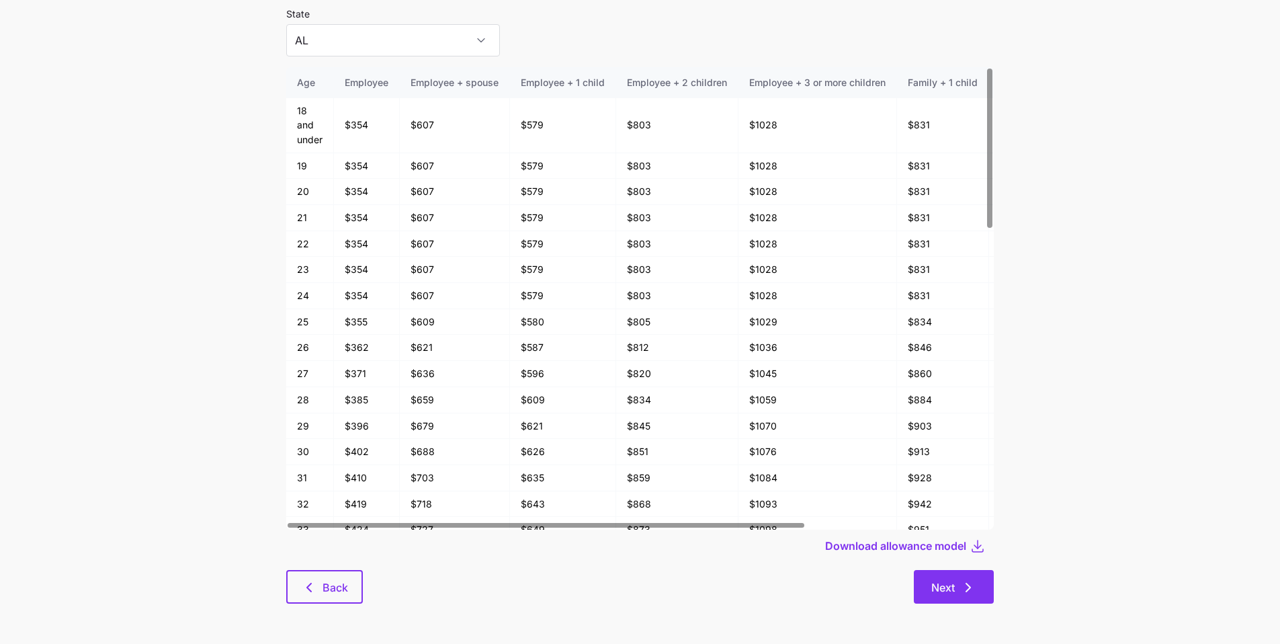
click at [977, 598] on button "Next" at bounding box center [954, 587] width 80 height 34
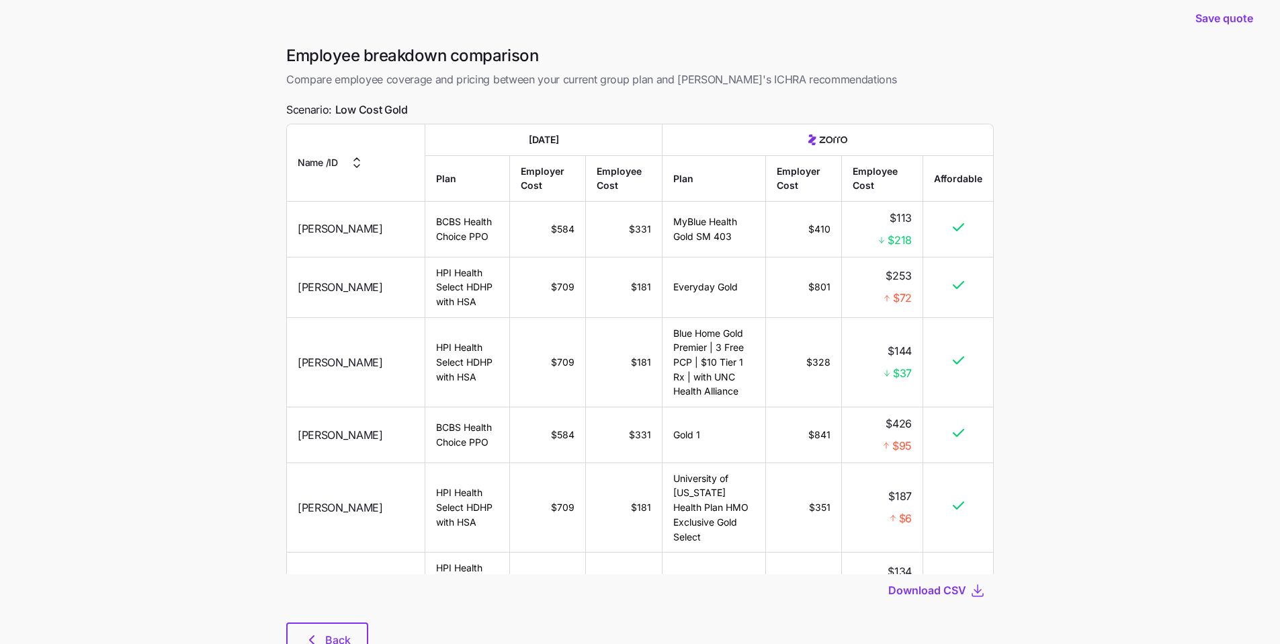
scroll to position [19, 0]
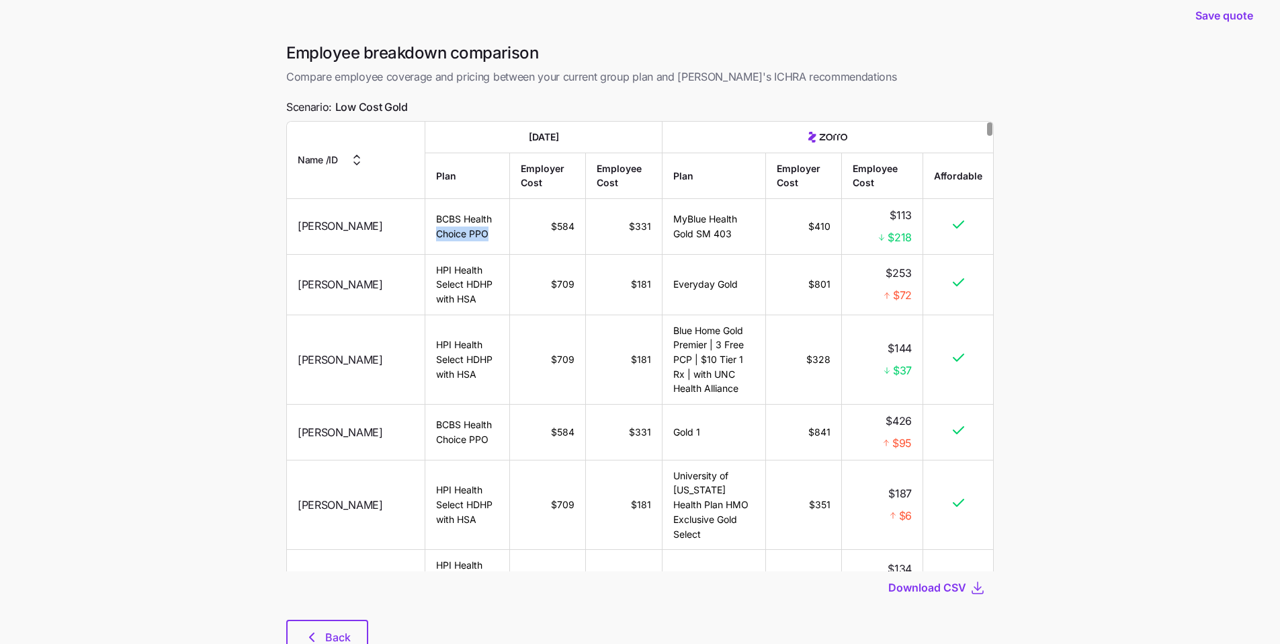
drag, startPoint x: 385, startPoint y: 240, endPoint x: 466, endPoint y: 229, distance: 82.1
click at [458, 229] on td "BCBS Health Choice PPO" at bounding box center [467, 227] width 85 height 56
click at [539, 247] on td "$584" at bounding box center [548, 227] width 76 height 56
drag, startPoint x: 425, startPoint y: 106, endPoint x: 283, endPoint y: 104, distance: 142.5
click at [283, 104] on div "Employee breakdown comparison Compare employee coverage and pricing between you…" at bounding box center [640, 355] width 729 height 627
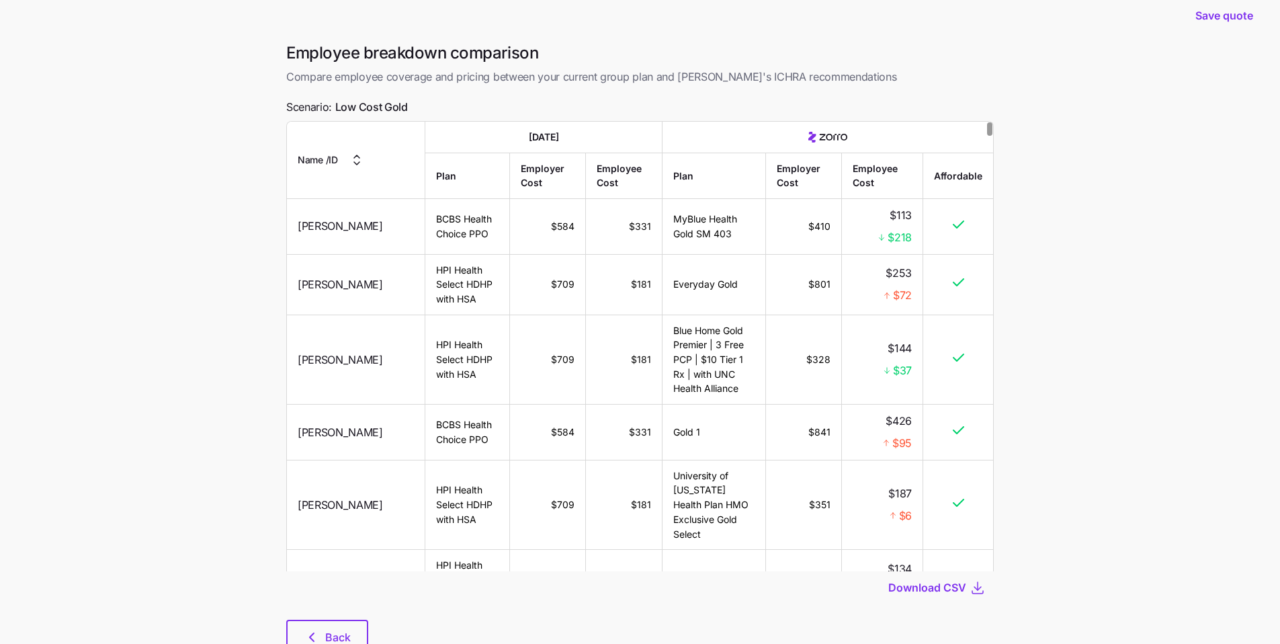
click at [778, 235] on td "$410" at bounding box center [804, 227] width 76 height 56
drag, startPoint x: 791, startPoint y: 230, endPoint x: 873, endPoint y: 229, distance: 82.0
click at [873, 229] on tr "Jessica Gonzalez BCBS Health Choice PPO $584 $331 MyBlue Health Gold SM 403 $41…" at bounding box center [640, 227] width 706 height 56
click at [1034, 274] on main "Save quote Employee breakdown comparison Compare employee coverage and pricing …" at bounding box center [640, 337] width 1280 height 713
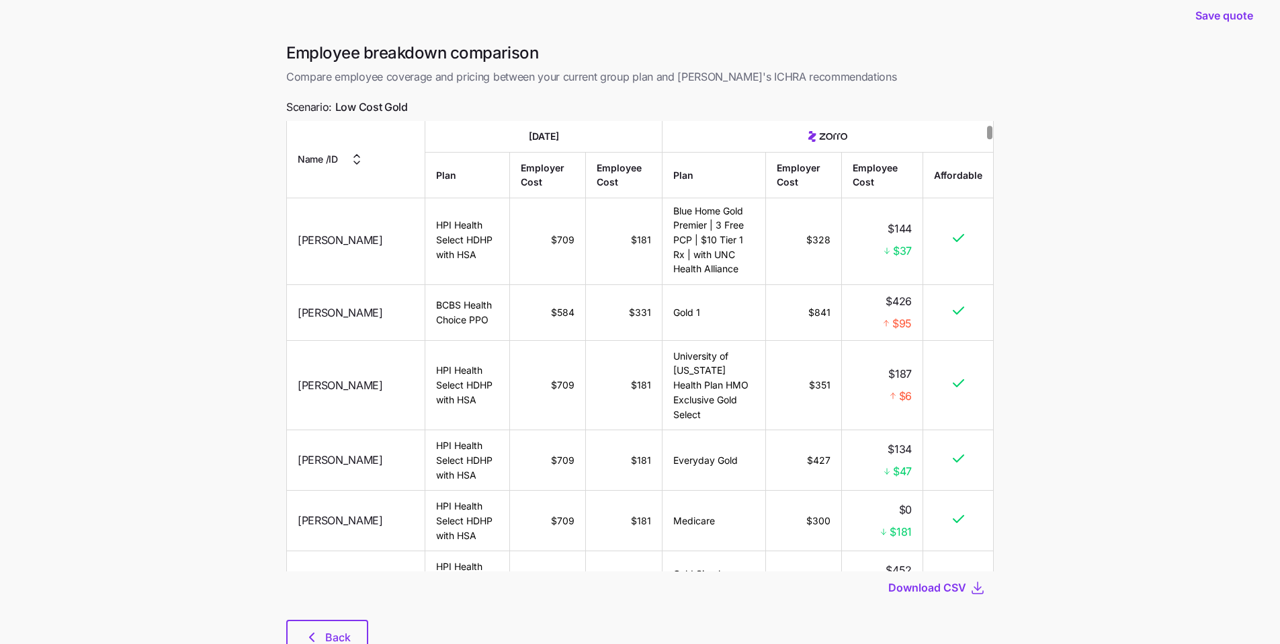
scroll to position [280, 0]
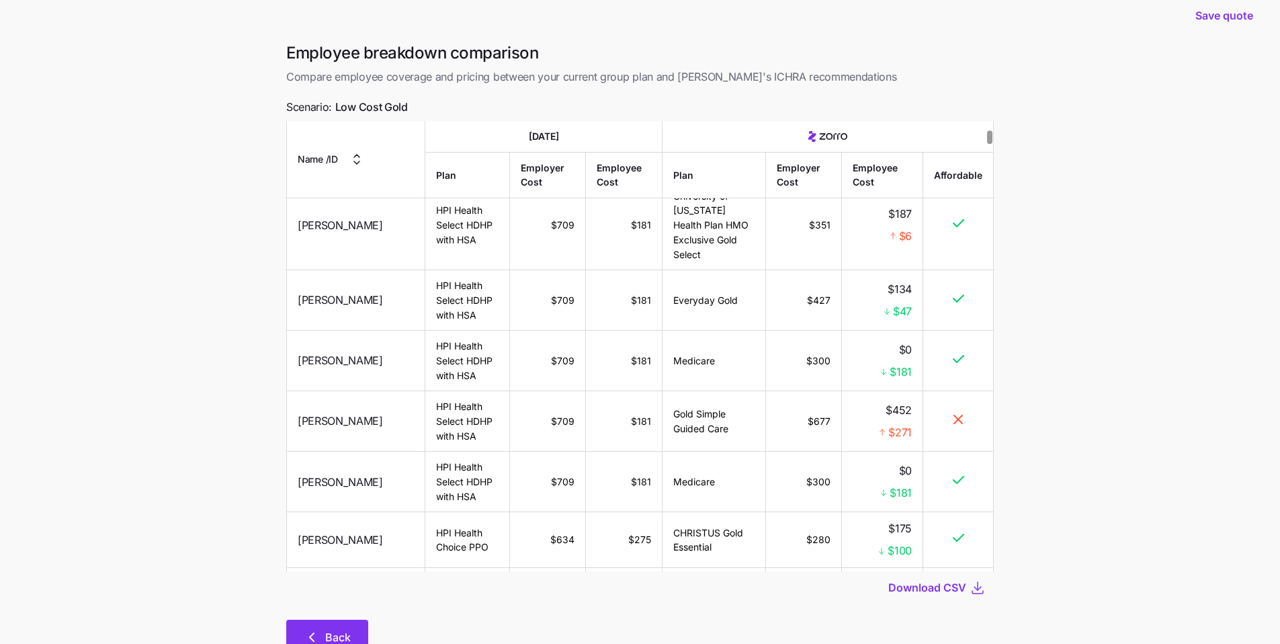
click at [347, 624] on button "Back" at bounding box center [327, 637] width 82 height 34
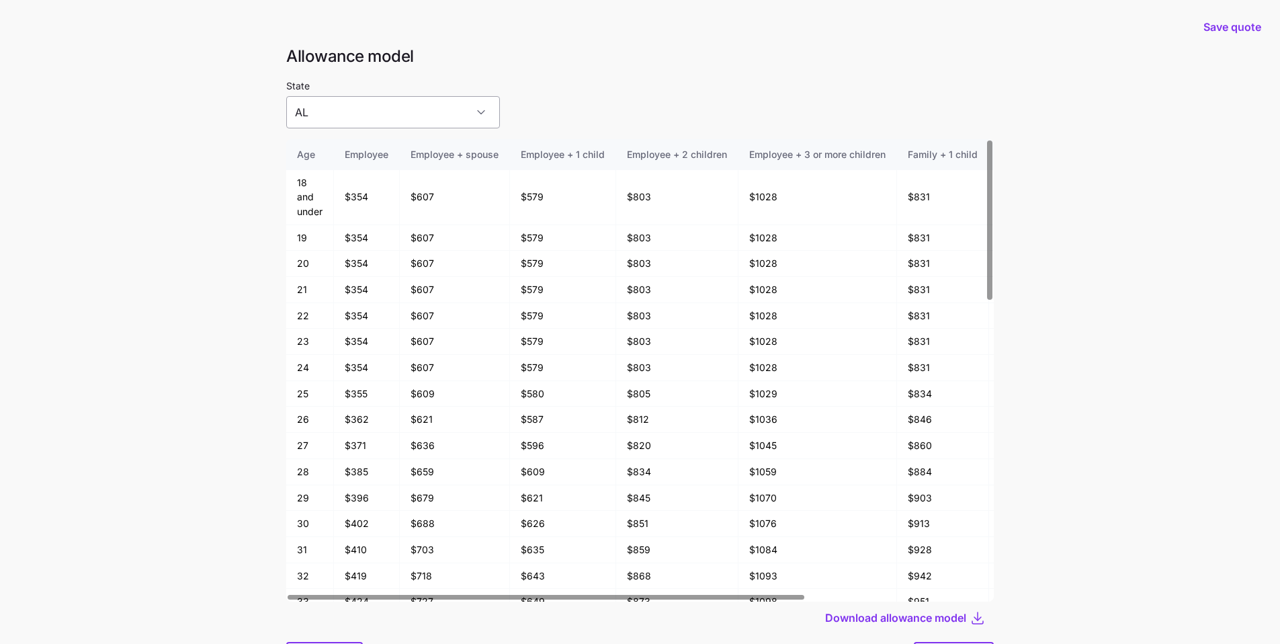
click at [365, 106] on input "AL" at bounding box center [393, 112] width 214 height 32
click at [636, 98] on div "State AL" at bounding box center [640, 102] width 708 height 51
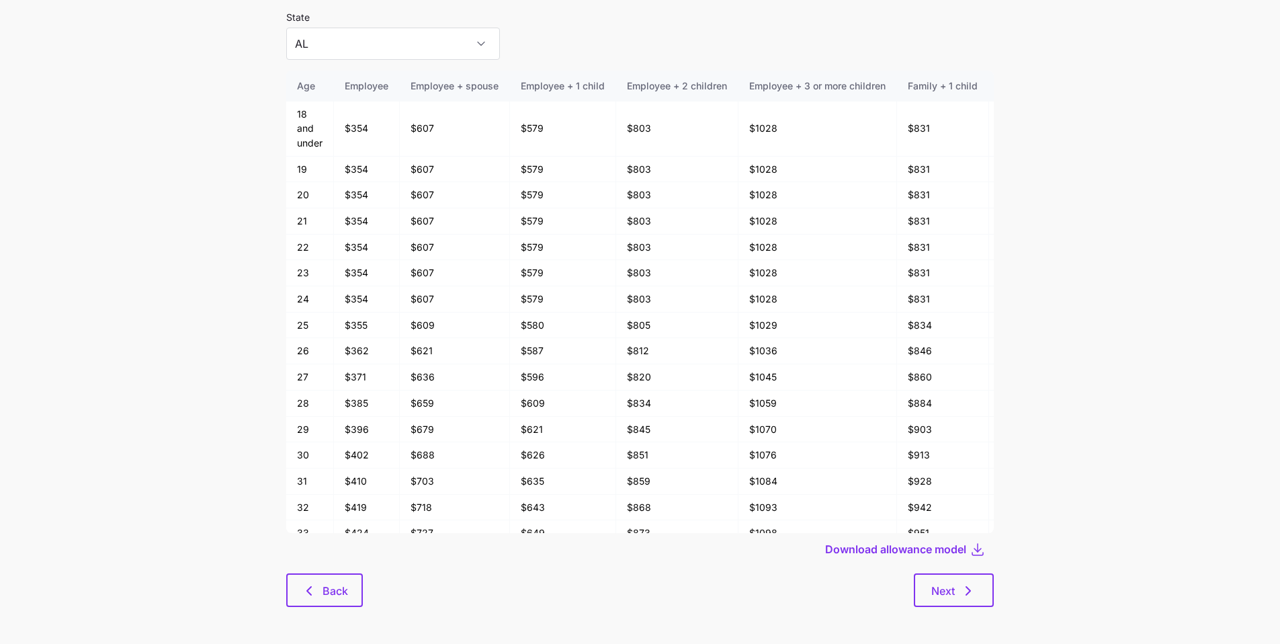
scroll to position [72, 0]
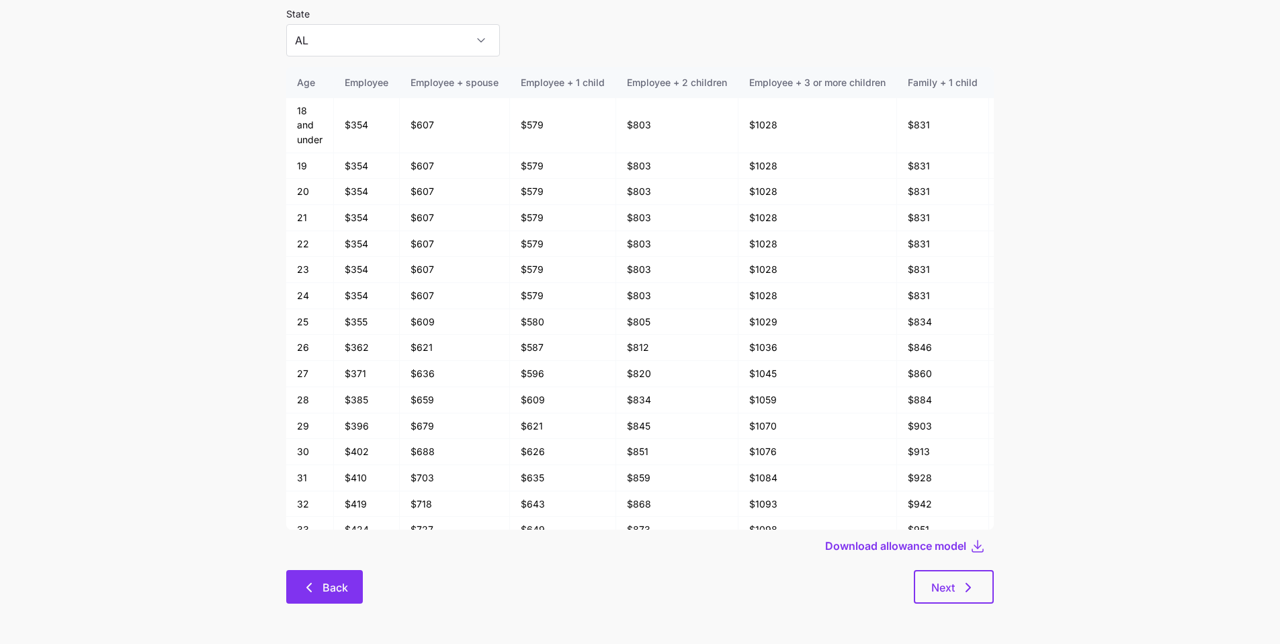
click at [343, 591] on span "Back" at bounding box center [336, 587] width 26 height 16
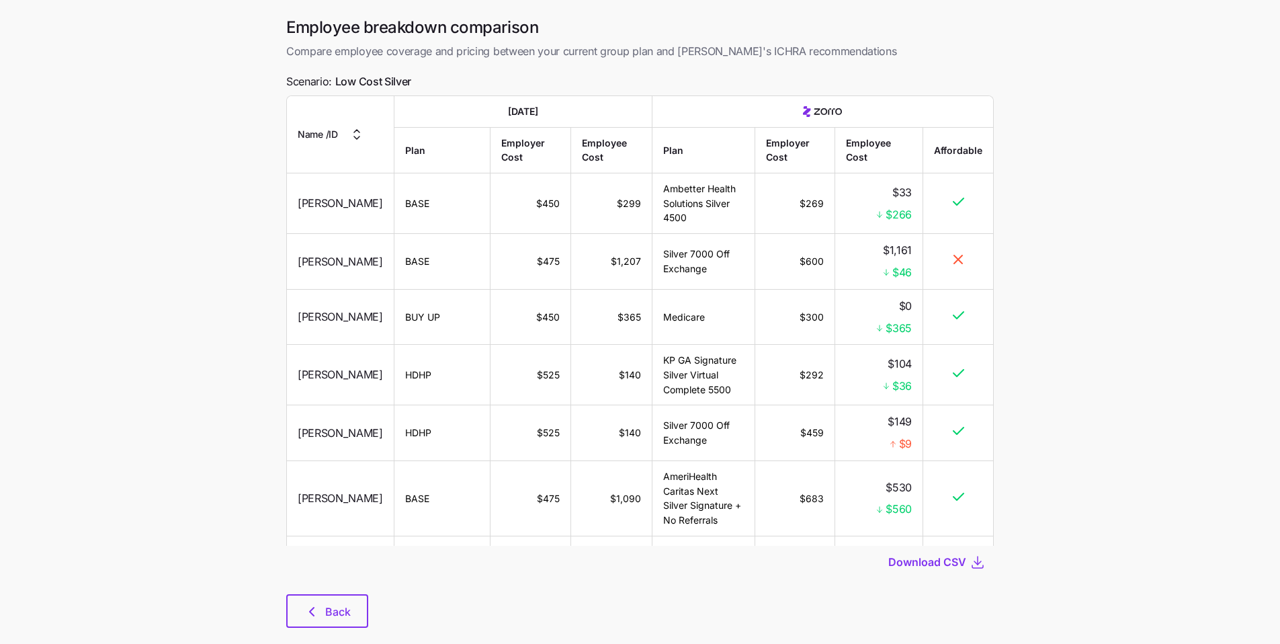
scroll to position [1514, 0]
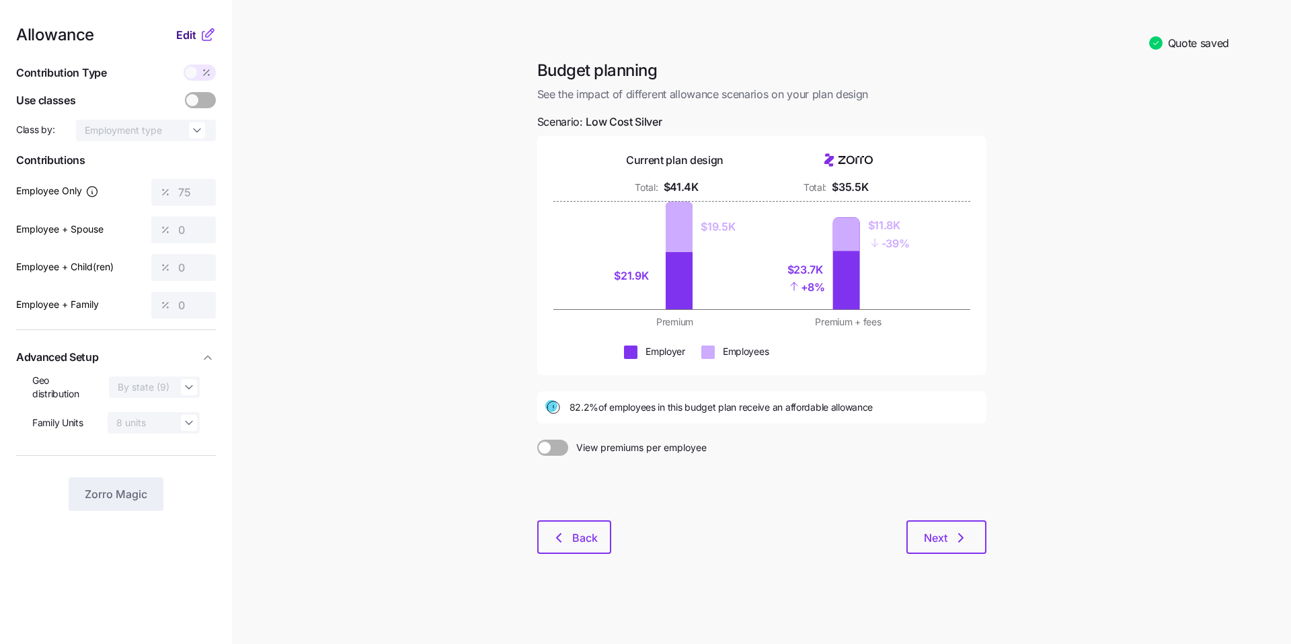
click at [182, 35] on span "Edit" at bounding box center [186, 35] width 20 height 16
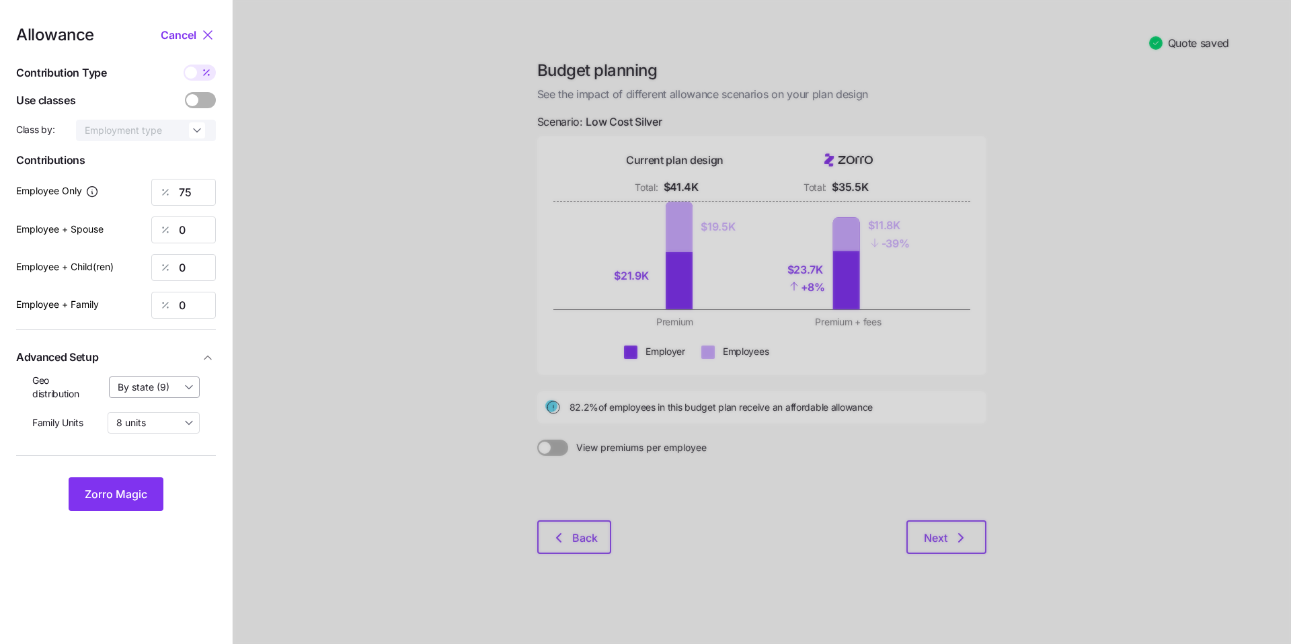
click at [188, 393] on input "By state (9)" at bounding box center [154, 387] width 91 height 22
click at [166, 416] on div "off" at bounding box center [154, 420] width 79 height 23
type input "off"
click at [150, 489] on button "Zorro Magic" at bounding box center [116, 494] width 95 height 34
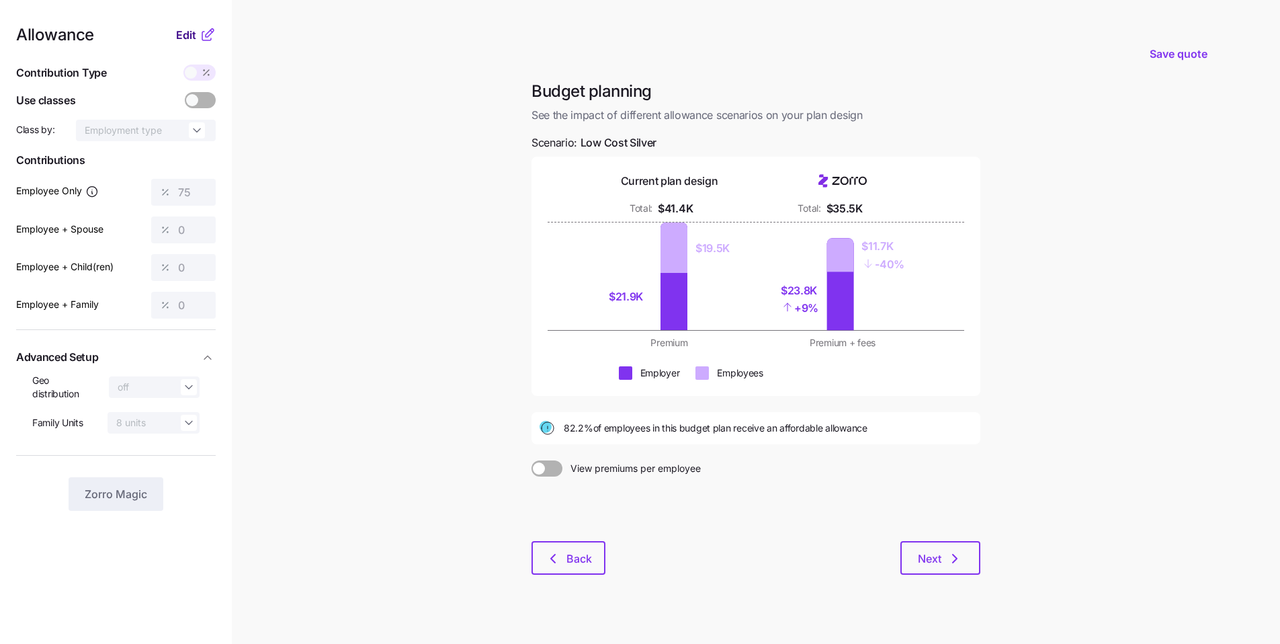
click at [188, 36] on span "Edit" at bounding box center [186, 35] width 20 height 16
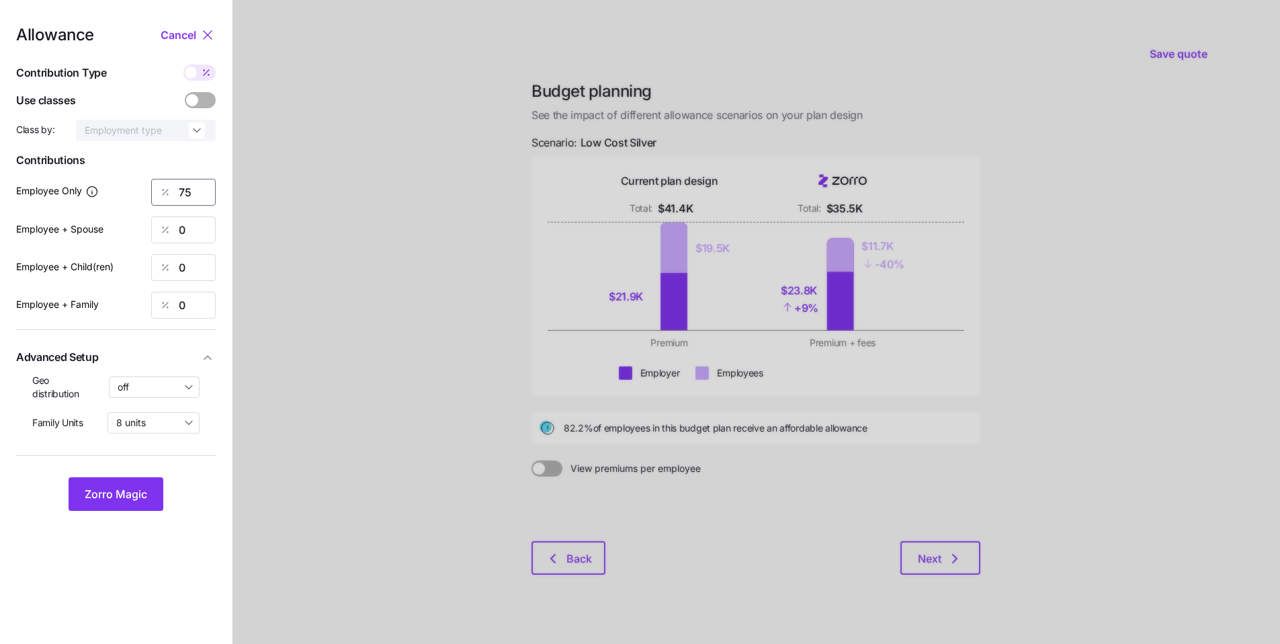
drag, startPoint x: 204, startPoint y: 201, endPoint x: 153, endPoint y: 201, distance: 50.4
click at [153, 201] on div "75" at bounding box center [183, 192] width 65 height 27
type input "78"
click at [440, 375] on div at bounding box center [757, 330] width 1048 height 661
click at [156, 497] on button "Zorro Magic" at bounding box center [116, 494] width 95 height 34
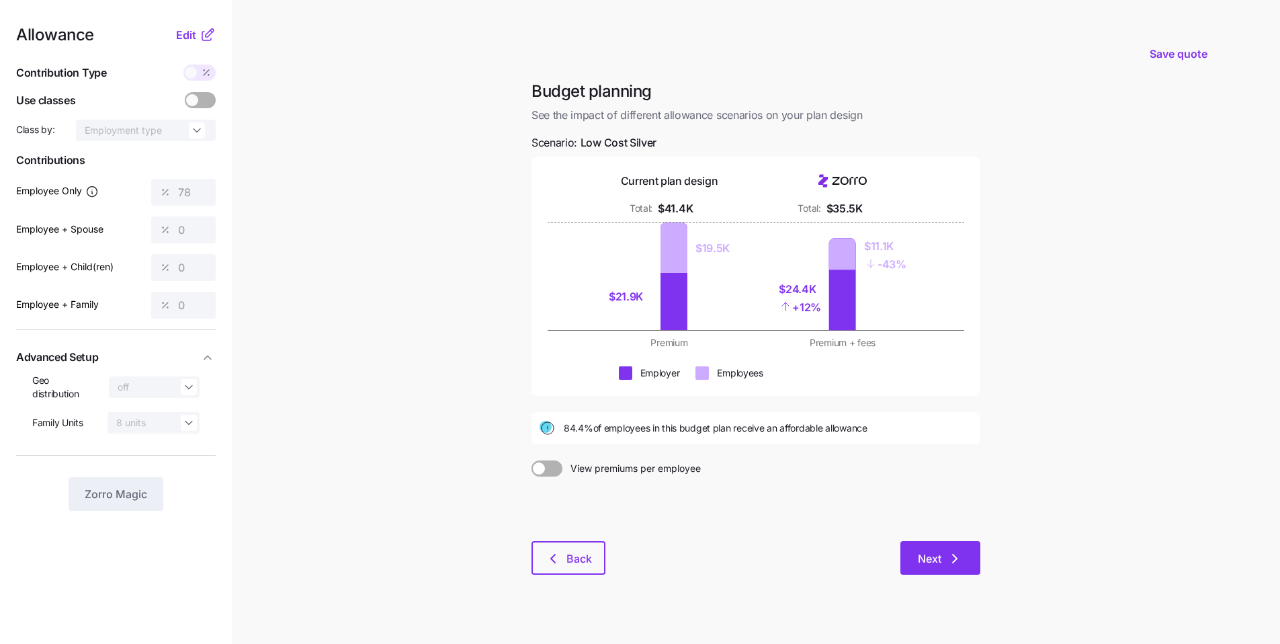
click at [942, 562] on span "Next" at bounding box center [940, 558] width 45 height 16
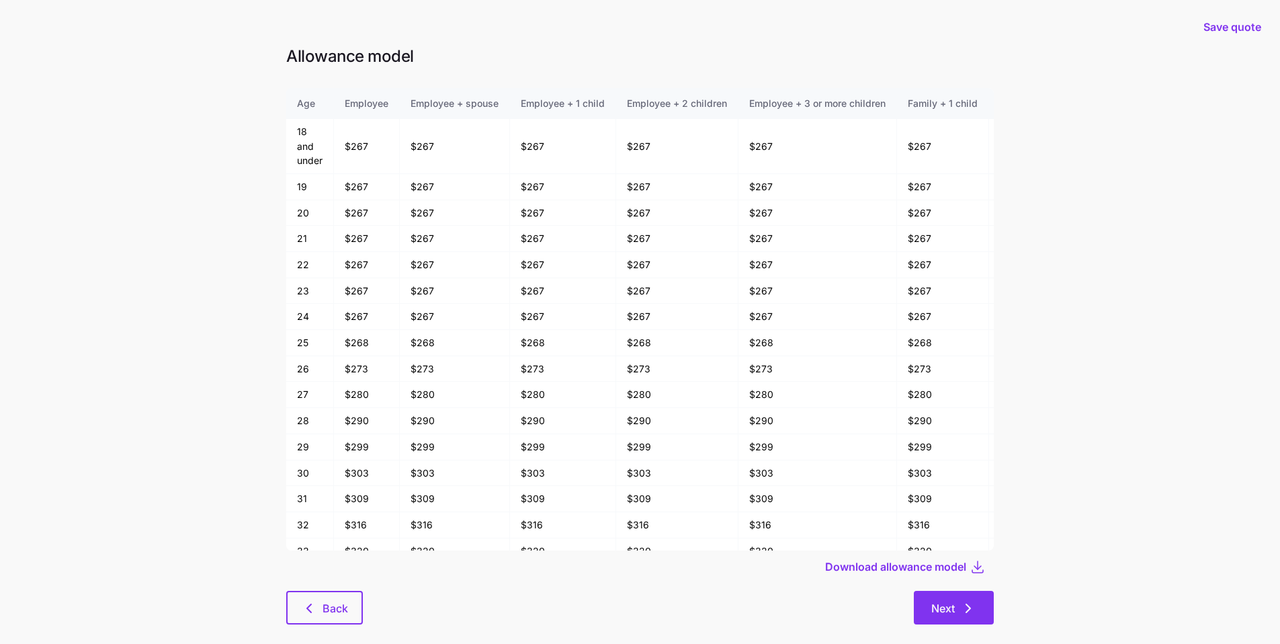
click at [975, 600] on button "Next" at bounding box center [954, 608] width 80 height 34
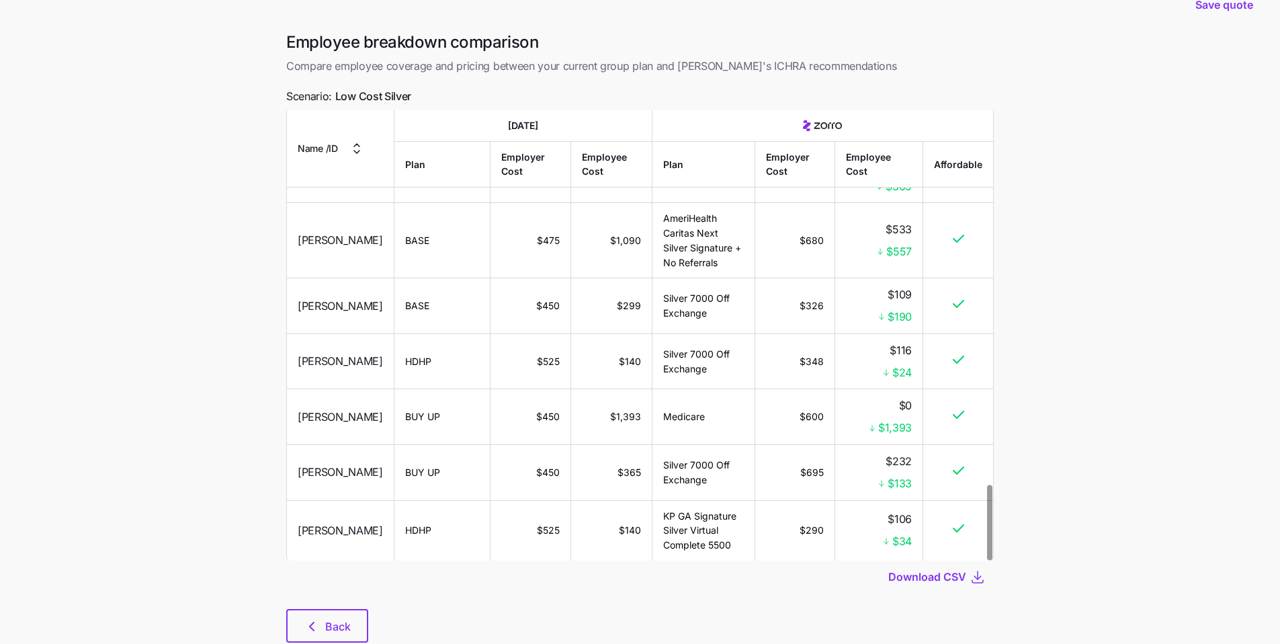
scroll to position [69, 0]
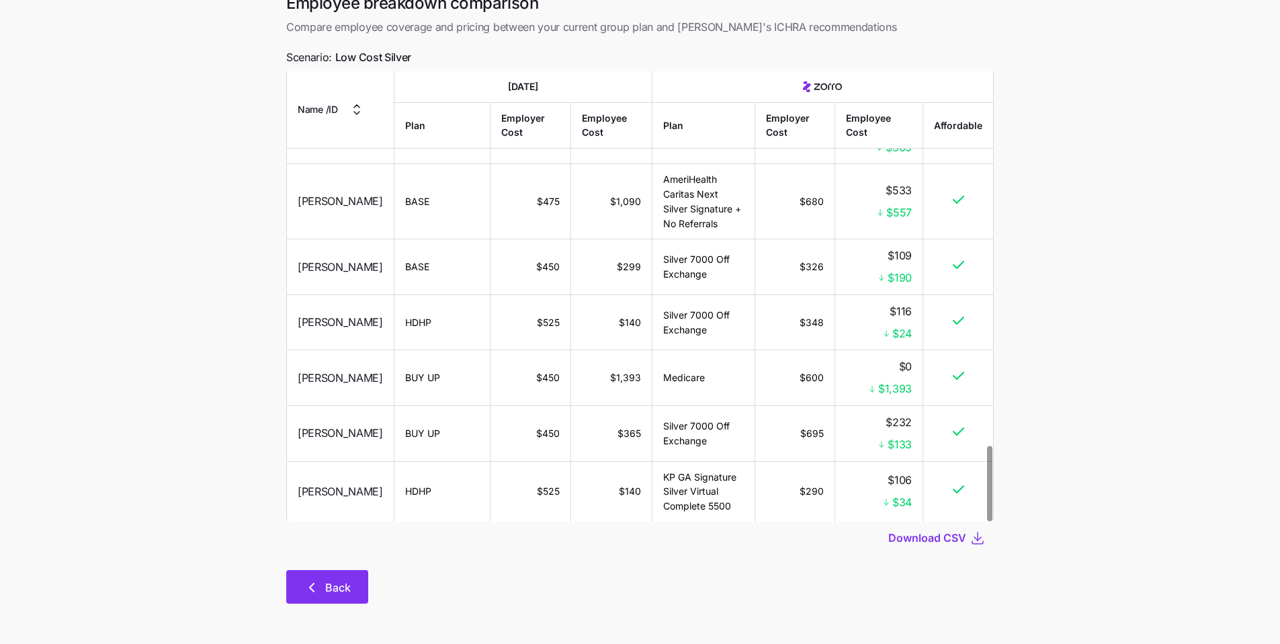
click at [364, 587] on button "Back" at bounding box center [327, 587] width 82 height 34
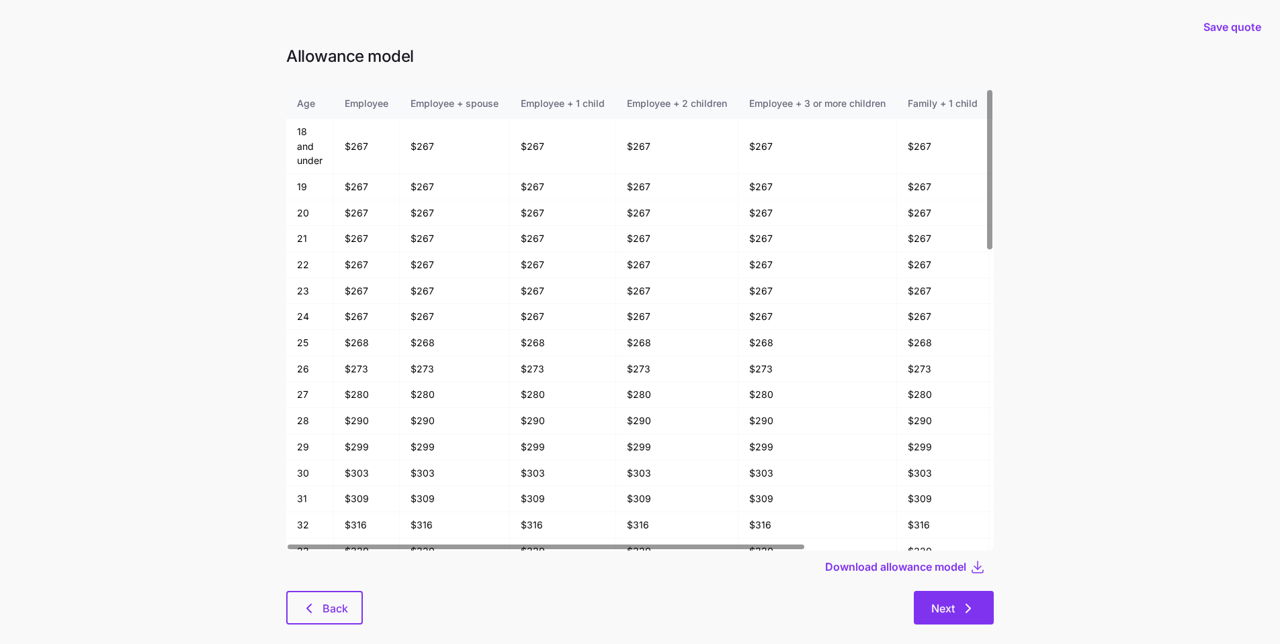
click at [975, 612] on icon "button" at bounding box center [968, 608] width 16 height 16
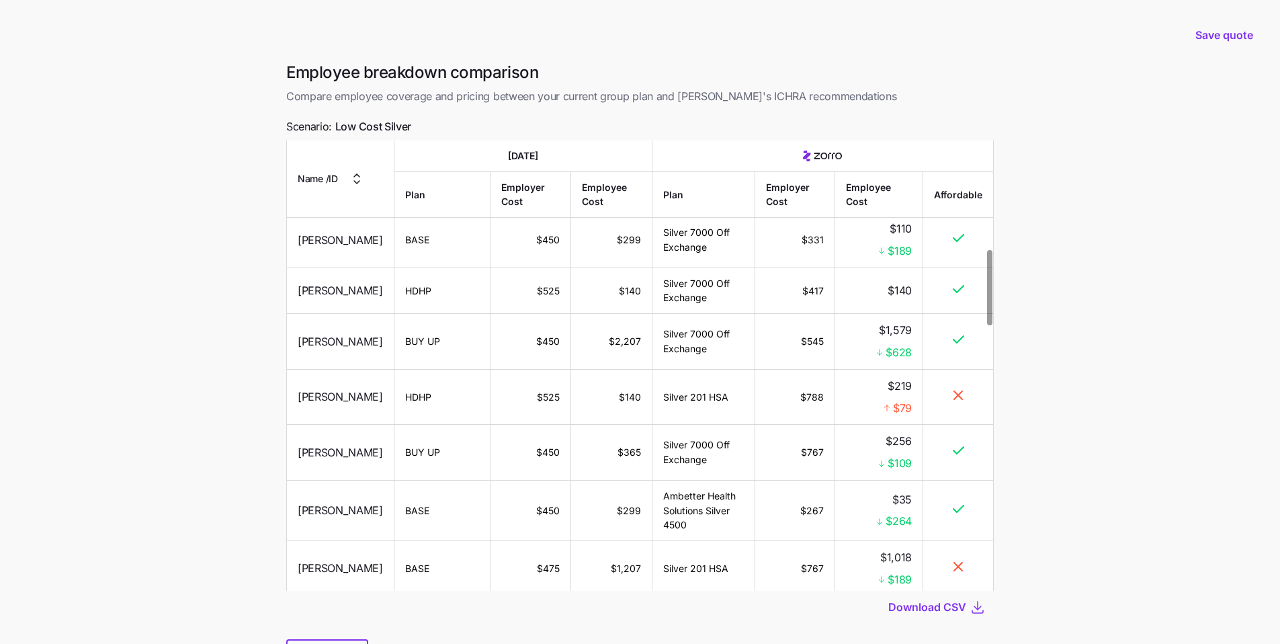
scroll to position [906, 0]
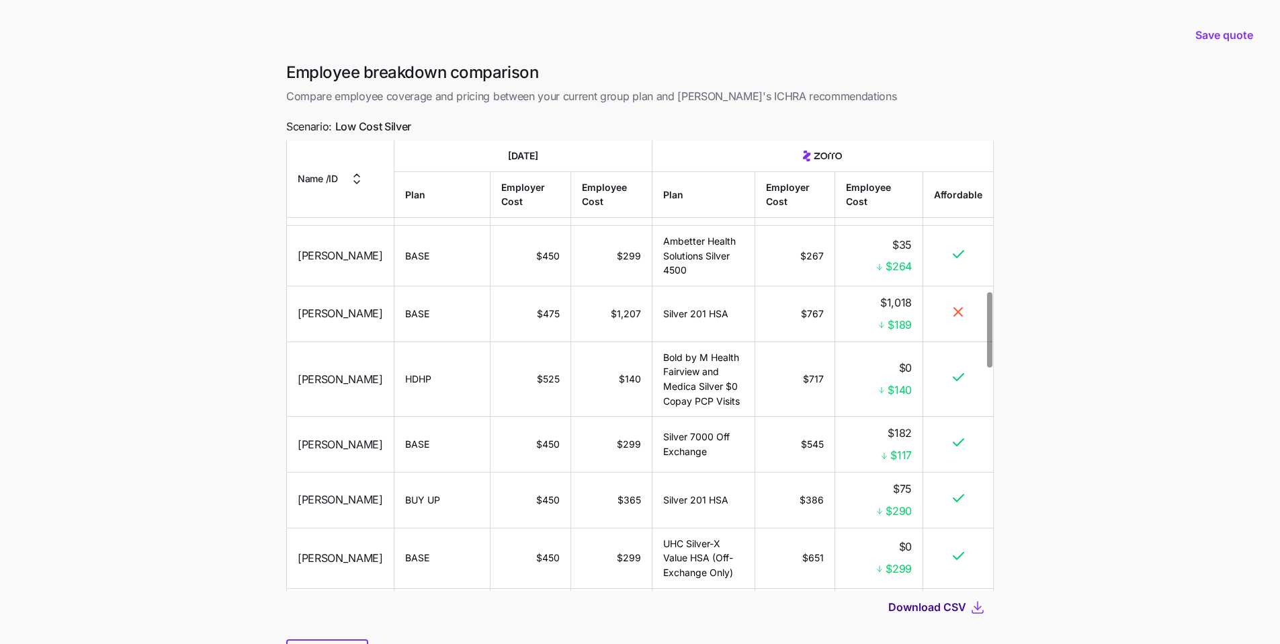
click at [940, 606] on span "Download CSV" at bounding box center [928, 607] width 78 height 16
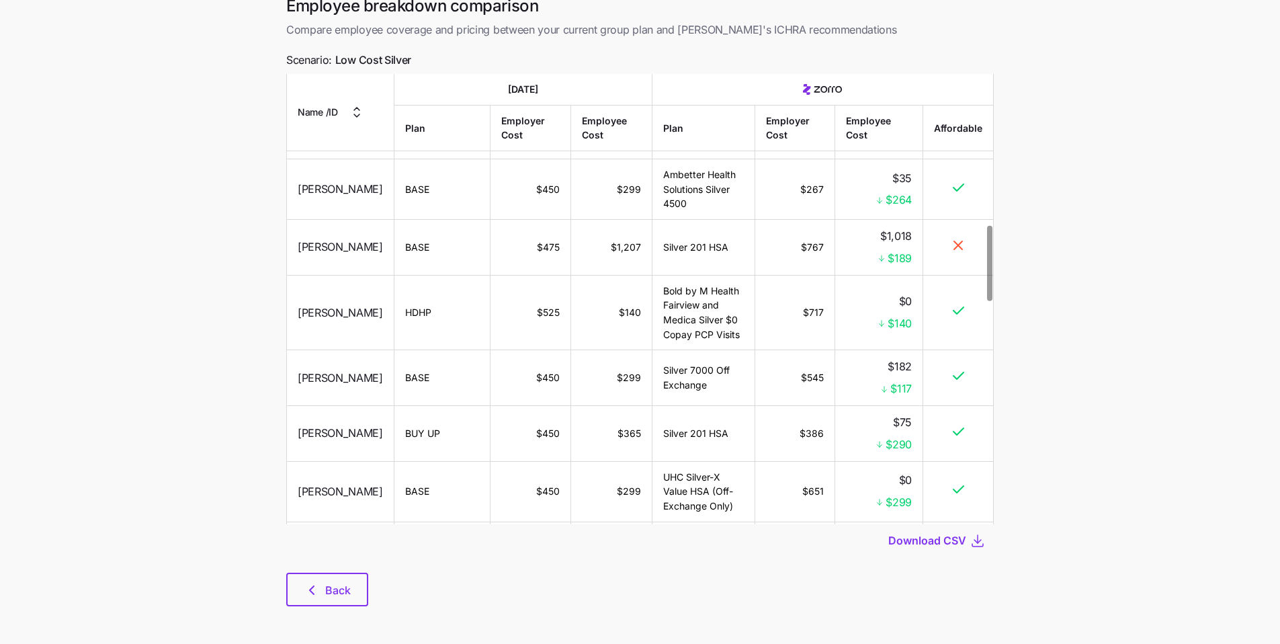
scroll to position [69, 0]
click at [333, 591] on span "Back" at bounding box center [338, 587] width 26 height 16
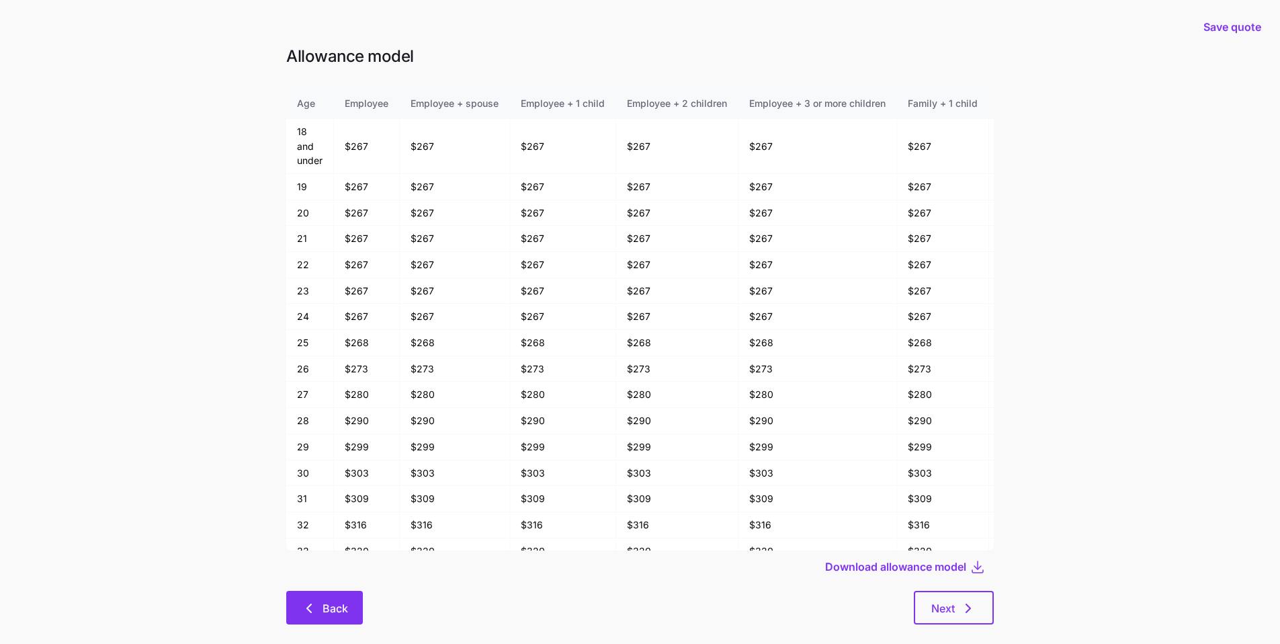
click at [335, 608] on span "Back" at bounding box center [336, 608] width 26 height 16
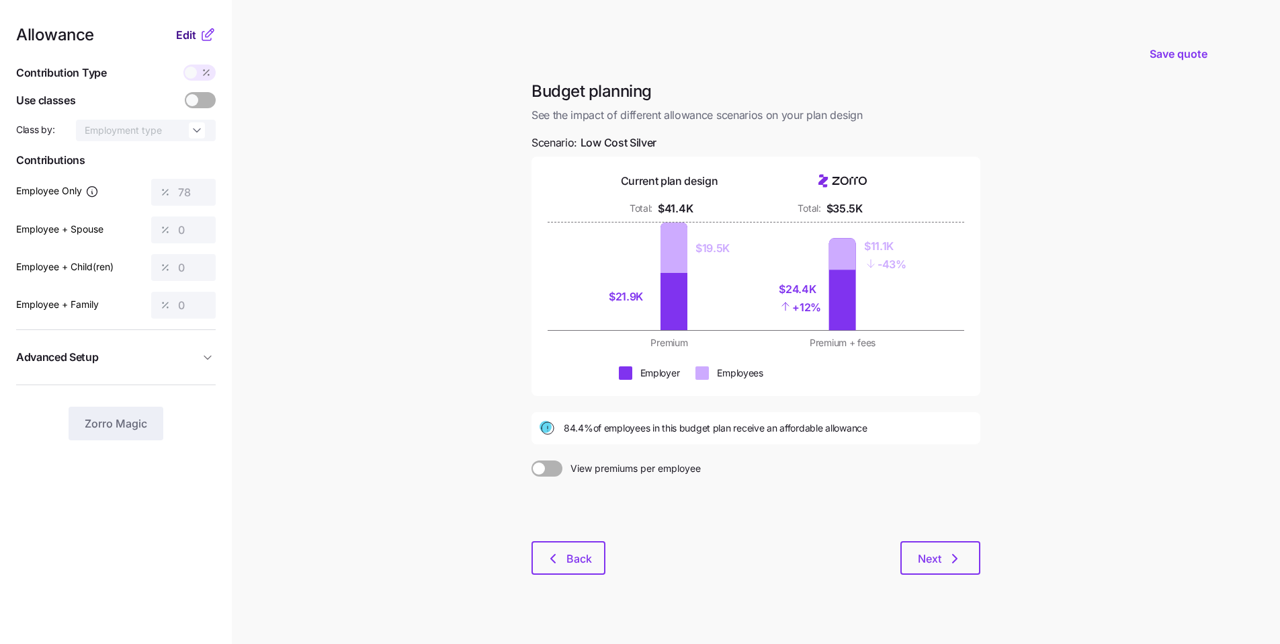
click at [185, 36] on span "Edit" at bounding box center [186, 35] width 20 height 16
click at [186, 40] on span "Edit" at bounding box center [186, 35] width 20 height 16
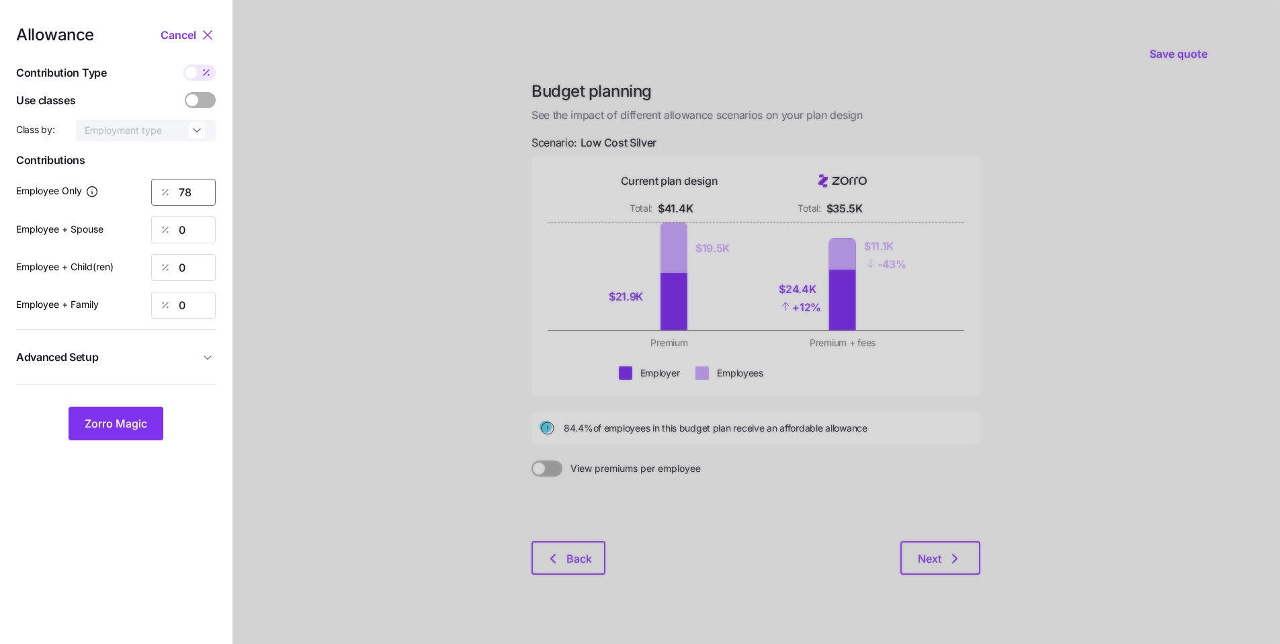
drag, startPoint x: 190, startPoint y: 192, endPoint x: 143, endPoint y: 179, distance: 48.1
click at [143, 179] on div "Employee Only 78" at bounding box center [116, 192] width 200 height 27
type input "80"
click at [122, 431] on span "Zorro Magic" at bounding box center [116, 423] width 63 height 16
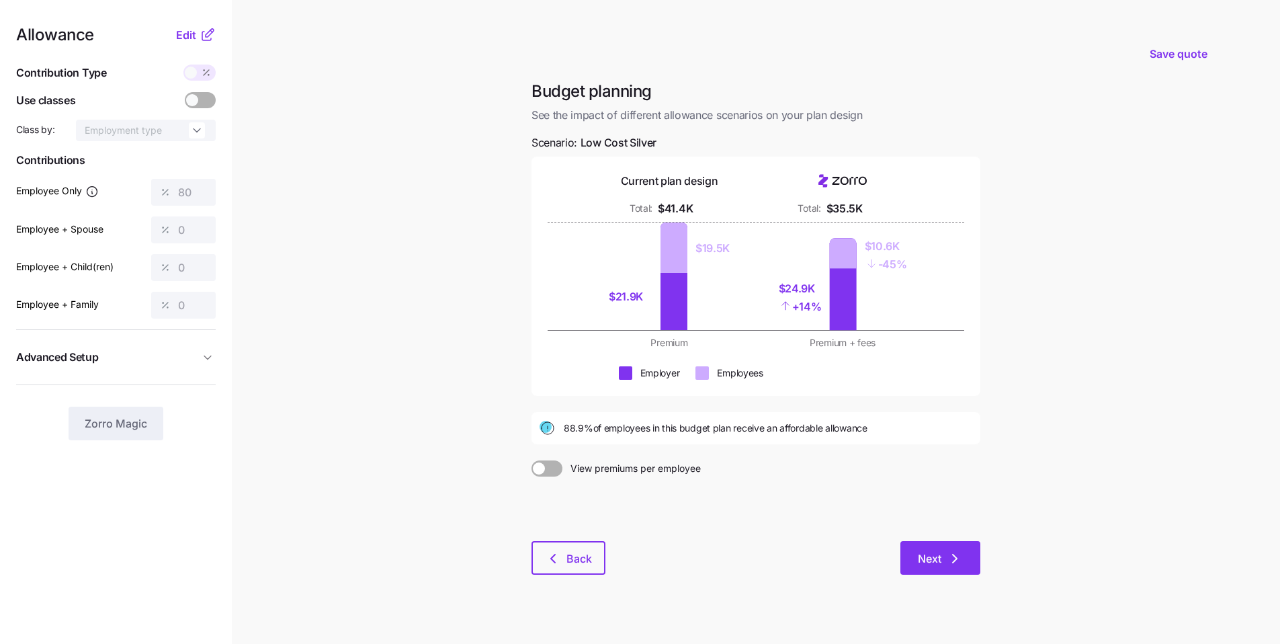
click at [968, 565] on button "Next" at bounding box center [941, 558] width 80 height 34
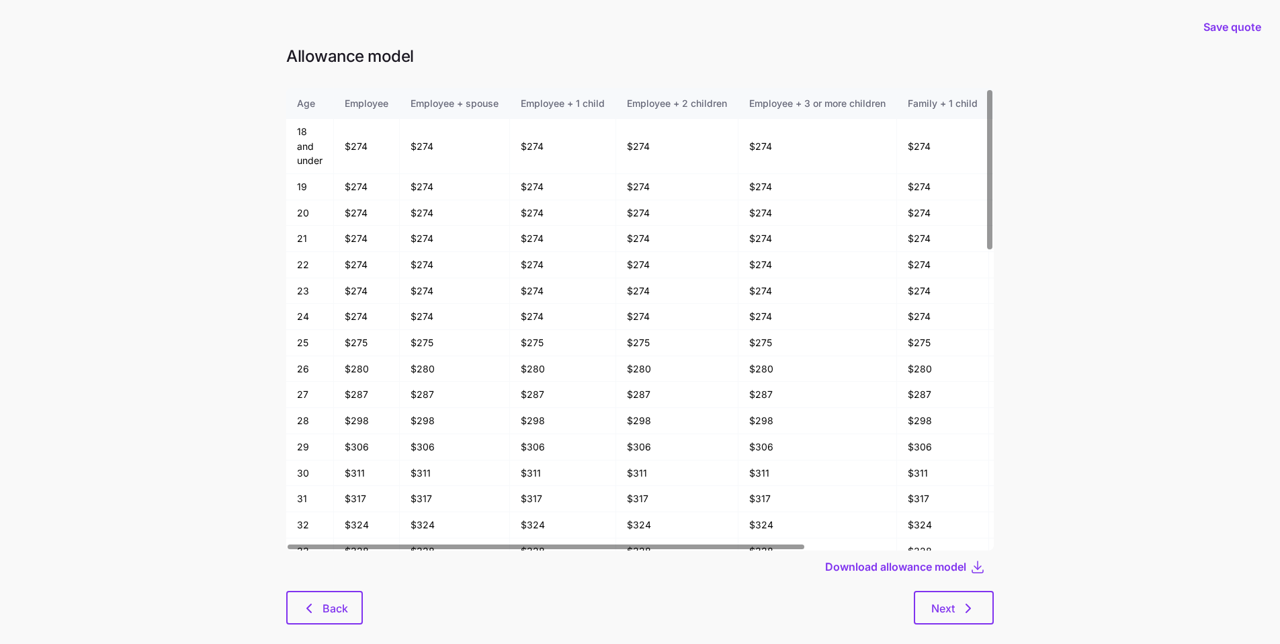
scroll to position [21, 0]
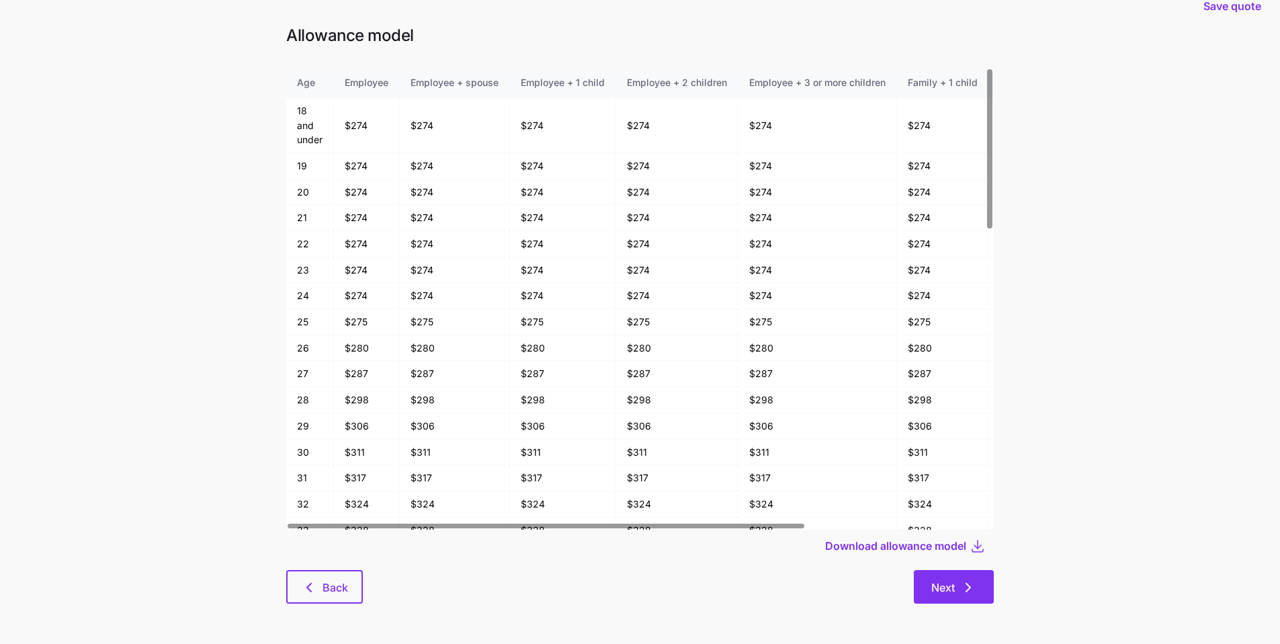
click at [993, 585] on button "Next" at bounding box center [954, 587] width 80 height 34
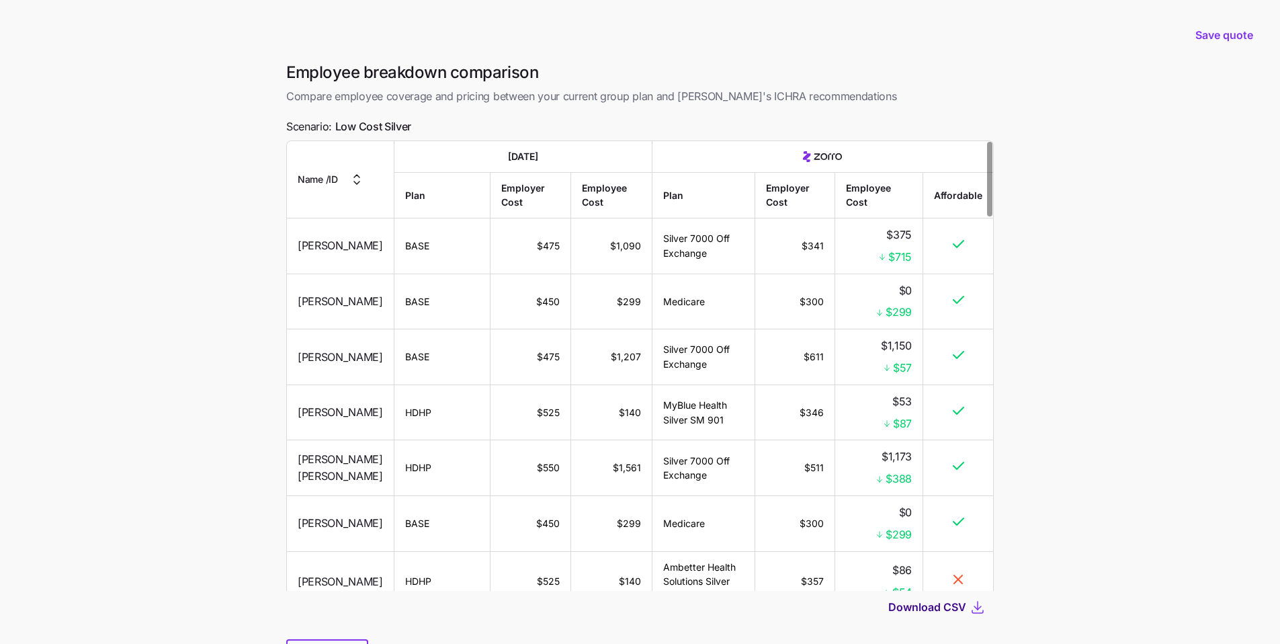
click at [960, 606] on span "Download CSV" at bounding box center [928, 607] width 78 height 16
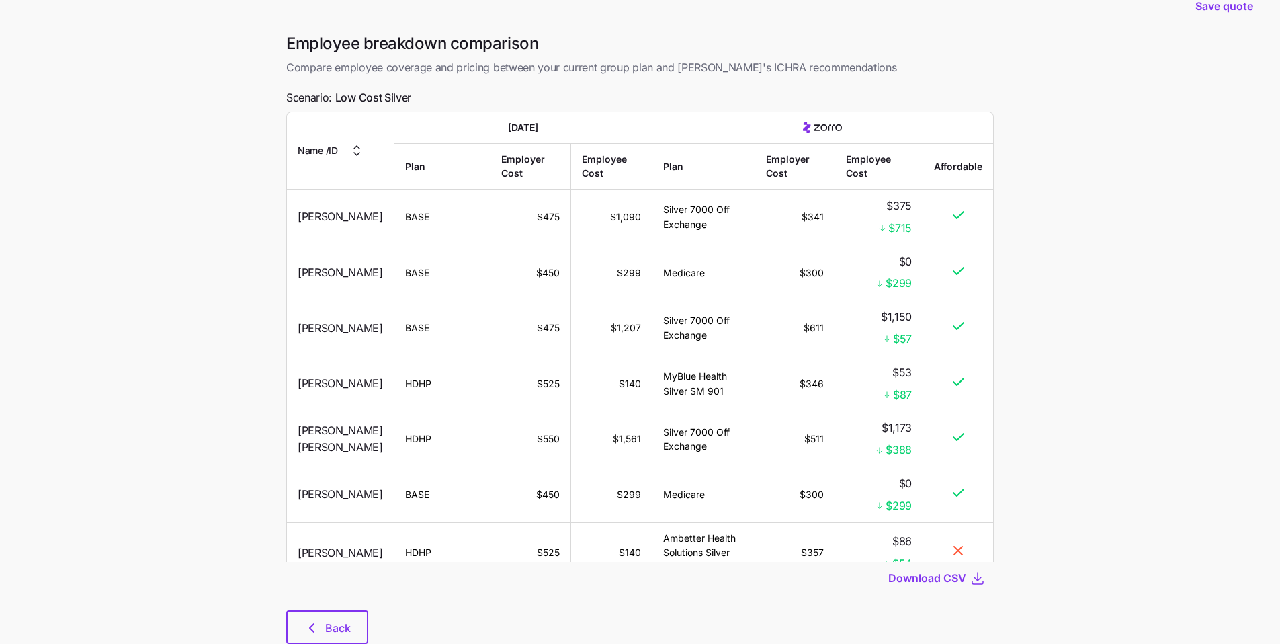
scroll to position [69, 0]
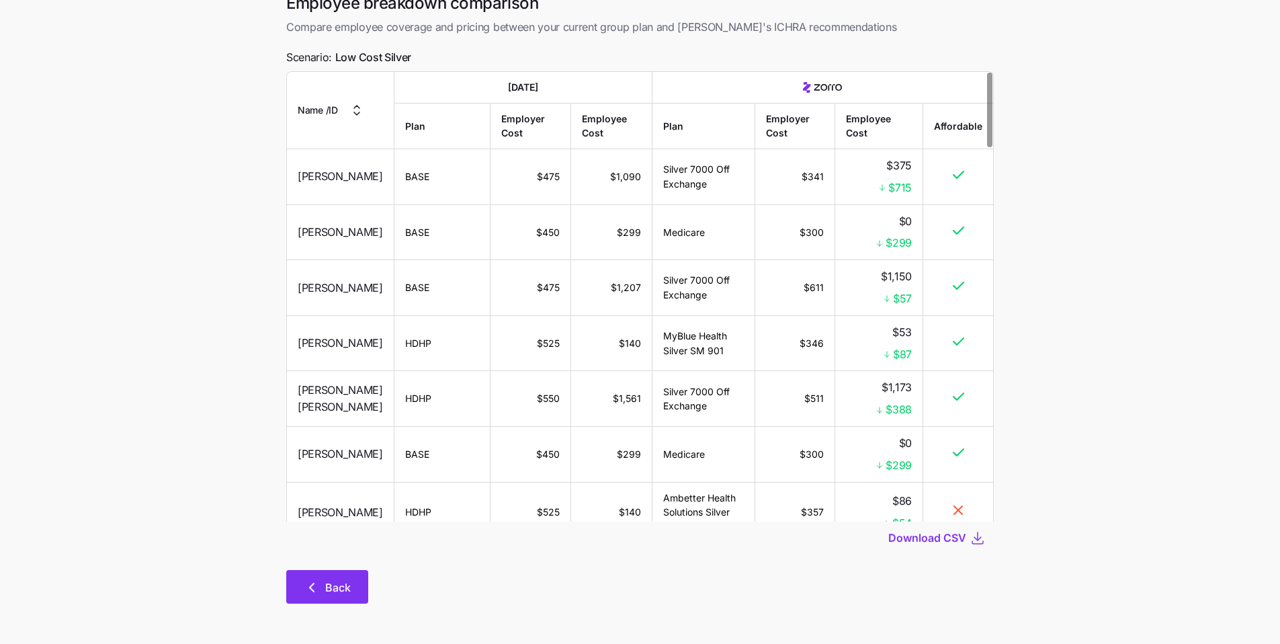
click at [310, 595] on icon "button" at bounding box center [312, 587] width 16 height 16
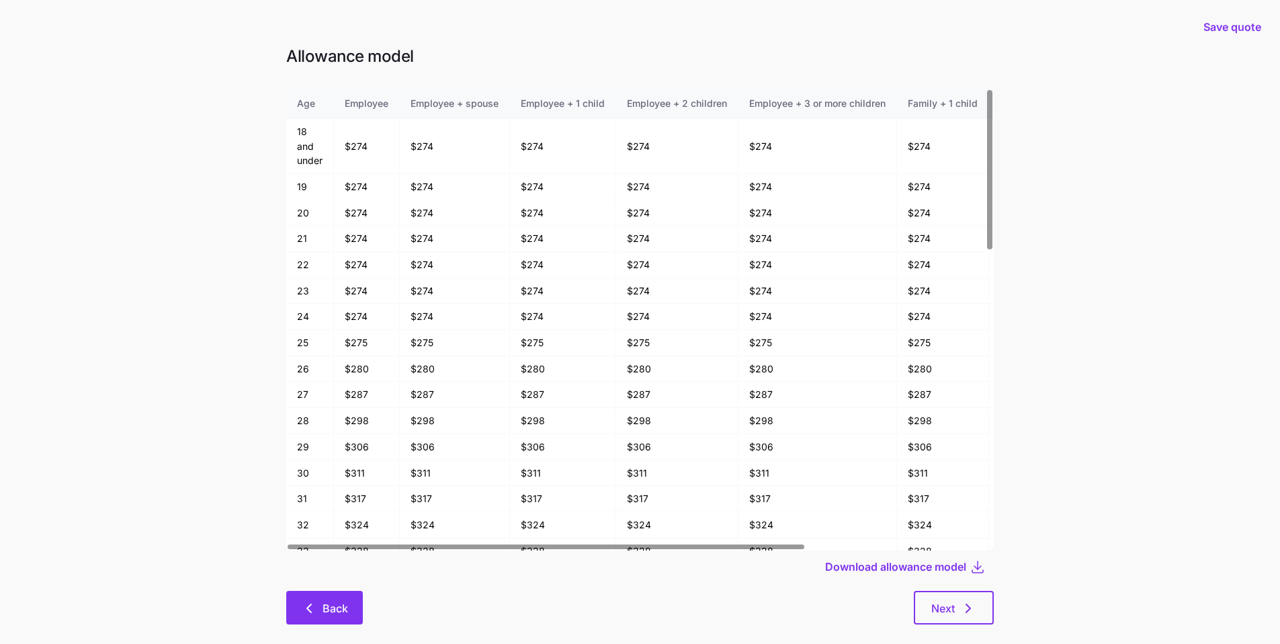
click at [317, 601] on span "Back" at bounding box center [325, 608] width 42 height 16
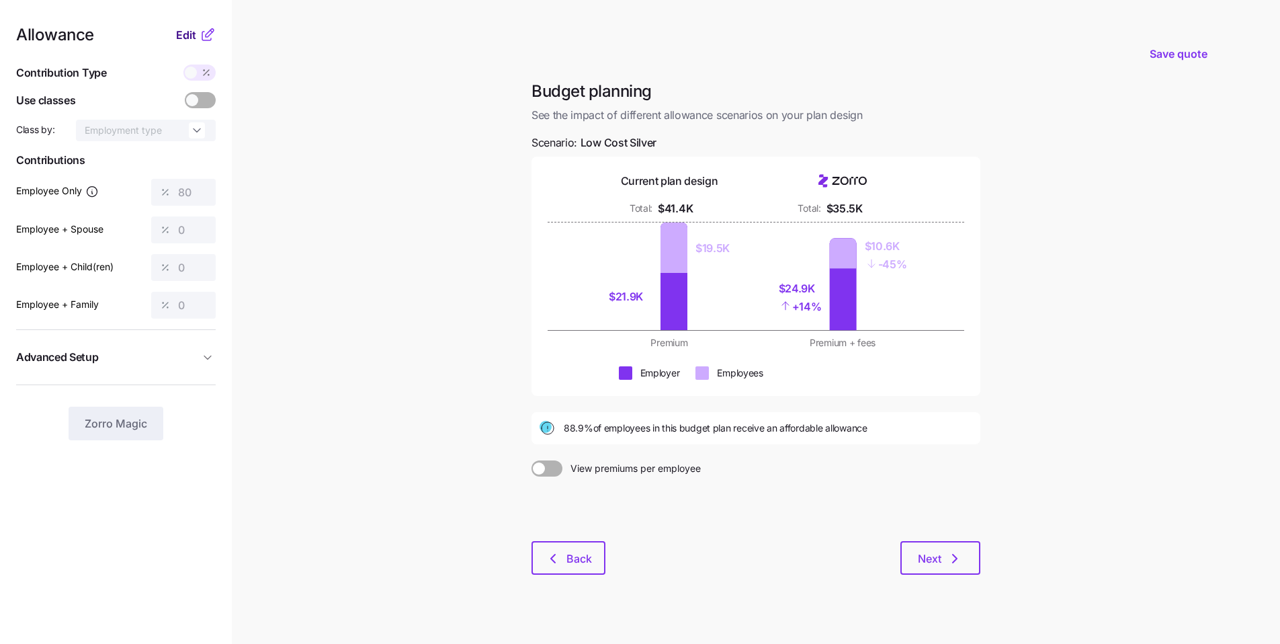
click at [193, 35] on span "Edit" at bounding box center [186, 35] width 20 height 16
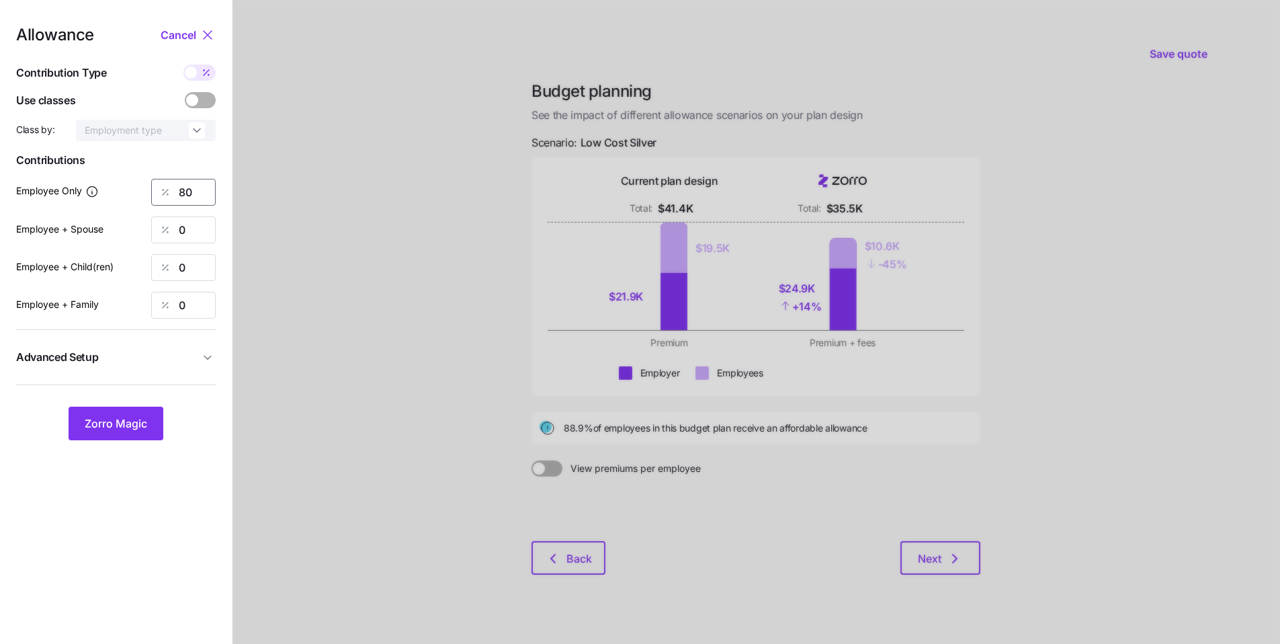
drag, startPoint x: 188, startPoint y: 186, endPoint x: 138, endPoint y: 172, distance: 51.1
click at [147, 177] on div "Allowance Cancel Contribution Type Use classes Class by: Employment type Contri…" at bounding box center [116, 233] width 200 height 413
type input "83"
click at [115, 423] on span "Zorro Magic" at bounding box center [116, 423] width 63 height 16
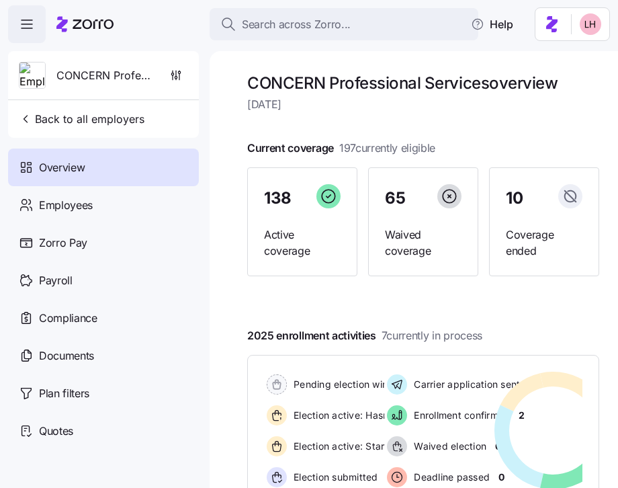
scroll to position [43, 0]
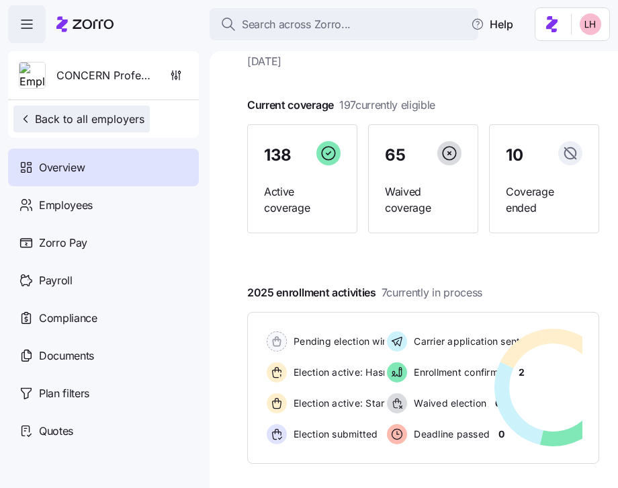
click at [79, 120] on span "Back to all employers" at bounding box center [82, 119] width 126 height 16
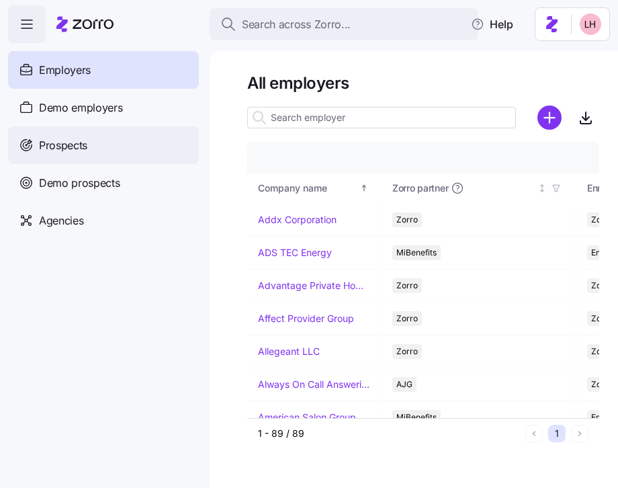
click at [114, 142] on div "Prospects" at bounding box center [103, 145] width 191 height 38
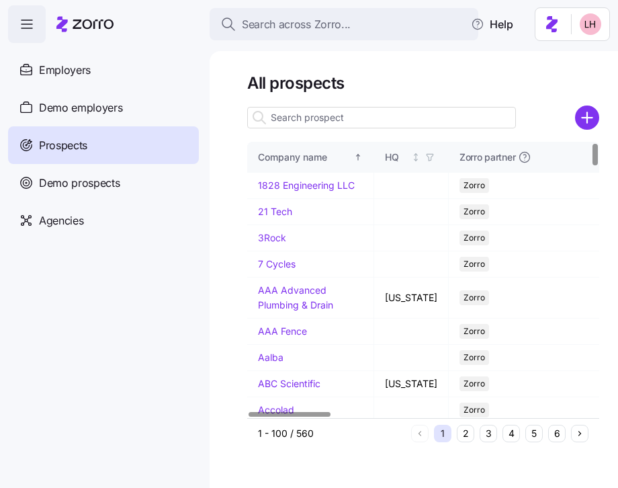
click at [341, 124] on input at bounding box center [381, 118] width 269 height 22
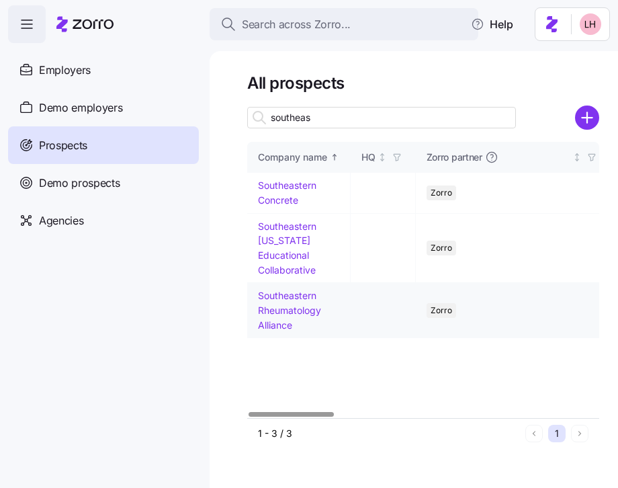
type input "southeas"
click at [283, 306] on link "Southeastern Rheumatology Alliance" at bounding box center [289, 310] width 63 height 40
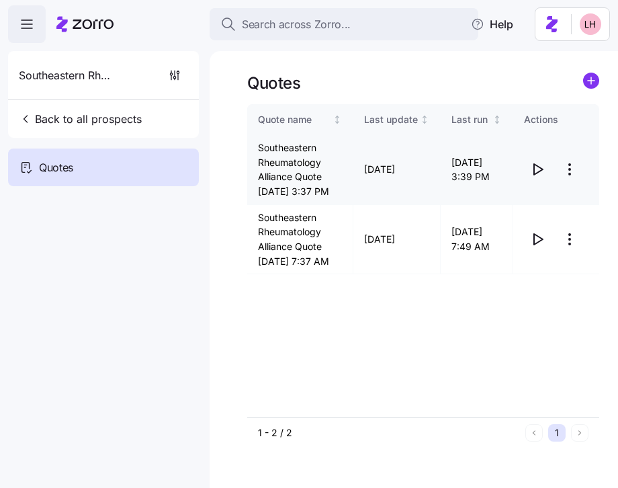
click at [536, 177] on icon "button" at bounding box center [538, 169] width 16 height 16
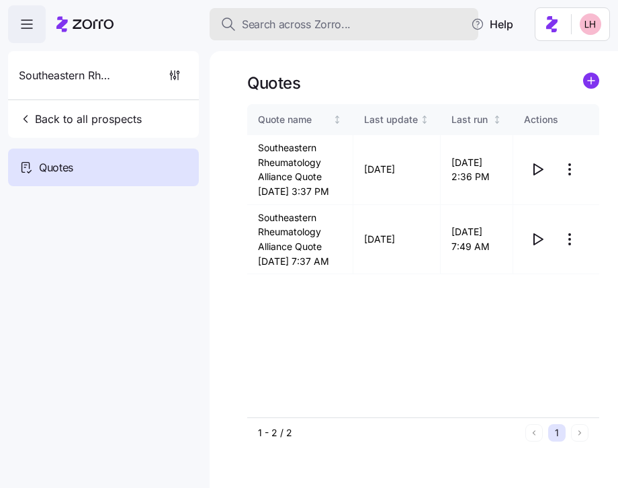
click at [327, 32] on span "Search across Zorro..." at bounding box center [296, 24] width 109 height 17
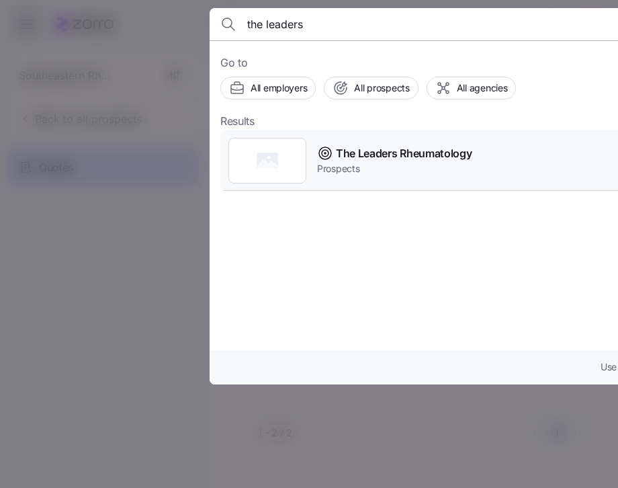
type input "the leaders"
click at [379, 152] on span "The Leaders Rheumatology" at bounding box center [404, 153] width 136 height 17
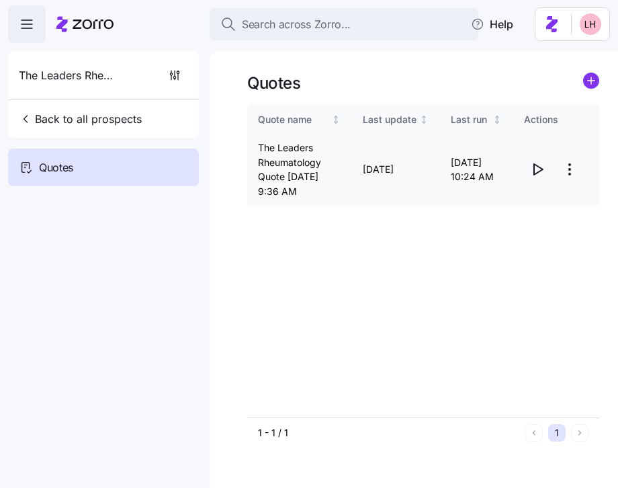
click at [538, 175] on icon "button" at bounding box center [538, 169] width 9 height 11
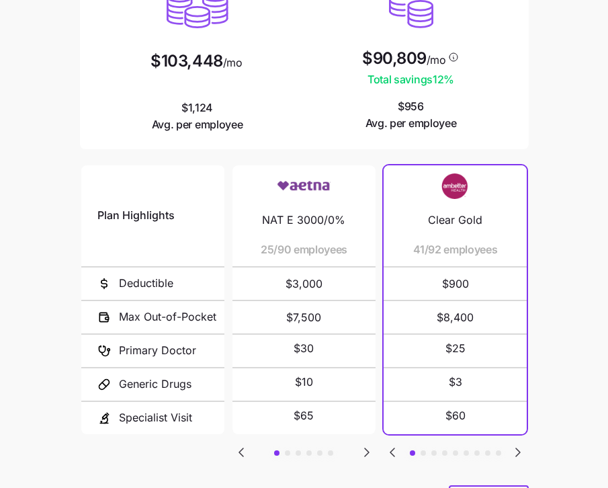
scroll to position [246, 0]
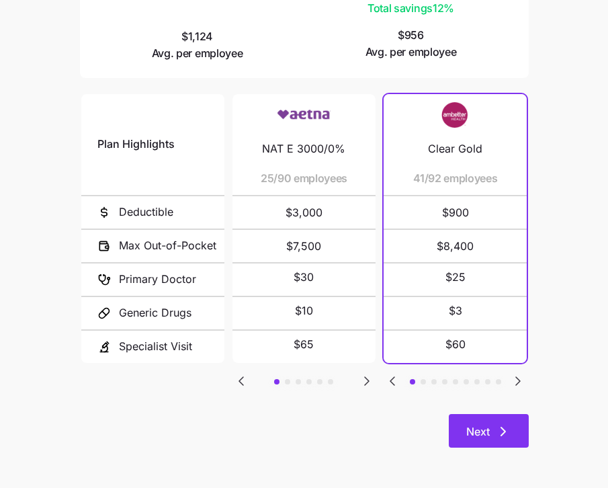
click at [517, 444] on button "Next" at bounding box center [489, 431] width 80 height 34
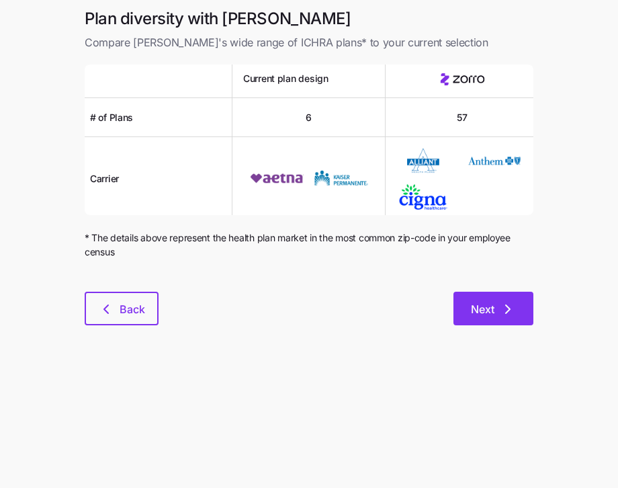
click at [506, 308] on icon "button" at bounding box center [508, 309] width 16 height 16
